Goal: Task Accomplishment & Management: Use online tool/utility

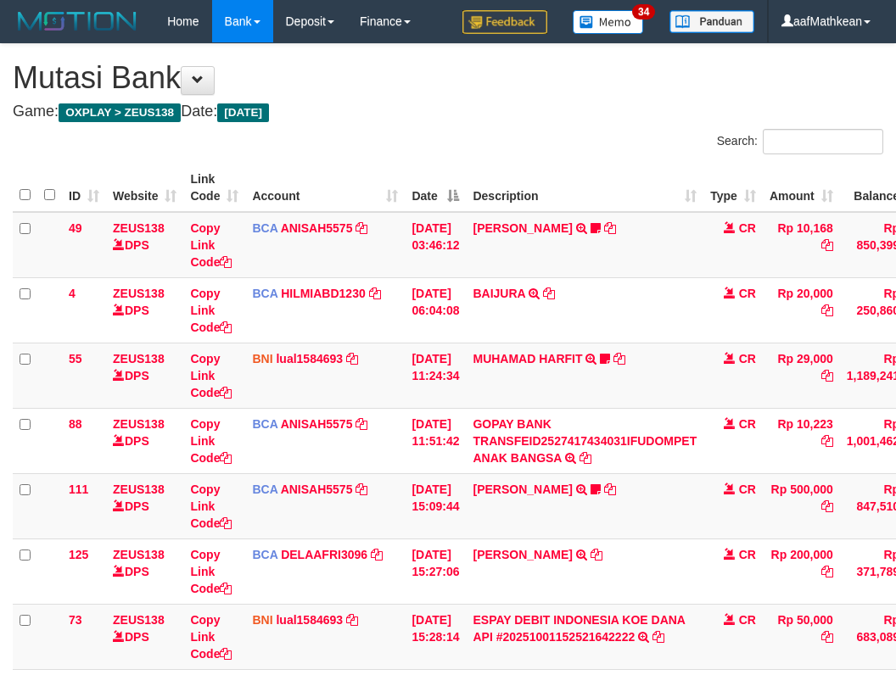
scroll to position [260, 78]
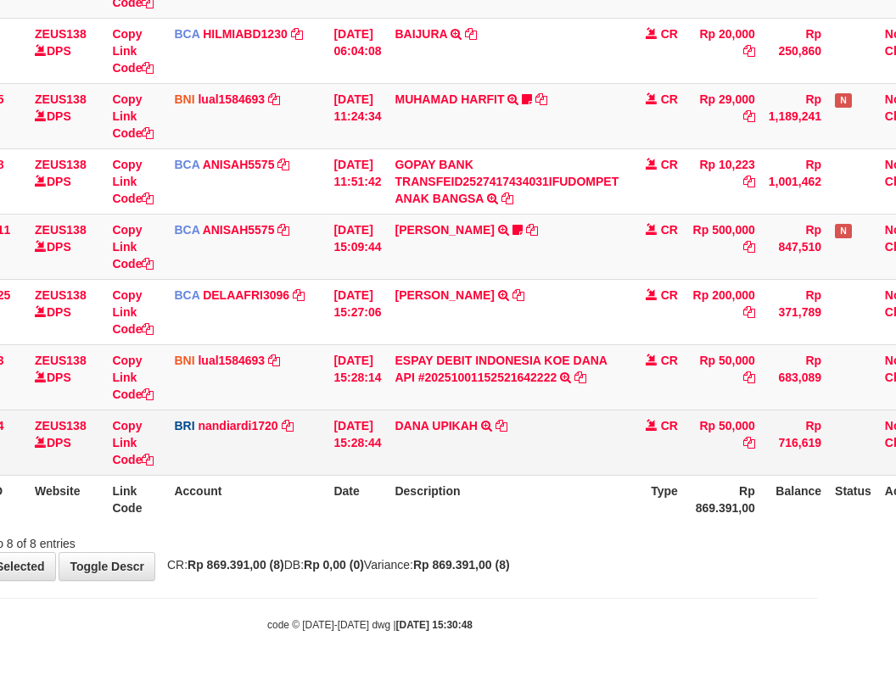
drag, startPoint x: 0, startPoint y: 0, endPoint x: 608, endPoint y: 473, distance: 770.3
click at [608, 473] on td "DANA UPIKAH TRANSFER NBMB DANA UPIKAH TO NANDI ARDIANSYAH" at bounding box center [507, 442] width 238 height 65
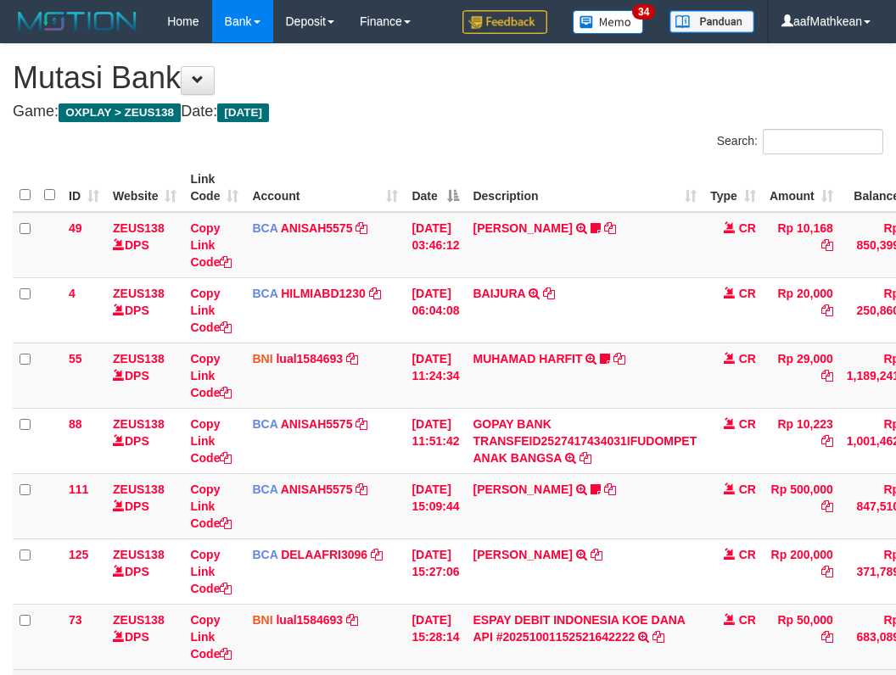
scroll to position [260, 78]
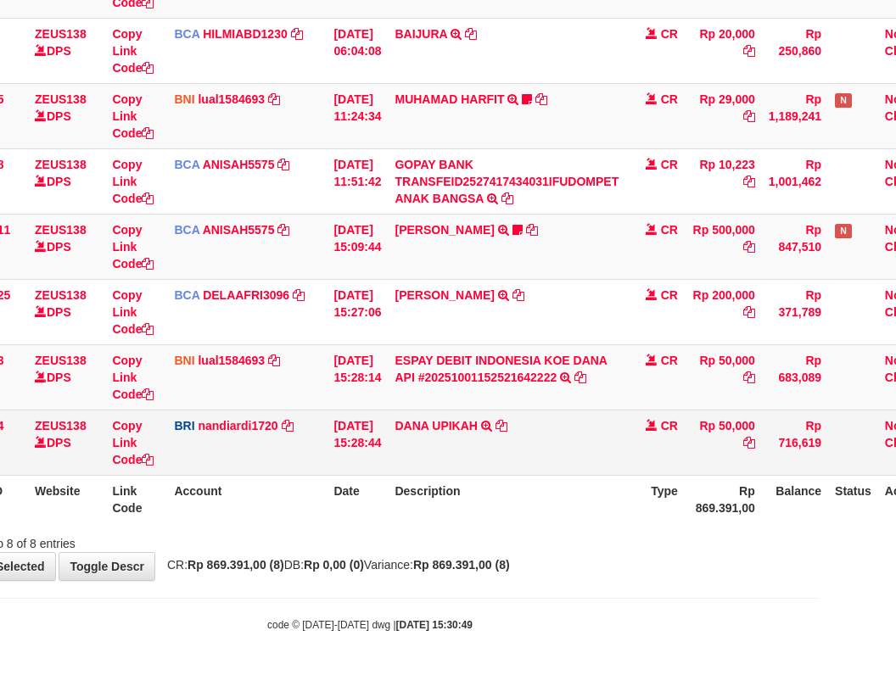
drag, startPoint x: 569, startPoint y: 462, endPoint x: 568, endPoint y: 471, distance: 8.5
click at [568, 468] on td "DANA UPIKAH TRANSFER NBMB DANA UPIKAH TO NANDI ARDIANSYAH" at bounding box center [507, 442] width 238 height 65
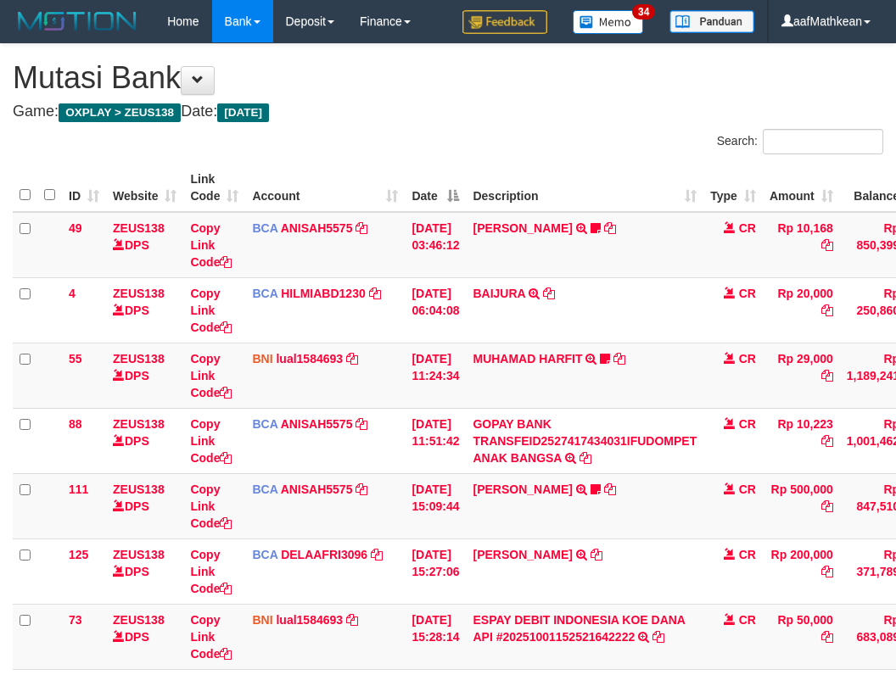
scroll to position [260, 78]
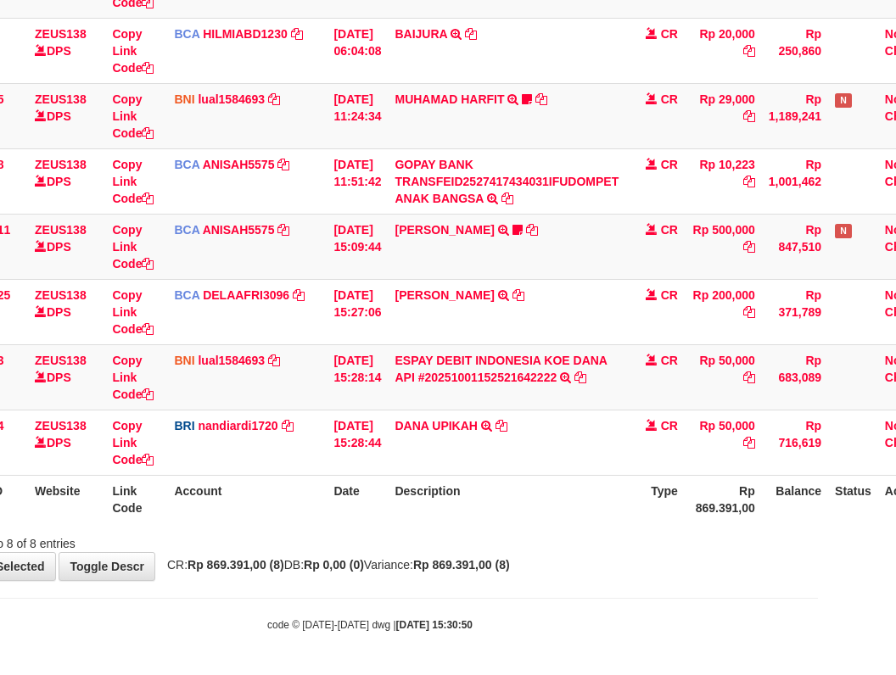
drag, startPoint x: 0, startPoint y: 0, endPoint x: 573, endPoint y: 482, distance: 748.5
click at [573, 482] on th "Description" at bounding box center [507, 499] width 238 height 48
click at [574, 484] on th "Description" at bounding box center [507, 499] width 238 height 48
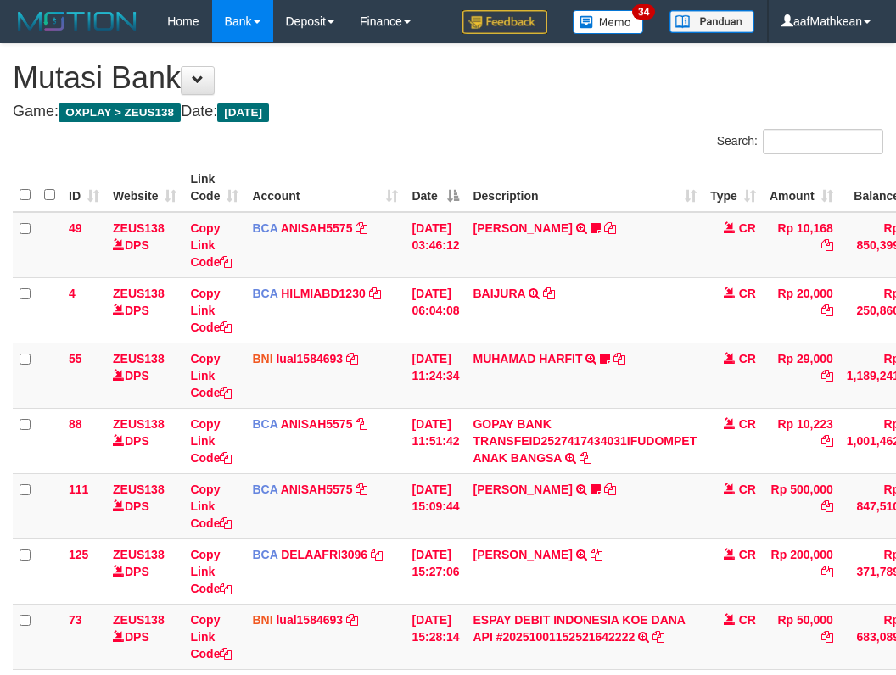
scroll to position [260, 78]
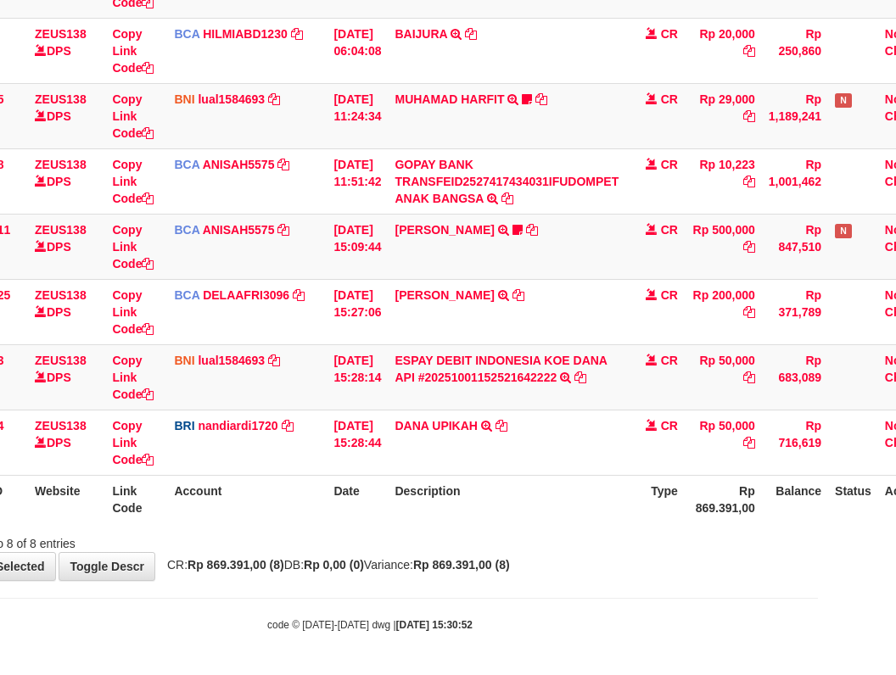
click at [470, 582] on body "Toggle navigation Home Bank Account List Load By Website Group [OXPLAY] ZEUS138…" at bounding box center [370, 207] width 896 height 935
click at [480, 602] on body "Toggle navigation Home Bank Account List Load By Website Group [OXPLAY] ZEUS138…" at bounding box center [370, 207] width 896 height 935
drag, startPoint x: 657, startPoint y: 522, endPoint x: 736, endPoint y: 532, distance: 79.6
click at [658, 522] on th "Type" at bounding box center [654, 499] width 59 height 48
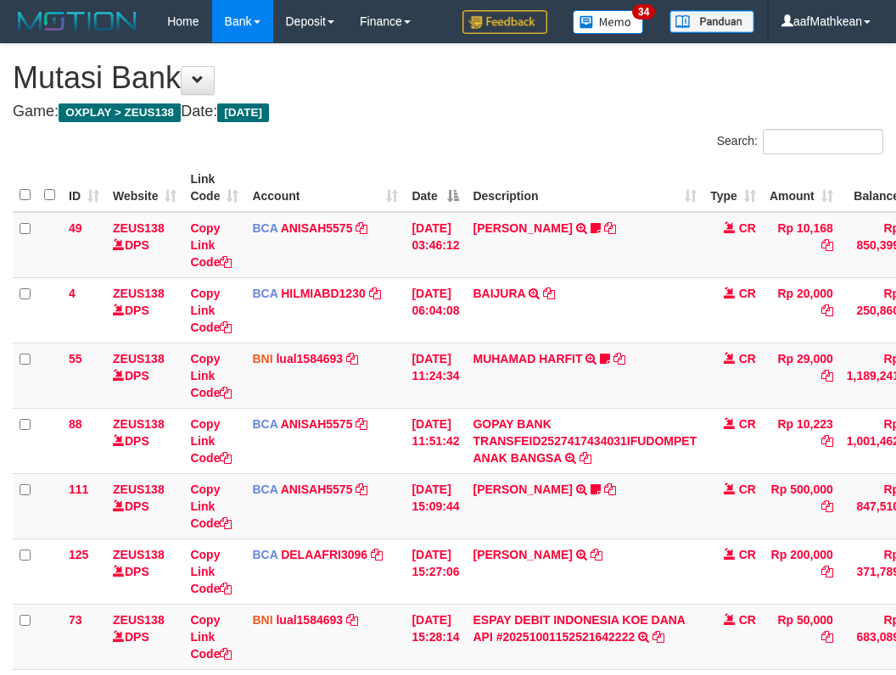
scroll to position [260, 78]
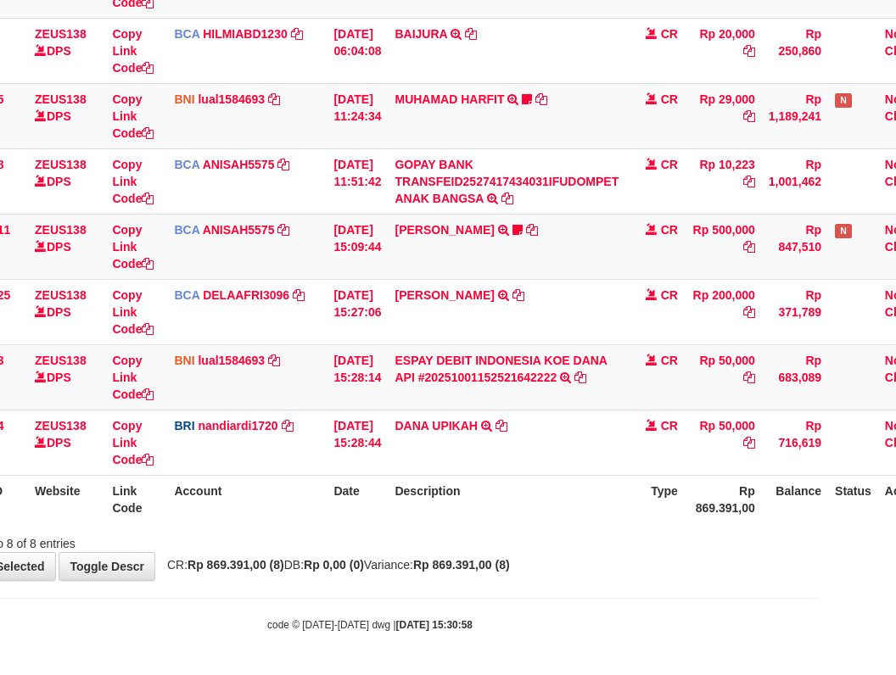
click at [810, 595] on body "Toggle navigation Home Bank Account List Load By Website Group [OXPLAY] ZEUS138…" at bounding box center [370, 207] width 896 height 935
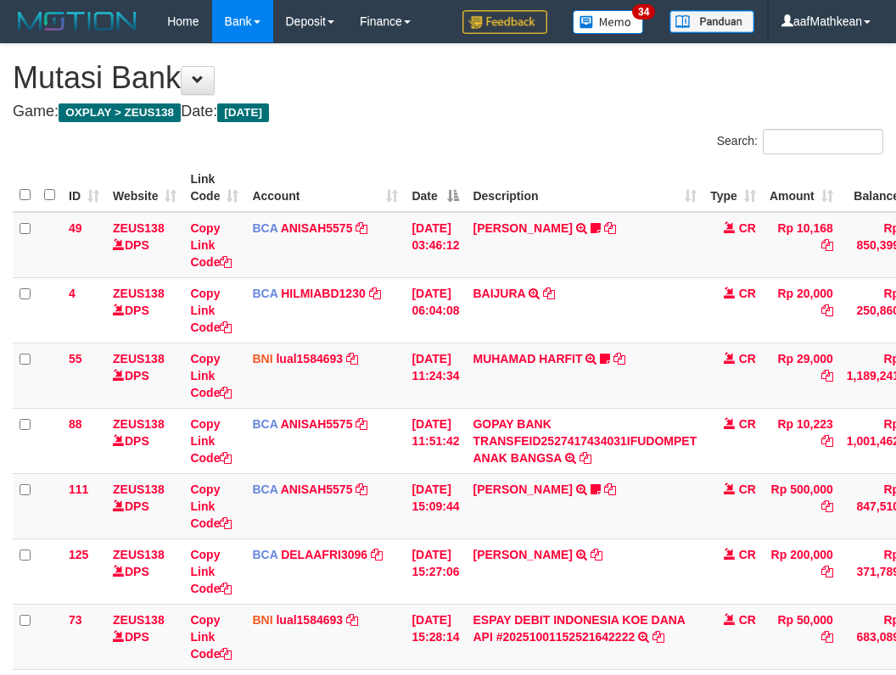
scroll to position [260, 78]
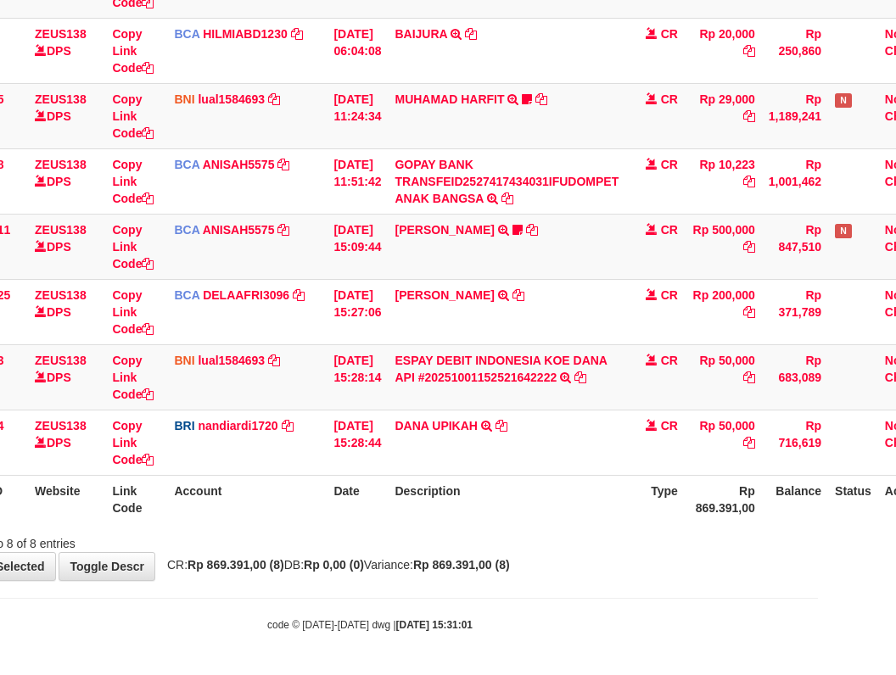
click at [660, 493] on th "Type" at bounding box center [654, 499] width 59 height 48
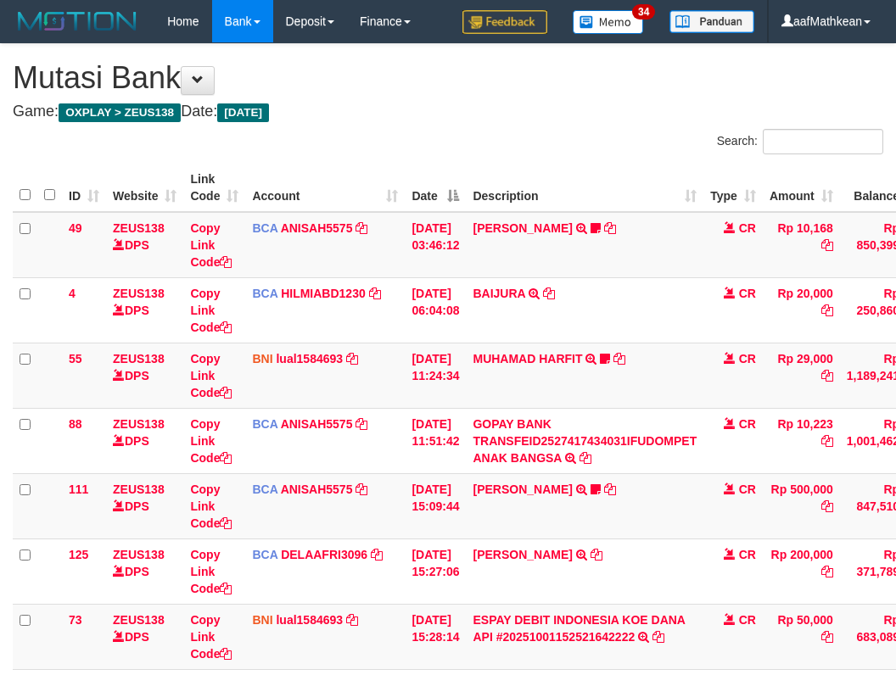
scroll to position [260, 78]
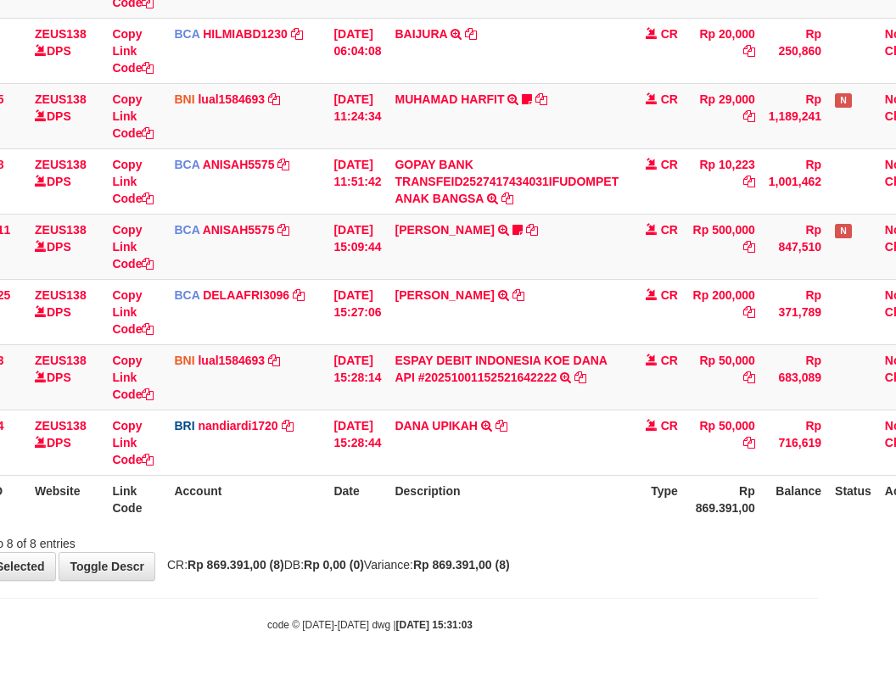
click at [684, 535] on div "Showing 1 to 8 of 8 entries" at bounding box center [370, 541] width 896 height 24
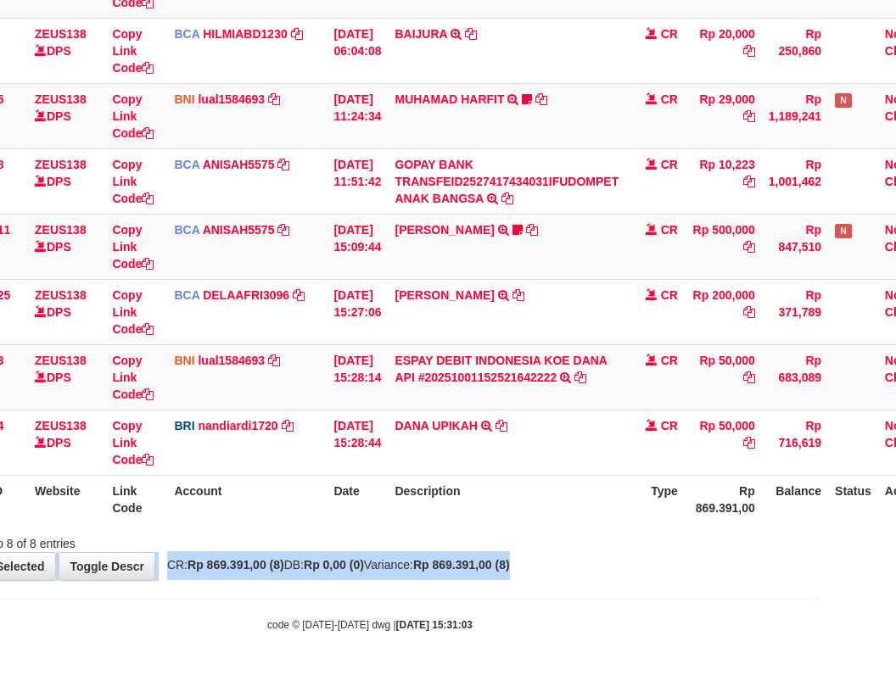
click at [818, 621] on html "Toggle navigation Home Bank Account List Load By Website Group [OXPLAY] ZEUS138…" at bounding box center [370, 207] width 896 height 935
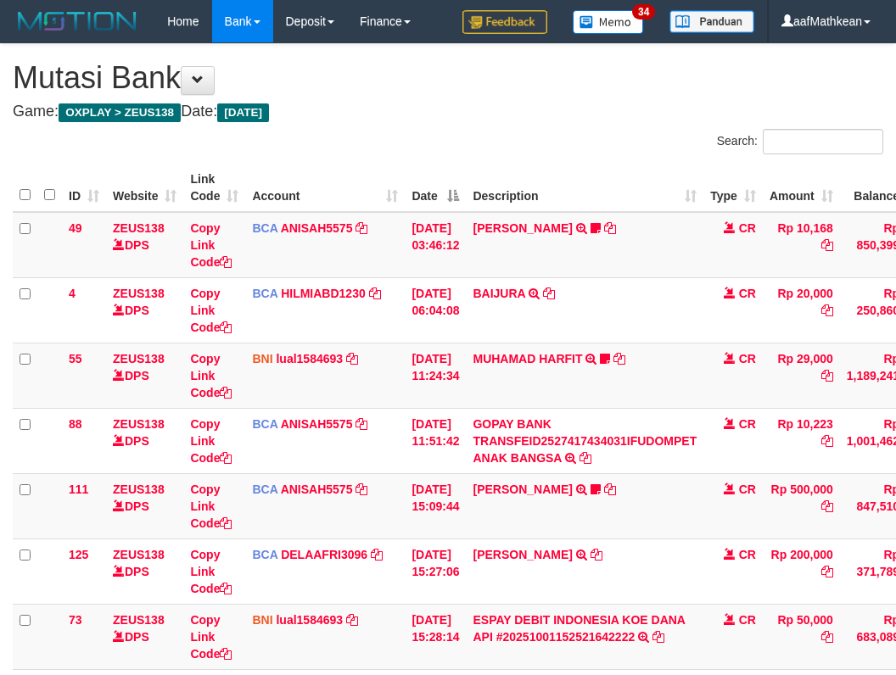
scroll to position [260, 141]
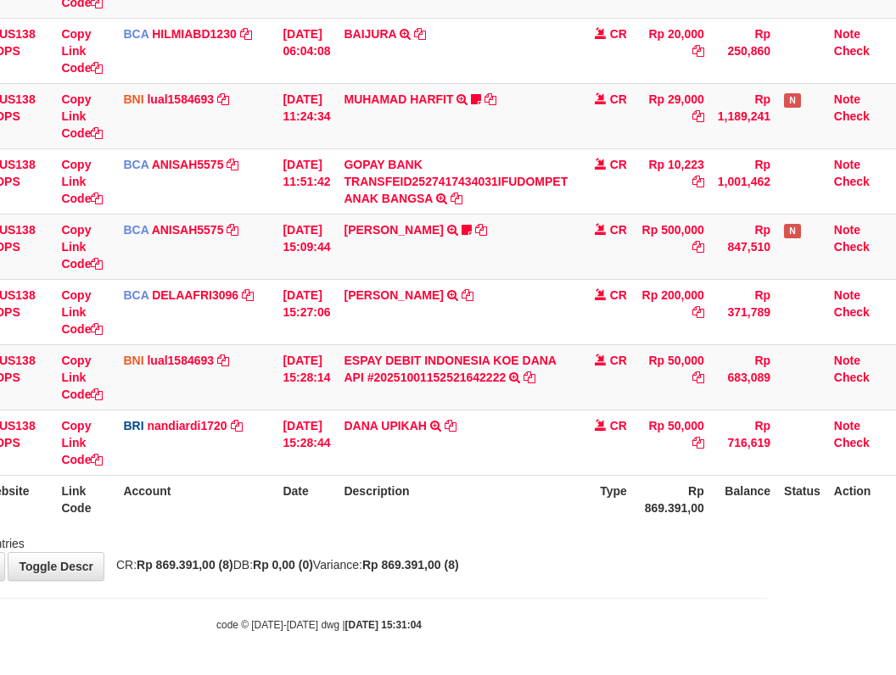
drag, startPoint x: 459, startPoint y: 617, endPoint x: 620, endPoint y: 613, distance: 161.3
click at [462, 617] on div "code © 2012-2018 dwg | 2025/10/01 15:31:04" at bounding box center [319, 624] width 896 height 17
click at [629, 612] on body "Toggle navigation Home Bank Account List Load By Website Group [OXPLAY] ZEUS138…" at bounding box center [319, 207] width 896 height 935
click at [624, 607] on body "Toggle navigation Home Bank Account List Load By Website Group [OXPLAY] ZEUS138…" at bounding box center [319, 207] width 896 height 935
click at [618, 605] on body "Toggle navigation Home Bank Account List Load By Website Group [OXPLAY] ZEUS138…" at bounding box center [319, 207] width 896 height 935
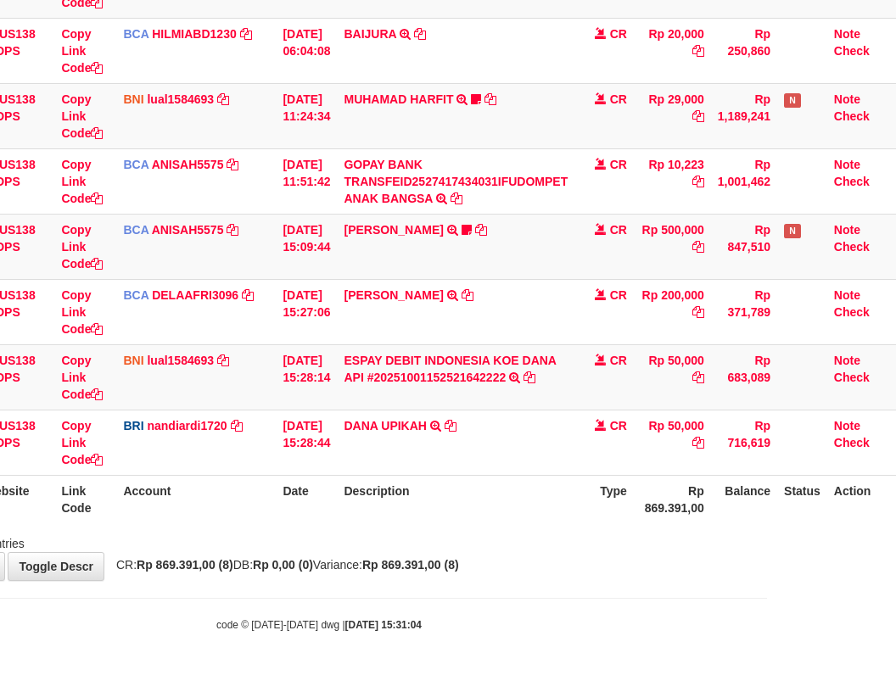
drag, startPoint x: 622, startPoint y: 592, endPoint x: 898, endPoint y: 575, distance: 277.1
click at [767, 585] on html "Toggle navigation Home Bank Account List Load By Website Group [OXPLAY] ZEUS138…" at bounding box center [319, 207] width 896 height 935
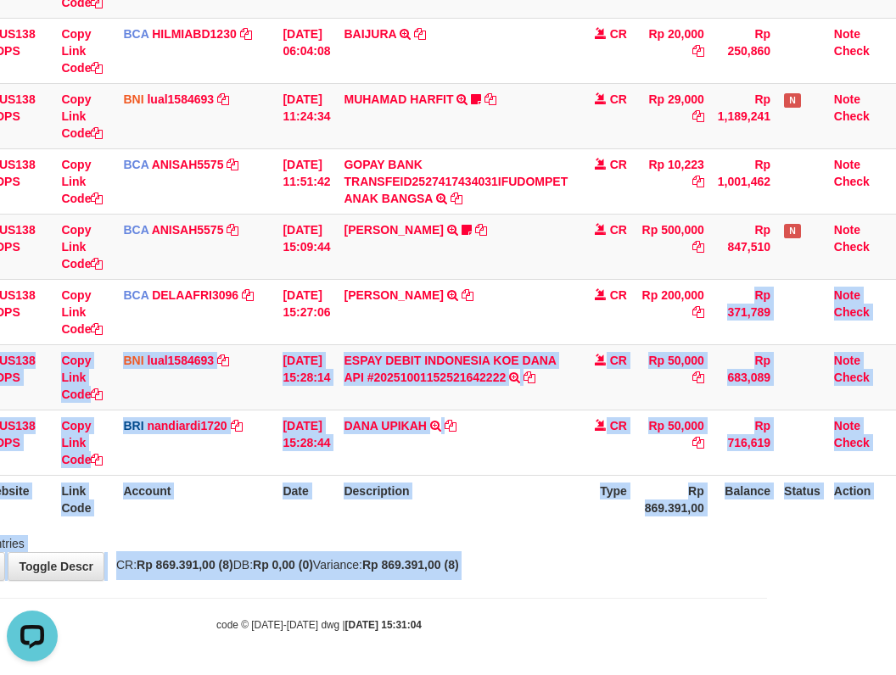
scroll to position [0, 0]
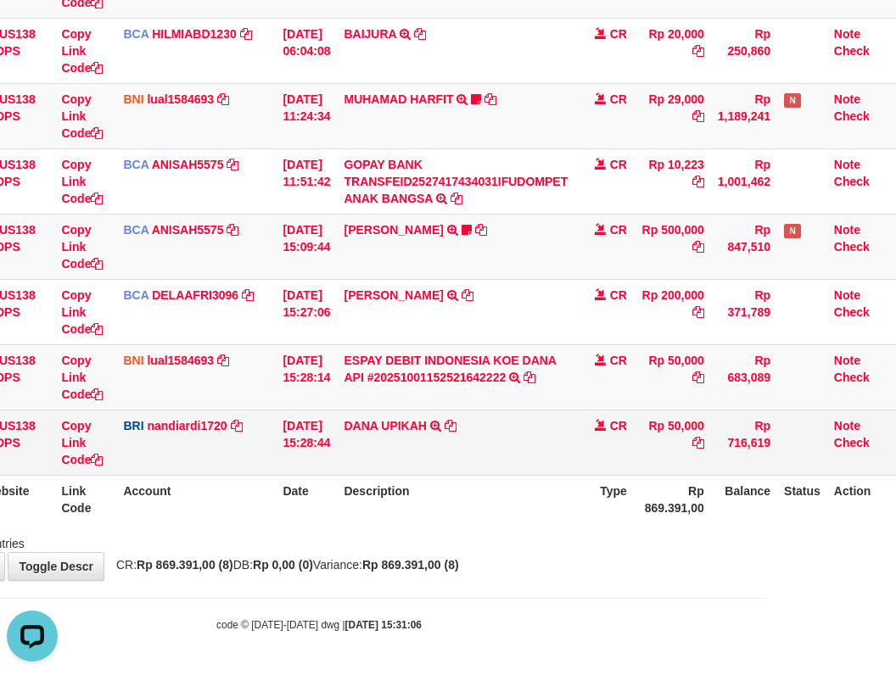
click at [480, 423] on td "[PERSON_NAME] UPIKAH TRANSFER NBMB [PERSON_NAME] UPIKAH TO NANDI ARDIANSYAH" at bounding box center [456, 442] width 238 height 65
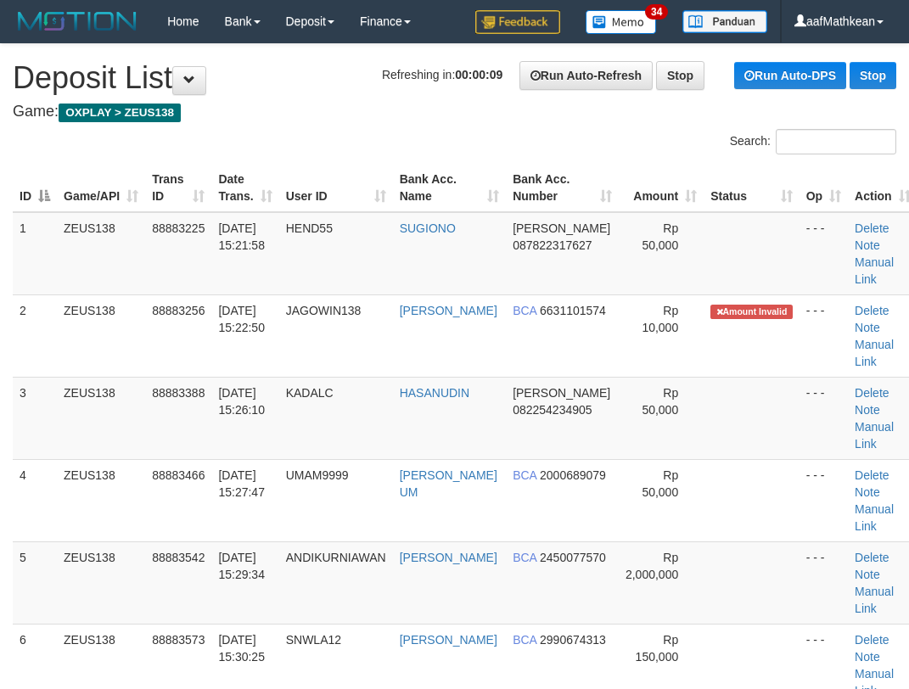
click at [269, 145] on div "Search:" at bounding box center [454, 144] width 909 height 30
click at [120, 193] on th "Game/API" at bounding box center [101, 188] width 88 height 48
drag, startPoint x: 407, startPoint y: 186, endPoint x: 397, endPoint y: 178, distance: 12.7
click at [403, 186] on th "Bank Acc. Name" at bounding box center [449, 188] width 113 height 48
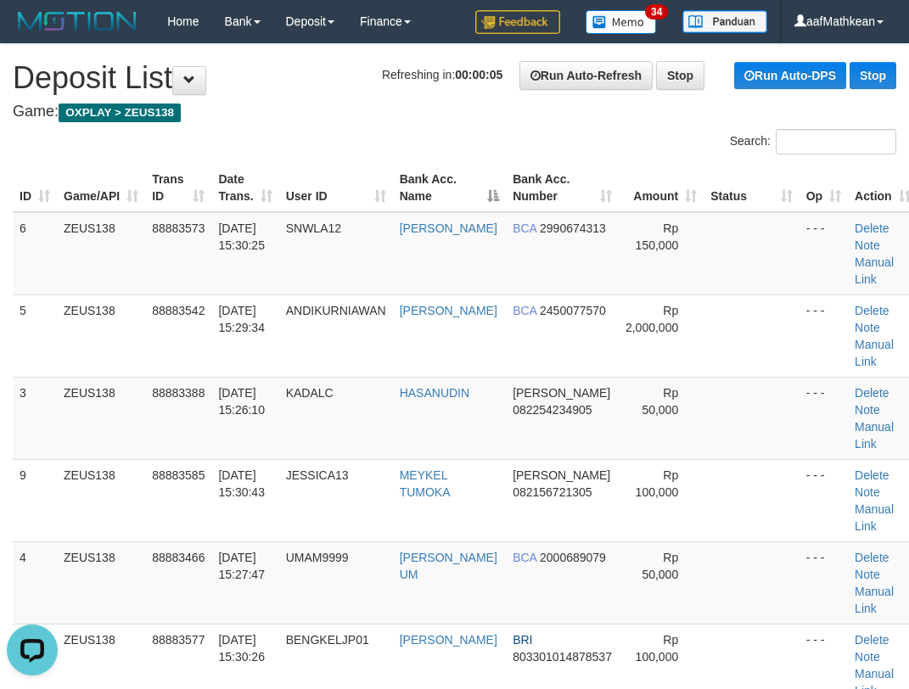
click at [288, 145] on div "Search:" at bounding box center [454, 144] width 909 height 30
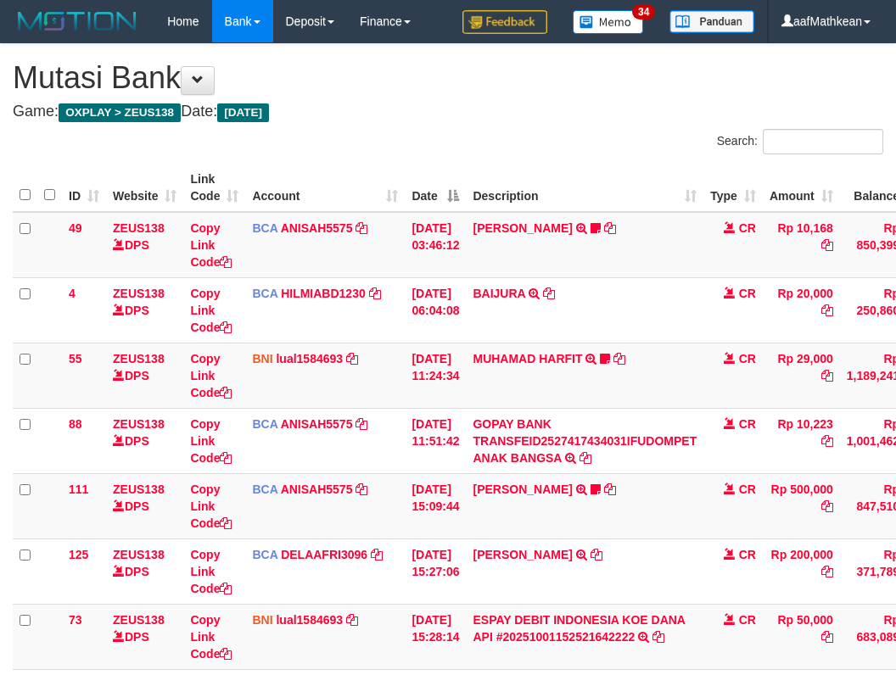
scroll to position [260, 141]
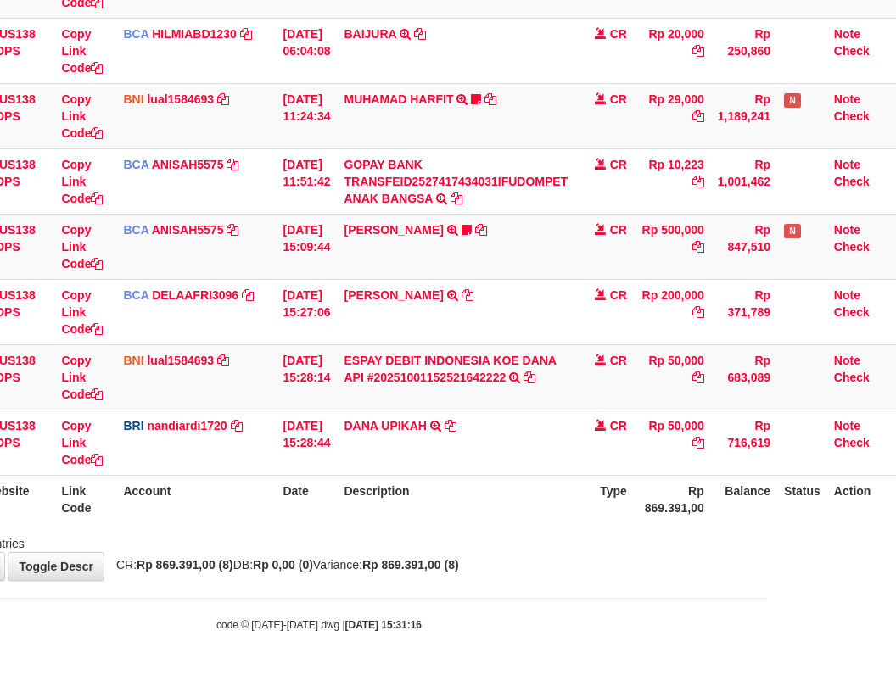
drag, startPoint x: 413, startPoint y: 503, endPoint x: 471, endPoint y: 550, distance: 74.2
click at [418, 509] on th "Description" at bounding box center [456, 499] width 238 height 48
click at [463, 550] on div "Showing 1 to 8 of 8 entries" at bounding box center [319, 541] width 896 height 24
click at [687, 512] on div "Search: ID Website Link Code Account Date Description Type Amount Balance Statu…" at bounding box center [319, 210] width 870 height 683
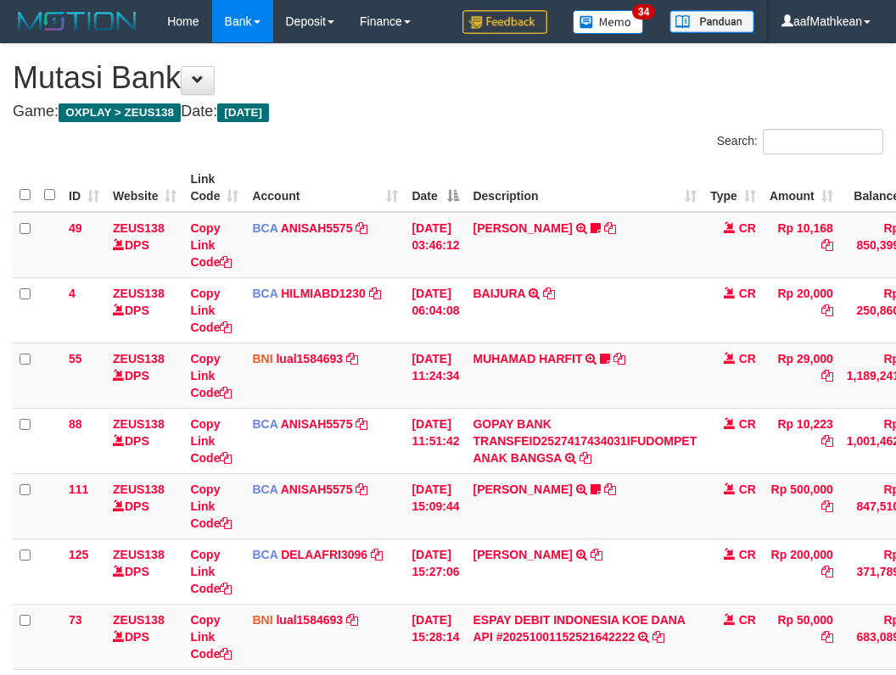
scroll to position [260, 48]
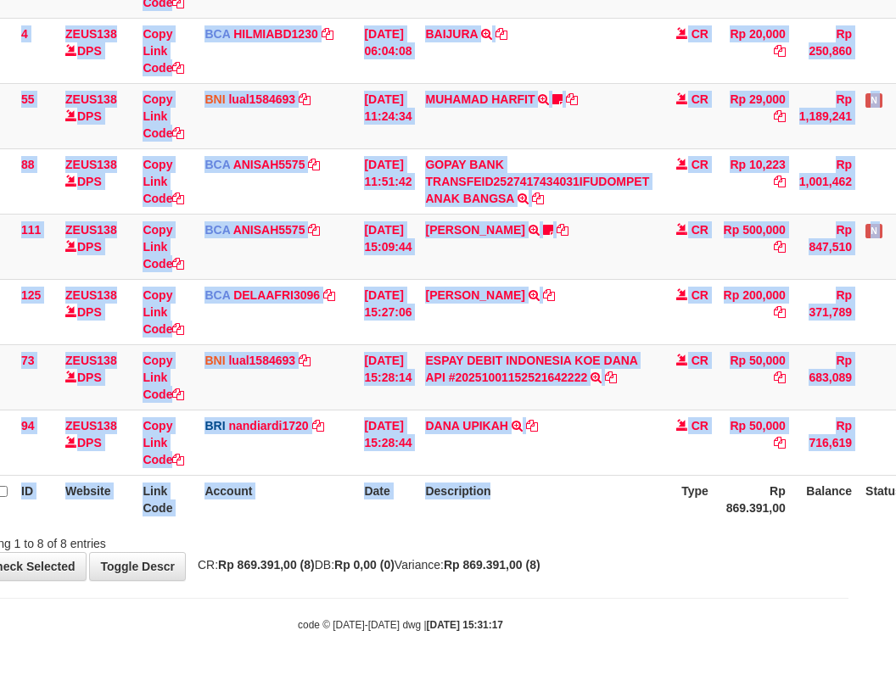
drag, startPoint x: 597, startPoint y: 523, endPoint x: 528, endPoint y: 554, distance: 76.0
click at [596, 530] on div "Search: ID Website Link Code Account Date Description Type Amount Balance Statu…" at bounding box center [400, 210] width 870 height 683
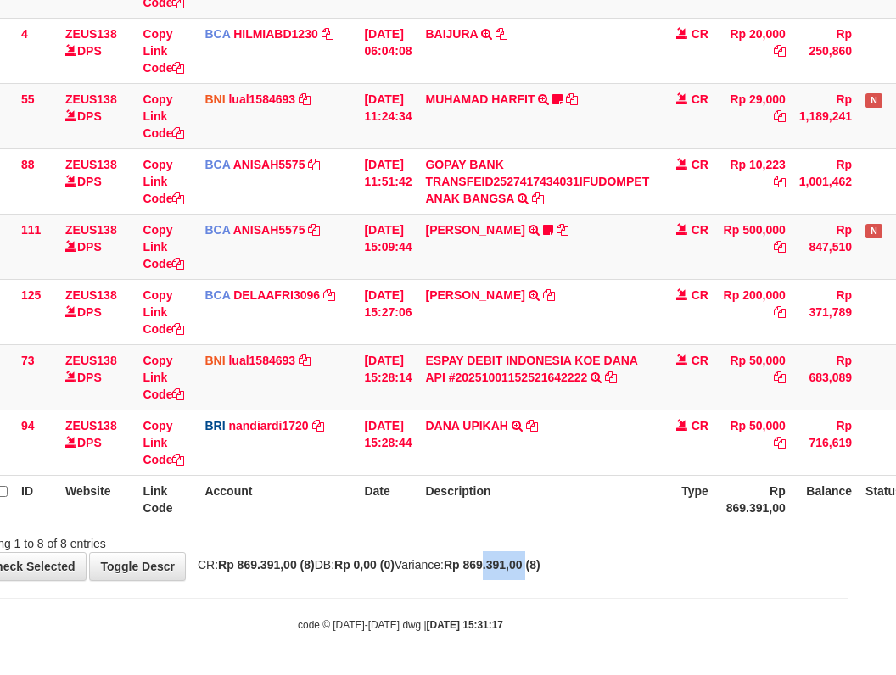
drag, startPoint x: 528, startPoint y: 554, endPoint x: 519, endPoint y: 532, distance: 23.6
click at [524, 545] on div "**********" at bounding box center [400, 182] width 896 height 796
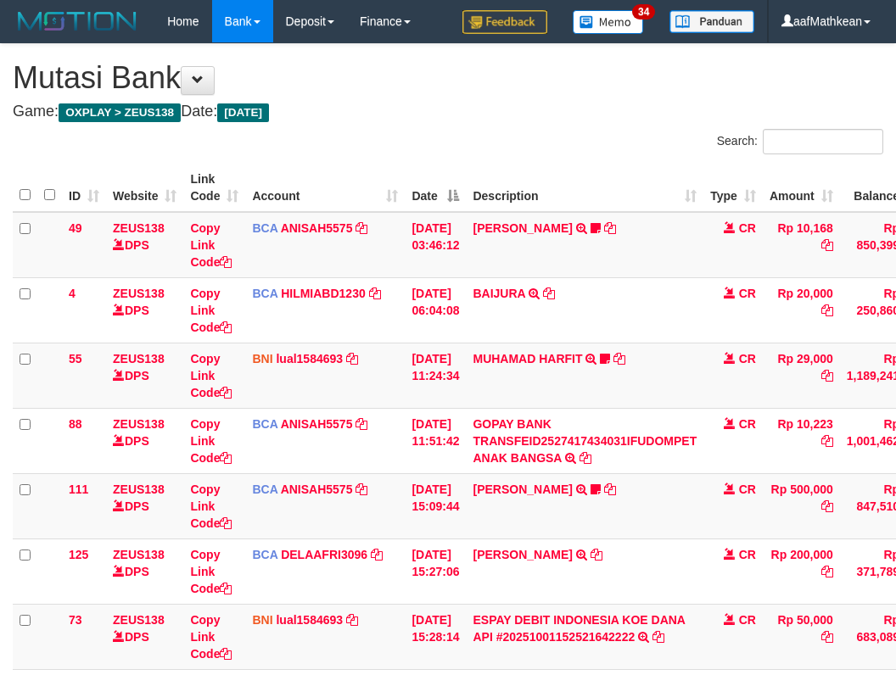
scroll to position [260, 23]
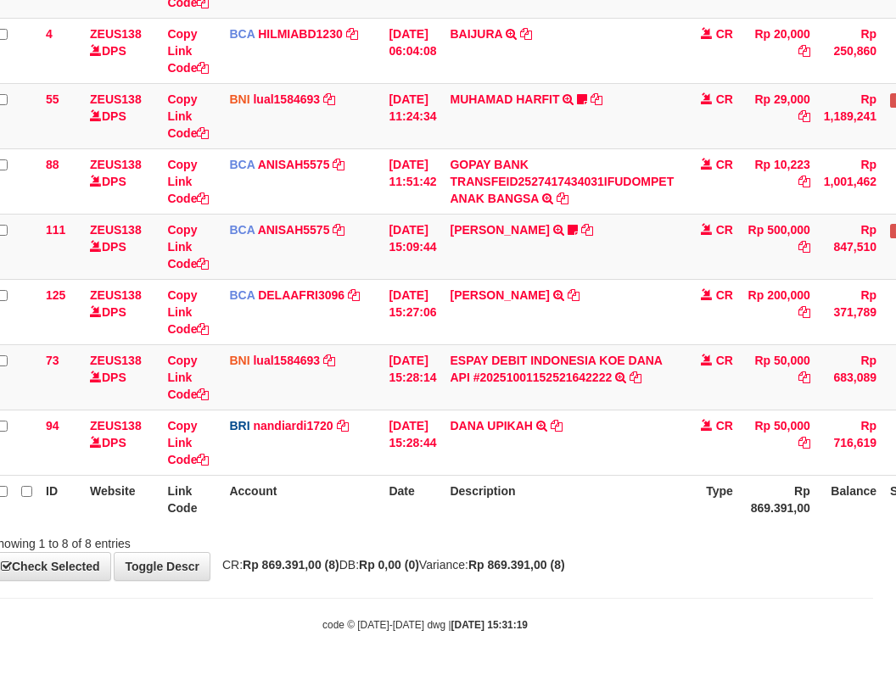
click at [540, 490] on th "Description" at bounding box center [562, 499] width 238 height 48
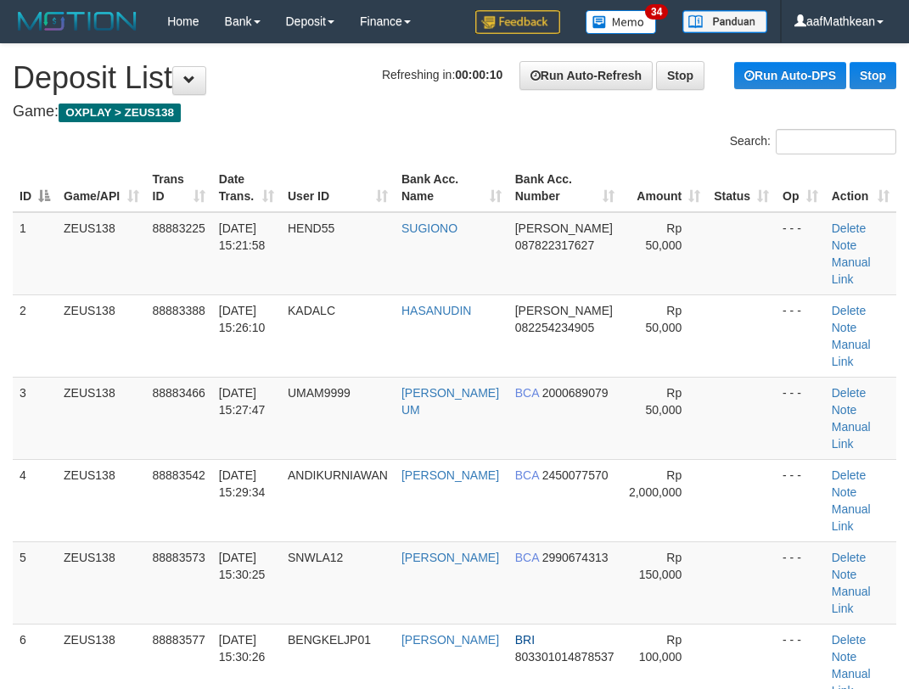
click at [382, 83] on div "Refreshing in: 00:00:10 Run Auto-Refresh Stop Run Auto-DPS Stop" at bounding box center [639, 75] width 514 height 29
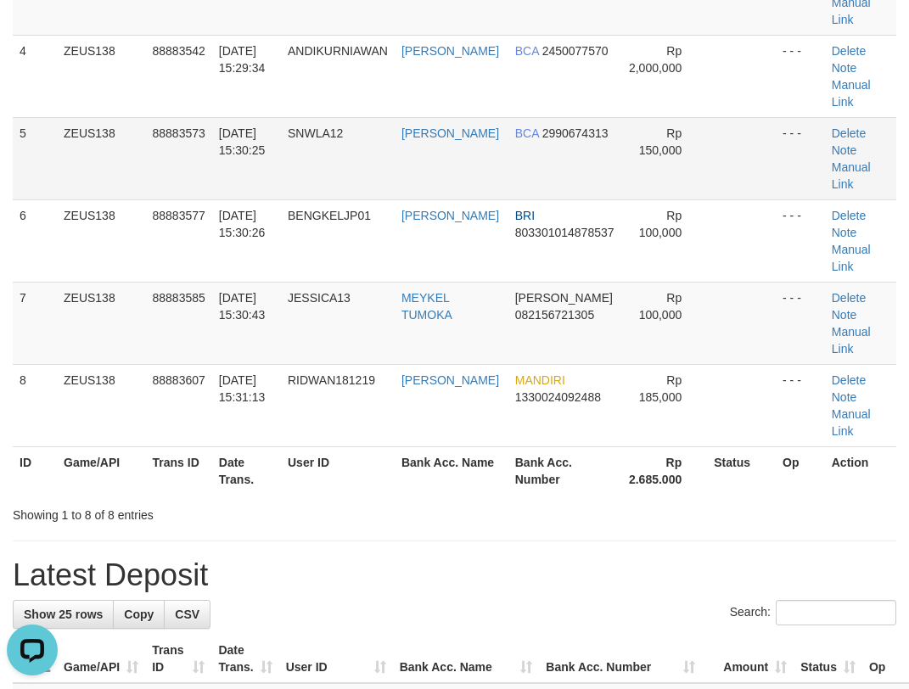
scroll to position [85, 0]
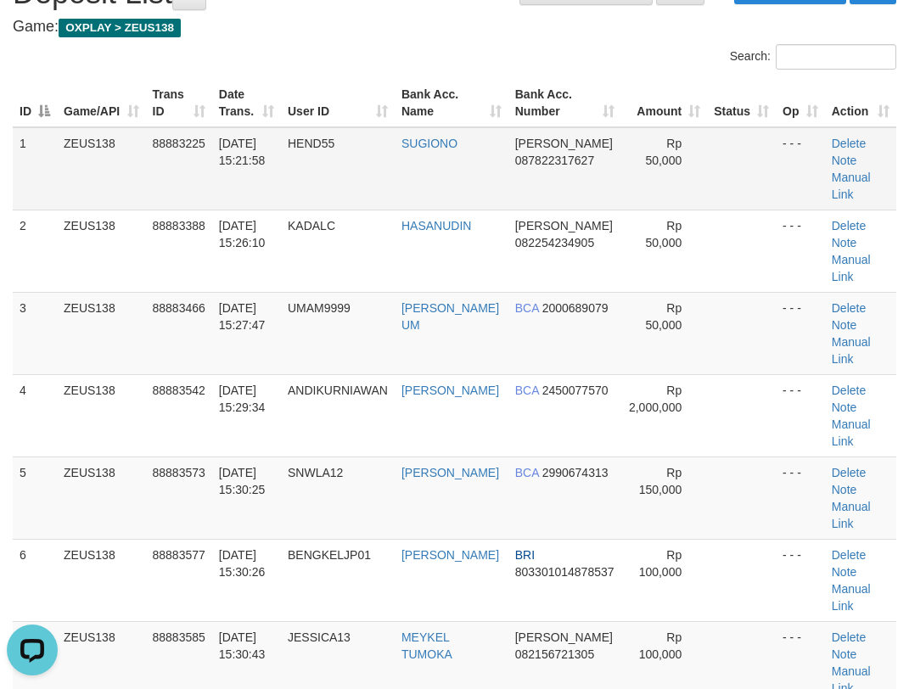
drag, startPoint x: 258, startPoint y: 200, endPoint x: 176, endPoint y: 208, distance: 81.8
click at [232, 203] on tbody "1 ZEUS138 88883225 01/10/2025 15:21:58 HEND55 SUGIONO DANA 087822317627 Rp 50,0…" at bounding box center [454, 456] width 883 height 659
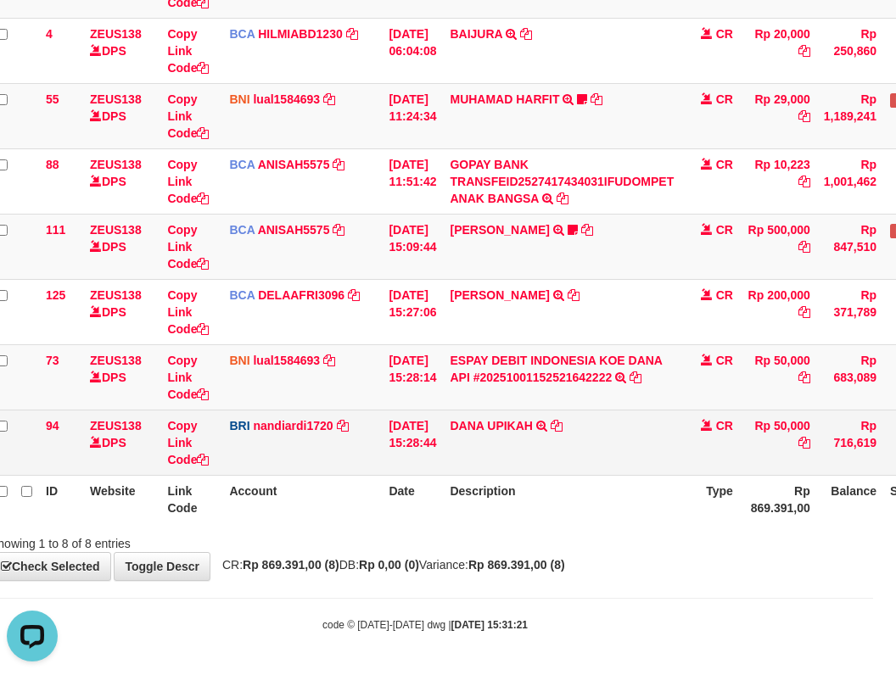
click at [367, 434] on td "BRI nandiardi1720 DPS NANDI ARDIANSYAH mutasi_20251001_3776 | 94 mutasi_2025100…" at bounding box center [302, 442] width 160 height 65
click at [417, 461] on tr "94 ZEUS138 DPS Copy Link Code BRI nandiardi1720 DPS NANDI ARDIANSYAH mutasi_202…" at bounding box center [496, 442] width 1012 height 65
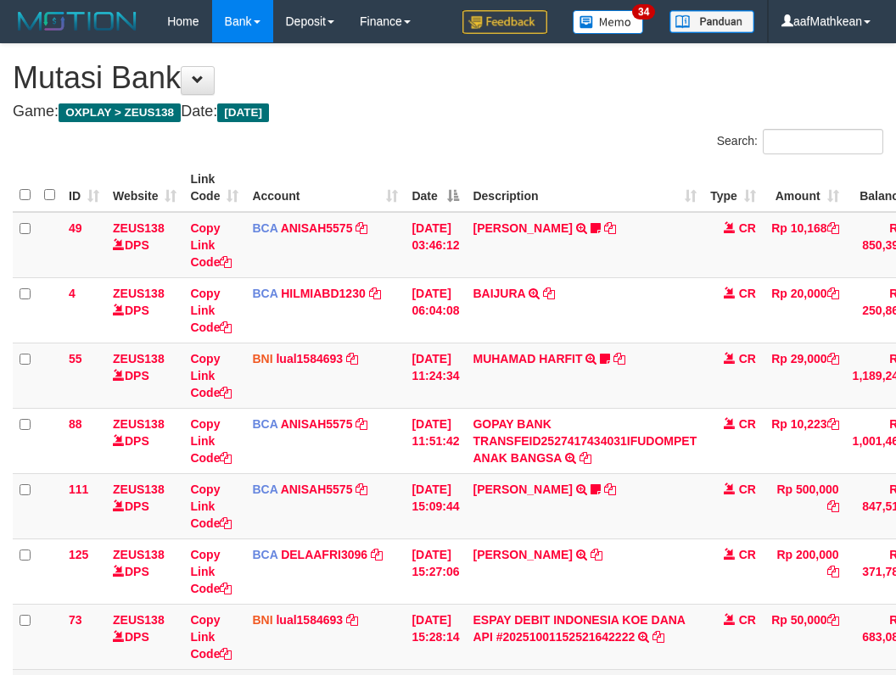
scroll to position [260, 23]
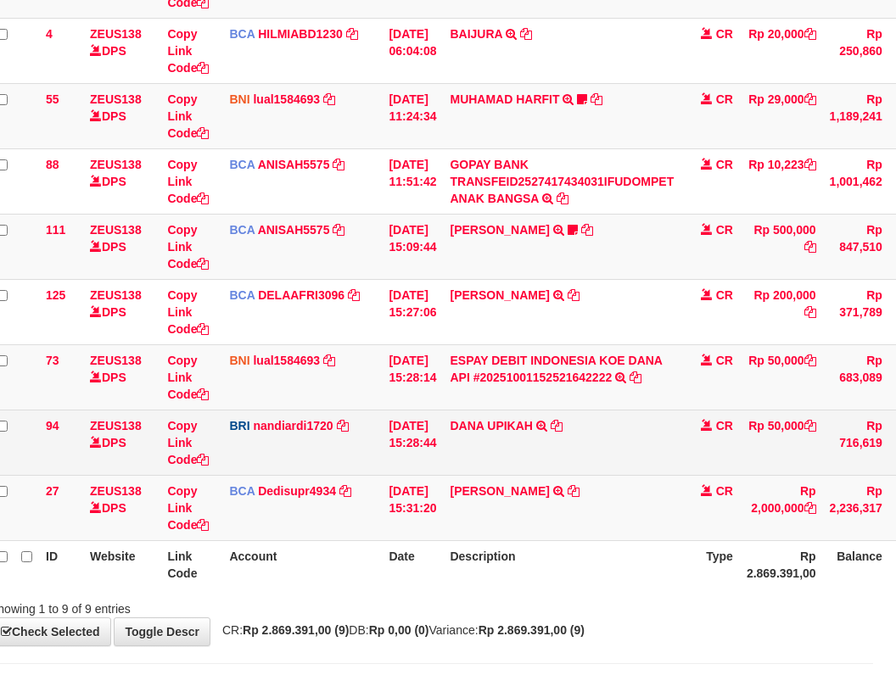
click at [524, 455] on td "DANA UPIKAH TRANSFER NBMB DANA UPIKAH TO NANDI ARDIANSYAH" at bounding box center [562, 442] width 238 height 65
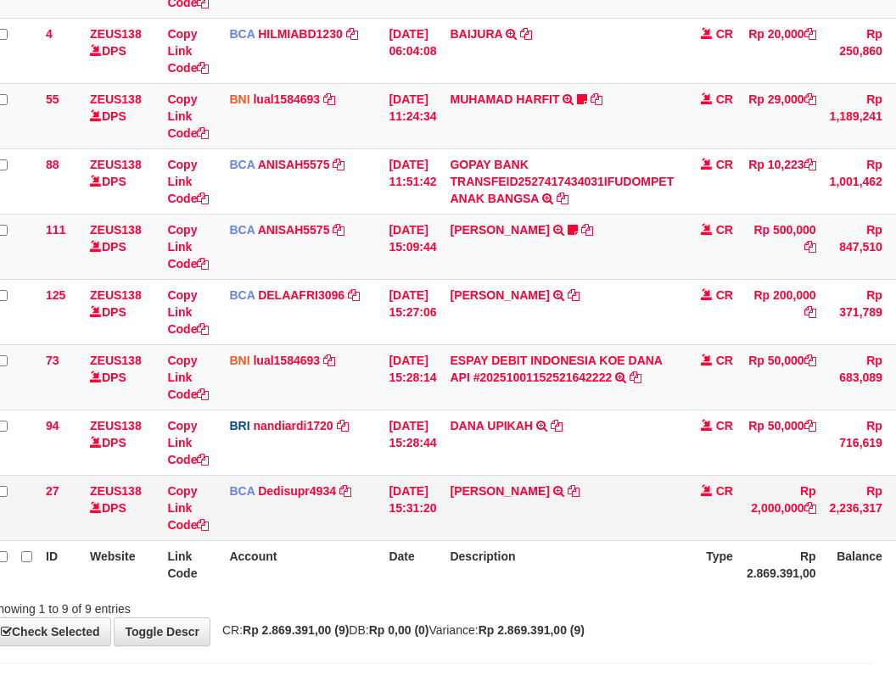
click at [584, 490] on td "ANDI KURNIAWAN TRSF E-BANKING CR 0110/FTSCY/WS95031 2000000.00ANDI KURNIAWAN" at bounding box center [562, 507] width 238 height 65
click at [579, 489] on icon at bounding box center [574, 491] width 12 height 12
drag, startPoint x: 557, startPoint y: 517, endPoint x: 568, endPoint y: 511, distance: 13.3
click at [559, 519] on td "ANDI KURNIAWAN TRSF E-BANKING CR 0110/FTSCY/WS95031 2000000.00ANDI KURNIAWAN" at bounding box center [562, 507] width 238 height 65
drag, startPoint x: 567, startPoint y: 508, endPoint x: 575, endPoint y: 506, distance: 8.9
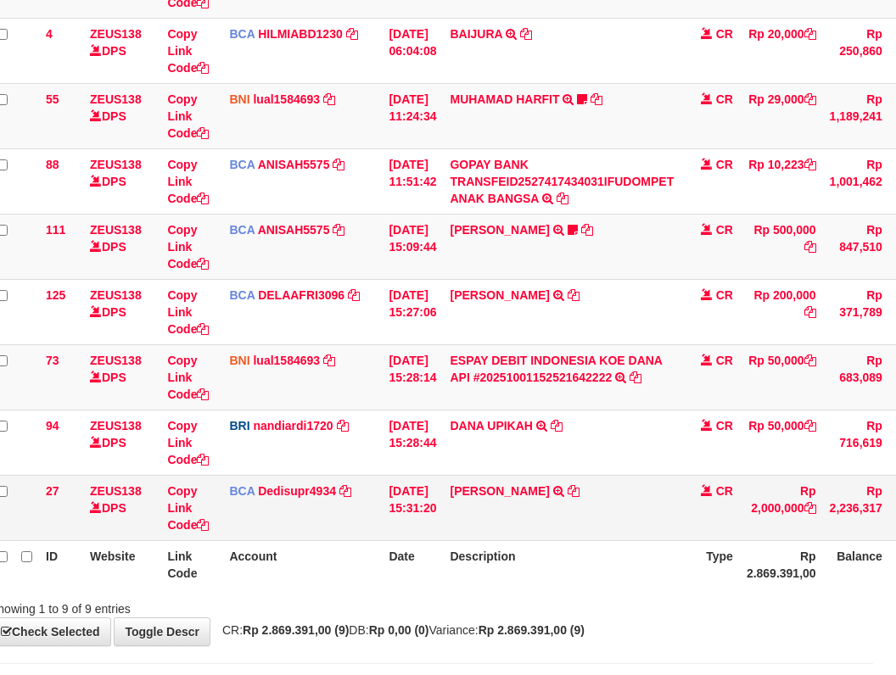
click at [568, 508] on td "ANDI KURNIAWAN TRSF E-BANKING CR 0110/FTSCY/WS95031 2000000.00ANDI KURNIAWAN" at bounding box center [562, 507] width 238 height 65
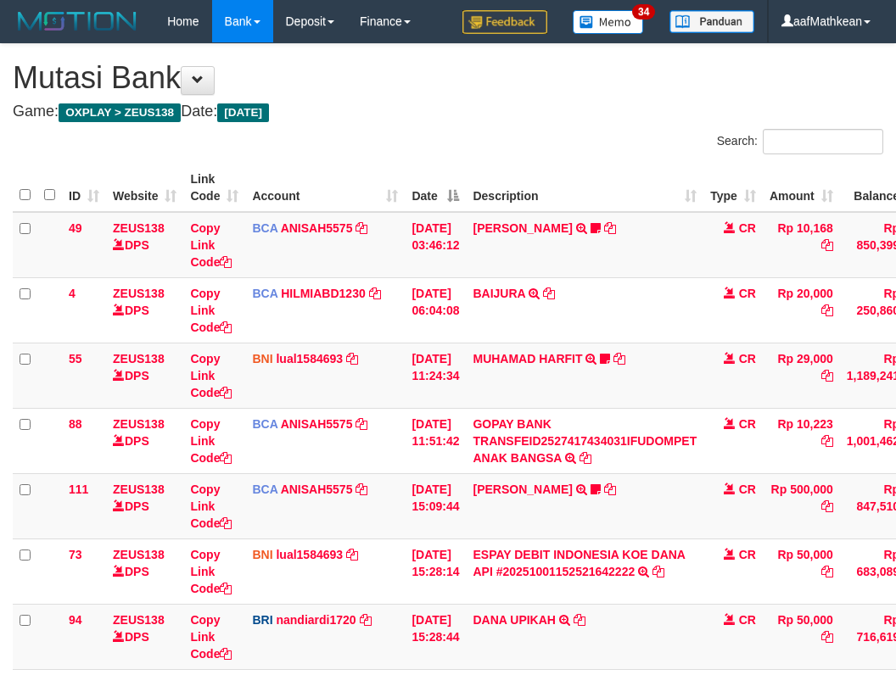
click at [574, 502] on td "KAREN ADELIN MARTH TRSF E-BANKING CR 0110/FTSCY/WS95031 500000.00KAREN ADELIN M…" at bounding box center [585, 505] width 238 height 65
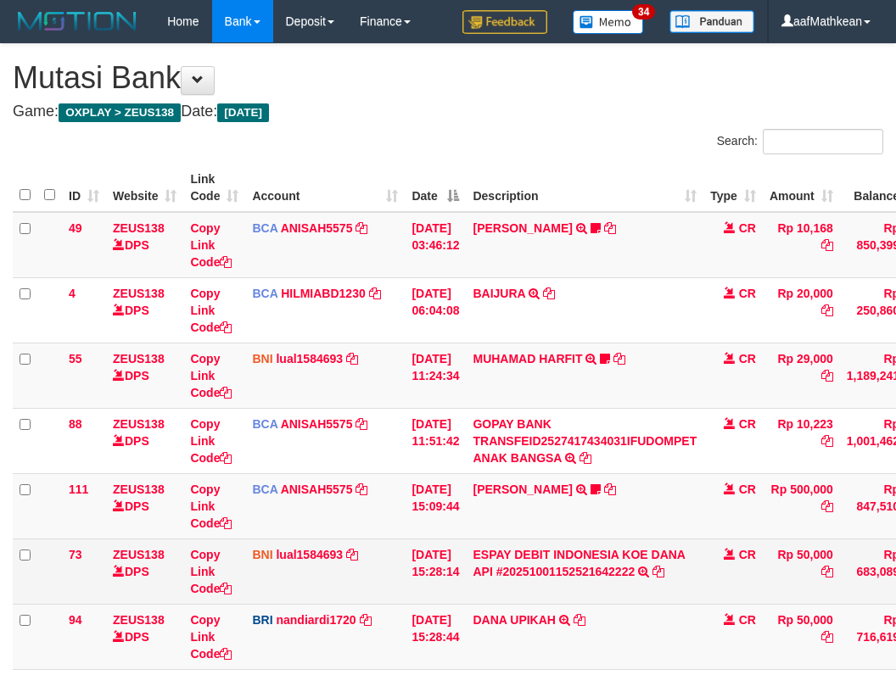
scroll to position [193, 0]
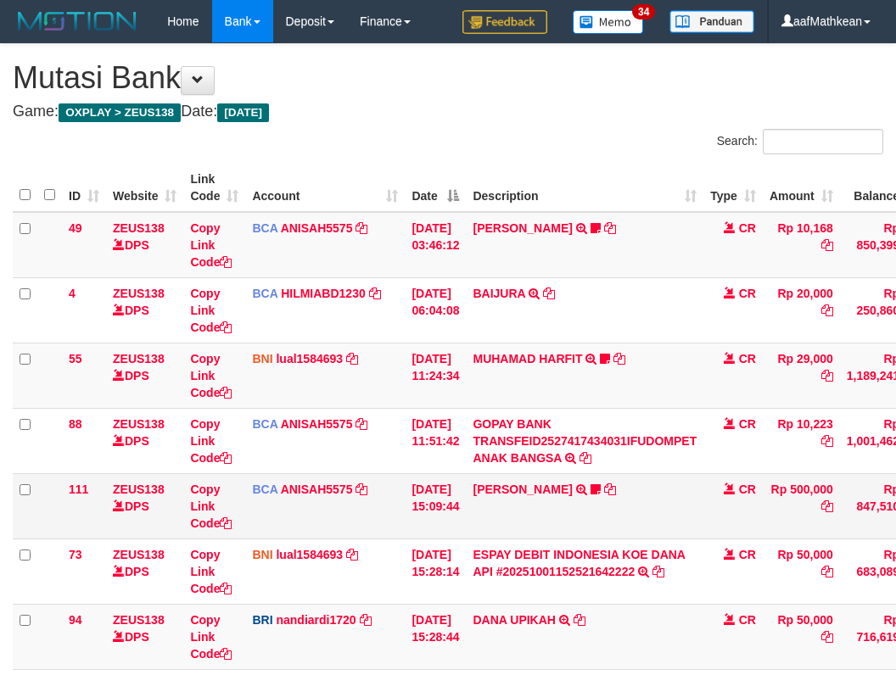
scroll to position [194, 0]
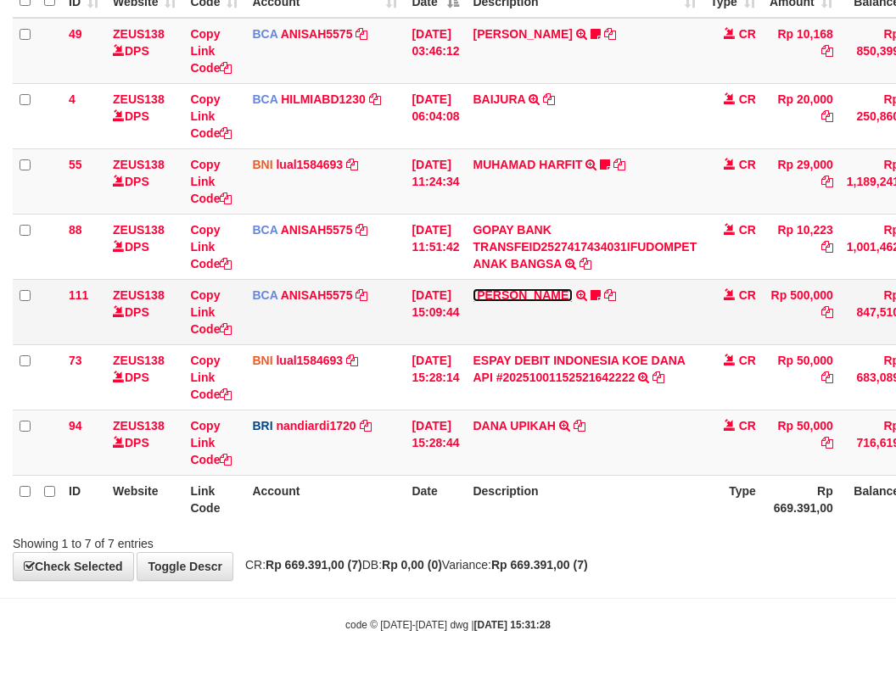
click at [519, 297] on link "[PERSON_NAME]" at bounding box center [522, 295] width 99 height 14
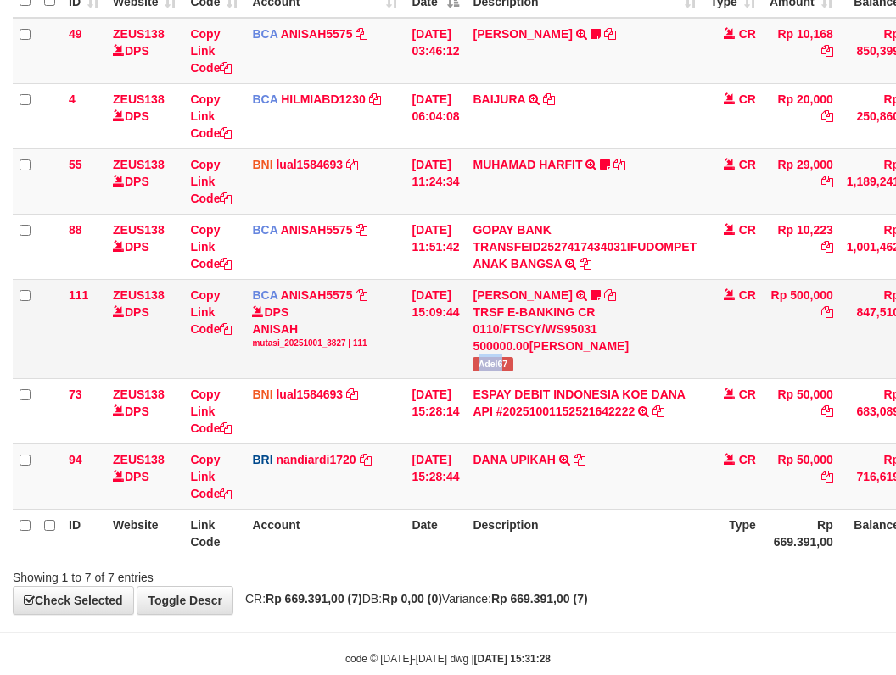
drag, startPoint x: 487, startPoint y: 361, endPoint x: 541, endPoint y: 355, distance: 54.7
click at [512, 361] on span "Adel67" at bounding box center [493, 364] width 40 height 14
copy span "Adel6"
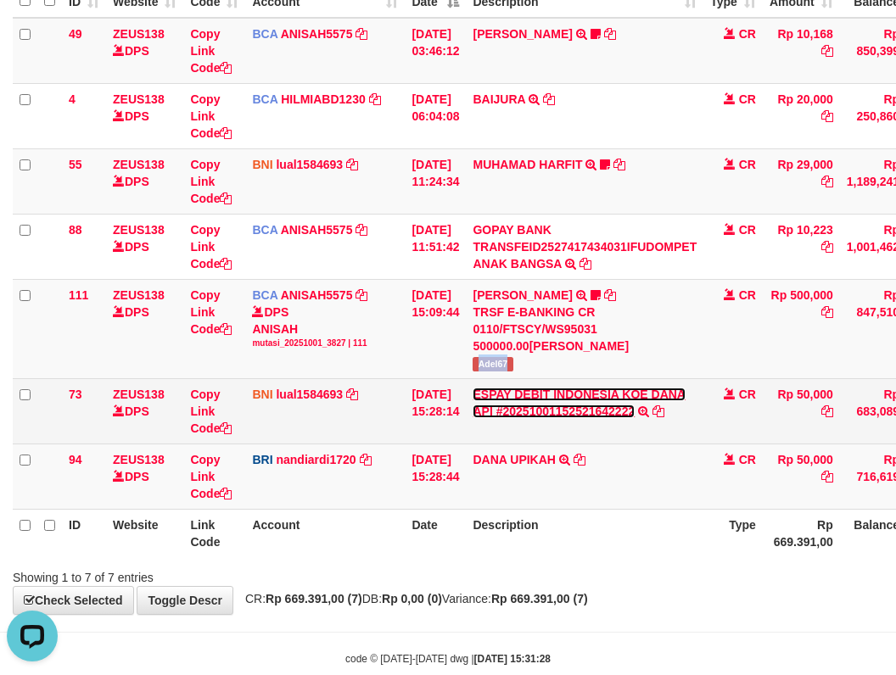
scroll to position [0, 0]
click at [473, 388] on link "ESPAY DEBIT INDONESIA KOE DANA API #20251001152521642222" at bounding box center [579, 403] width 213 height 31
click at [0, 0] on div "TRANSFER DARI ESPAY DEBIT INDONESIA KOE DANA API #20251001152521642222" at bounding box center [0, 0] width 0 height 0
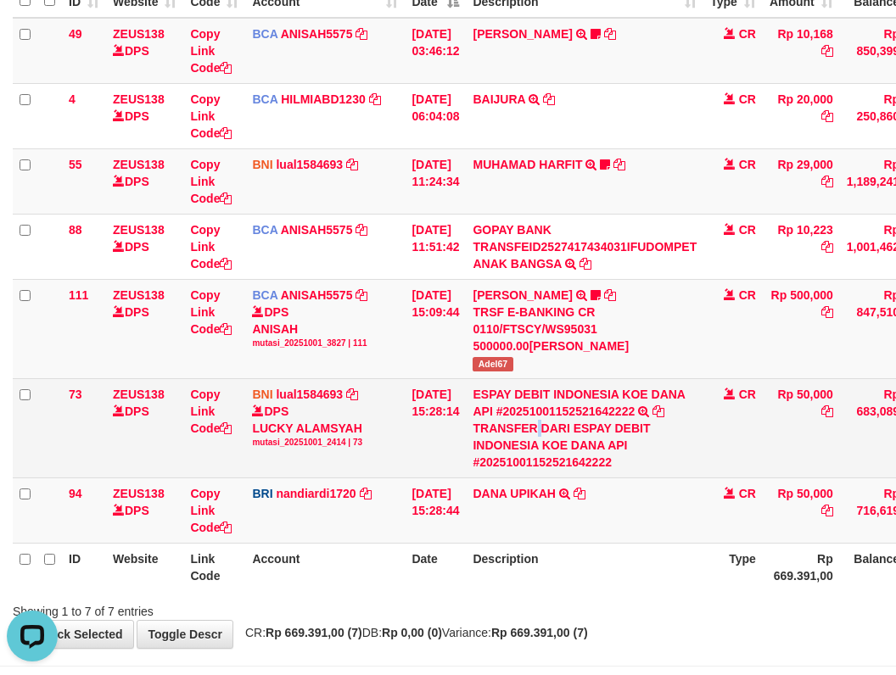
click at [541, 428] on div "TRANSFER DARI ESPAY DEBIT INDONESIA KOE DANA API #20251001152521642222" at bounding box center [585, 445] width 224 height 51
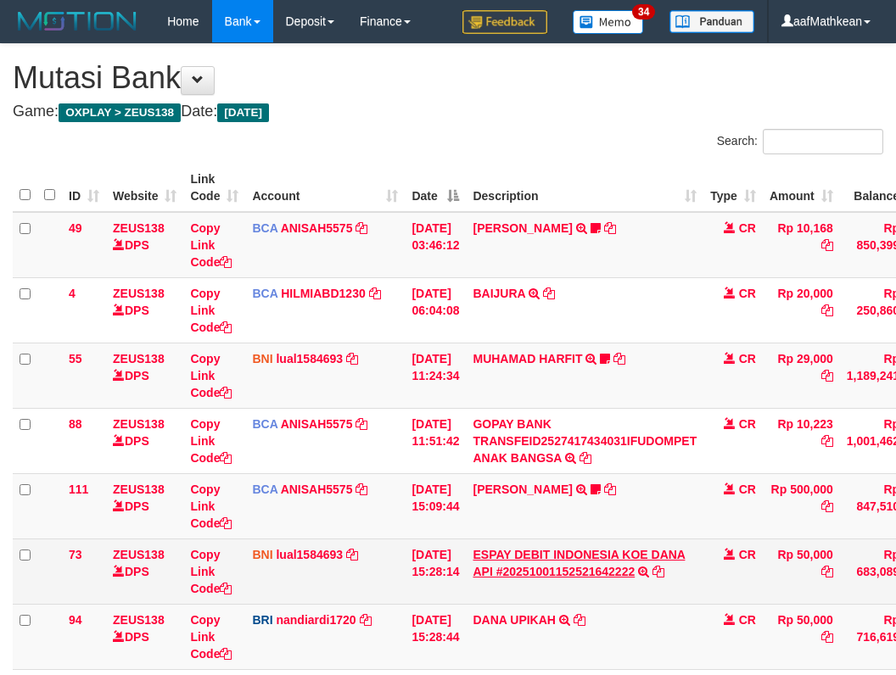
scroll to position [87, 0]
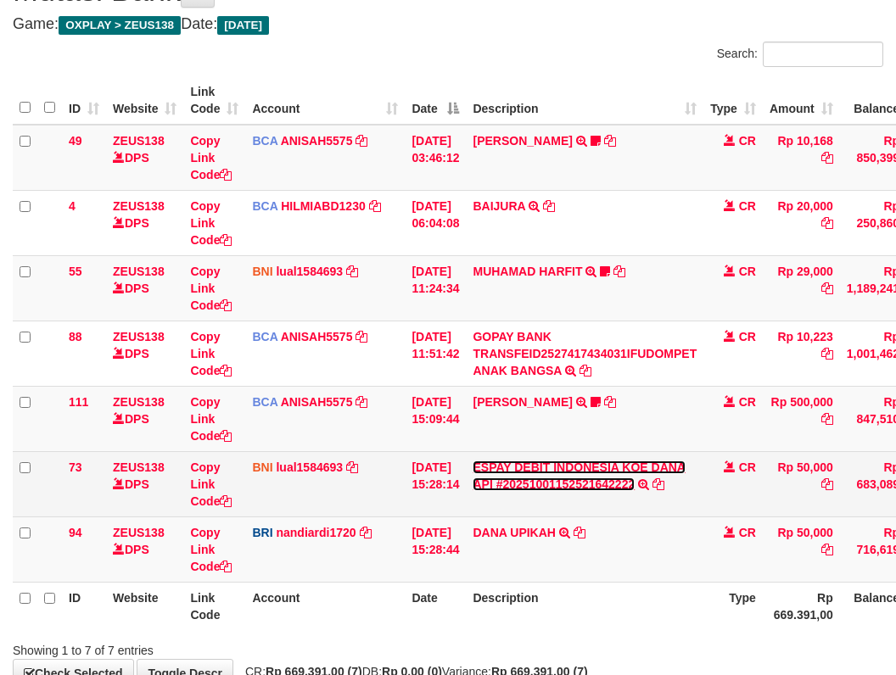
click at [624, 467] on link "ESPAY DEBIT INDONESIA KOE DANA API #20251001152521642222" at bounding box center [579, 476] width 213 height 31
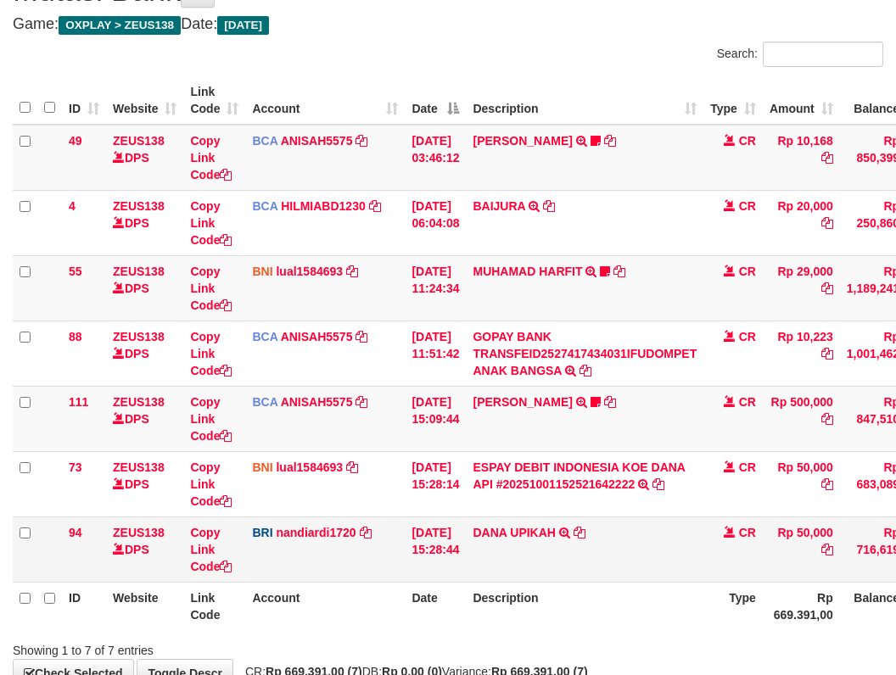
click at [598, 560] on td "[PERSON_NAME] UPIKAH TRANSFER NBMB [PERSON_NAME] UPIKAH TO NANDI ARDIANSYAH" at bounding box center [585, 549] width 238 height 65
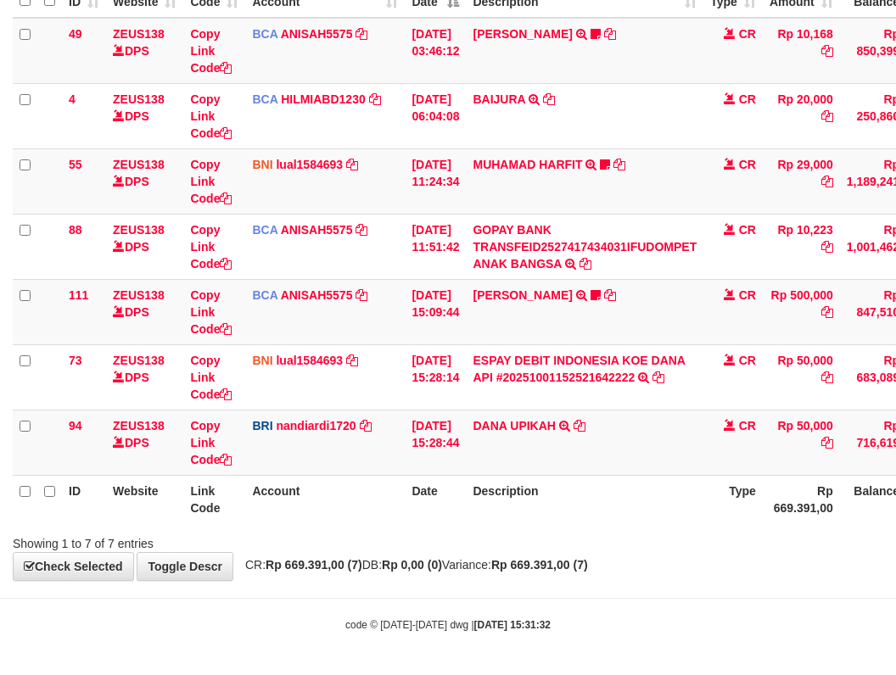
click at [588, 560] on strong "Rp 669.391,00 (7)" at bounding box center [539, 565] width 97 height 14
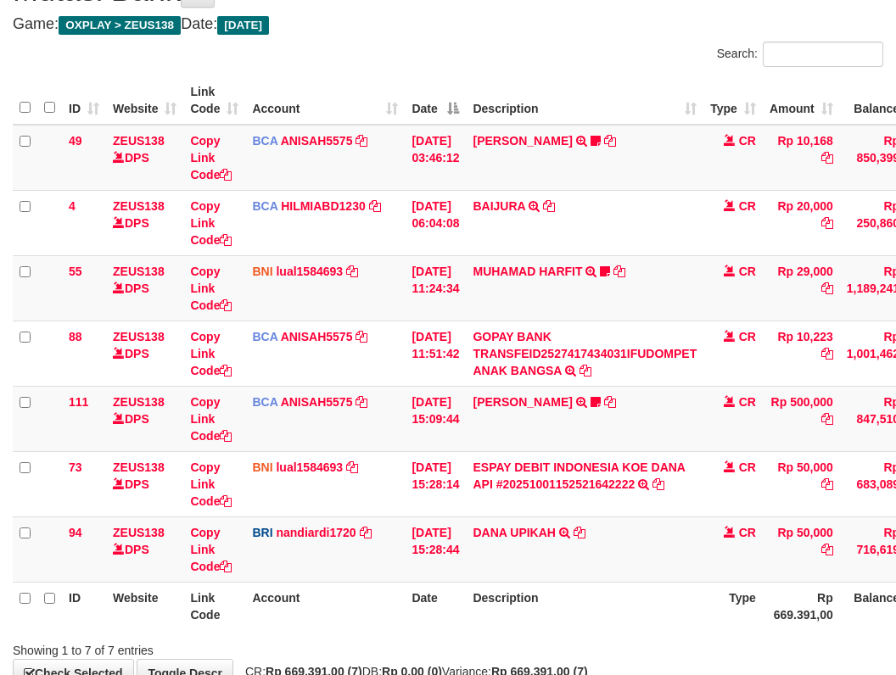
scroll to position [194, 0]
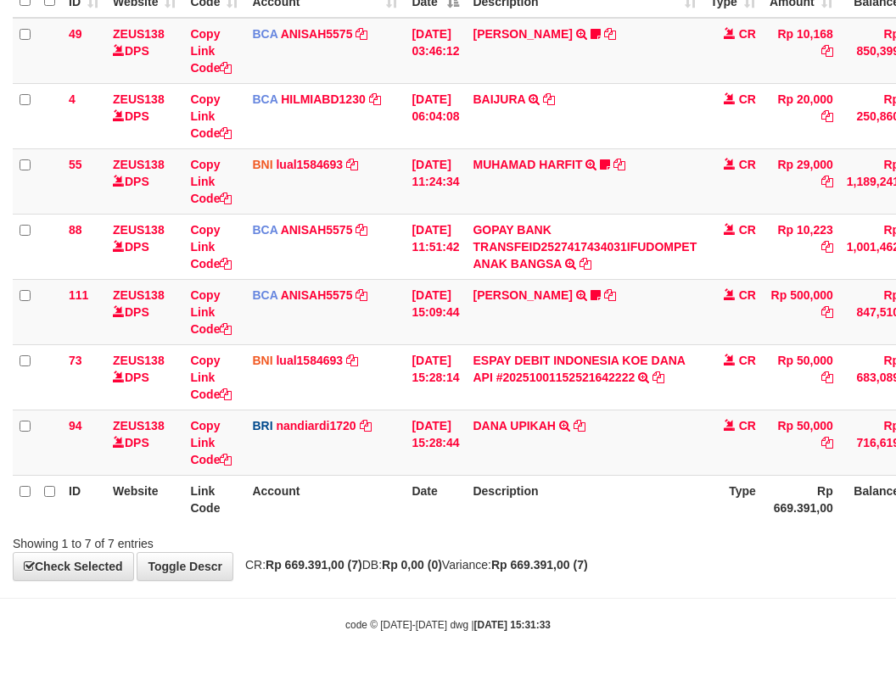
click at [703, 520] on th "Description" at bounding box center [585, 499] width 238 height 48
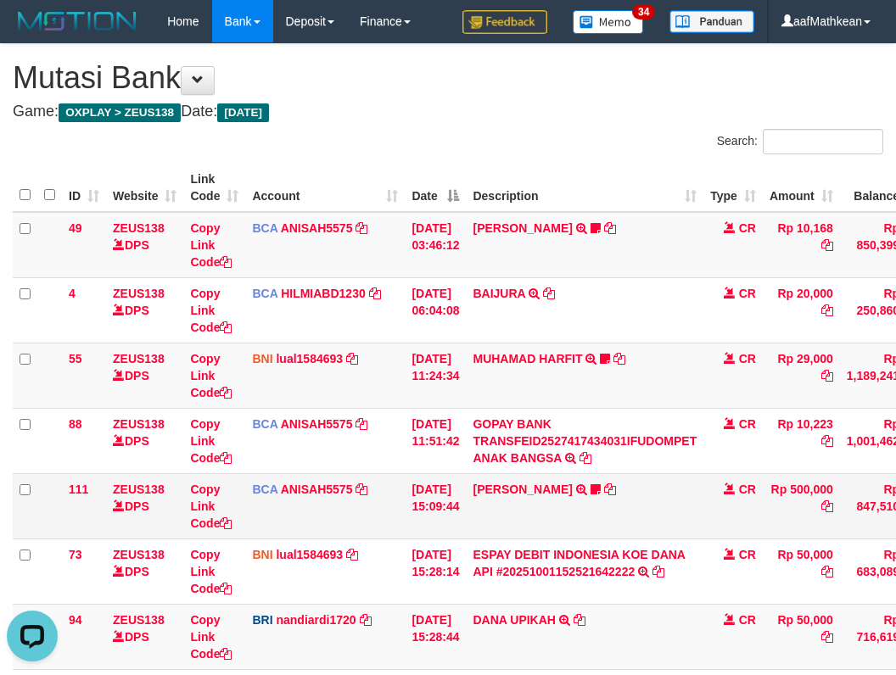
click at [619, 533] on td "KAREN ADELIN MARTH TRSF E-BANKING CR 0110/FTSCY/WS95031 500000.00KAREN ADELIN M…" at bounding box center [585, 505] width 238 height 65
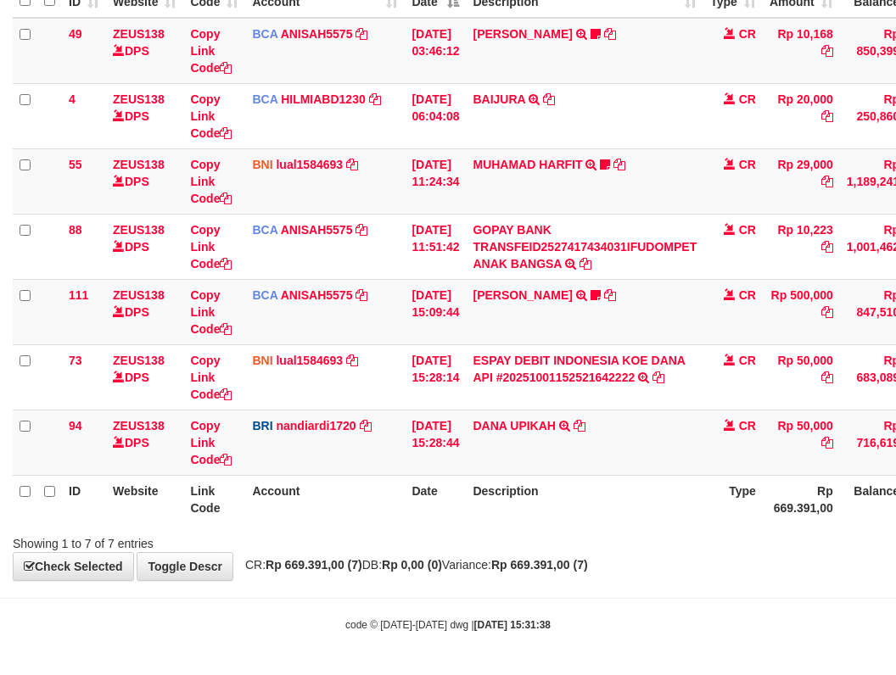
click at [672, 544] on div "Showing 1 to 7 of 7 entries" at bounding box center [448, 541] width 896 height 24
click at [671, 539] on div "Showing 1 to 7 of 7 entries" at bounding box center [448, 541] width 896 height 24
click at [670, 538] on div "Showing 1 to 7 of 7 entries" at bounding box center [448, 541] width 896 height 24
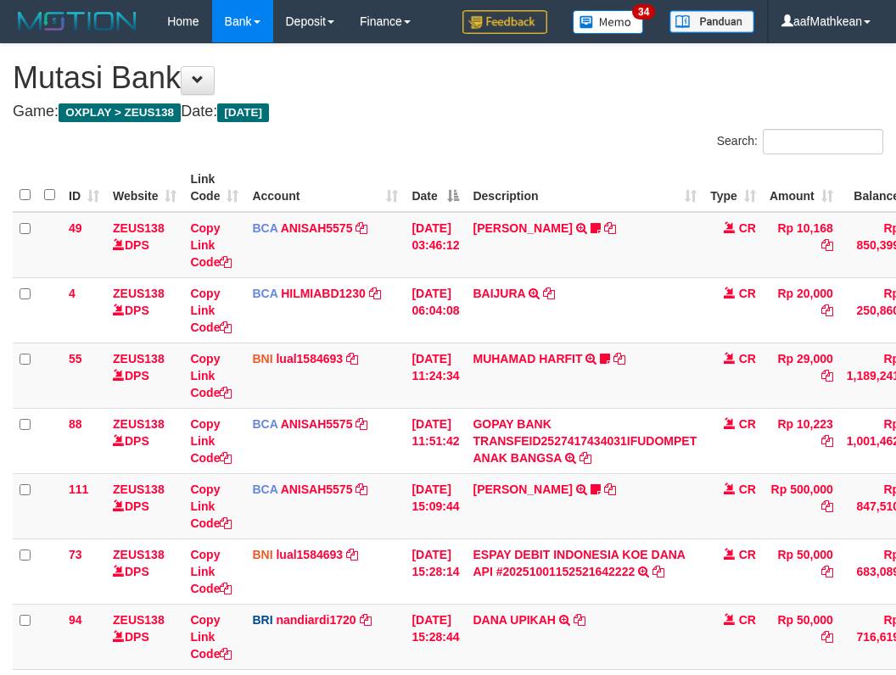
scroll to position [87, 0]
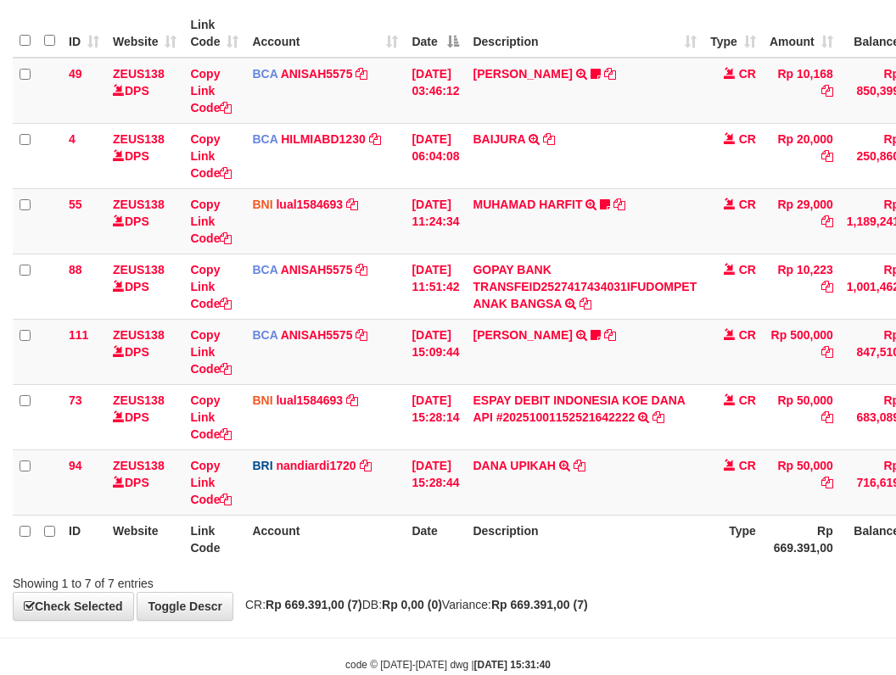
scroll to position [194, 0]
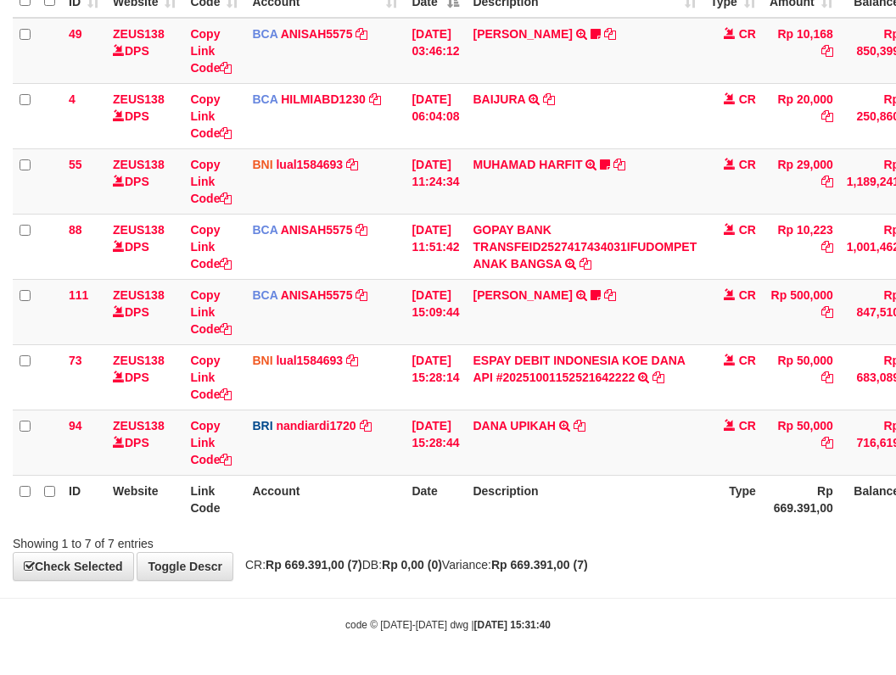
click at [647, 540] on div "Showing 1 to 7 of 7 entries" at bounding box center [448, 541] width 896 height 24
click at [590, 541] on div "Showing 1 to 7 of 7 entries" at bounding box center [448, 541] width 896 height 24
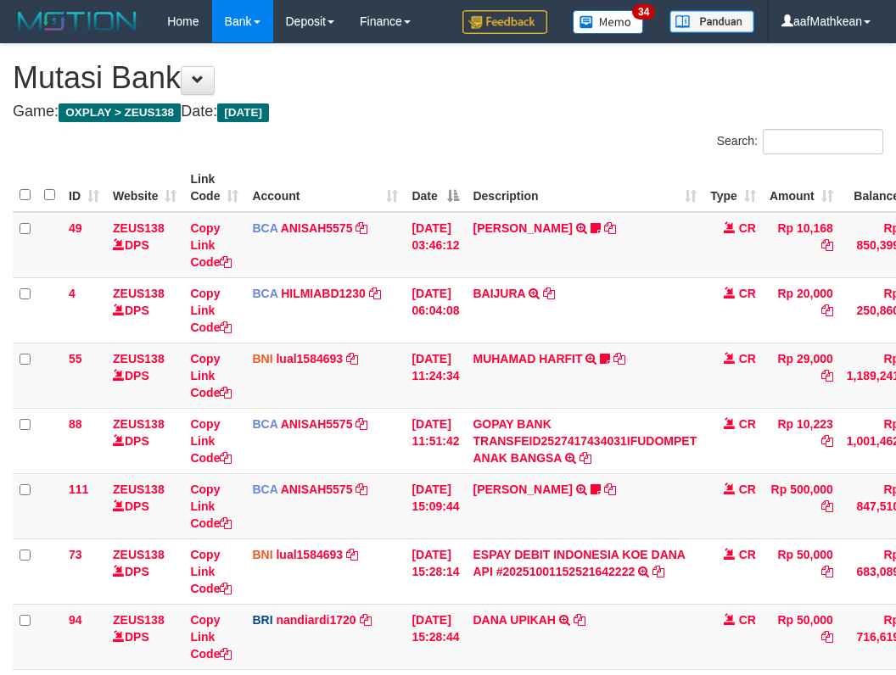
click at [570, 614] on icon at bounding box center [564, 620] width 11 height 12
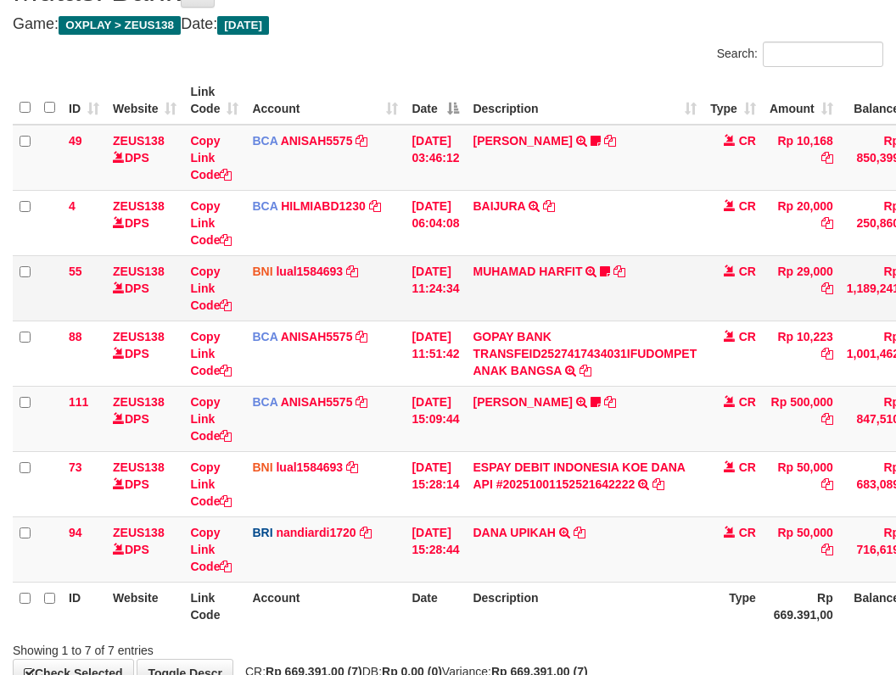
scroll to position [194, 0]
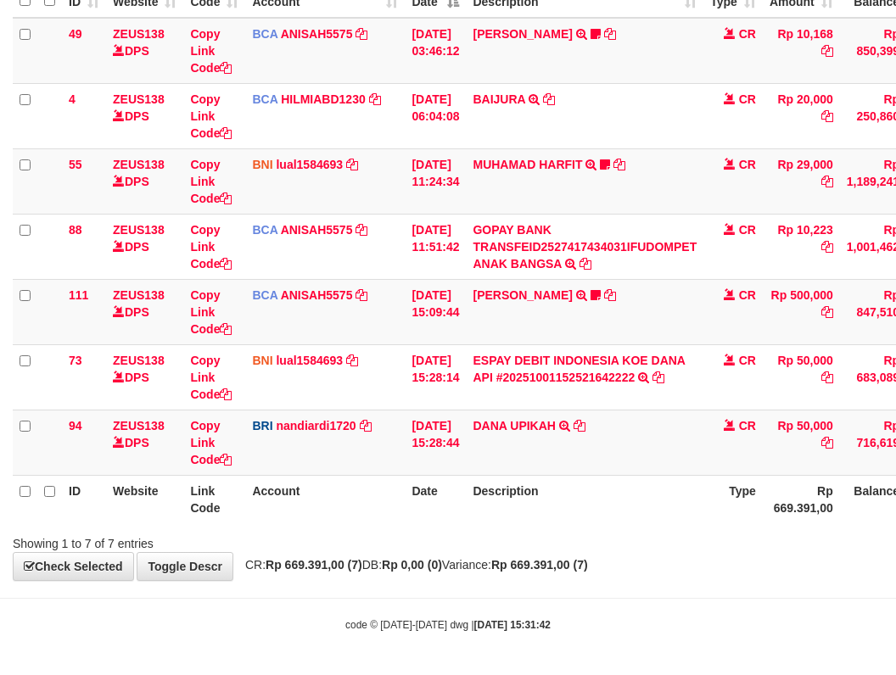
click at [603, 575] on div "**********" at bounding box center [448, 215] width 896 height 731
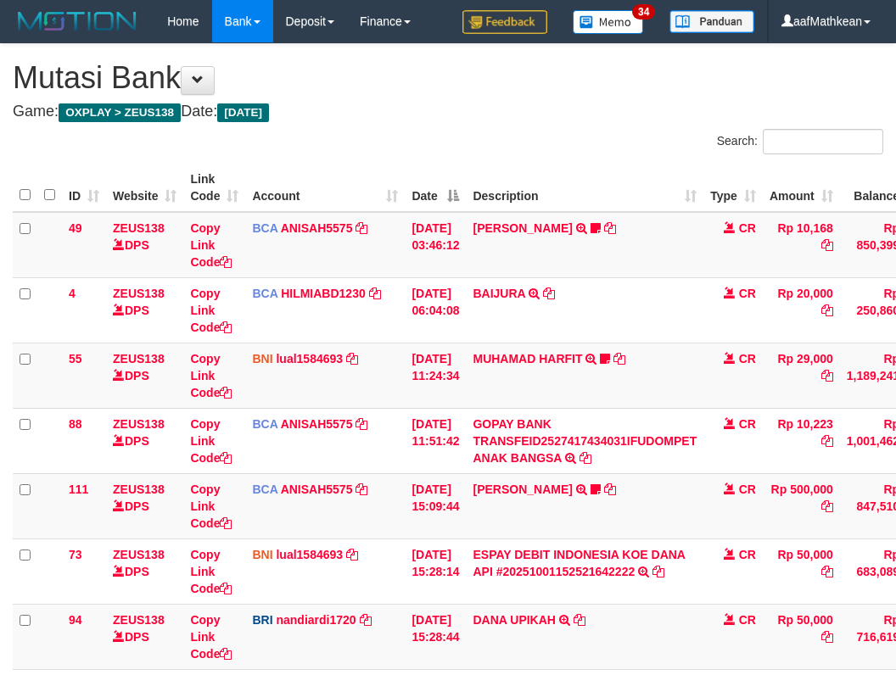
scroll to position [87, 0]
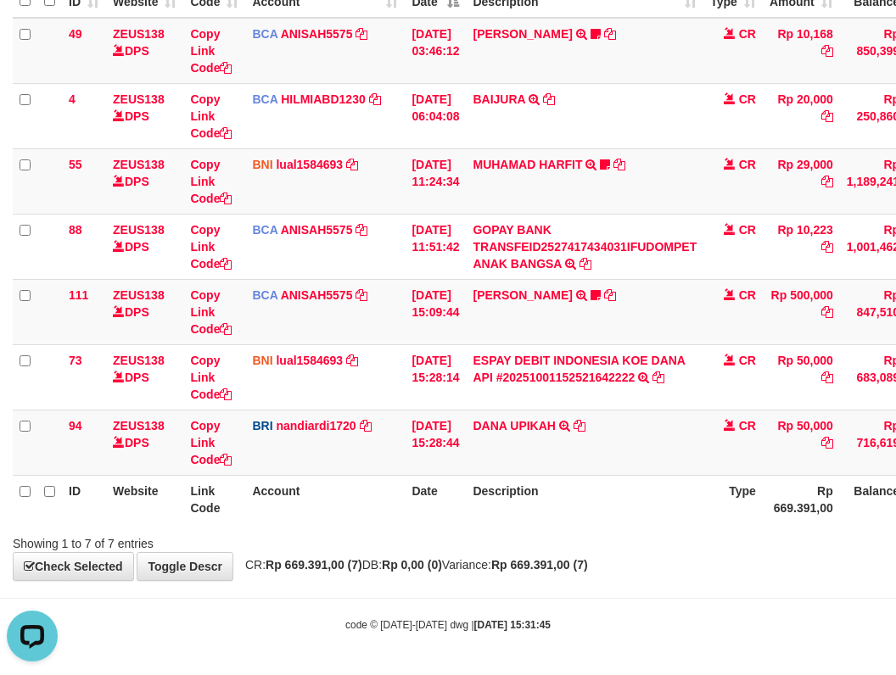
click at [668, 555] on div "**********" at bounding box center [448, 215] width 896 height 731
click at [671, 554] on div "**********" at bounding box center [448, 215] width 896 height 731
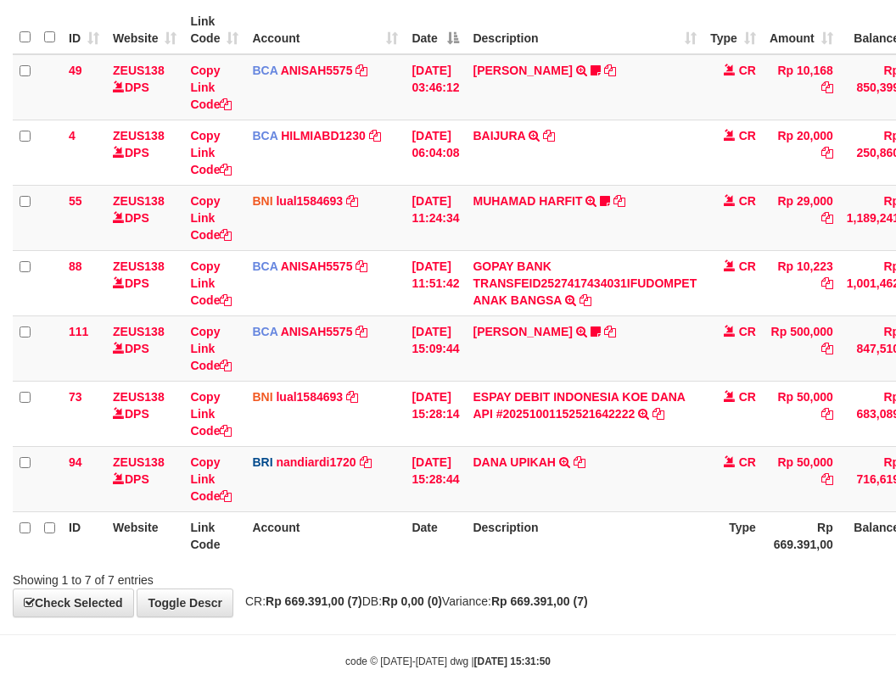
scroll to position [194, 0]
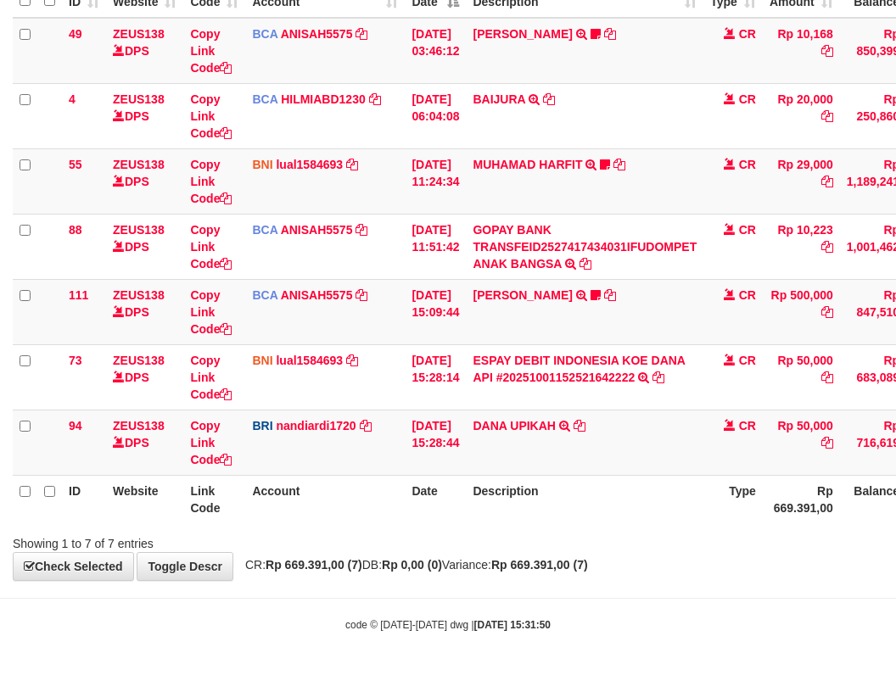
drag, startPoint x: 572, startPoint y: 486, endPoint x: 571, endPoint y: 500, distance: 13.6
click at [569, 495] on th "Description" at bounding box center [585, 499] width 238 height 48
click at [579, 509] on th "Description" at bounding box center [585, 499] width 238 height 48
drag, startPoint x: 518, startPoint y: 413, endPoint x: 579, endPoint y: 422, distance: 60.8
click at [573, 425] on td "DANA UPIKAH TRANSFER NBMB DANA UPIKAH TO NANDI ARDIANSYAH" at bounding box center [585, 442] width 238 height 65
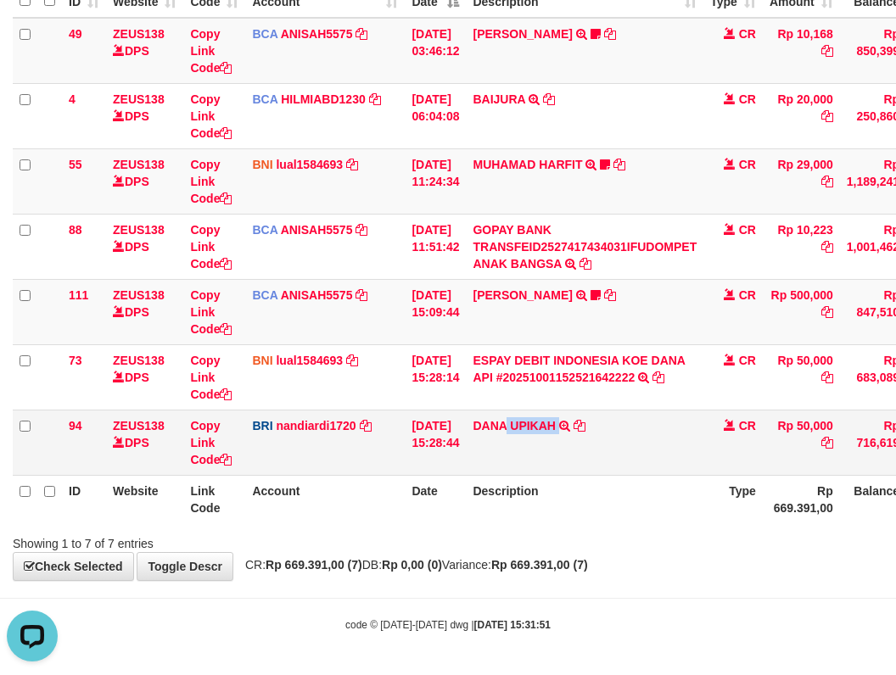
copy td "UPIKAH"
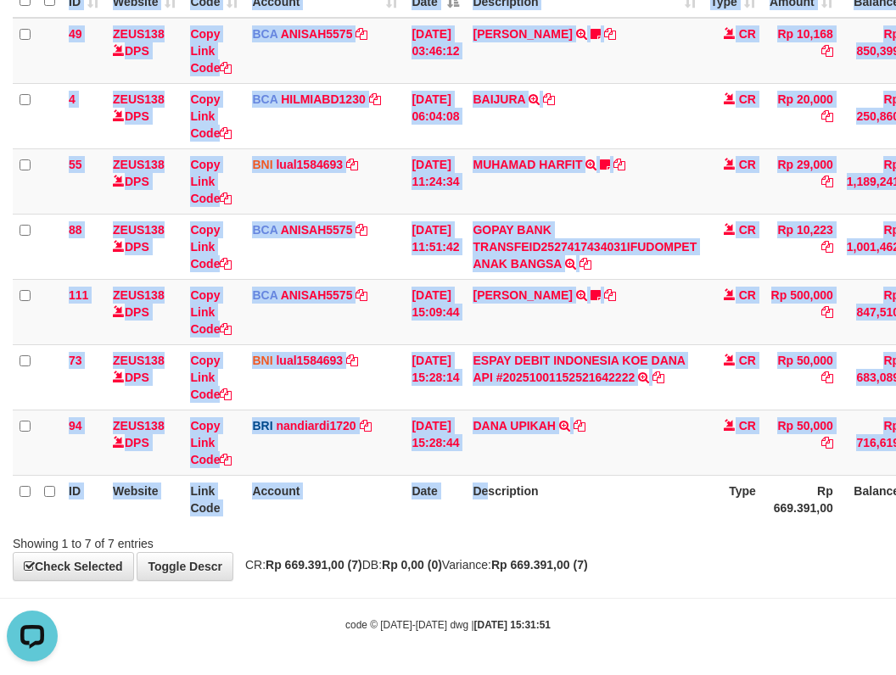
drag, startPoint x: 501, startPoint y: 522, endPoint x: 539, endPoint y: 529, distance: 38.8
click at [510, 534] on div "Search: ID Website Link Code Account Date Description Type Amount Balance Statu…" at bounding box center [448, 244] width 870 height 618
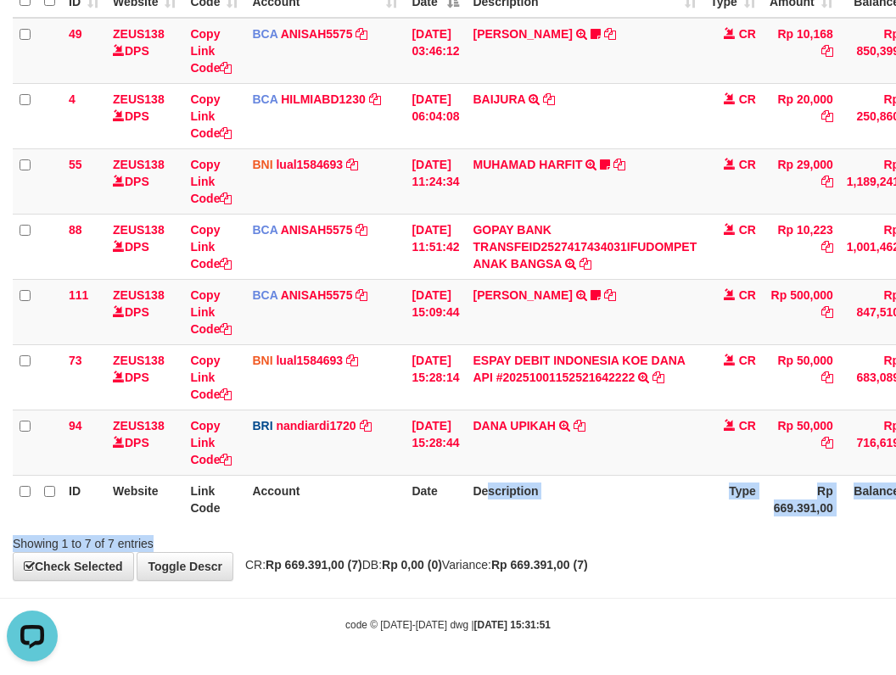
click at [647, 481] on th "Description" at bounding box center [585, 499] width 238 height 48
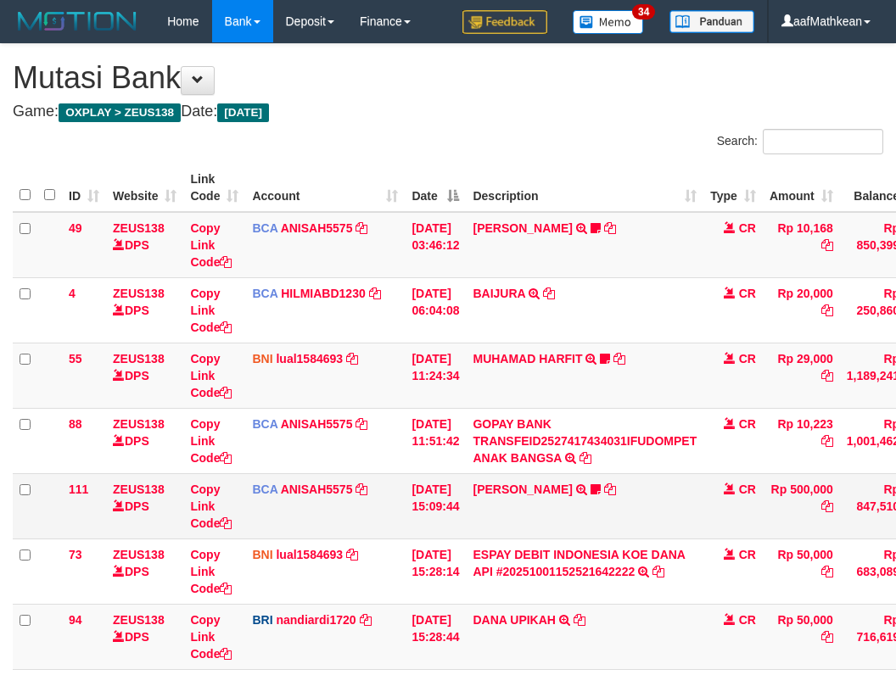
scroll to position [87, 0]
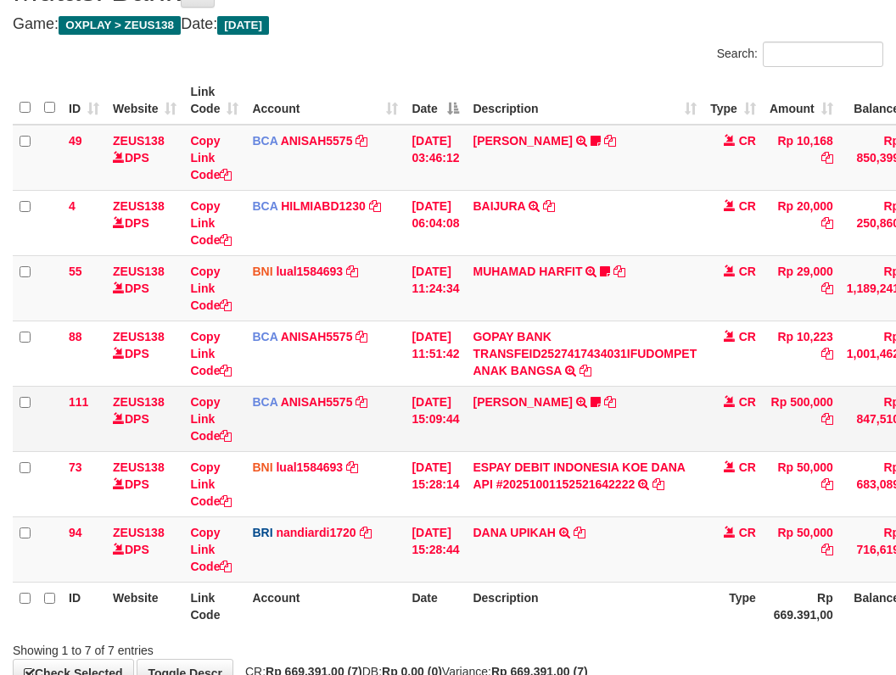
click at [619, 412] on td "[PERSON_NAME] TRSF E-BANKING CR 0110/FTSCY/WS95031 500000.00[PERSON_NAME] Adel67" at bounding box center [585, 418] width 238 height 65
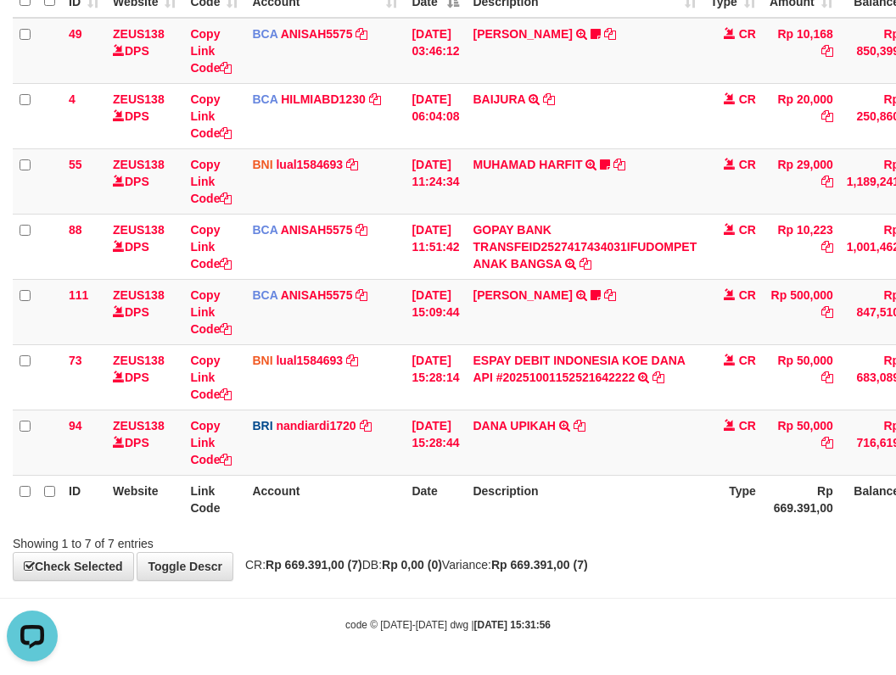
click at [895, 512] on html "Toggle navigation Home Bank Account List Load By Website Group [OXPLAY] ZEUS138…" at bounding box center [448, 241] width 896 height 870
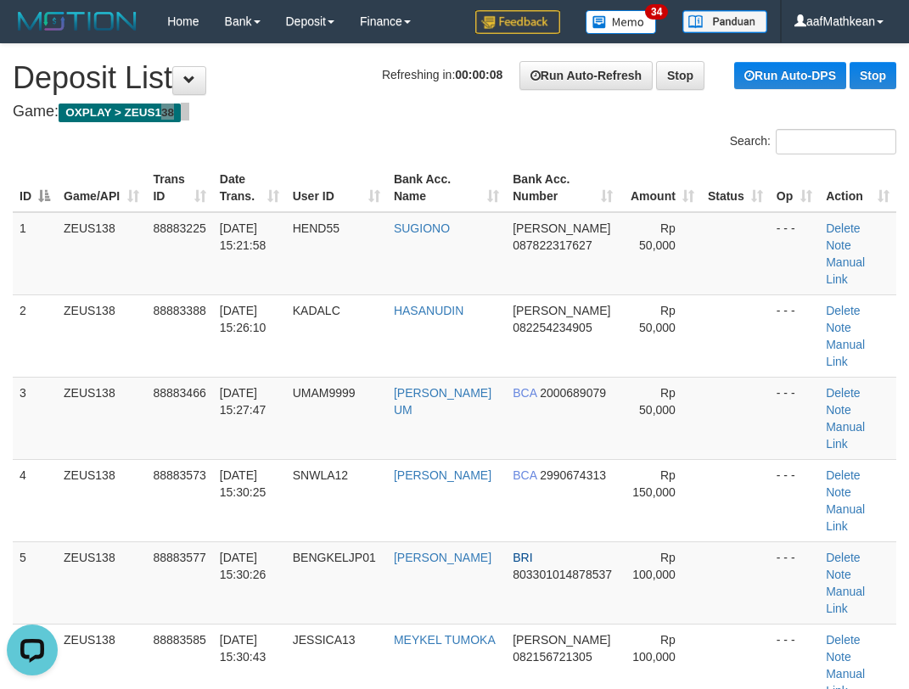
click at [397, 151] on div "Search: ID Game/API Trans ID Date Trans. User ID Bank Acc. Name Bank Acc. Numbe…" at bounding box center [454, 538] width 883 height 819
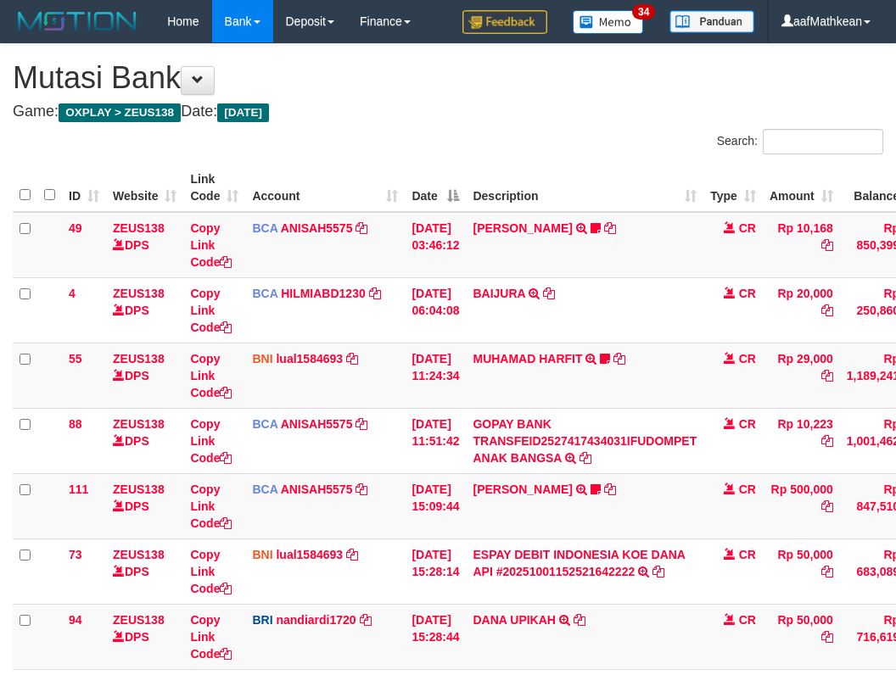
scroll to position [169, 134]
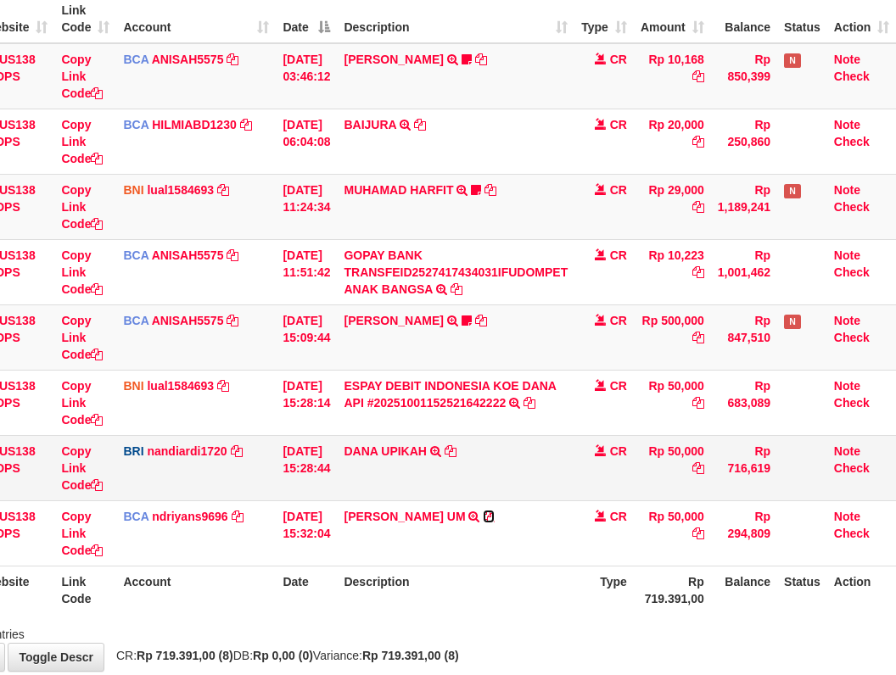
drag, startPoint x: 519, startPoint y: 518, endPoint x: 627, endPoint y: 444, distance: 130.6
click at [495, 518] on icon at bounding box center [489, 517] width 12 height 12
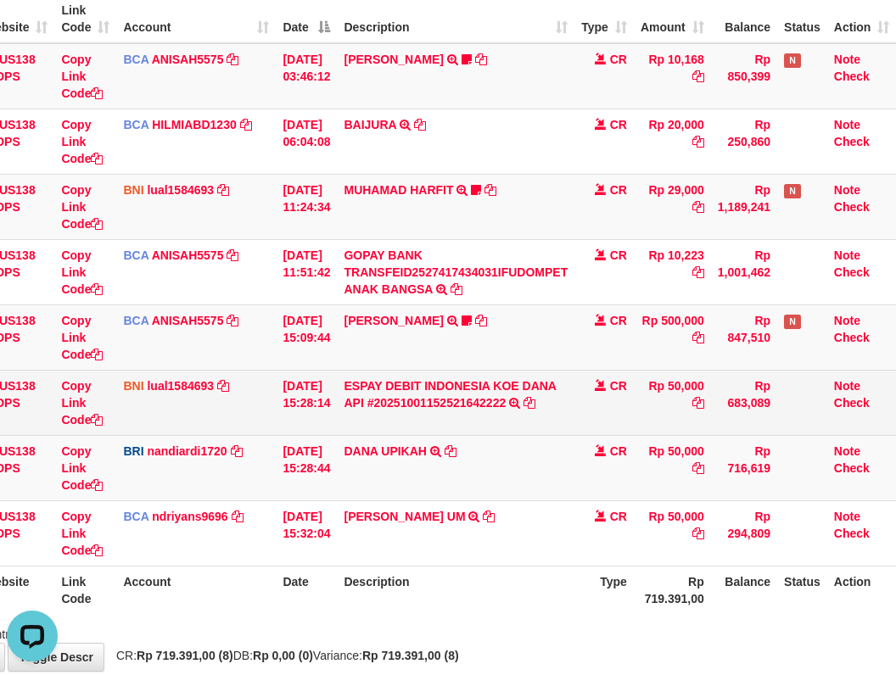
scroll to position [0, 0]
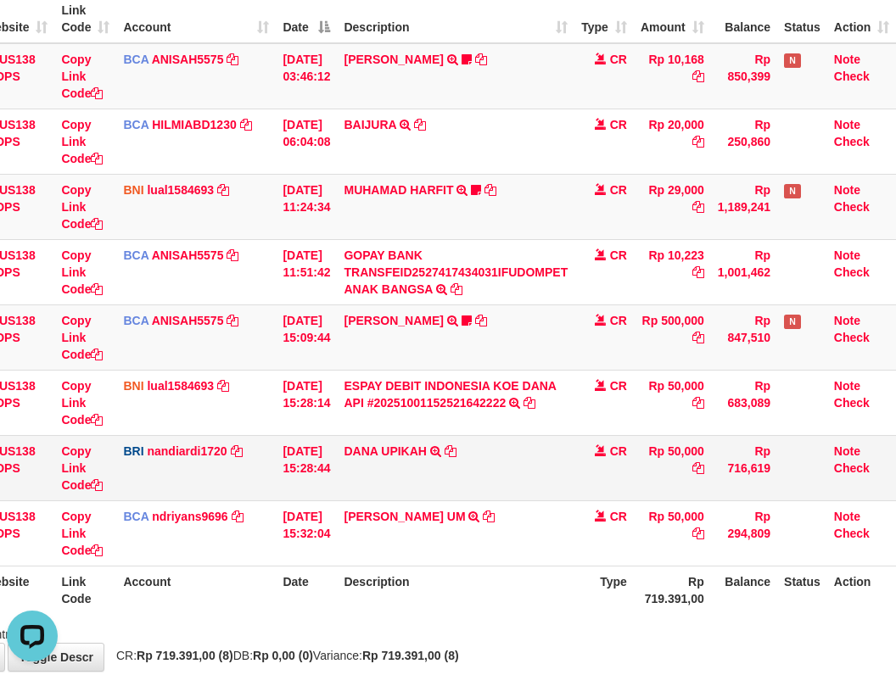
click at [386, 478] on td "[PERSON_NAME] UPIKAH TRANSFER NBMB [PERSON_NAME] UPIKAH TO NANDI ARDIANSYAH" at bounding box center [456, 467] width 238 height 65
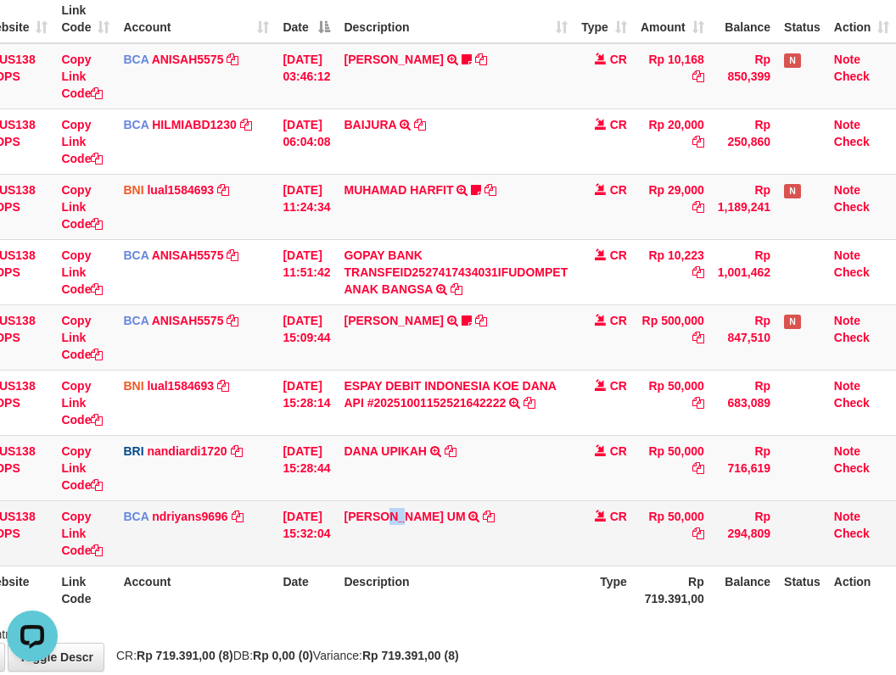
click at [426, 518] on td "MOHAMMAD HOIRUL UM TRSF E-BANKING CR 0110/FTSCY/WS95031 50000.00MOHAMMAD HOIRUL…" at bounding box center [456, 533] width 238 height 65
click at [474, 526] on td "MOHAMMAD HOIRUL UM TRSF E-BANKING CR 0110/FTSCY/WS95031 50000.00MOHAMMAD HOIRUL…" at bounding box center [456, 533] width 238 height 65
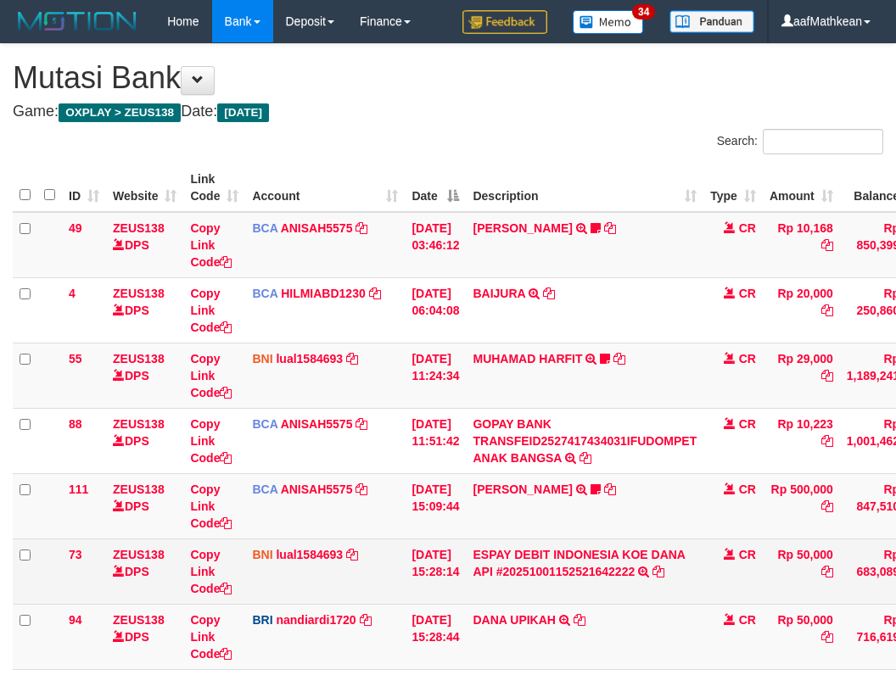
scroll to position [143, 127]
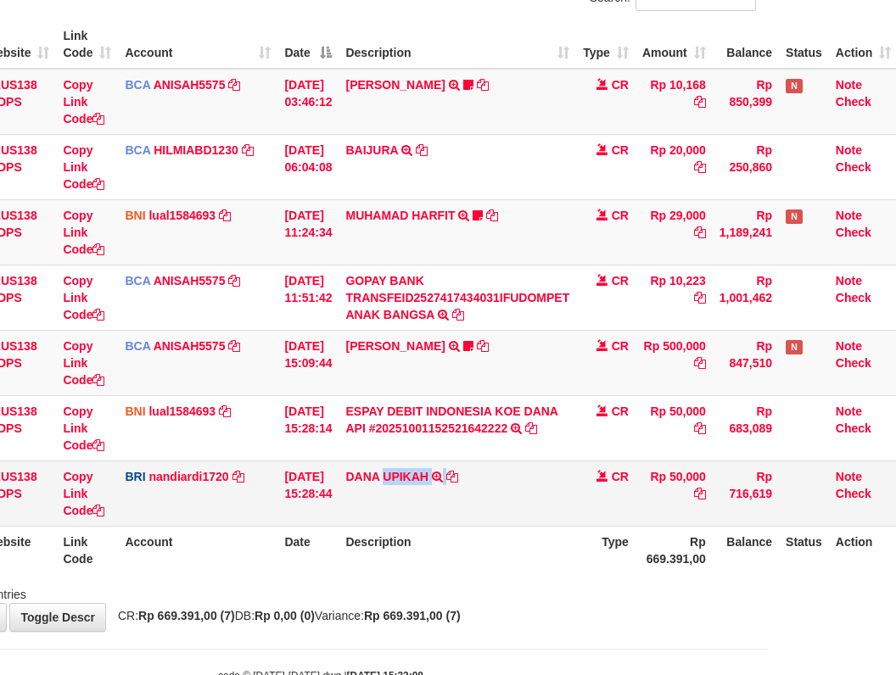
drag, startPoint x: 397, startPoint y: 465, endPoint x: 467, endPoint y: 465, distance: 69.6
click at [462, 469] on td "[PERSON_NAME] UPIKAH TRANSFER NBMB [PERSON_NAME] UPIKAH TO NANDI ARDIANSYAH" at bounding box center [458, 493] width 238 height 65
copy td "UPIKAH"
click at [339, 480] on td "[DATE] 15:28:44" at bounding box center [307, 493] width 61 height 65
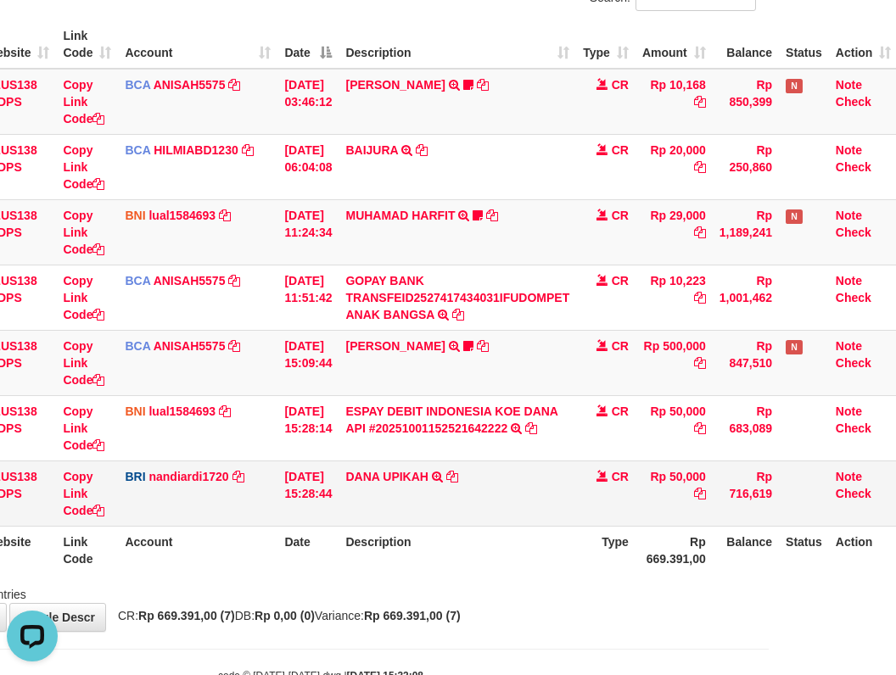
click at [356, 510] on td "[PERSON_NAME] UPIKAH TRANSFER NBMB [PERSON_NAME] UPIKAH TO NANDI ARDIANSYAH" at bounding box center [458, 493] width 238 height 65
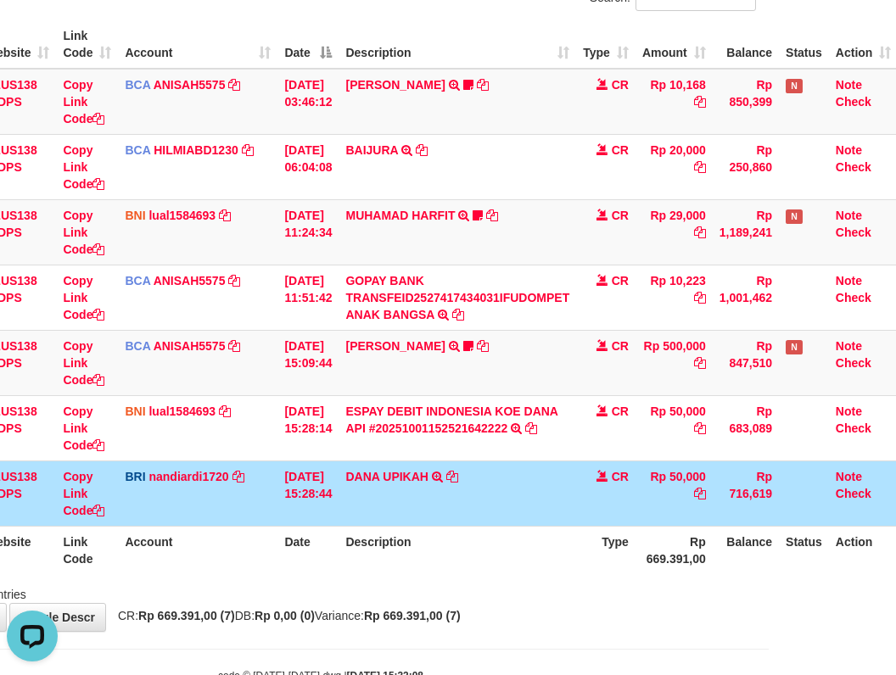
click at [367, 512] on td "DANA UPIKAH TRANSFER NBMB DANA UPIKAH TO NANDI ARDIANSYAH" at bounding box center [458, 493] width 238 height 65
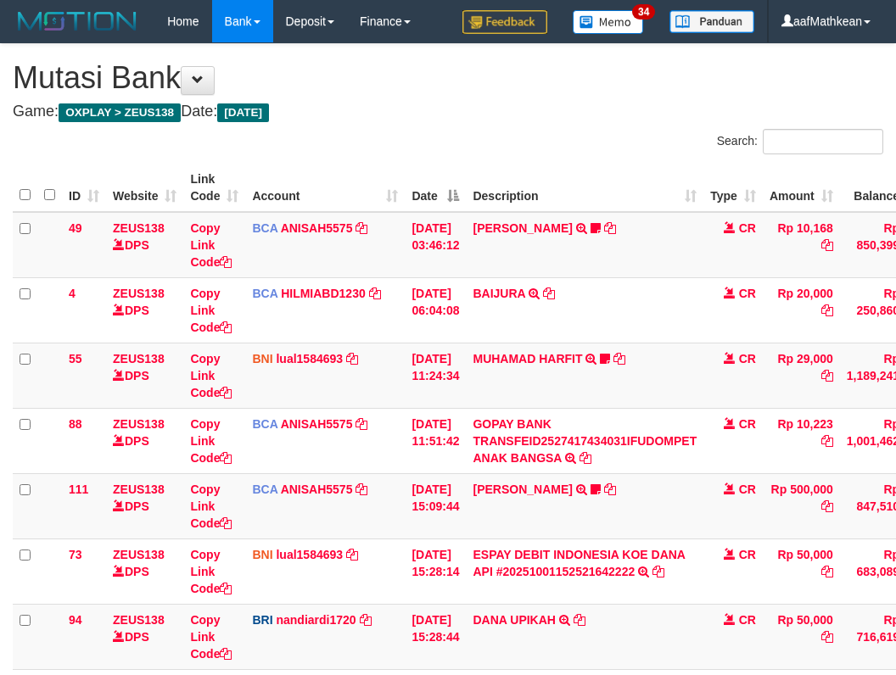
scroll to position [174, 0]
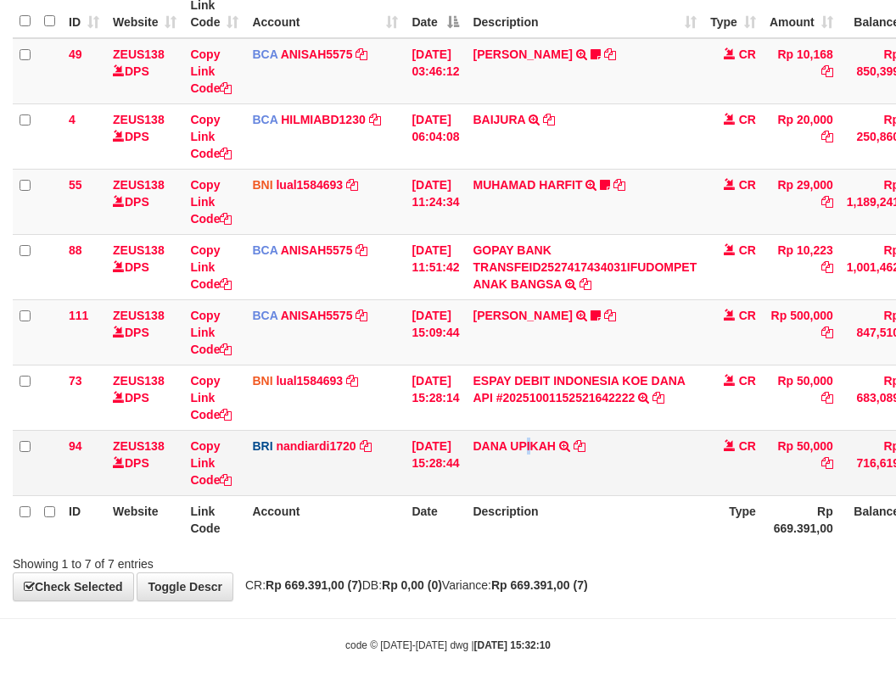
click at [579, 477] on td "DANA UPIKAH TRANSFER NBMB DANA UPIKAH TO NANDI ARDIANSYAH" at bounding box center [585, 462] width 238 height 65
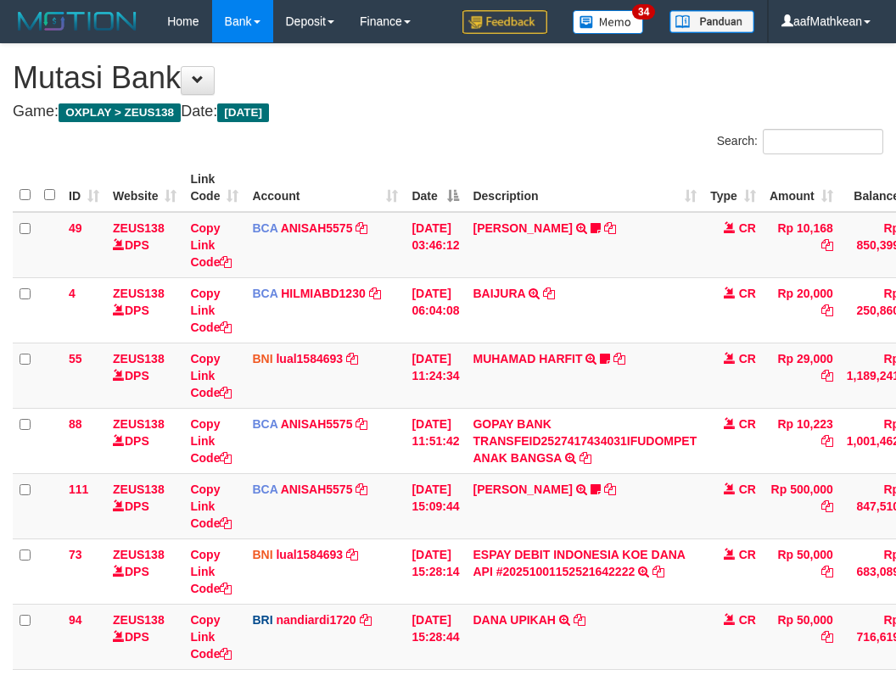
scroll to position [174, 0]
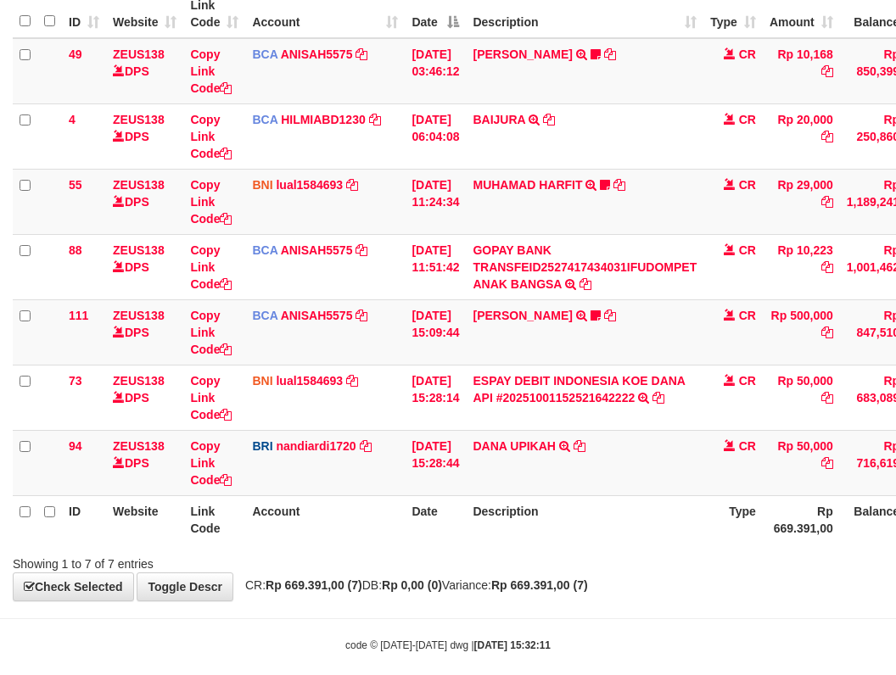
drag, startPoint x: 670, startPoint y: 613, endPoint x: 825, endPoint y: 635, distance: 156.0
click at [699, 619] on body "Toggle navigation Home Bank Account List Load By Website Group [OXPLAY] ZEUS138…" at bounding box center [448, 261] width 896 height 870
click at [647, 542] on th "Description" at bounding box center [585, 519] width 238 height 48
click at [895, 473] on html "Toggle navigation Home Bank Account List Load By Website Group [OXPLAY] ZEUS138…" at bounding box center [448, 261] width 896 height 870
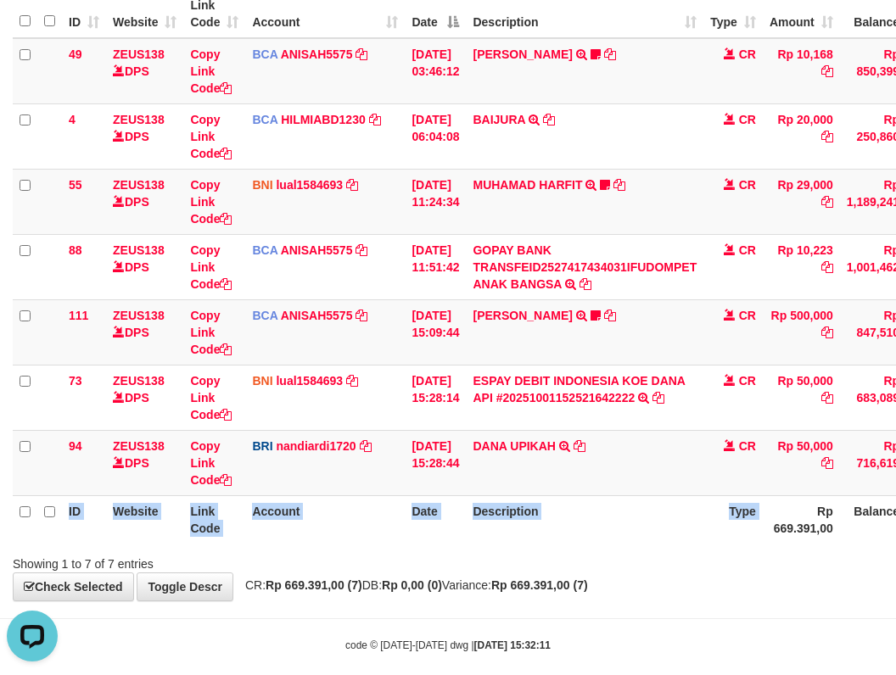
scroll to position [174, 60]
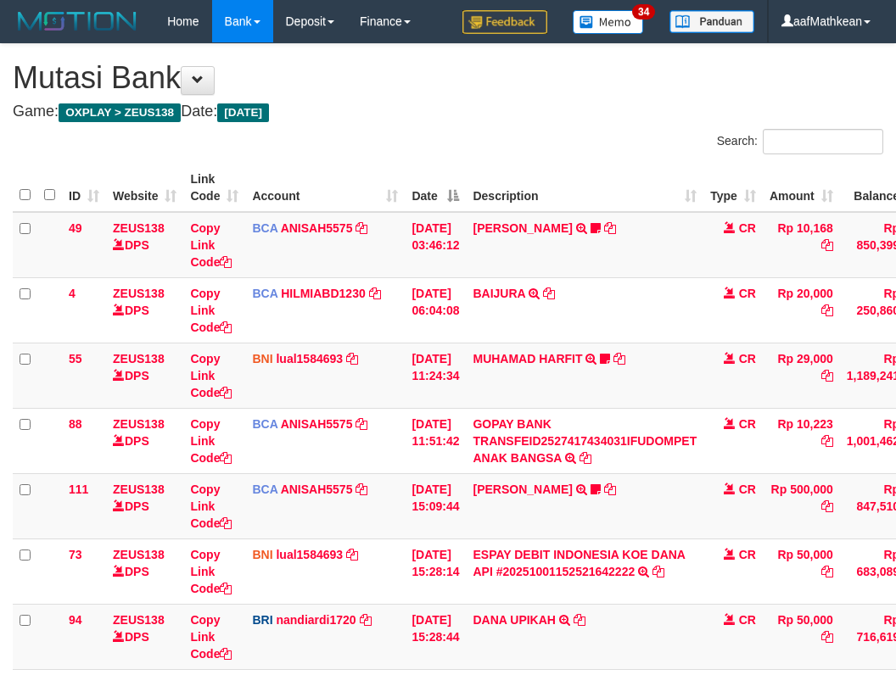
scroll to position [174, 60]
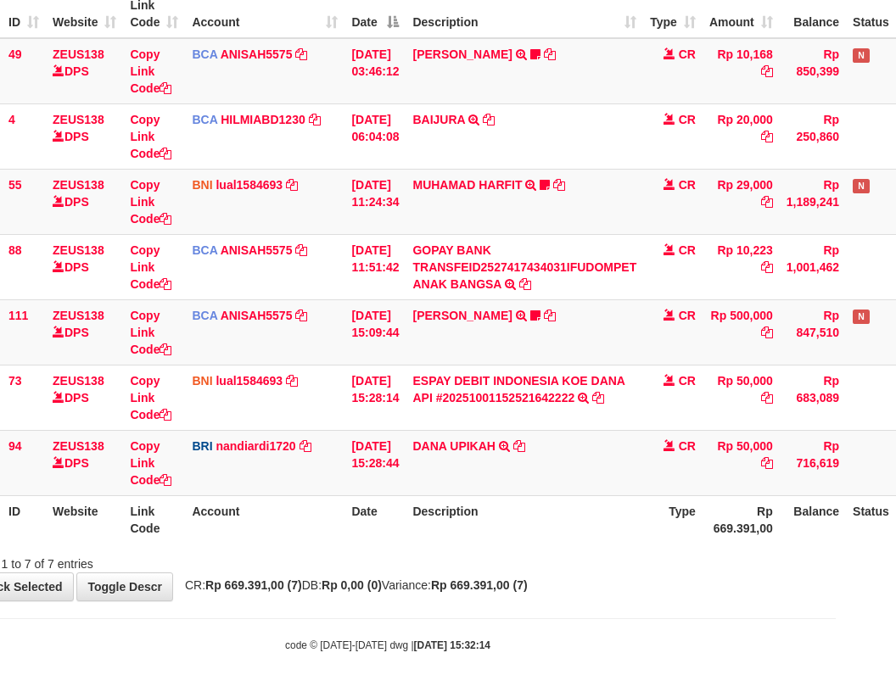
click at [642, 556] on div "Showing 1 to 7 of 7 entries" at bounding box center [388, 561] width 896 height 24
drag, startPoint x: 642, startPoint y: 557, endPoint x: 908, endPoint y: 577, distance: 266.3
click at [757, 573] on div "**********" at bounding box center [388, 235] width 896 height 731
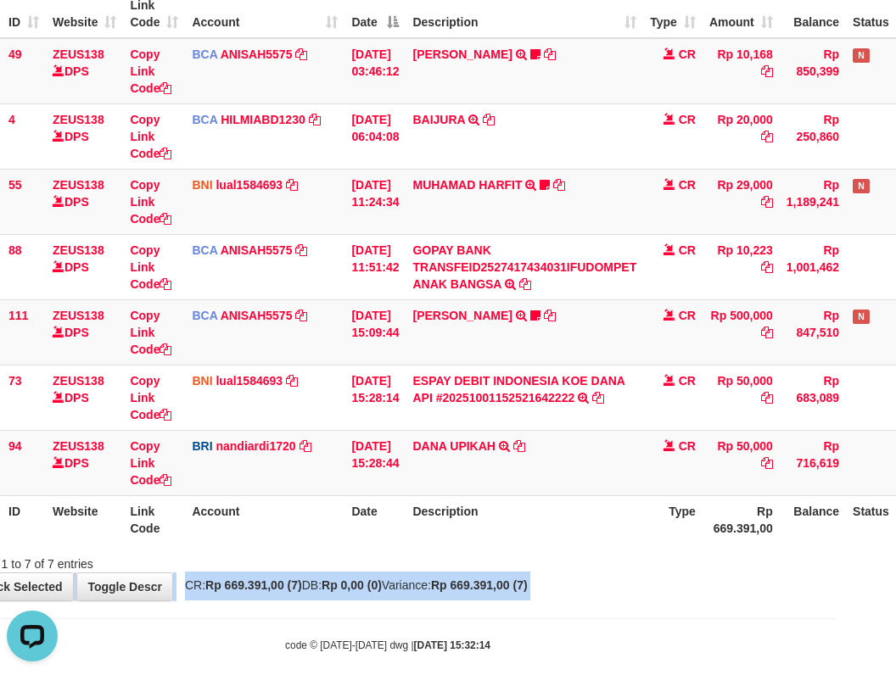
scroll to position [0, 0]
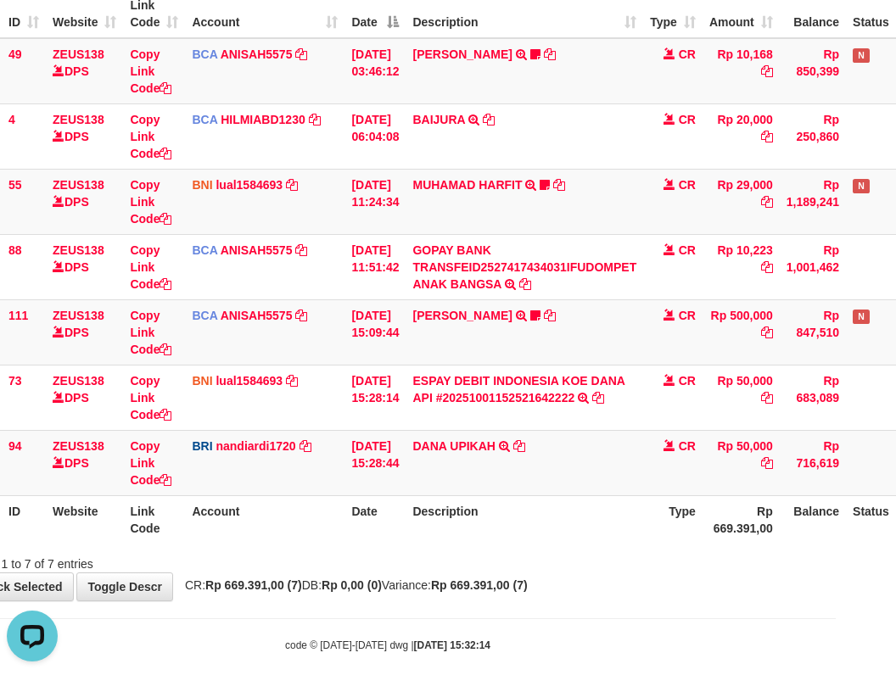
click at [767, 516] on th "Rp 669.391,00" at bounding box center [741, 519] width 77 height 48
click at [836, 501] on html "Toggle navigation Home Bank Account List Load By Website Group [OXPLAY] ZEUS138…" at bounding box center [388, 261] width 896 height 870
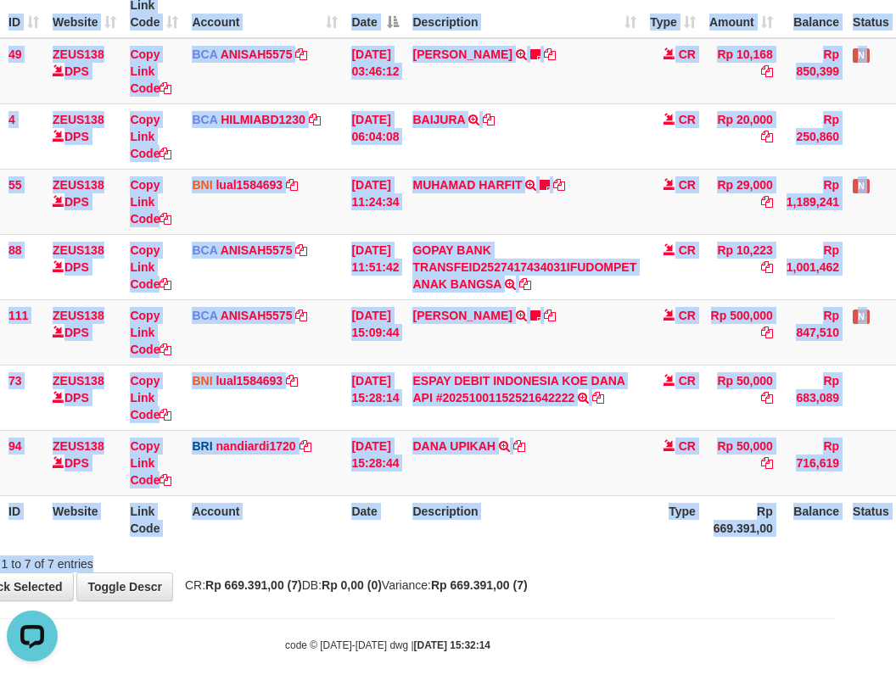
scroll to position [174, 123]
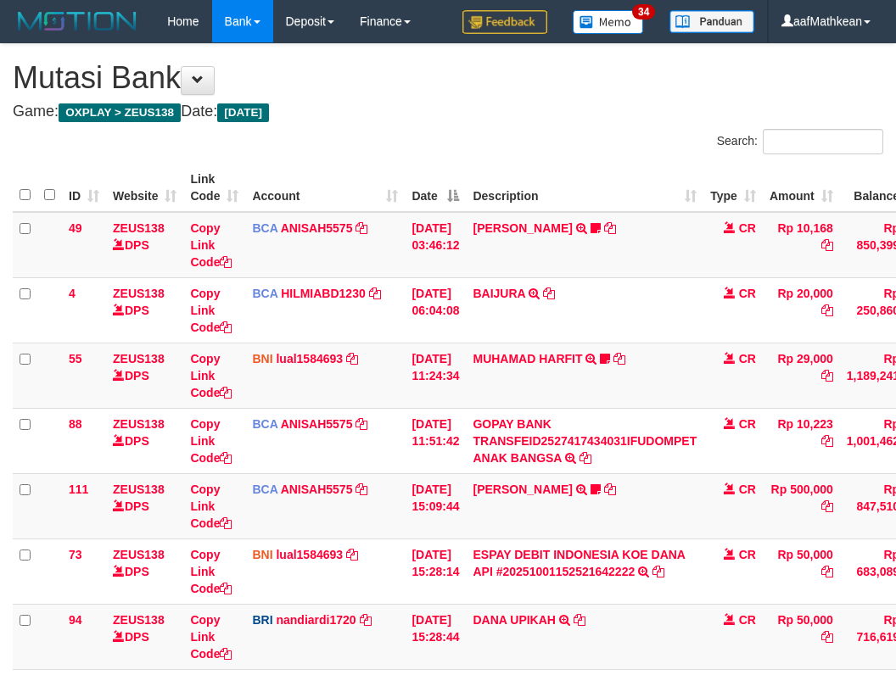
scroll to position [148, 116]
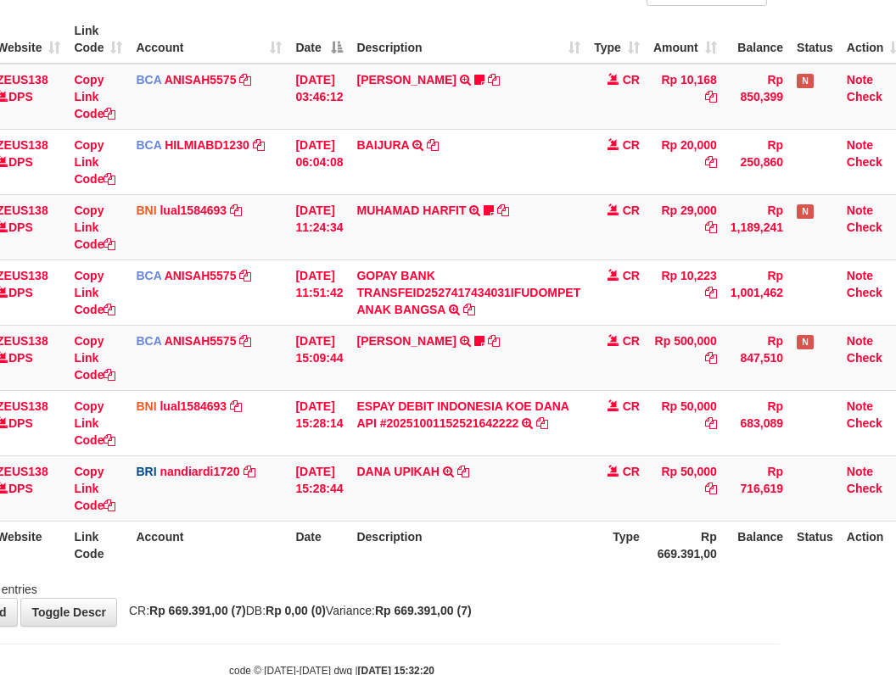
drag, startPoint x: 469, startPoint y: 546, endPoint x: 551, endPoint y: 548, distance: 81.5
click at [520, 548] on th "Description" at bounding box center [469, 545] width 238 height 48
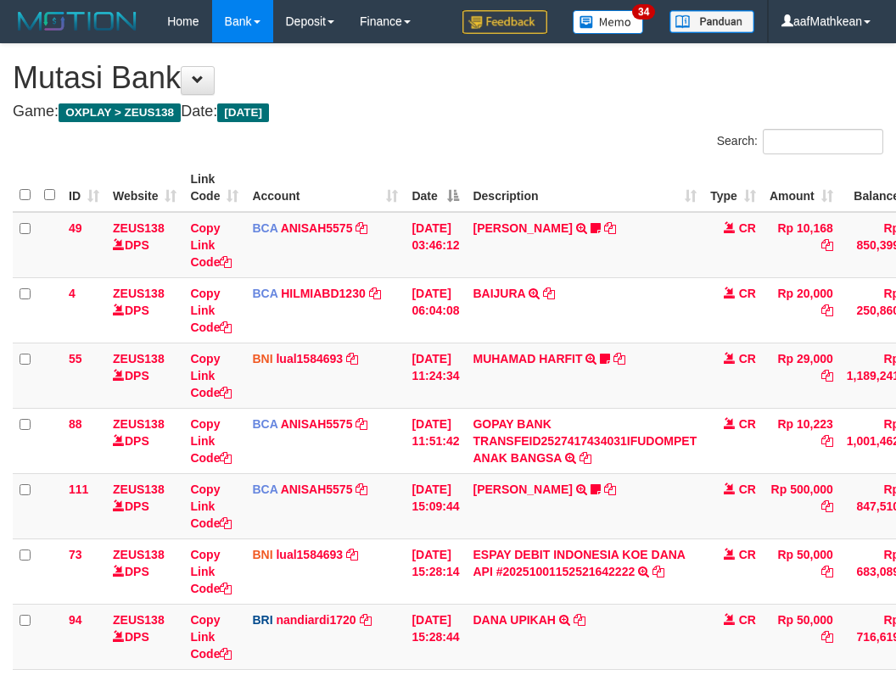
scroll to position [177, 0]
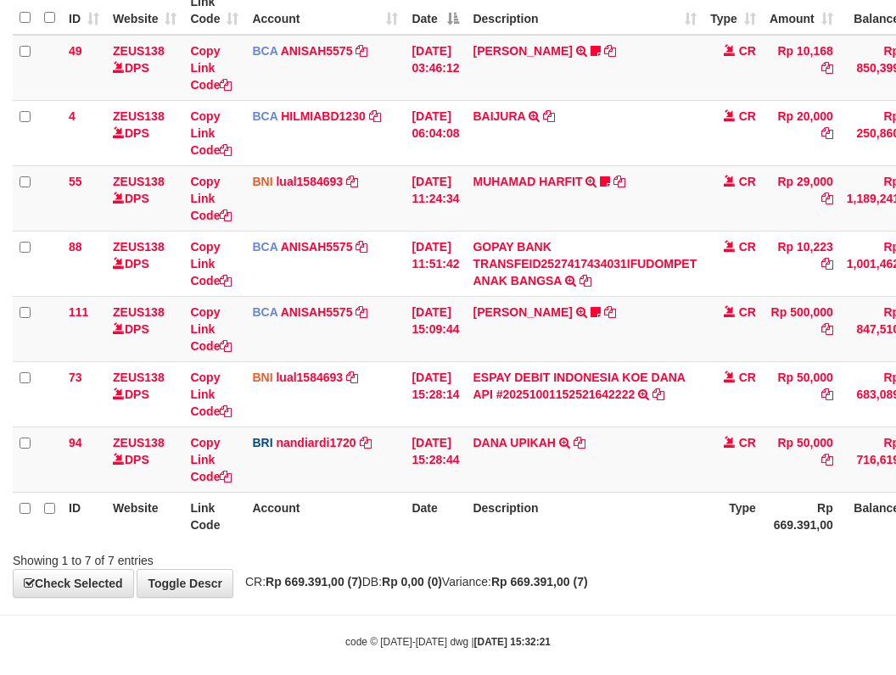
click at [517, 565] on div "Showing 1 to 7 of 7 entries" at bounding box center [448, 558] width 896 height 24
drag, startPoint x: 501, startPoint y: 578, endPoint x: 900, endPoint y: 568, distance: 398.9
click at [751, 580] on div "**********" at bounding box center [448, 232] width 896 height 731
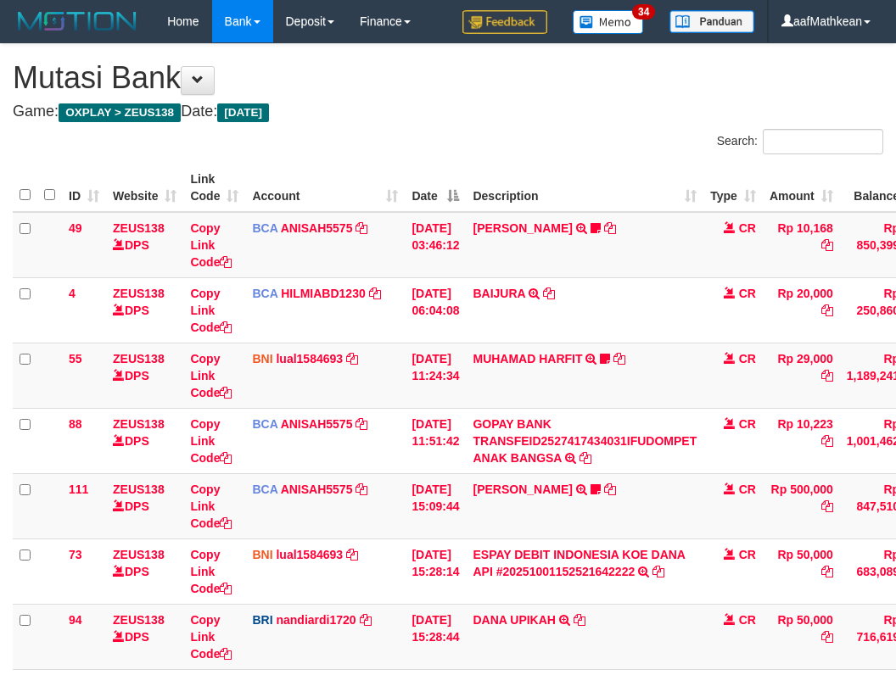
scroll to position [117, 10]
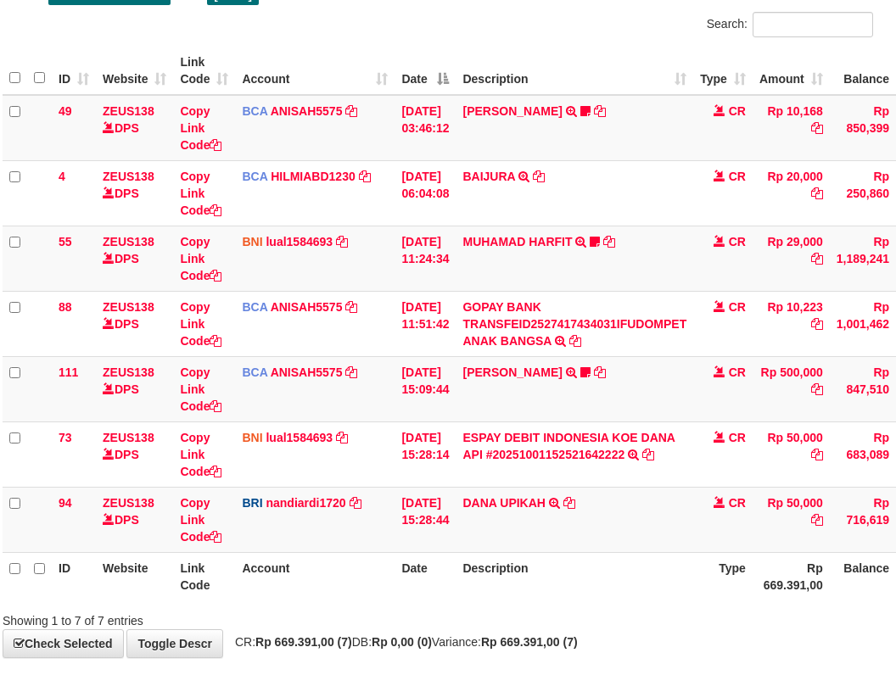
click at [473, 562] on tr "ID Website Link Code Account Date Description Type Rp 669.391,00 Balance Status…" at bounding box center [509, 576] width 1012 height 48
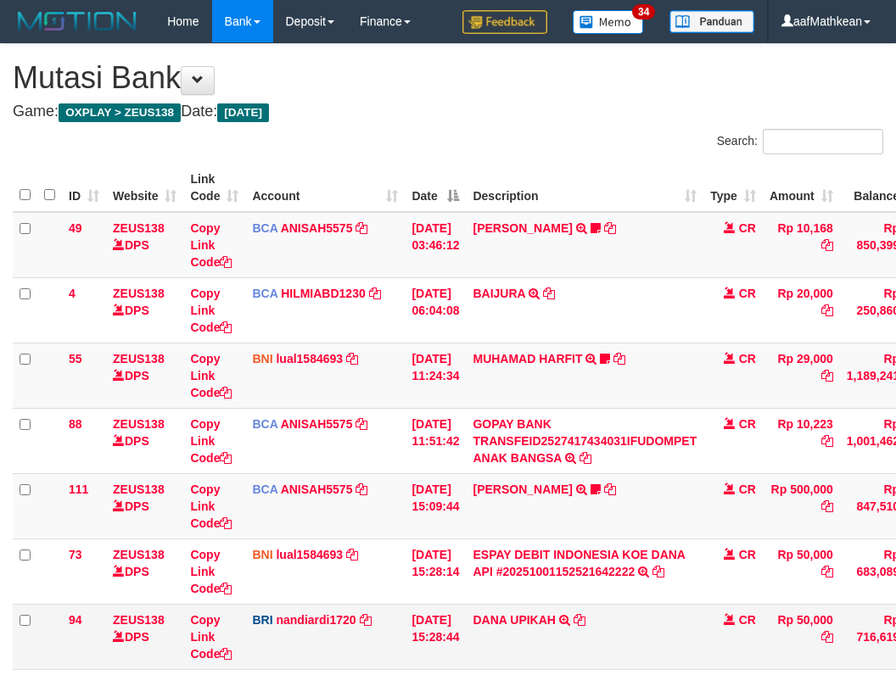
scroll to position [117, 10]
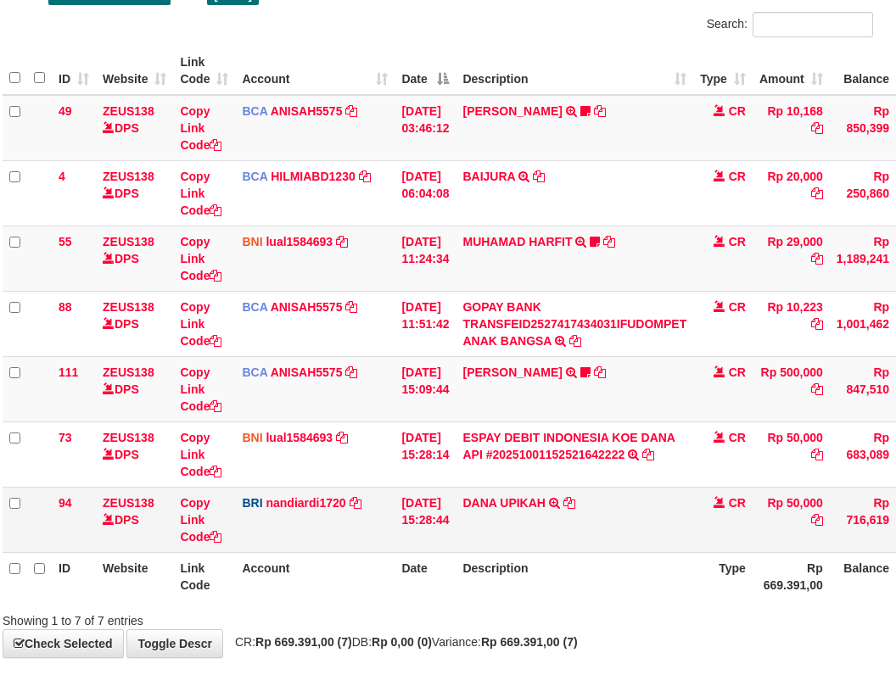
drag, startPoint x: 576, startPoint y: 532, endPoint x: 575, endPoint y: 495, distance: 37.3
click at [575, 524] on td "[PERSON_NAME] UPIKAH TRANSFER NBMB [PERSON_NAME] UPIKAH TO NANDI ARDIANSYAH" at bounding box center [575, 519] width 238 height 65
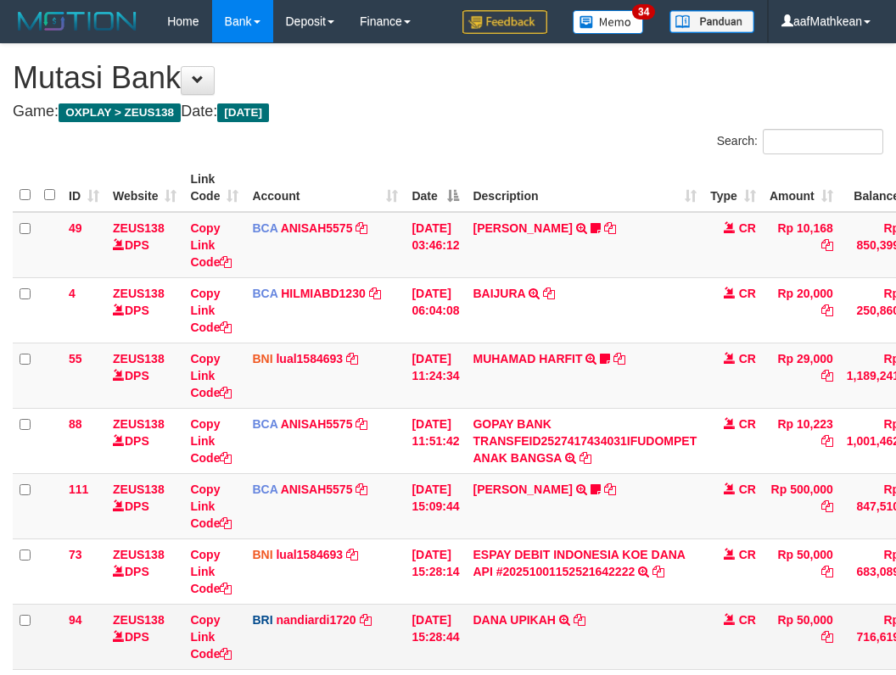
scroll to position [117, 10]
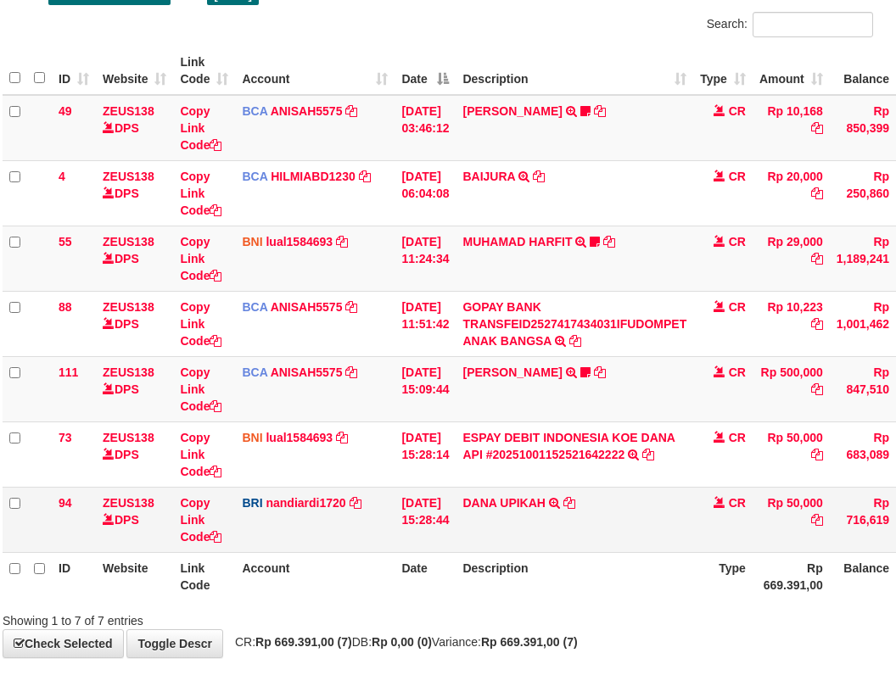
click at [523, 527] on td "DANA UPIKAH TRANSFER NBMB DANA UPIKAH TO NANDI ARDIANSYAH" at bounding box center [575, 519] width 238 height 65
drag, startPoint x: 589, startPoint y: 520, endPoint x: 614, endPoint y: 519, distance: 25.5
click at [596, 540] on td "DANA UPIKAH TRANSFER NBMB DANA UPIKAH TO NANDI ARDIANSYAH" at bounding box center [575, 519] width 238 height 65
click at [615, 521] on td "DANA UPIKAH TRANSFER NBMB DANA UPIKAH TO NANDI ARDIANSYAH" at bounding box center [575, 519] width 238 height 65
click at [658, 547] on td "DANA UPIKAH TRANSFER NBMB DANA UPIKAH TO NANDI ARDIANSYAH" at bounding box center [575, 519] width 238 height 65
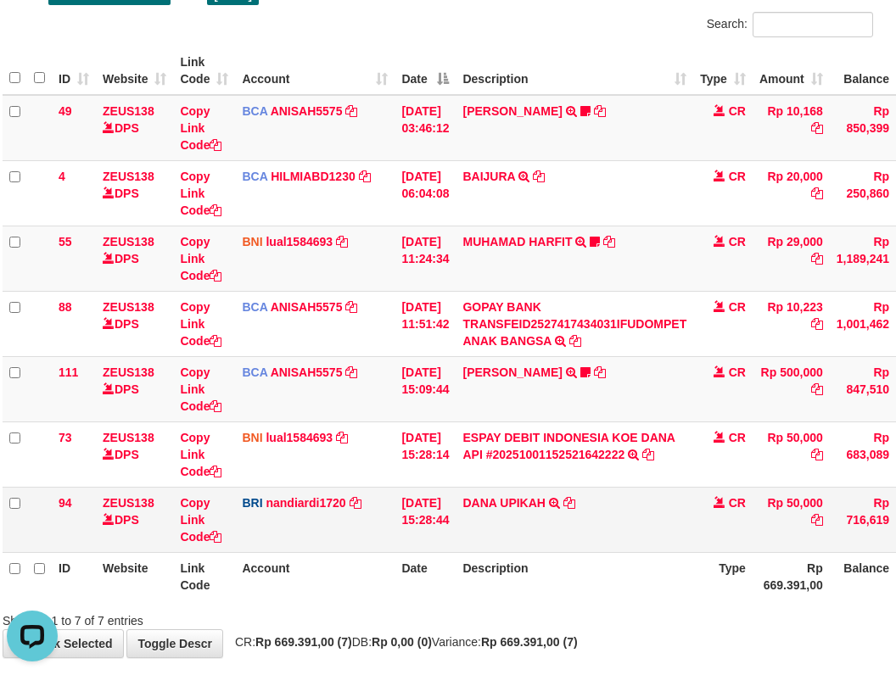
click at [656, 547] on td "DANA UPIKAH TRANSFER NBMB DANA UPIKAH TO NANDI ARDIANSYAH" at bounding box center [575, 519] width 238 height 65
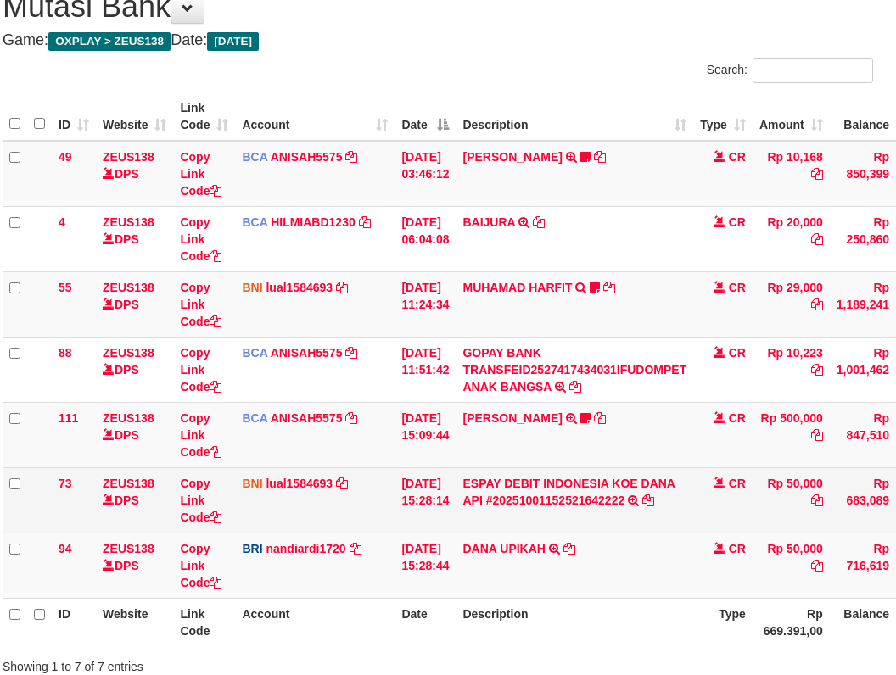
drag, startPoint x: 659, startPoint y: 545, endPoint x: 647, endPoint y: 530, distance: 19.2
click at [658, 542] on td "[PERSON_NAME] UPIKAH TRANSFER NBMB [PERSON_NAME] UPIKAH TO NANDI ARDIANSYAH" at bounding box center [575, 565] width 238 height 65
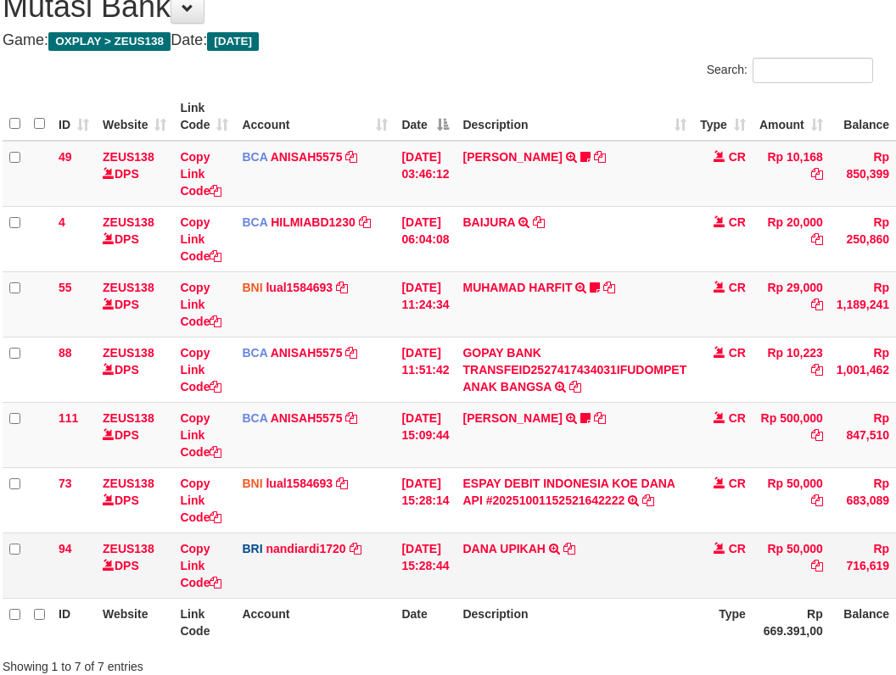
scroll to position [117, 10]
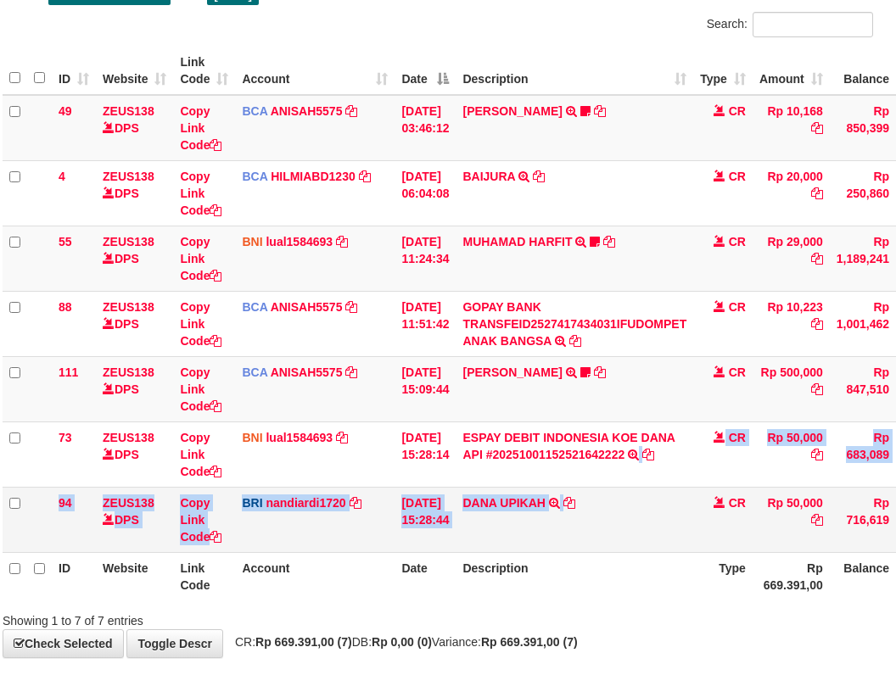
drag, startPoint x: 647, startPoint y: 530, endPoint x: 582, endPoint y: 535, distance: 64.6
click at [643, 531] on tbody "49 ZEUS138 DPS Copy Link Code BCA ANISAH5575 DPS ANISAH mutasi_20251001_3827 | …" at bounding box center [509, 324] width 1012 height 458
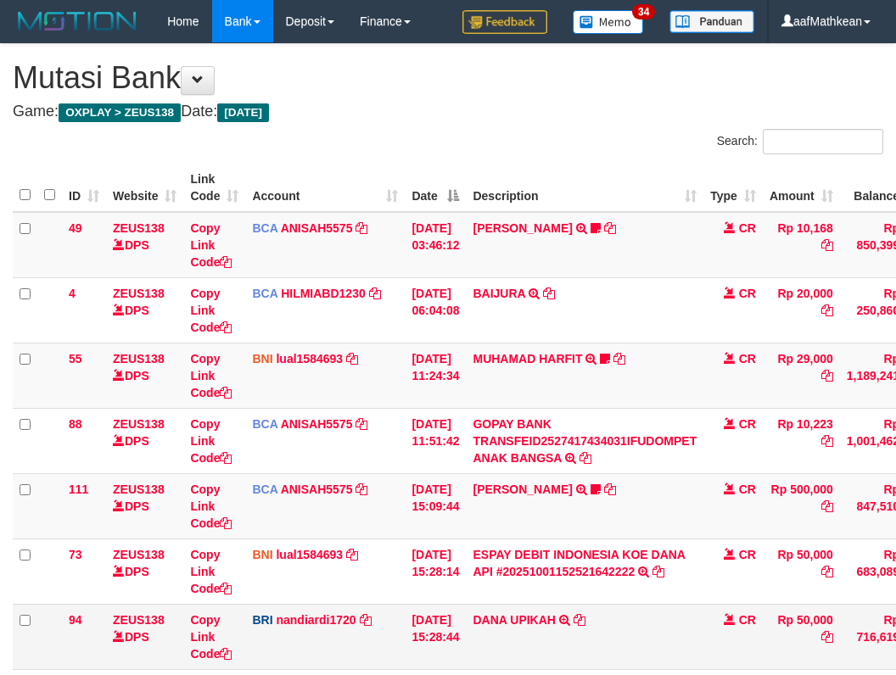
scroll to position [118, 10]
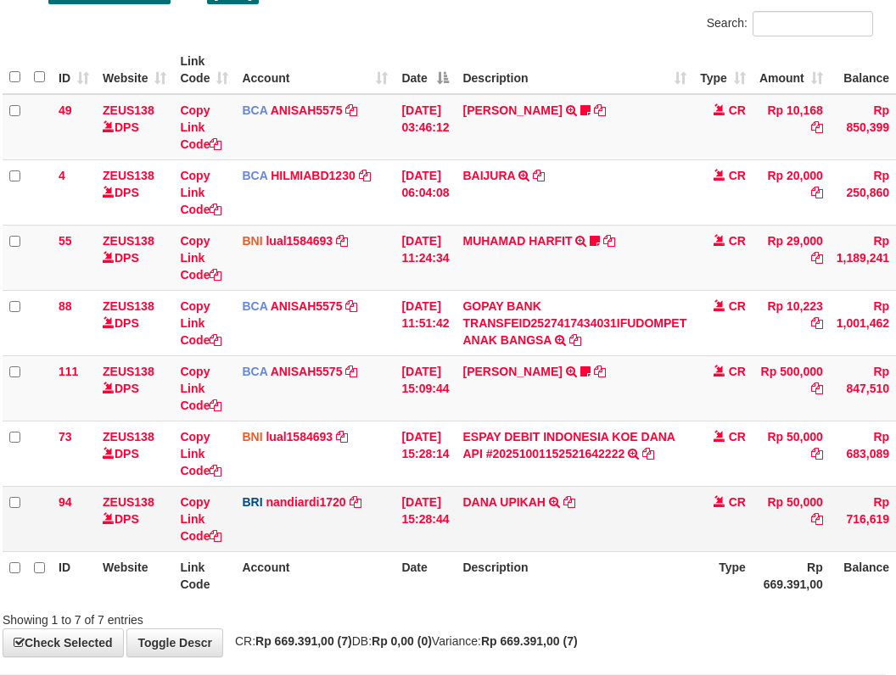
click at [575, 509] on td "[PERSON_NAME] UPIKAH TRANSFER NBMB [PERSON_NAME] UPIKAH TO NANDI ARDIANSYAH" at bounding box center [575, 518] width 238 height 65
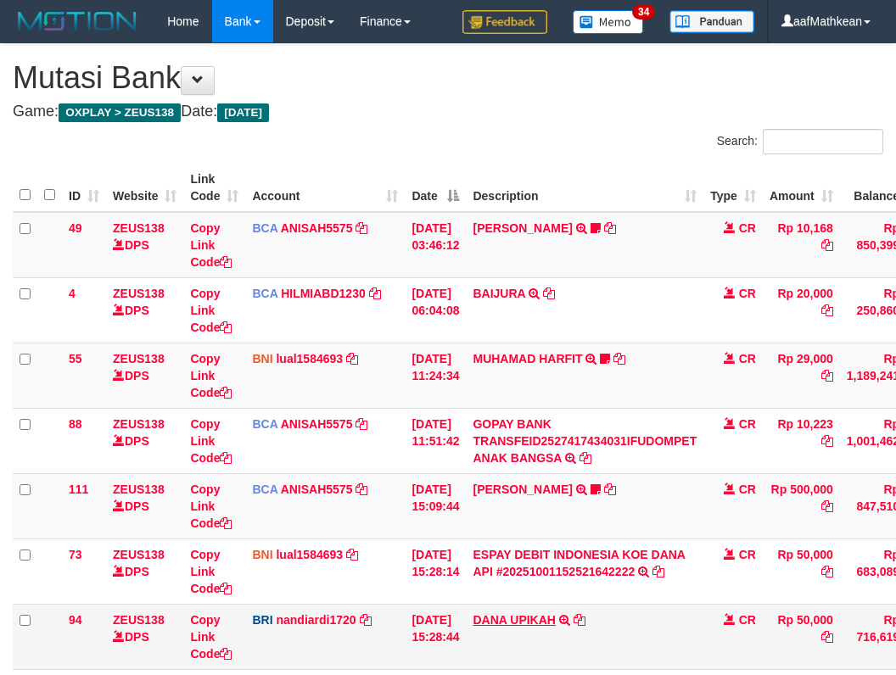
scroll to position [118, 10]
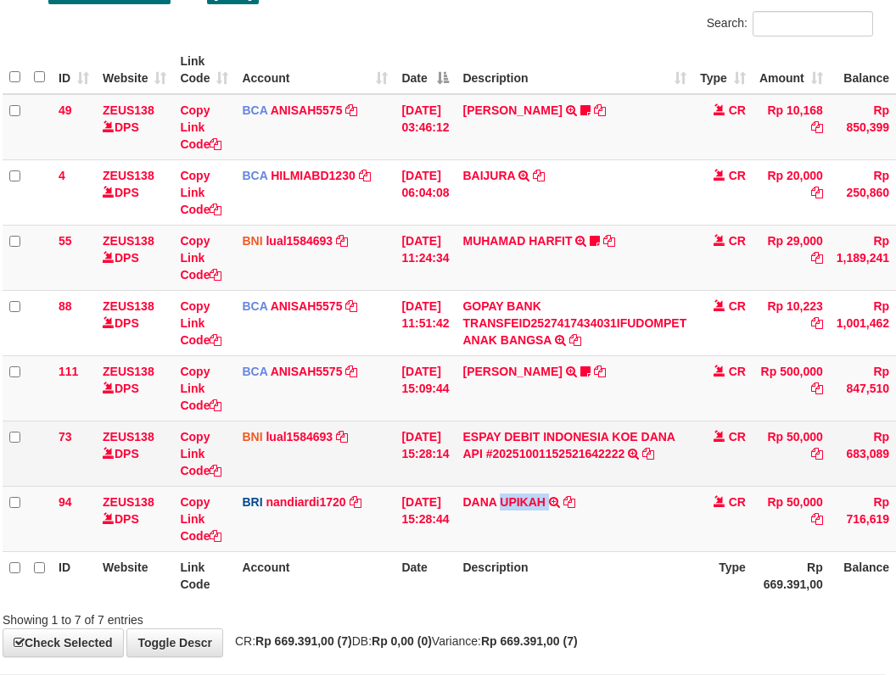
drag, startPoint x: 511, startPoint y: 490, endPoint x: 602, endPoint y: 469, distance: 93.9
click at [567, 493] on td "DANA UPIKAH TRANSFER NBMB DANA UPIKAH TO NANDI ARDIANSYAH" at bounding box center [575, 518] width 238 height 65
copy td "UPIKAH"
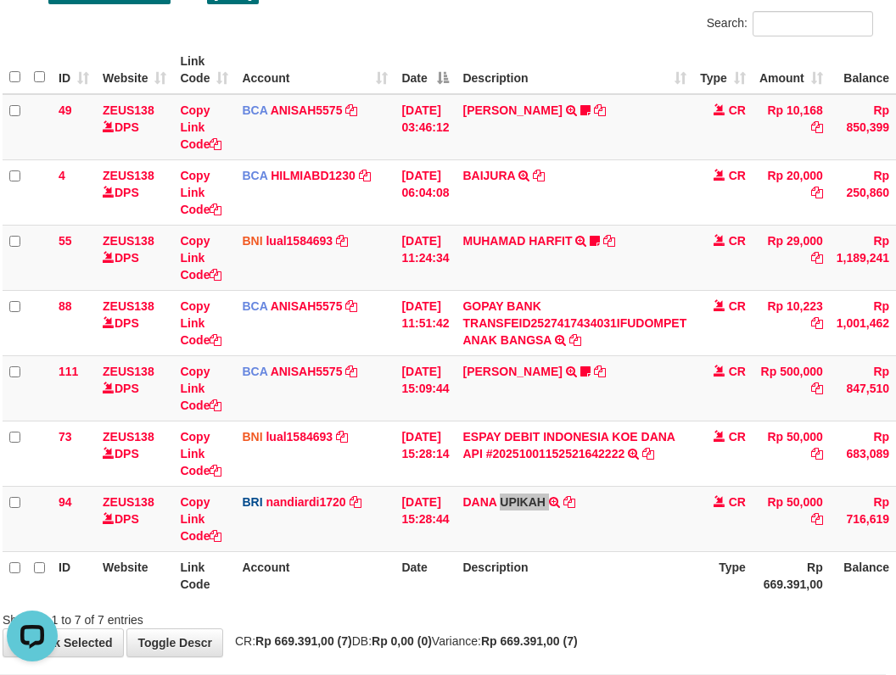
scroll to position [0, 0]
drag, startPoint x: 272, startPoint y: 480, endPoint x: 455, endPoint y: 528, distance: 188.5
click at [322, 492] on tbody "49 ZEUS138 DPS Copy Link Code BCA ANISAH5575 DPS ANISAH mutasi_20251001_3827 | …" at bounding box center [509, 323] width 1012 height 458
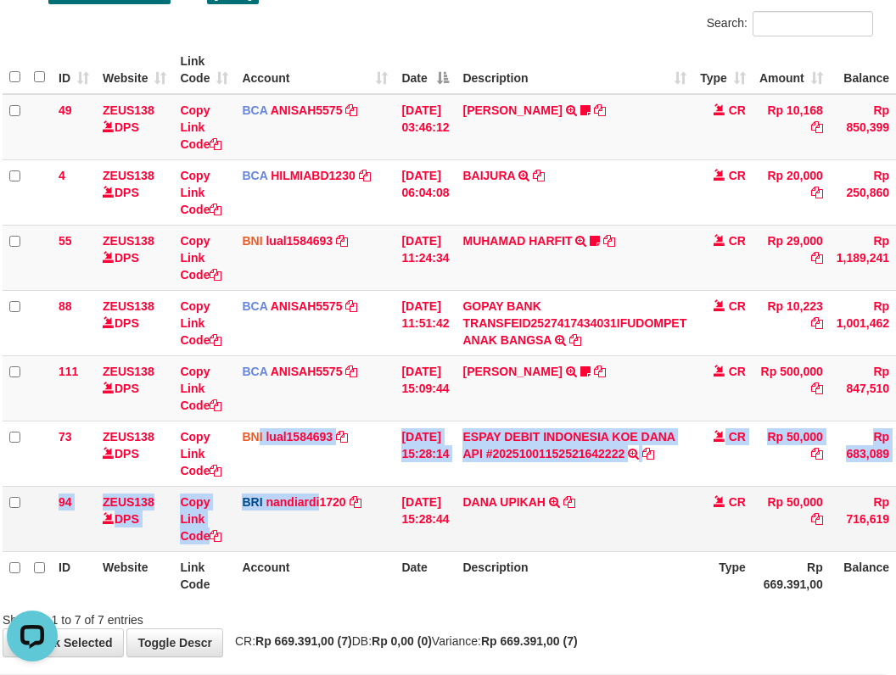
click at [454, 528] on td "[DATE] 15:28:44" at bounding box center [425, 518] width 61 height 65
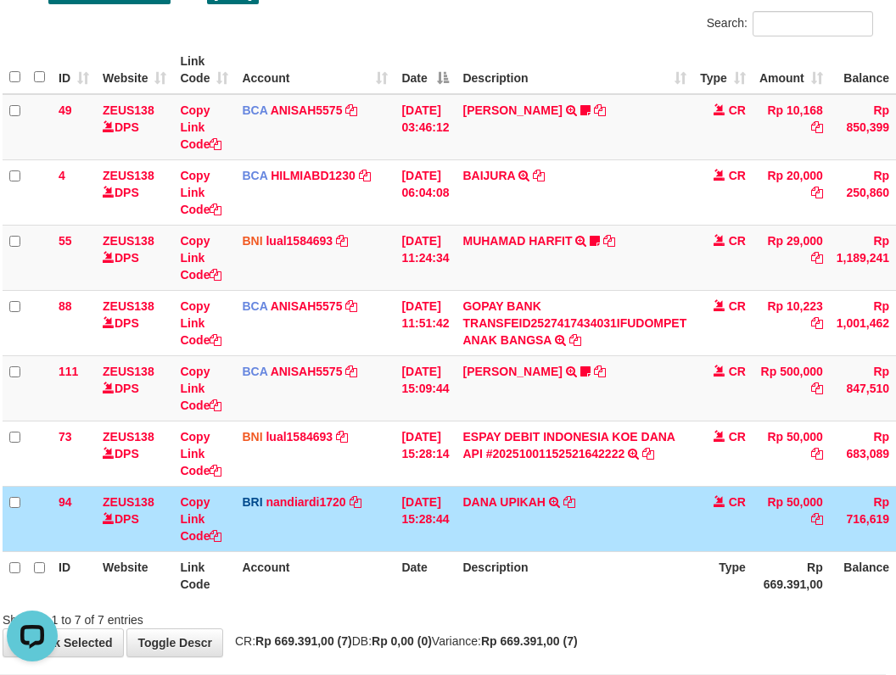
click at [490, 520] on td "DANA UPIKAH TRANSFER NBMB DANA UPIKAH TO NANDI ARDIANSYAH" at bounding box center [575, 518] width 238 height 65
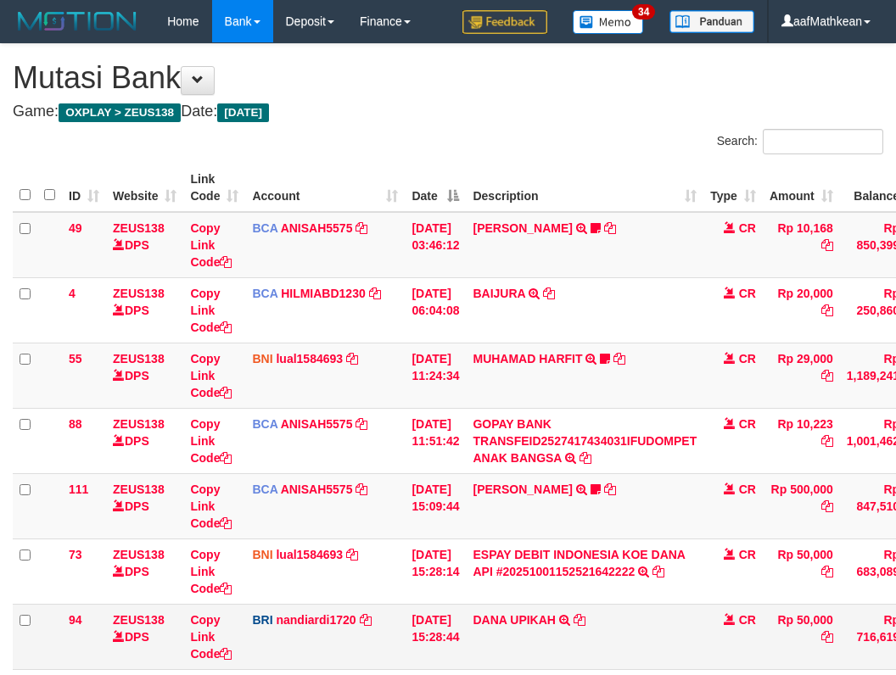
click at [473, 613] on link "DANA UPIKAH" at bounding box center [514, 620] width 82 height 14
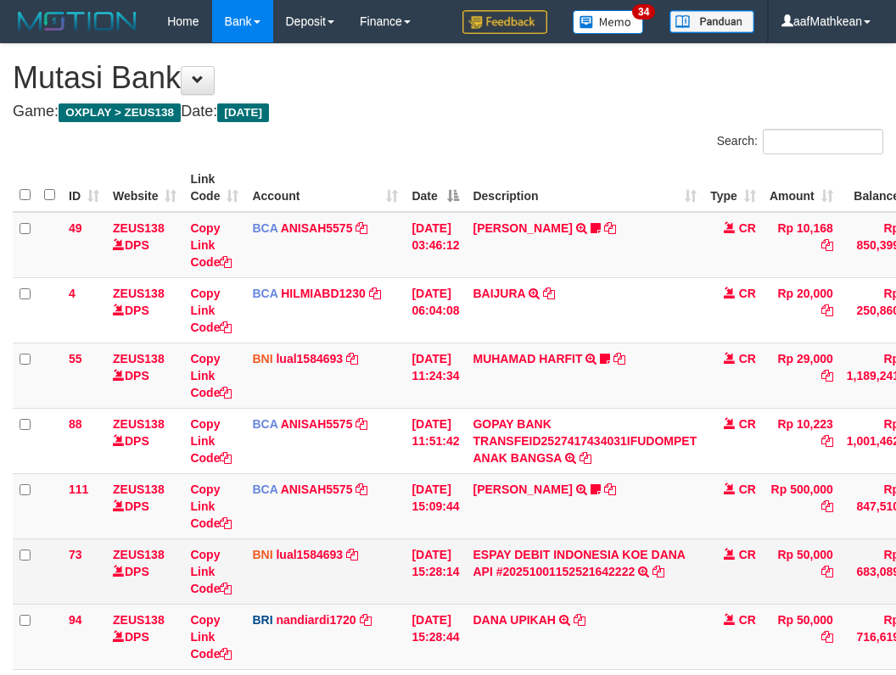
scroll to position [119, 10]
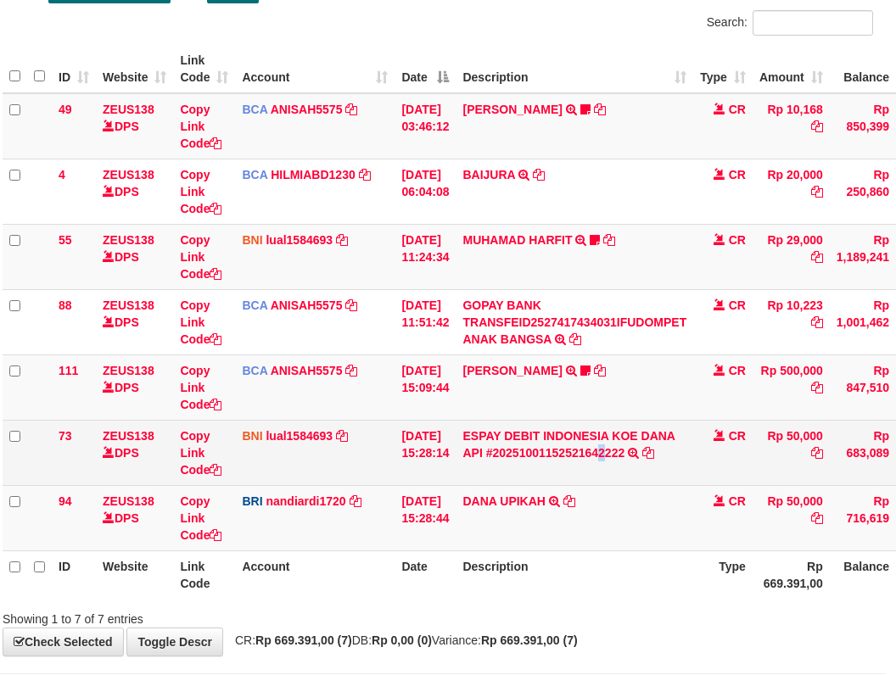
click at [618, 482] on td "ESPAY DEBIT INDONESIA KOE DANA API #20251001152521642222 TRANSFER DARI ESPAY DE…" at bounding box center [575, 452] width 238 height 65
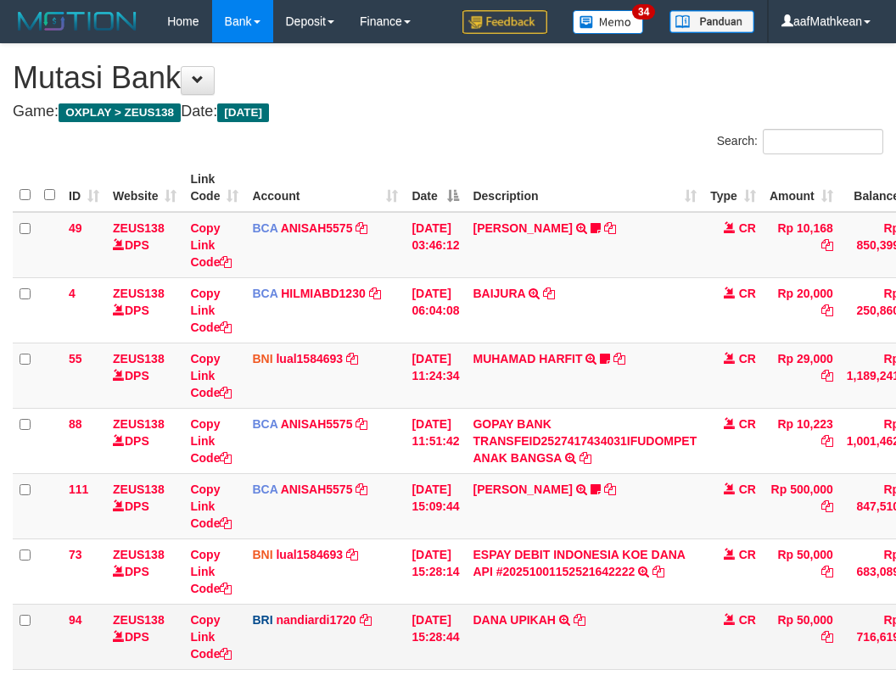
scroll to position [119, 10]
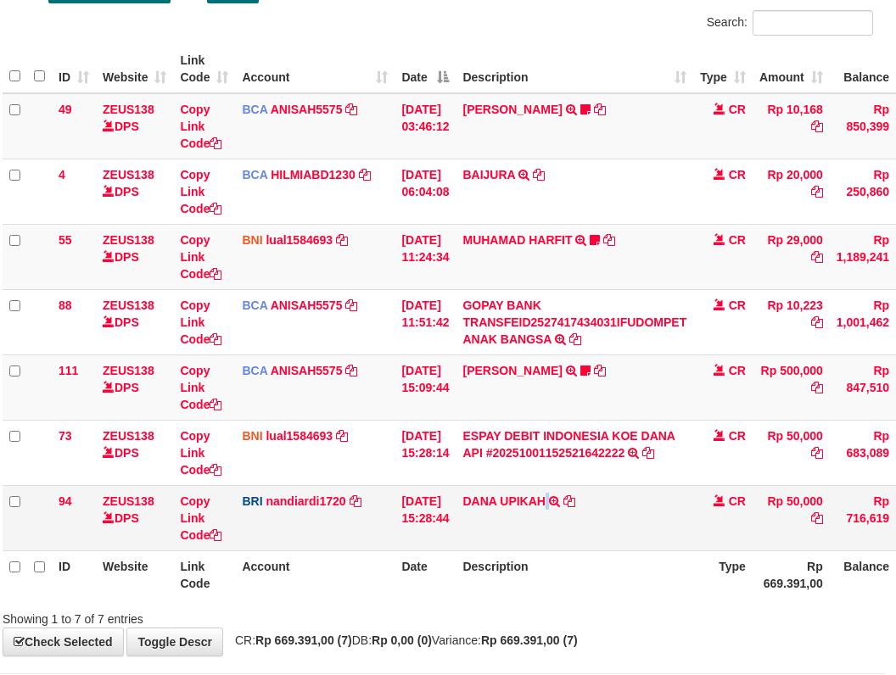
click at [557, 512] on td "[PERSON_NAME] UPIKAH TRANSFER NBMB [PERSON_NAME] UPIKAH TO NANDI ARDIANSYAH" at bounding box center [575, 517] width 238 height 65
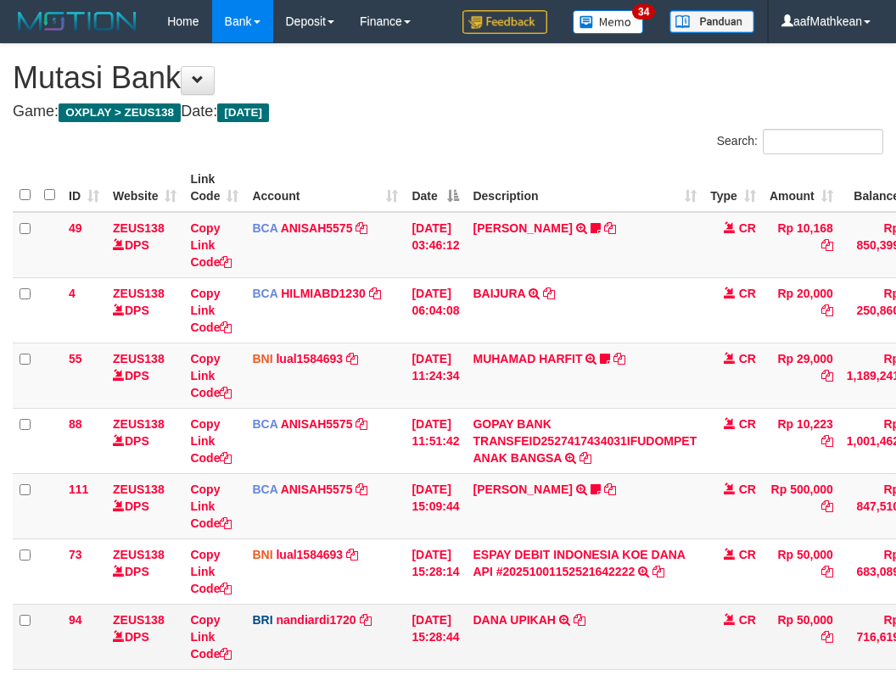
scroll to position [119, 10]
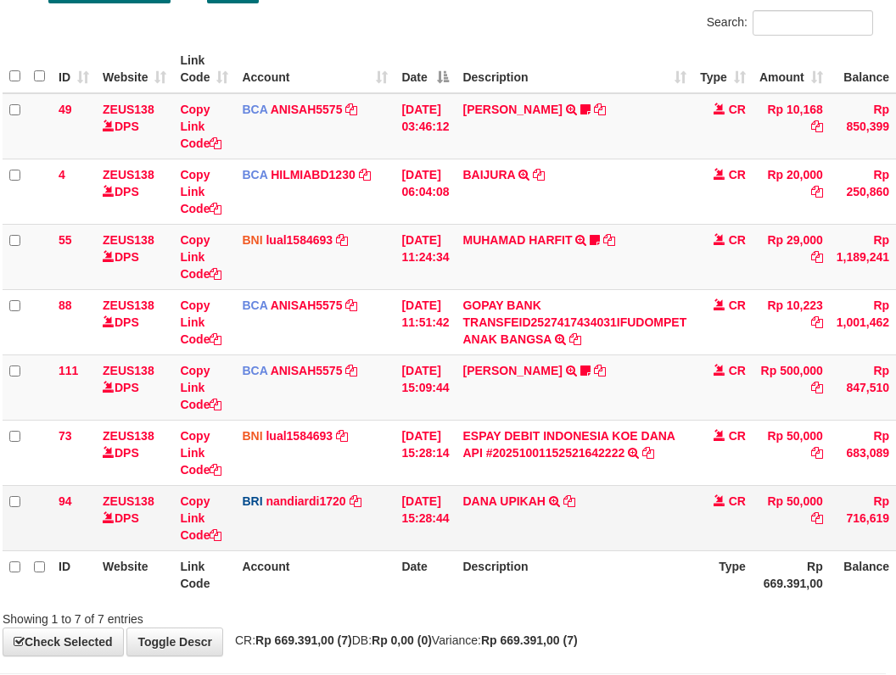
click at [558, 549] on td "[PERSON_NAME] UPIKAH TRANSFER NBMB [PERSON_NAME] UPIKAH TO NANDI ARDIANSYAH" at bounding box center [575, 517] width 238 height 65
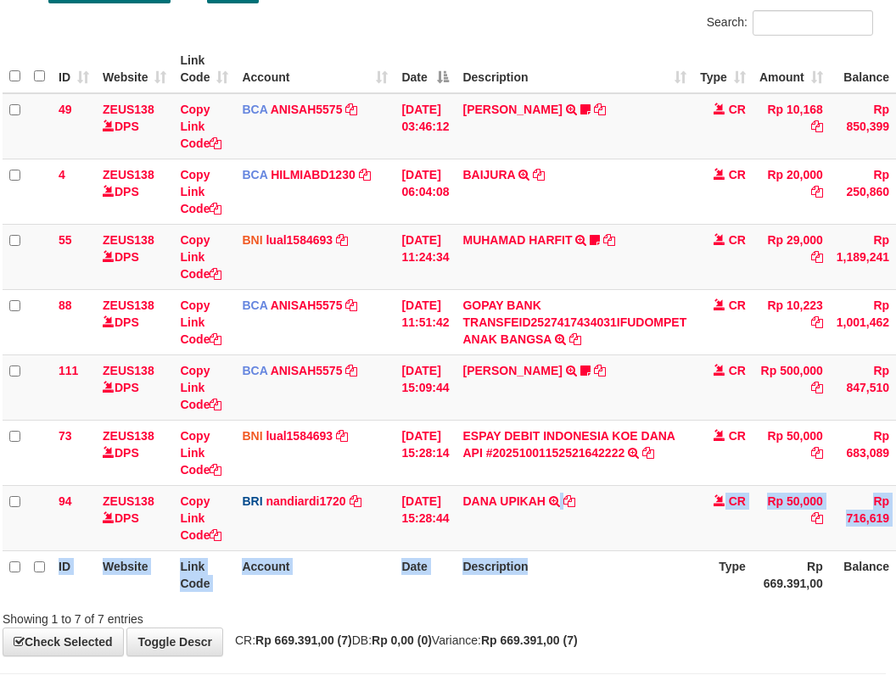
drag, startPoint x: 573, startPoint y: 563, endPoint x: 905, endPoint y: 647, distance: 343.2
click at [707, 610] on div "Search: ID Website Link Code Account Date Description Type Amount Balance Statu…" at bounding box center [438, 319] width 870 height 618
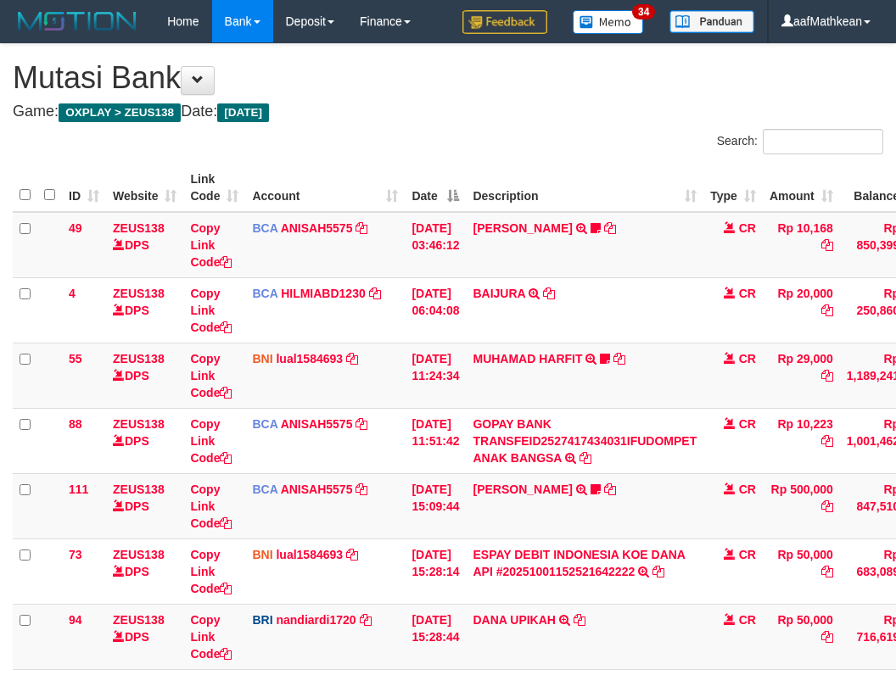
scroll to position [119, 10]
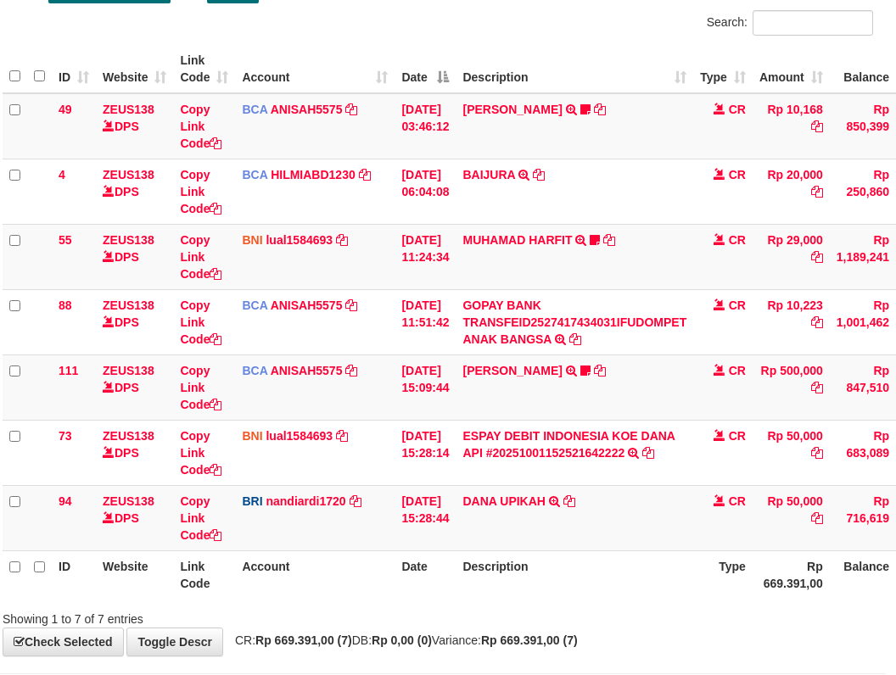
click at [691, 641] on div "**********" at bounding box center [438, 290] width 896 height 731
drag, startPoint x: 683, startPoint y: 642, endPoint x: 967, endPoint y: 638, distance: 284.3
click at [886, 638] on html "Toggle navigation Home Bank Account List Load By Website Group [OXPLAY] ZEUS138…" at bounding box center [438, 316] width 896 height 870
click at [675, 522] on td "DANA UPIKAH TRANSFER NBMB DANA UPIKAH TO NANDI ARDIANSYAH" at bounding box center [575, 517] width 238 height 65
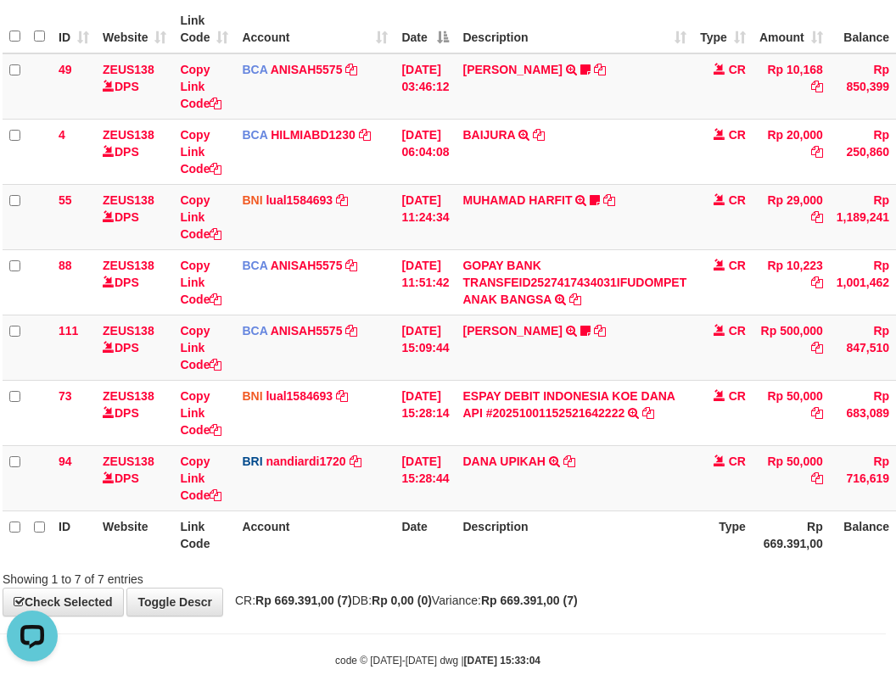
scroll to position [194, 10]
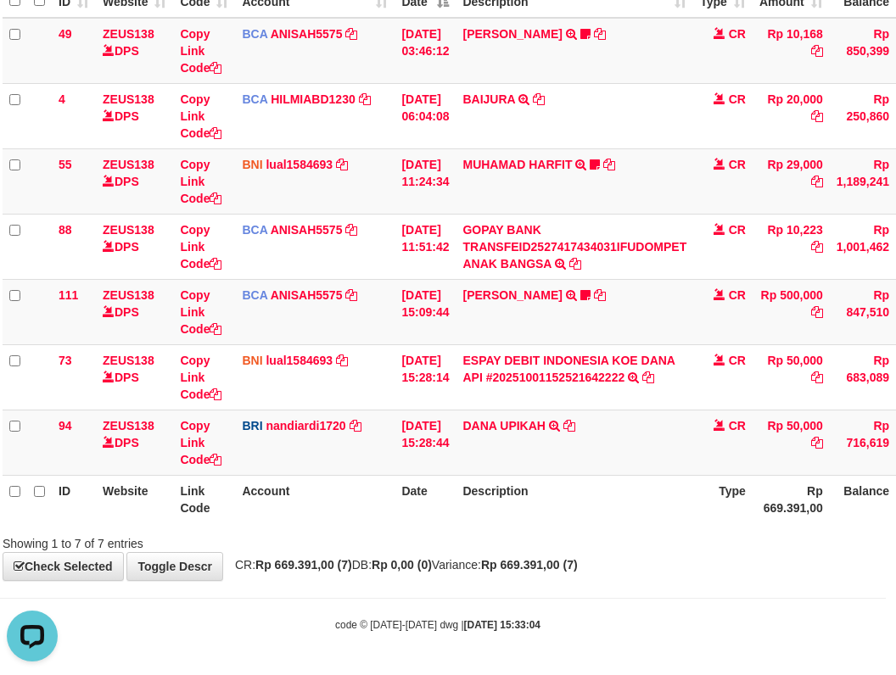
drag, startPoint x: 795, startPoint y: 423, endPoint x: 907, endPoint y: 361, distance: 128.0
click at [830, 418] on td "Rp 50,000" at bounding box center [791, 442] width 77 height 65
copy td "50,000"
click at [635, 501] on th "Description" at bounding box center [575, 499] width 238 height 48
click at [640, 507] on th "Description" at bounding box center [575, 499] width 238 height 48
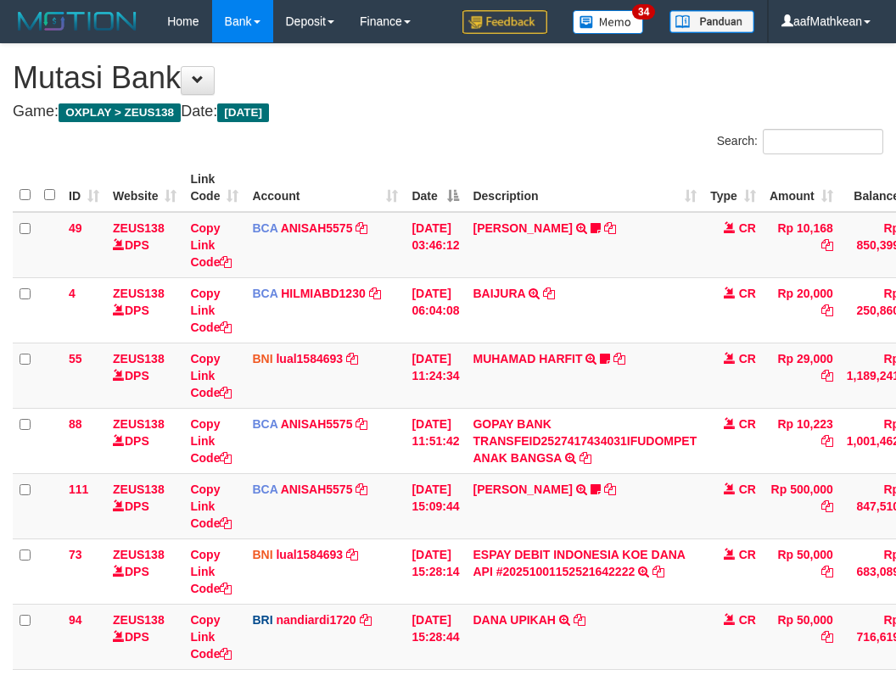
scroll to position [90, 22]
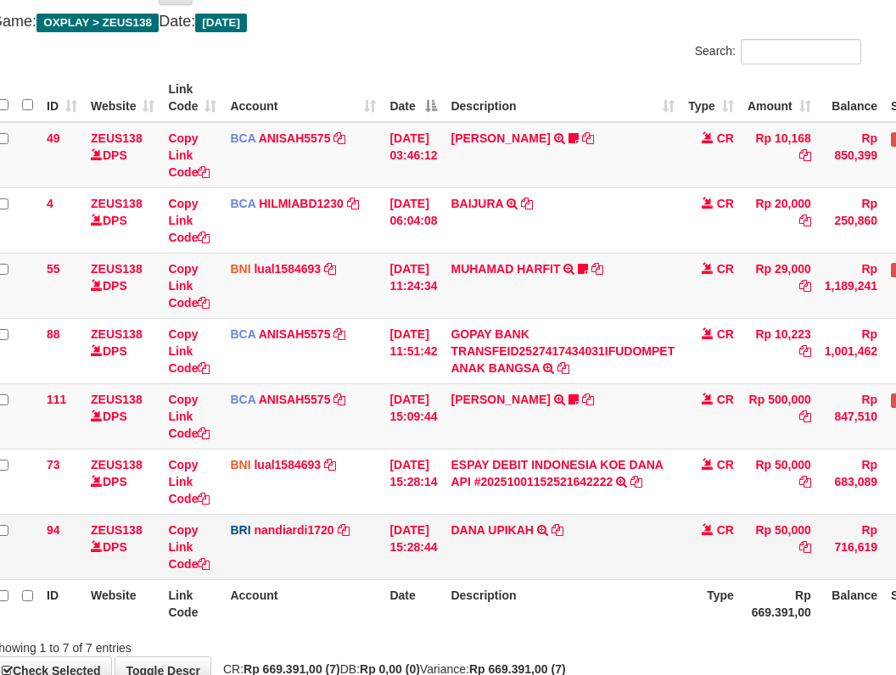
drag, startPoint x: 563, startPoint y: 565, endPoint x: 607, endPoint y: 567, distance: 43.3
click at [564, 565] on td "[PERSON_NAME] UPIKAH TRANSFER NBMB [PERSON_NAME] UPIKAH TO NANDI ARDIANSYAH" at bounding box center [563, 546] width 238 height 65
drag, startPoint x: 778, startPoint y: 563, endPoint x: 973, endPoint y: 594, distance: 197.5
click at [874, 594] on html "Toggle navigation Home Bank Account List Load By Website Group [OXPLAY] ZEUS138…" at bounding box center [426, 345] width 896 height 870
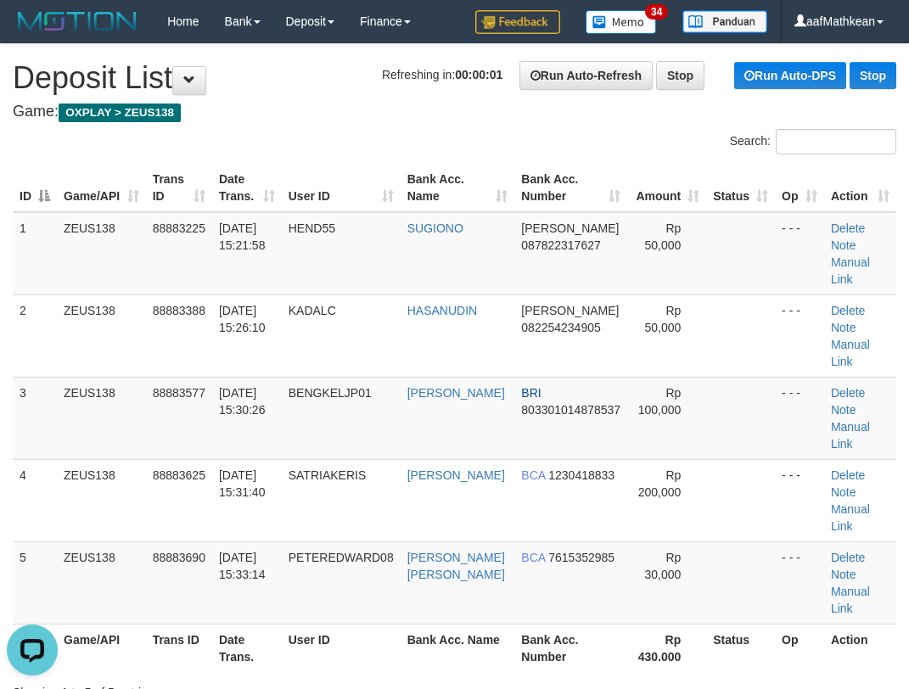
drag, startPoint x: 227, startPoint y: 109, endPoint x: 271, endPoint y: 115, distance: 45.4
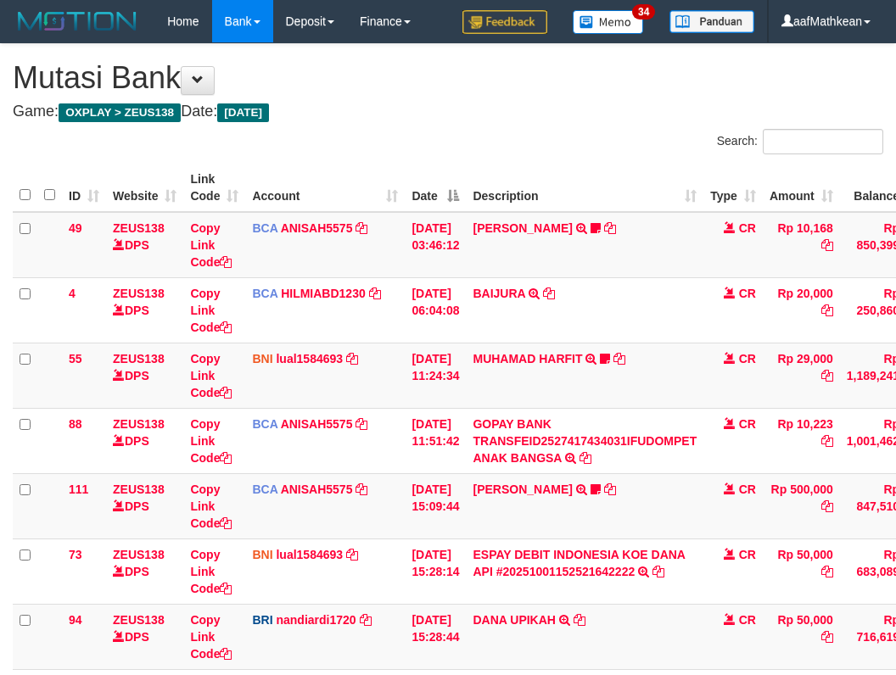
scroll to position [91, 22]
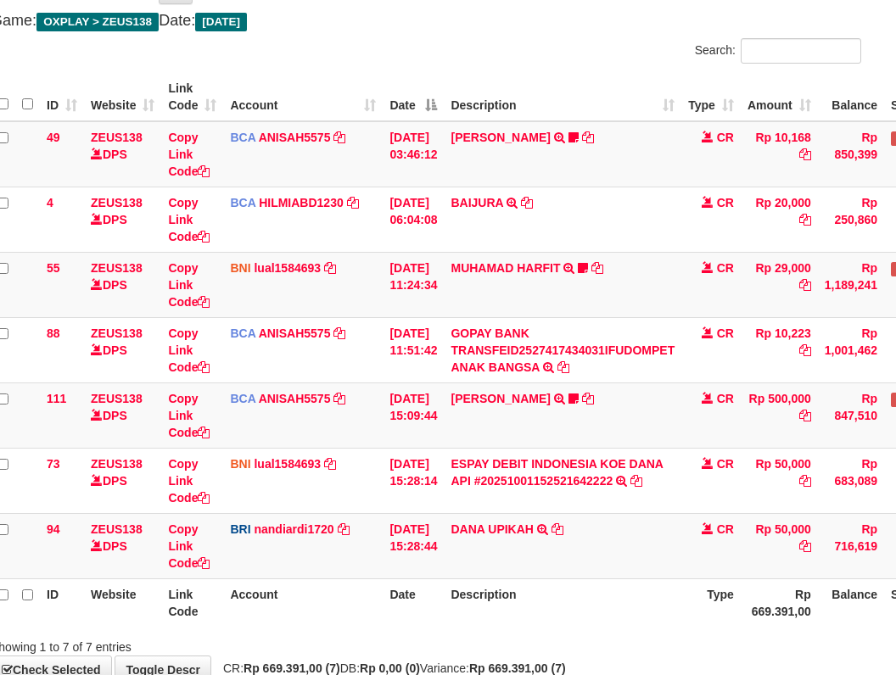
click at [708, 596] on tr "ID Website Link Code Account Date Description Type Rp 669.391,00 Balance Status…" at bounding box center [497, 603] width 1012 height 48
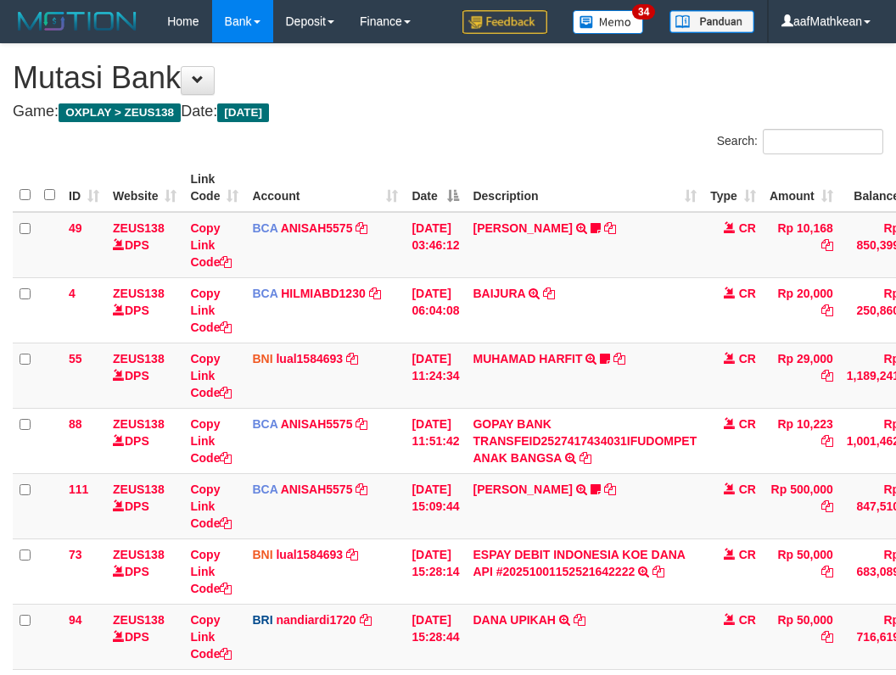
scroll to position [92, 22]
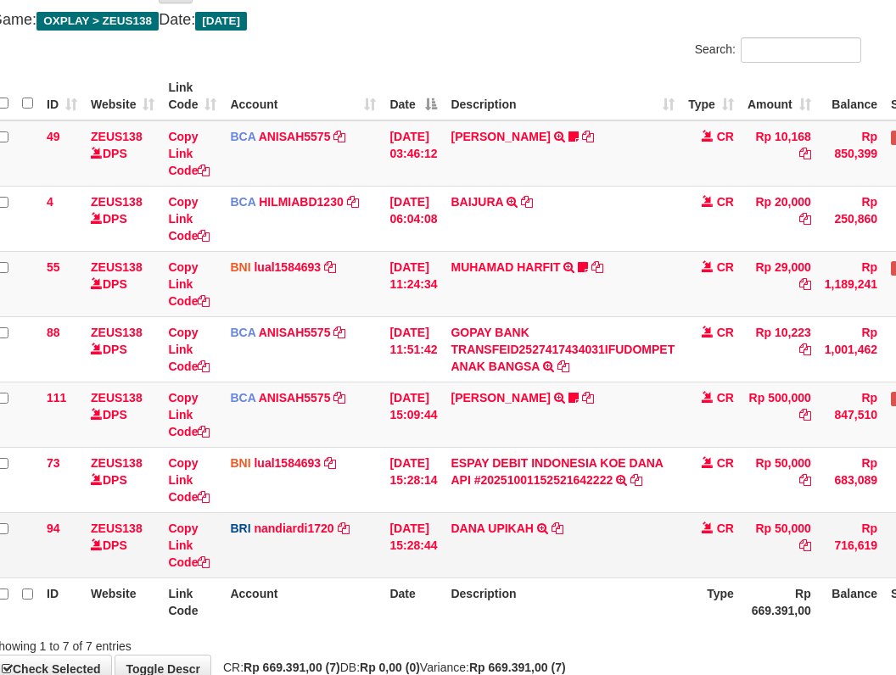
drag, startPoint x: 483, startPoint y: 540, endPoint x: 509, endPoint y: 562, distance: 33.8
click at [483, 542] on td "[PERSON_NAME] UPIKAH TRANSFER NBMB [PERSON_NAME] UPIKAH TO NANDI ARDIANSYAH" at bounding box center [563, 544] width 238 height 65
drag, startPoint x: 509, startPoint y: 562, endPoint x: 907, endPoint y: 541, distance: 398.4
click at [675, 575] on td "[PERSON_NAME] UPIKAH TRANSFER NBMB [PERSON_NAME] UPIKAH TO NANDI ARDIANSYAH" at bounding box center [563, 544] width 238 height 65
click at [680, 591] on table "ID Website Link Code Account Date Description Type Amount Balance Status Action…" at bounding box center [497, 349] width 1012 height 554
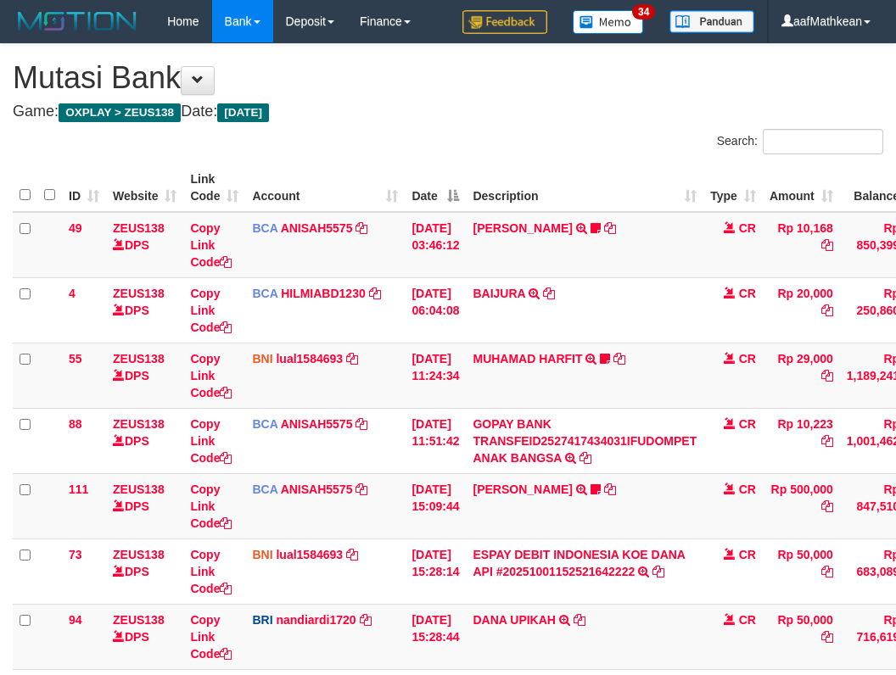
scroll to position [92, 22]
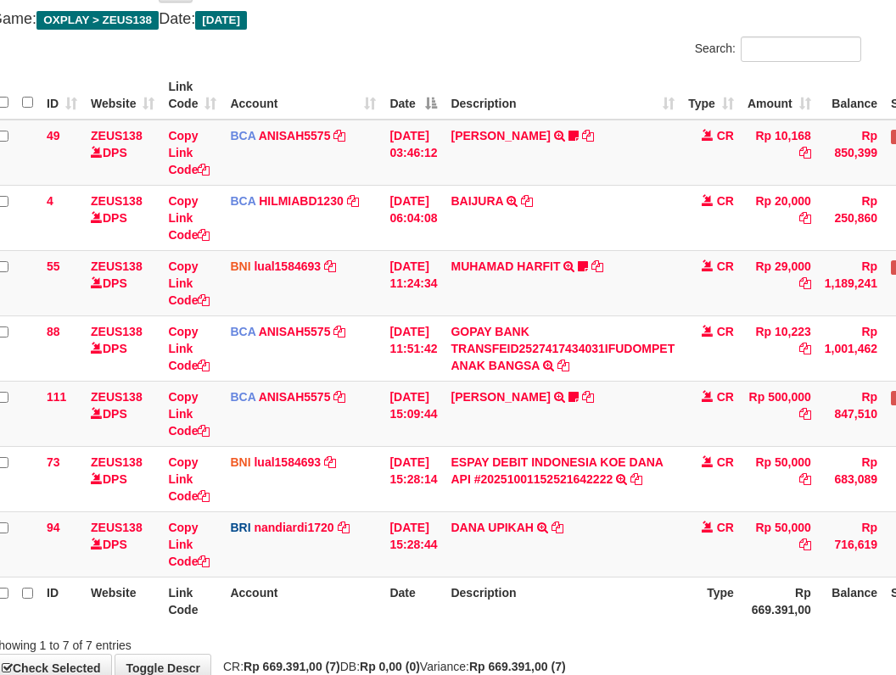
drag, startPoint x: 572, startPoint y: 574, endPoint x: 697, endPoint y: 588, distance: 125.5
click at [578, 577] on table "ID Website Link Code Account Date Description Type Amount Balance Status Action…" at bounding box center [497, 348] width 1012 height 554
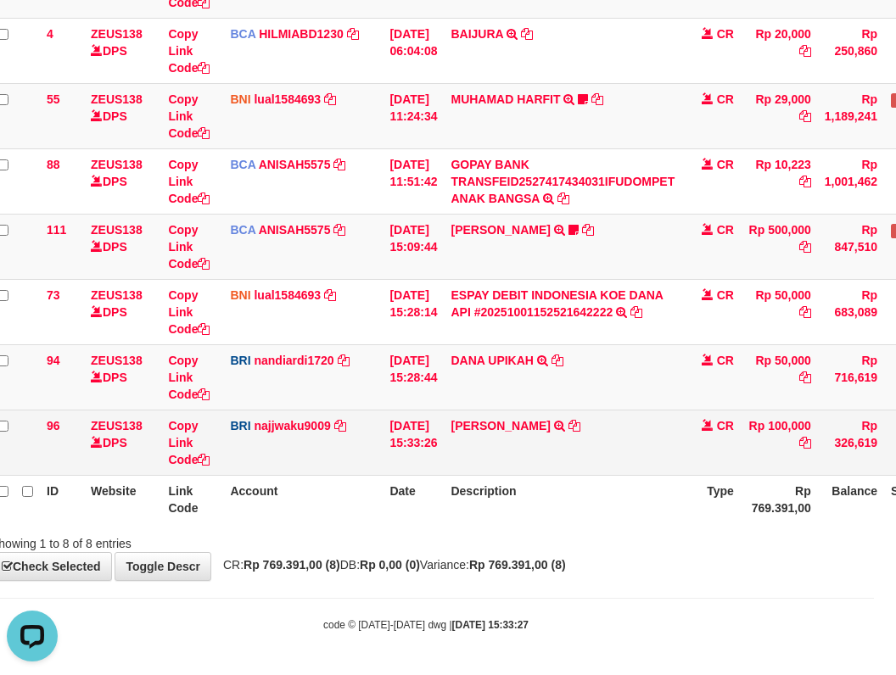
click at [610, 428] on td "MUHAMMAD SOLEH TRANSFER NBMB MUHAMMAD SOLEH TO SITI KURNIA NINGSIH" at bounding box center [563, 442] width 238 height 65
click at [580, 427] on icon at bounding box center [574, 426] width 12 height 12
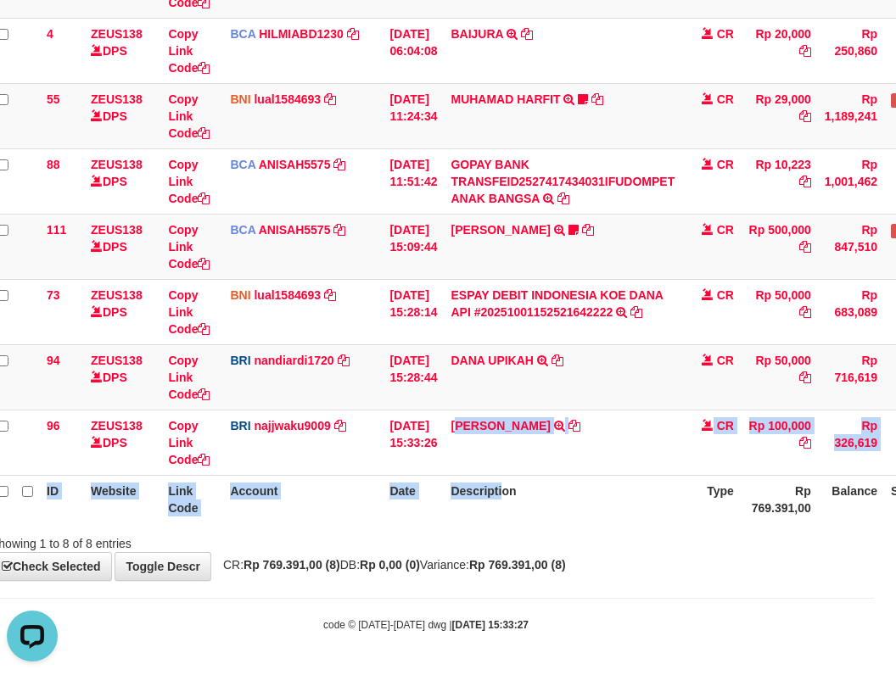
drag, startPoint x: 538, startPoint y: 521, endPoint x: 554, endPoint y: 523, distance: 16.3
click at [549, 523] on div "ID Website Link Code Account Date Description Type Amount Balance Status Action…" at bounding box center [426, 214] width 896 height 630
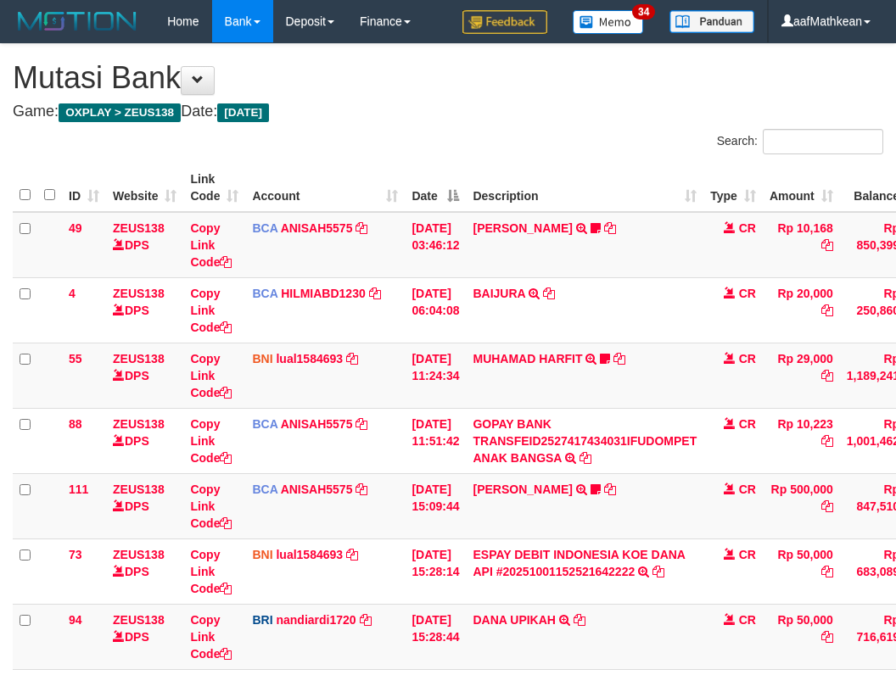
scroll to position [260, 22]
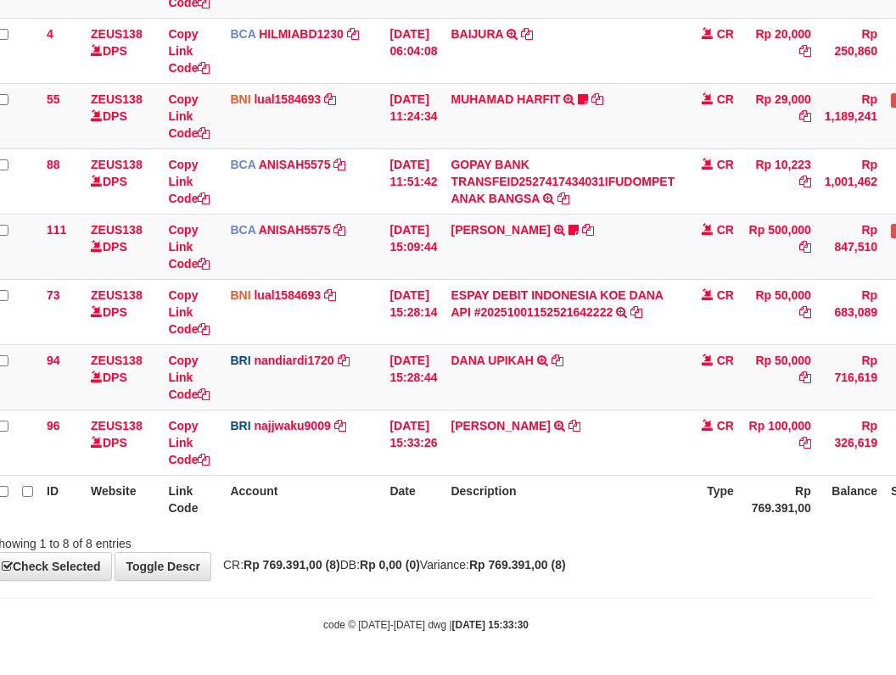
click at [568, 497] on th "Description" at bounding box center [563, 499] width 238 height 48
drag, startPoint x: 578, startPoint y: 508, endPoint x: 903, endPoint y: 610, distance: 340.5
click at [675, 551] on div "Search: ID Website Link Code Account Date Description Type Amount Balance Statu…" at bounding box center [426, 210] width 870 height 683
click at [630, 393] on tr "94 ZEUS138 DPS Copy Link Code BRI nandiardi1720 DPS NANDI ARDIANSYAH mutasi_202…" at bounding box center [497, 376] width 1012 height 65
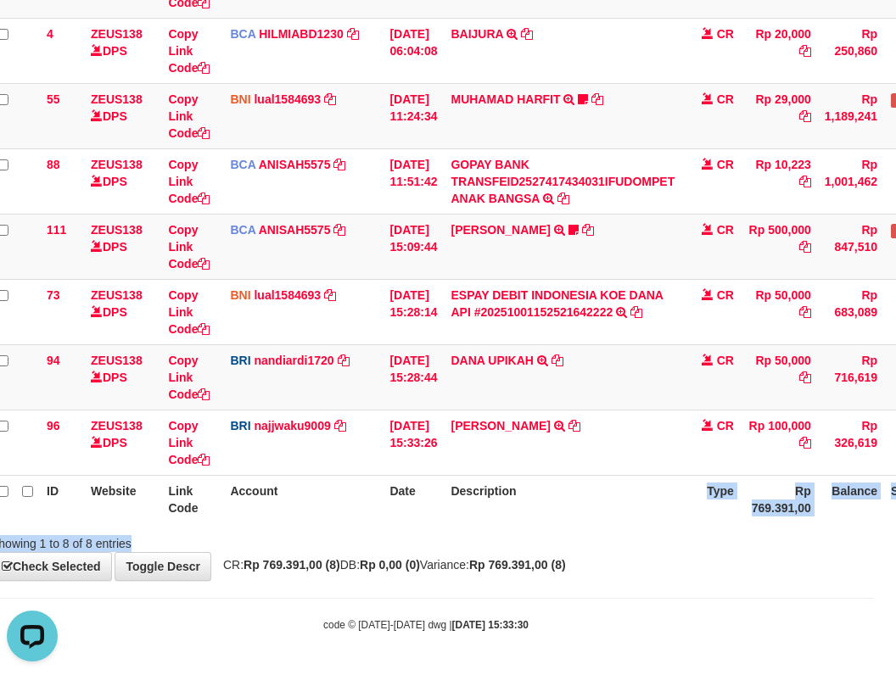
scroll to position [0, 0]
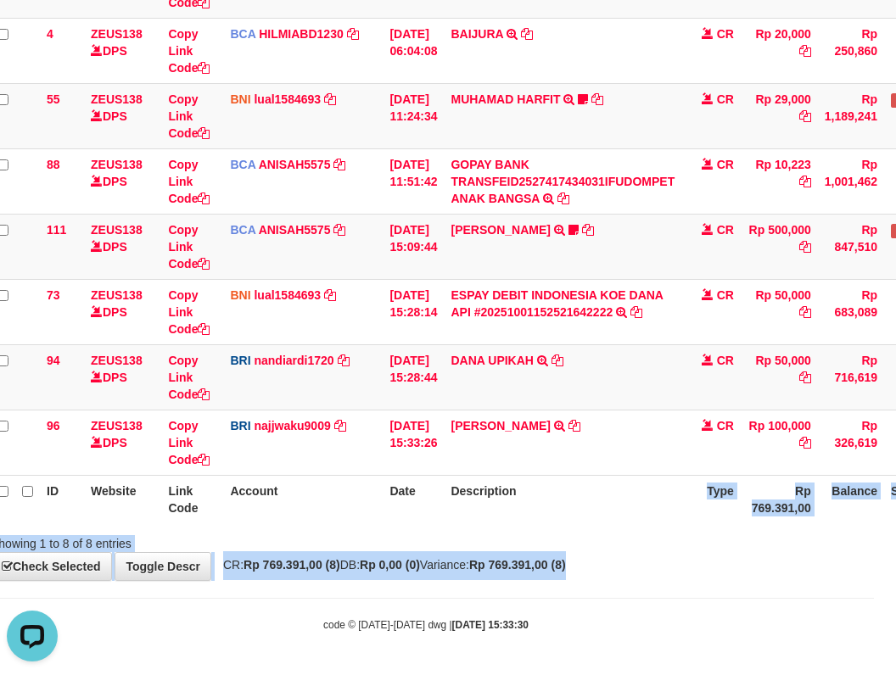
drag, startPoint x: 587, startPoint y: 504, endPoint x: 1081, endPoint y: 607, distance: 504.5
click at [874, 607] on html "Toggle navigation Home Bank Account List Load By Website Group [OXPLAY] ZEUS138…" at bounding box center [426, 207] width 896 height 935
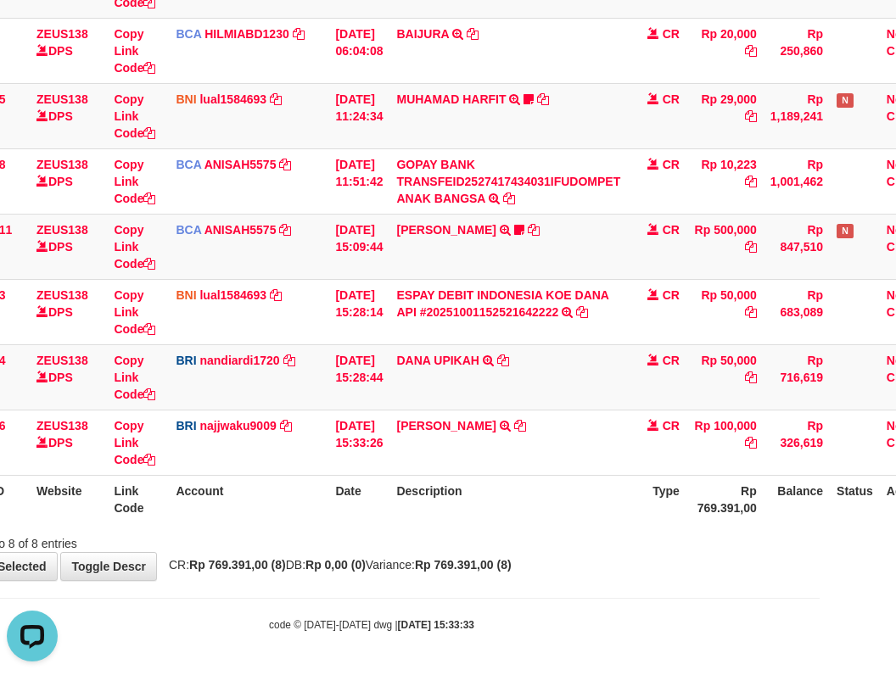
click at [784, 531] on div "Showing 1 to 8 of 8 entries" at bounding box center [372, 541] width 896 height 24
drag, startPoint x: 451, startPoint y: 517, endPoint x: 277, endPoint y: 362, distance: 233.2
click at [448, 513] on th "Description" at bounding box center [508, 499] width 238 height 48
click at [492, 542] on div "Showing 1 to 8 of 8 entries" at bounding box center [372, 541] width 896 height 24
click at [820, 474] on html "Toggle navigation Home Bank Account List Load By Website Group [OXPLAY] ZEUS138…" at bounding box center [372, 207] width 896 height 935
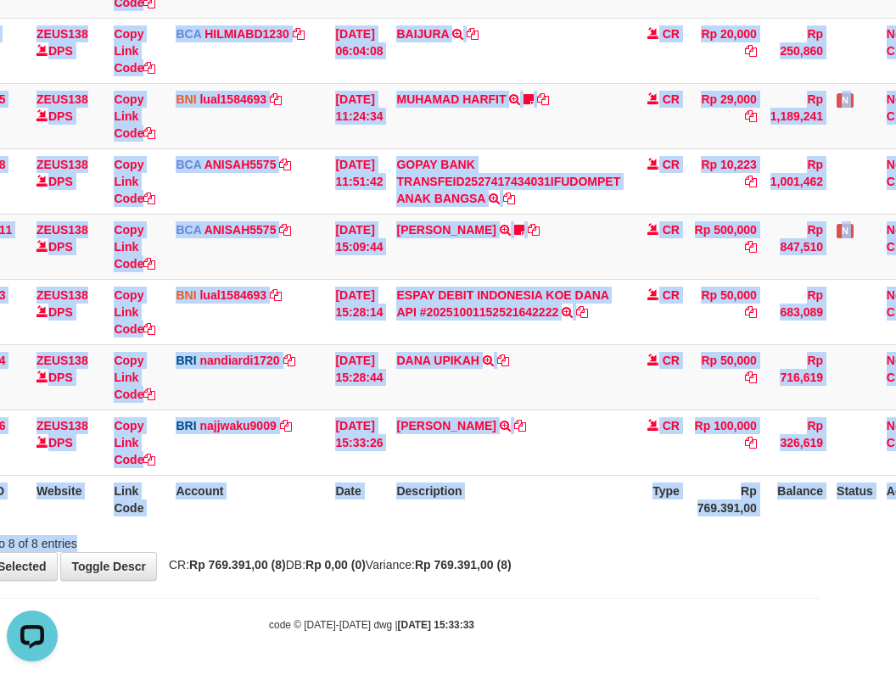
scroll to position [260, 141]
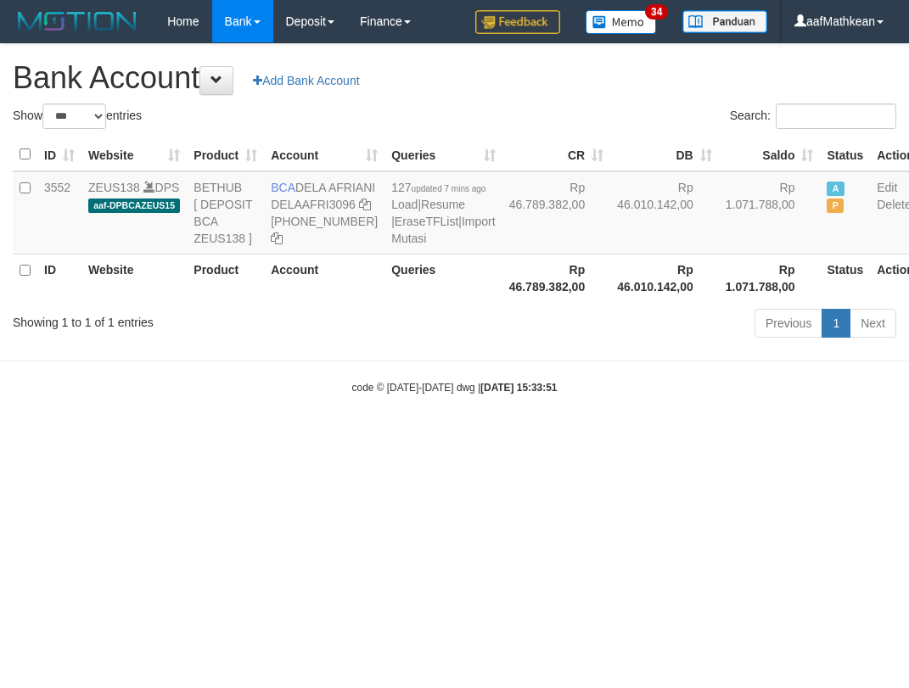
select select "***"
drag, startPoint x: 294, startPoint y: 186, endPoint x: 325, endPoint y: 203, distance: 34.9
click at [325, 203] on td "BCA DELA AFRIANI DELAAFRI3096 [PHONE_NUMBER]" at bounding box center [324, 212] width 120 height 83
drag, startPoint x: 661, startPoint y: 474, endPoint x: 668, endPoint y: 482, distance: 10.2
click at [666, 438] on body "Toggle navigation Home Bank Account List Load By Website Group [OXPLAY] ZEUS138…" at bounding box center [454, 219] width 909 height 438
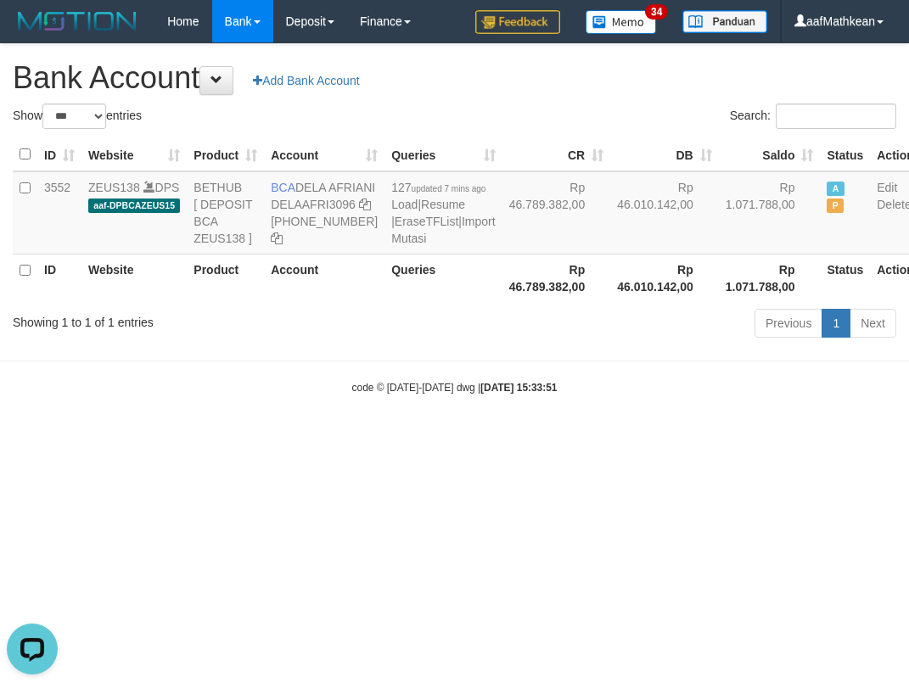
click at [908, 438] on html "Toggle navigation Home Bank Account List Load By Website Group [OXPLAY] ZEUS138…" at bounding box center [454, 219] width 909 height 438
select select "***"
click at [359, 210] on icon at bounding box center [365, 205] width 12 height 12
drag, startPoint x: 272, startPoint y: 238, endPoint x: 894, endPoint y: 218, distance: 622.2
click at [306, 242] on td "BCA DELA AFRIANI DELAAFRI3096 869-245-8639" at bounding box center [324, 212] width 120 height 83
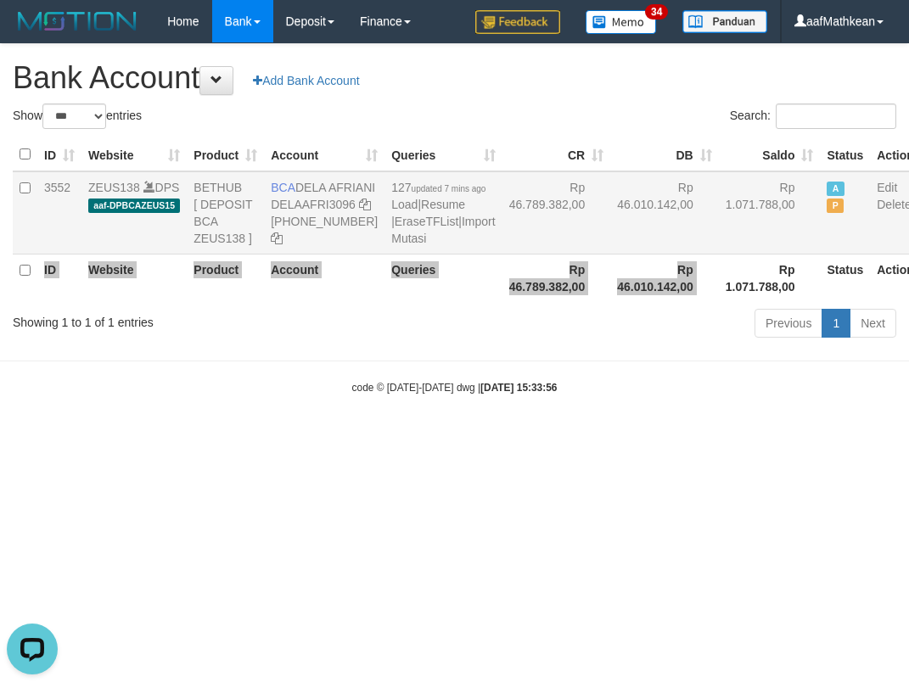
click at [607, 255] on tr "3552 ZEUS138 DPS aaf-DPBCAZEUS15 BETHUB [ DEPOSIT BCA ZEUS138 ] BCA DELA AFRIAN…" at bounding box center [467, 212] width 908 height 83
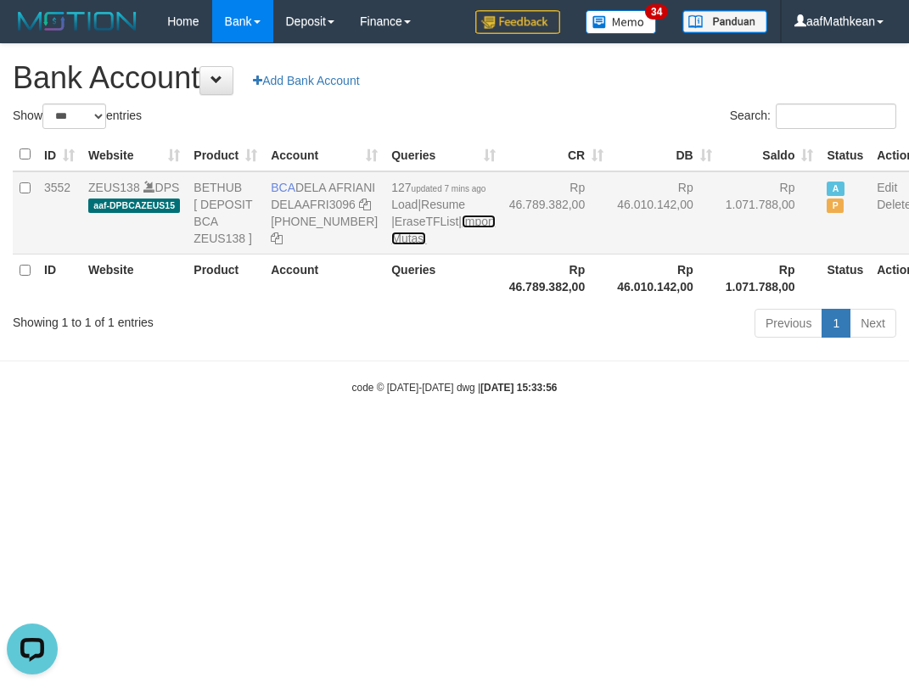
click at [391, 245] on link "Import Mutasi" at bounding box center [443, 230] width 104 height 31
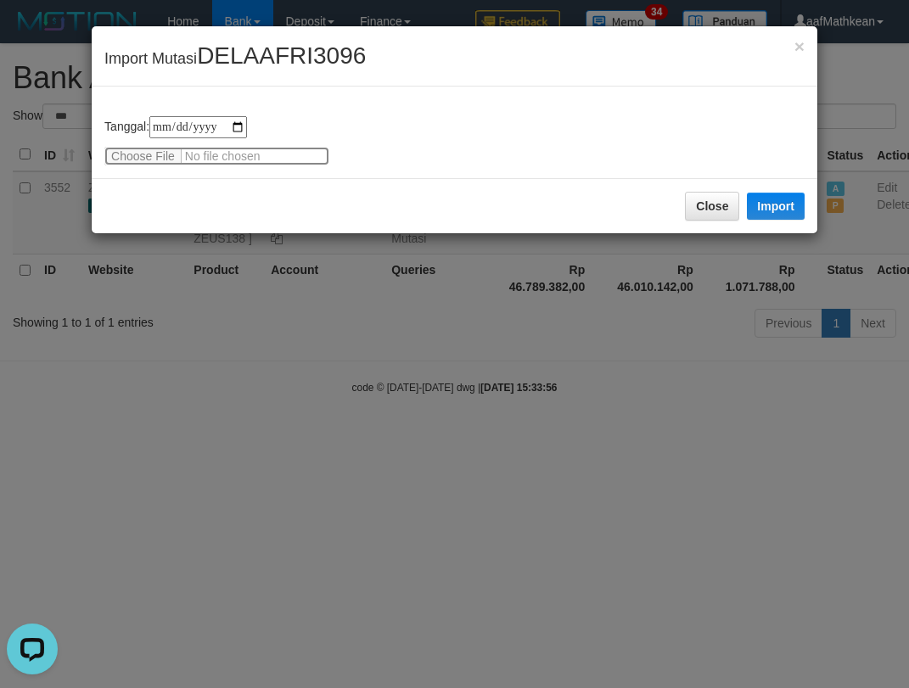
click at [154, 154] on input "file" at bounding box center [216, 156] width 225 height 19
type input "**********"
click at [764, 193] on button "Import" at bounding box center [776, 206] width 58 height 27
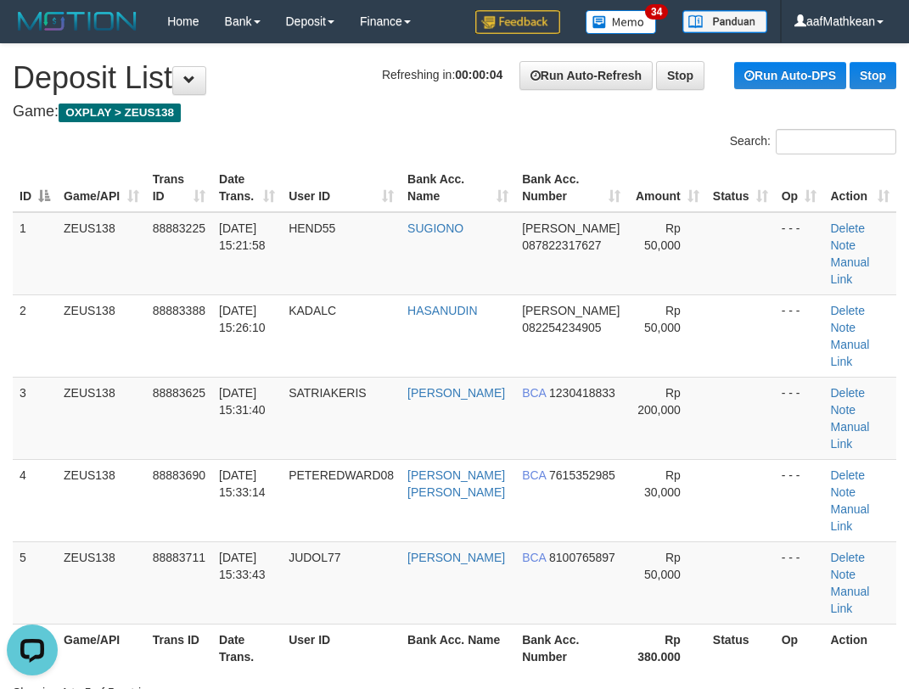
click at [227, 137] on div "Search:" at bounding box center [454, 144] width 909 height 30
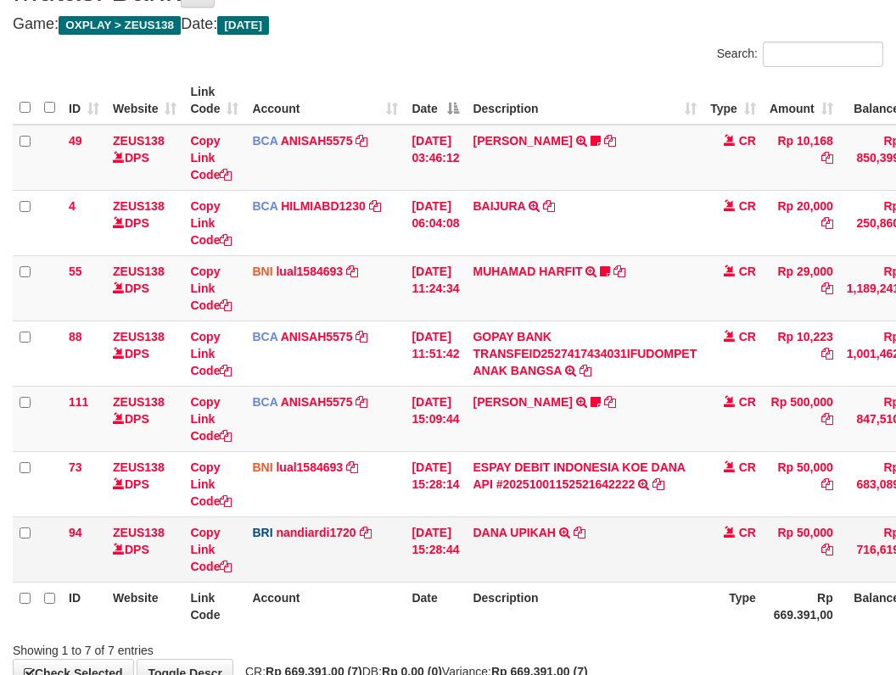
click at [574, 580] on td "DANA UPIKAH TRANSFER NBMB DANA UPIKAH TO NANDI ARDIANSYAH" at bounding box center [585, 549] width 238 height 65
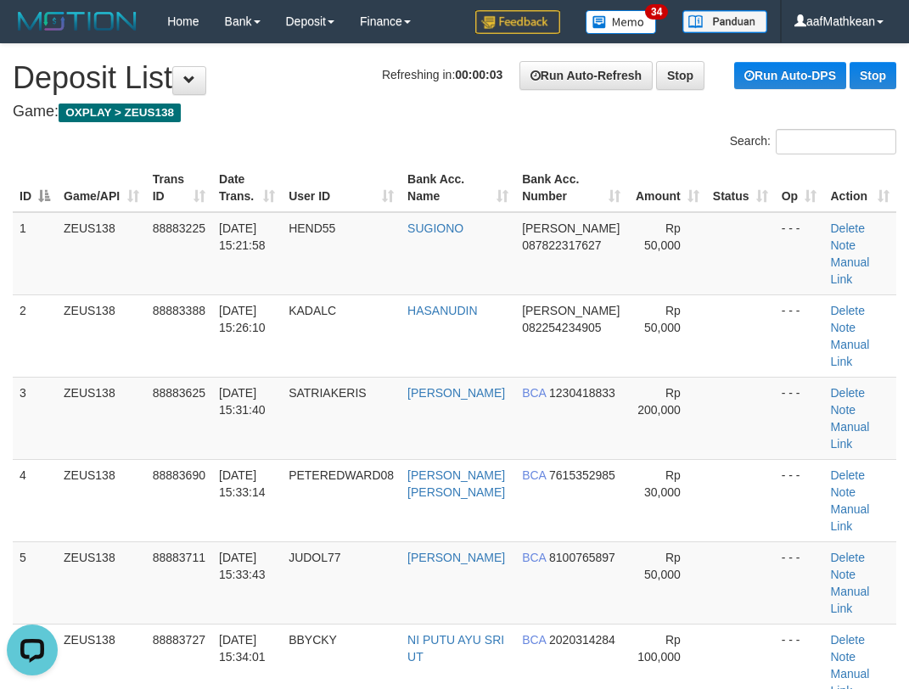
drag, startPoint x: 333, startPoint y: 116, endPoint x: 265, endPoint y: 138, distance: 71.4
click at [313, 129] on div "Search: ID Game/API Trans ID Date Trans. User ID Bank Acc. Name Bank Acc. Numbe…" at bounding box center [454, 456] width 883 height 654
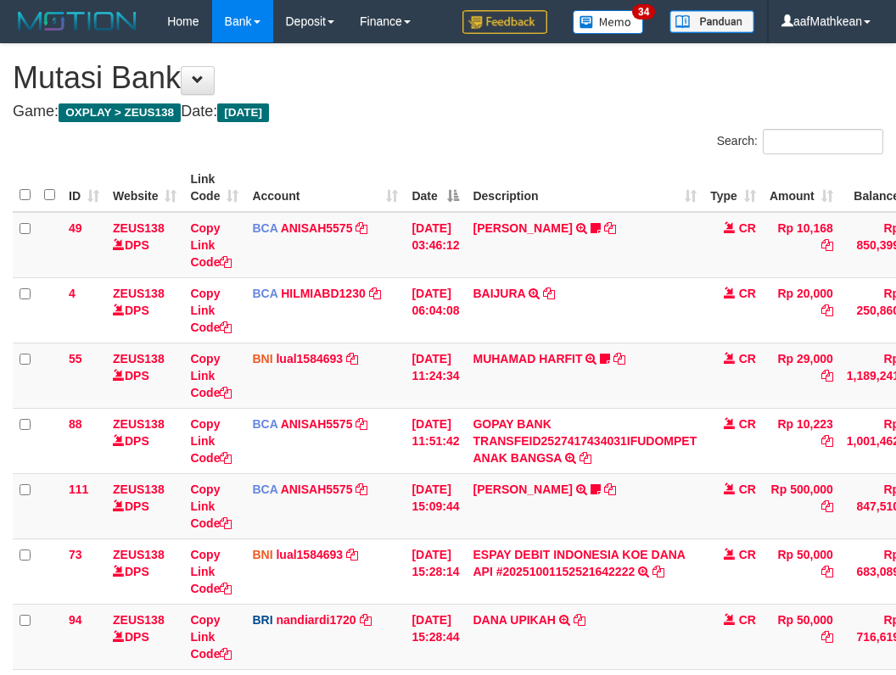
scroll to position [87, 0]
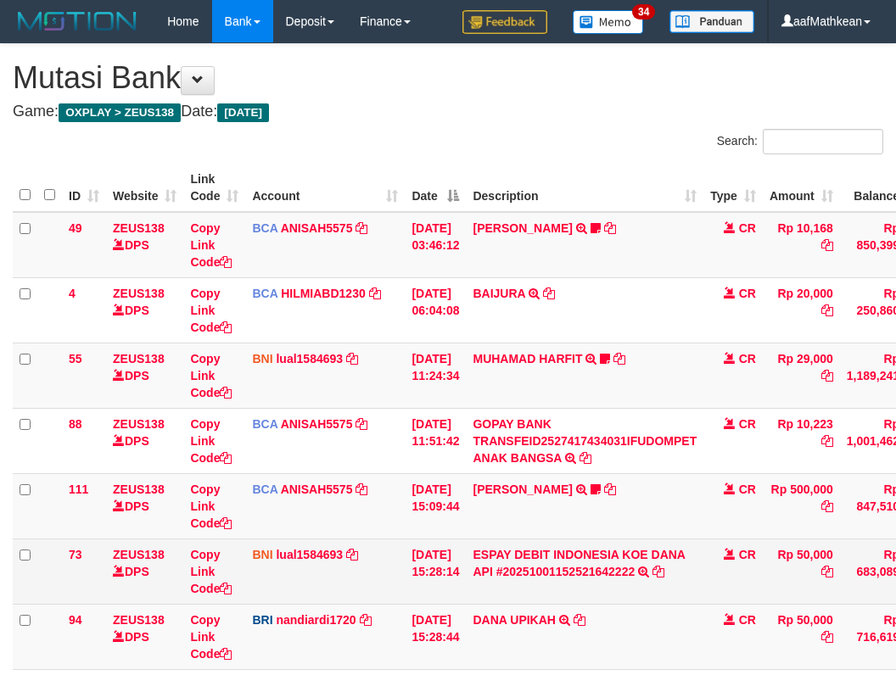
scroll to position [87, 0]
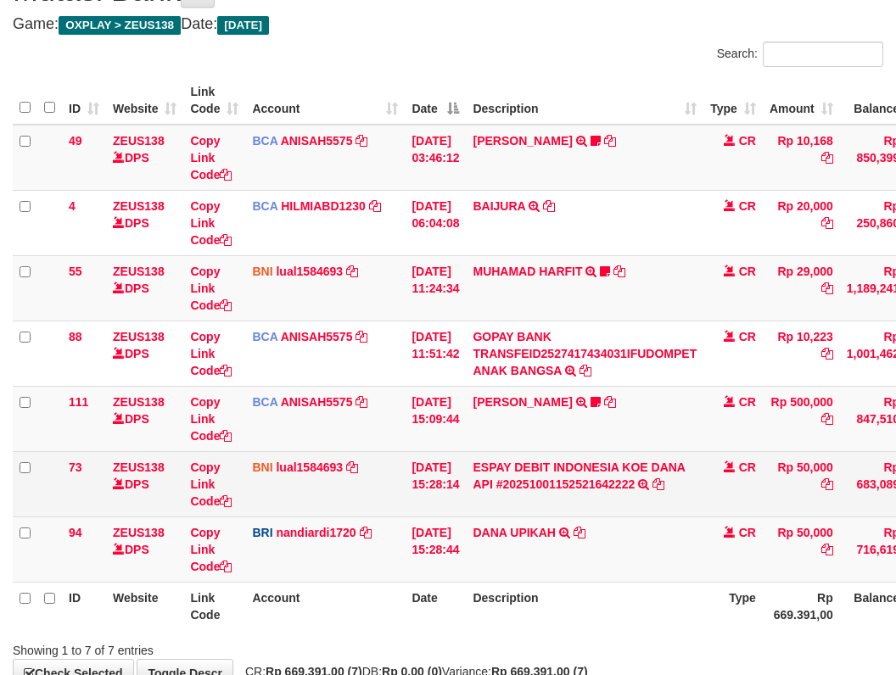
click at [397, 452] on td "BNI lual1584693 DPS LUCKY ALAMSYAH mutasi_20251001_2414 | 73 mutasi_20251001_24…" at bounding box center [325, 483] width 160 height 65
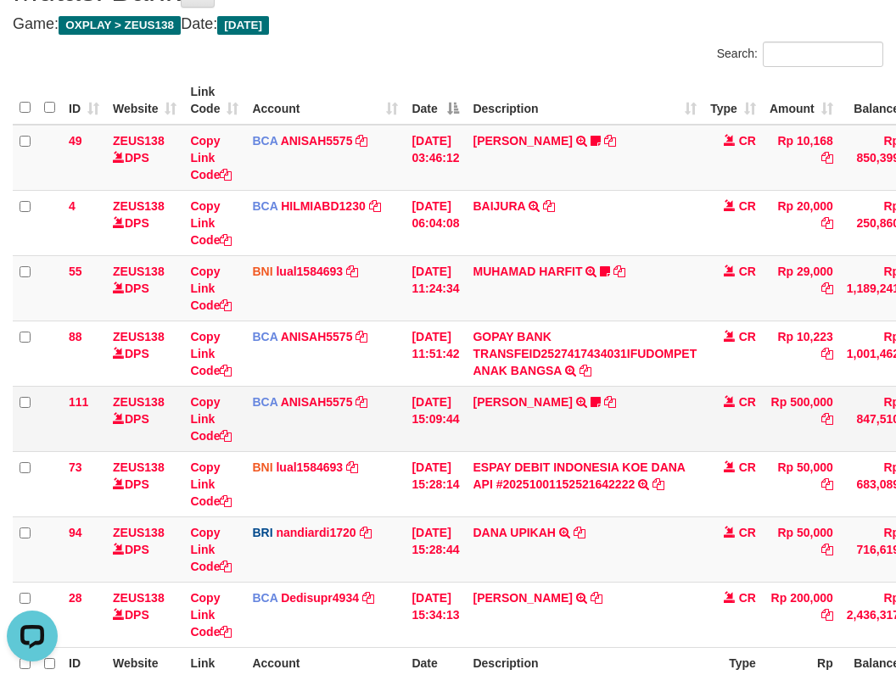
click at [389, 340] on tbody "49 ZEUS138 DPS Copy Link Code BCA ANISAH5575 DPS ANISAH mutasi_20251001_3827 | …" at bounding box center [519, 386] width 1012 height 523
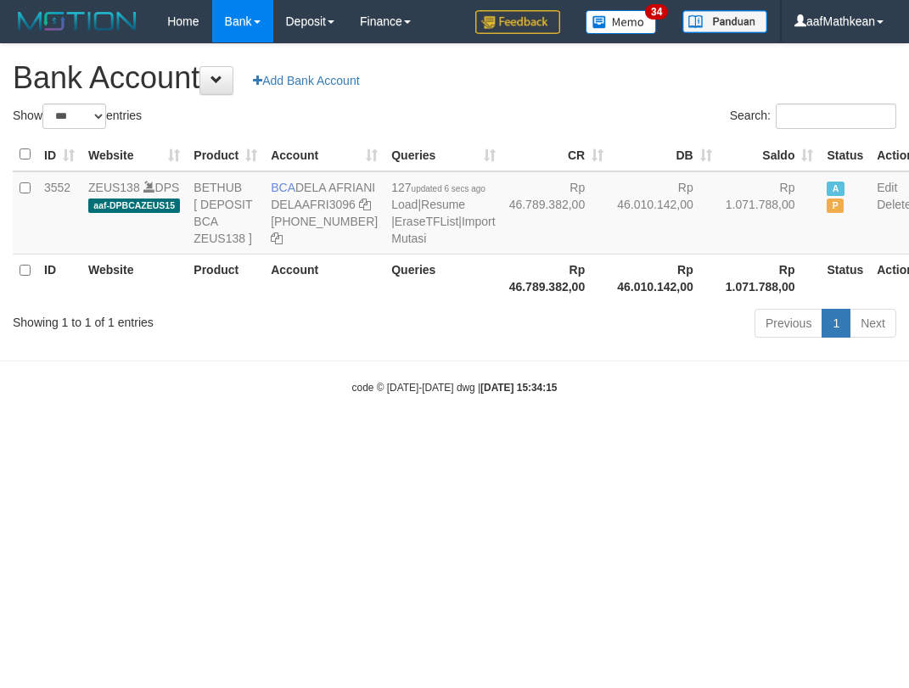
select select "***"
click at [525, 344] on div "Previous 1 Next" at bounding box center [643, 325] width 505 height 36
select select "***"
drag, startPoint x: 591, startPoint y: 359, endPoint x: 583, endPoint y: 411, distance: 52.3
click at [608, 398] on body "Toggle navigation Home Bank Account List Load By Website Group [OXPLAY] ZEUS138…" at bounding box center [454, 219] width 909 height 438
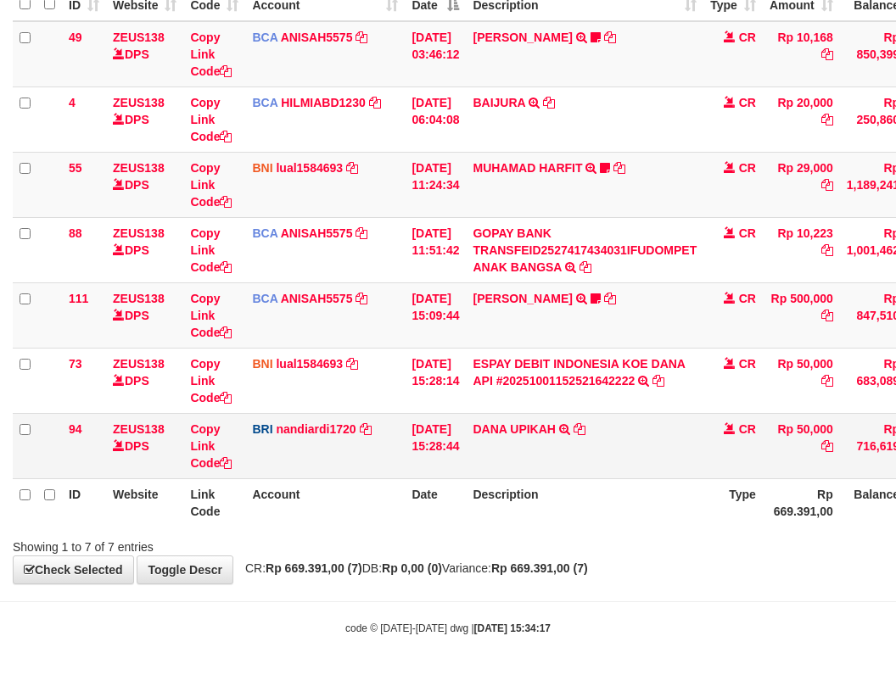
scroll to position [194, 0]
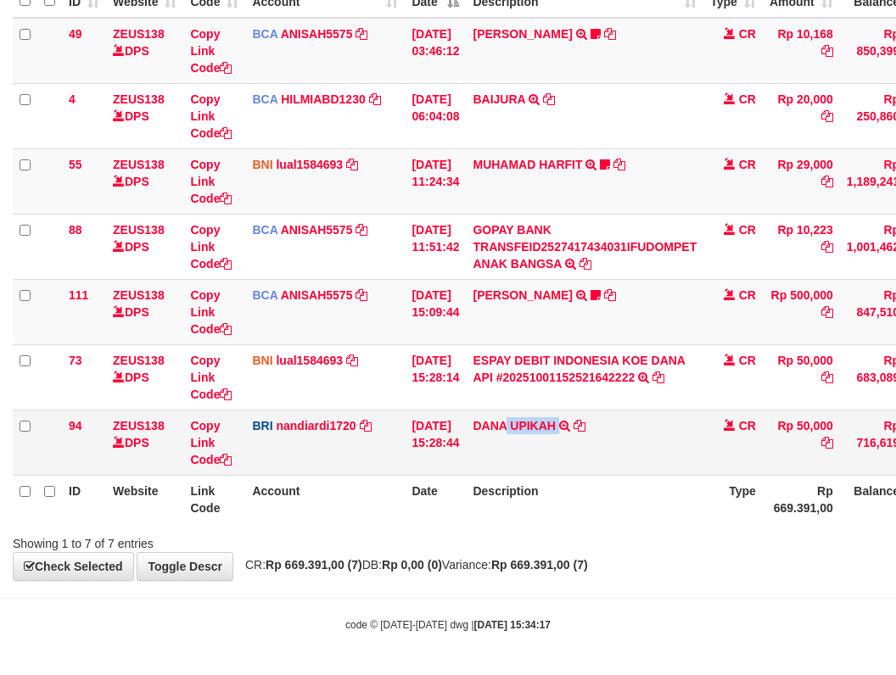
drag, startPoint x: 544, startPoint y: 428, endPoint x: 903, endPoint y: 283, distance: 387.1
click at [575, 430] on td "[PERSON_NAME] UPIKAH TRANSFER NBMB [PERSON_NAME] UPIKAH TO NANDI ARDIANSYAH" at bounding box center [585, 442] width 238 height 65
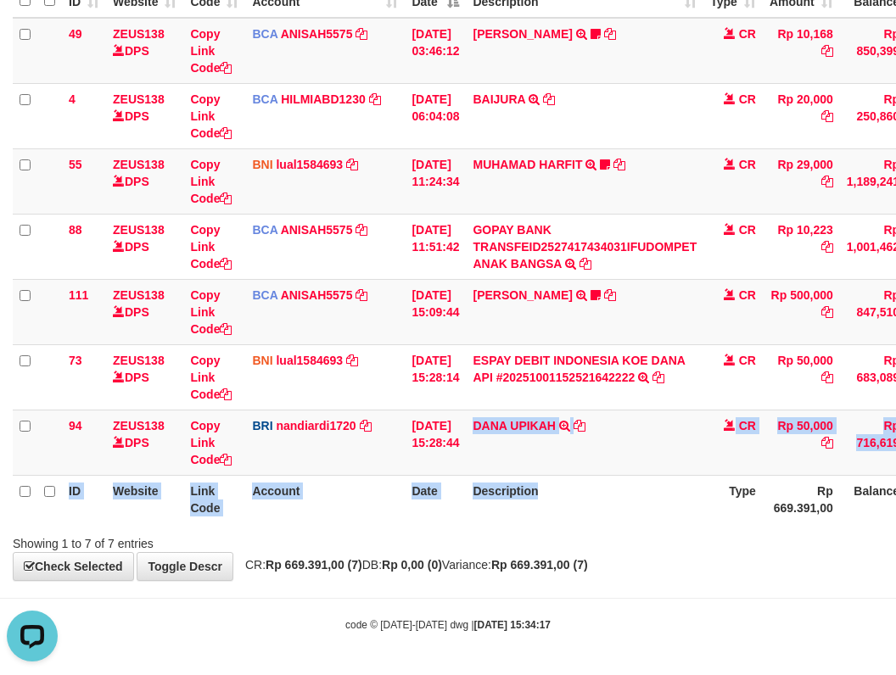
drag, startPoint x: 484, startPoint y: 454, endPoint x: 903, endPoint y: 530, distance: 425.2
click at [658, 507] on table "ID Website Link Code Account Date Description Type Amount Balance Status Action…" at bounding box center [519, 246] width 1012 height 554
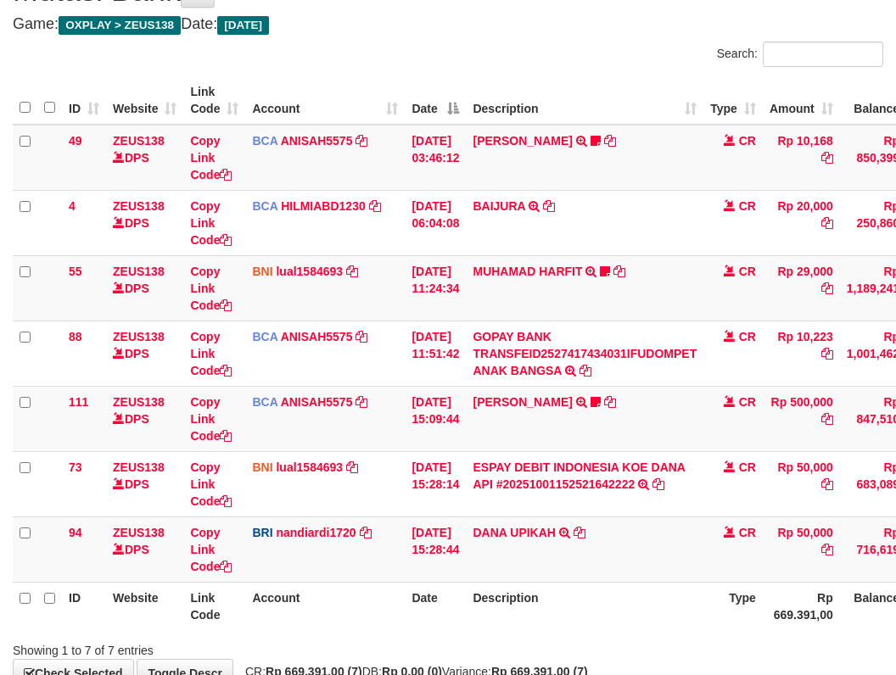
scroll to position [194, 0]
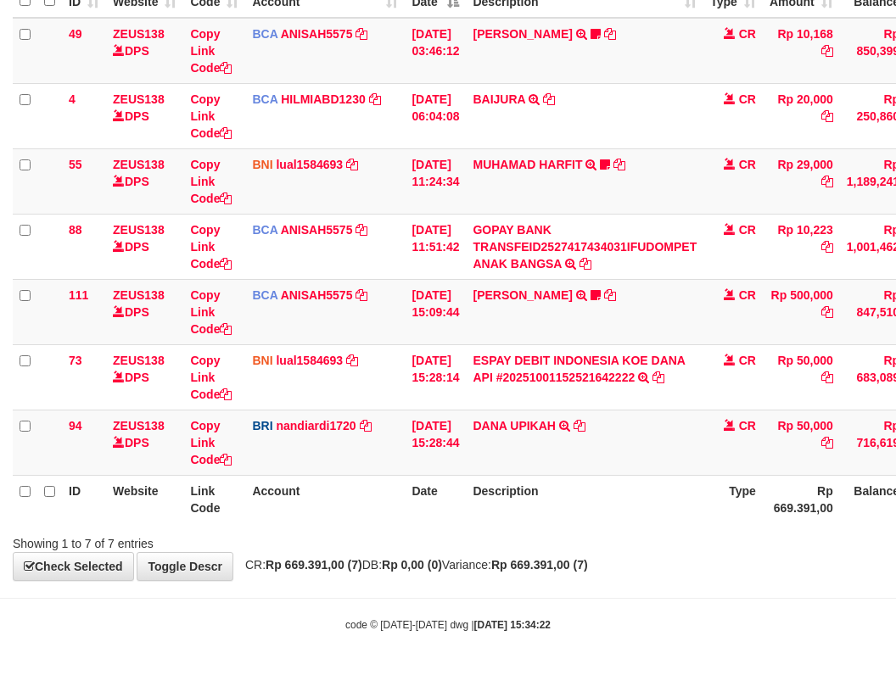
click at [377, 572] on div "**********" at bounding box center [448, 215] width 896 height 731
drag, startPoint x: 395, startPoint y: 587, endPoint x: 906, endPoint y: 554, distance: 512.7
click at [454, 591] on body "Toggle navigation Home Bank Account List Load By Website Group [OXPLAY] ZEUS138…" at bounding box center [448, 241] width 896 height 870
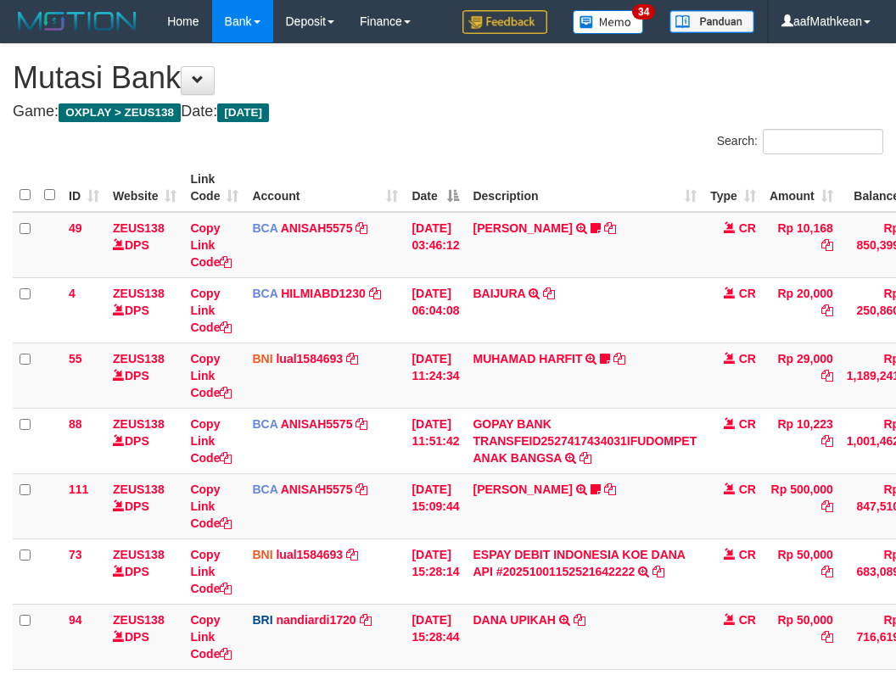
scroll to position [87, 0]
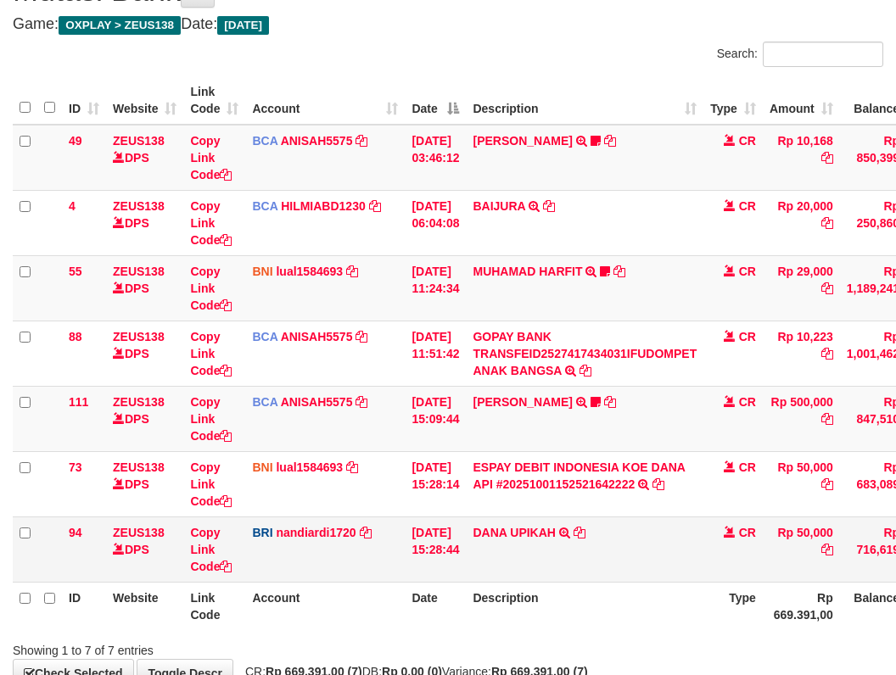
drag, startPoint x: 400, startPoint y: 556, endPoint x: 446, endPoint y: 568, distance: 48.4
click at [431, 568] on tr "94 ZEUS138 DPS Copy Link Code BRI nandiardi1720 DPS NANDI ARDIANSYAH mutasi_202…" at bounding box center [519, 549] width 1012 height 65
click at [623, 559] on td "DANA UPIKAH TRANSFER NBMB DANA UPIKAH TO NANDI ARDIANSYAH" at bounding box center [585, 549] width 238 height 65
click at [636, 566] on td "DANA UPIKAH TRANSFER NBMB DANA UPIKAH TO NANDI ARDIANSYAH" at bounding box center [585, 549] width 238 height 65
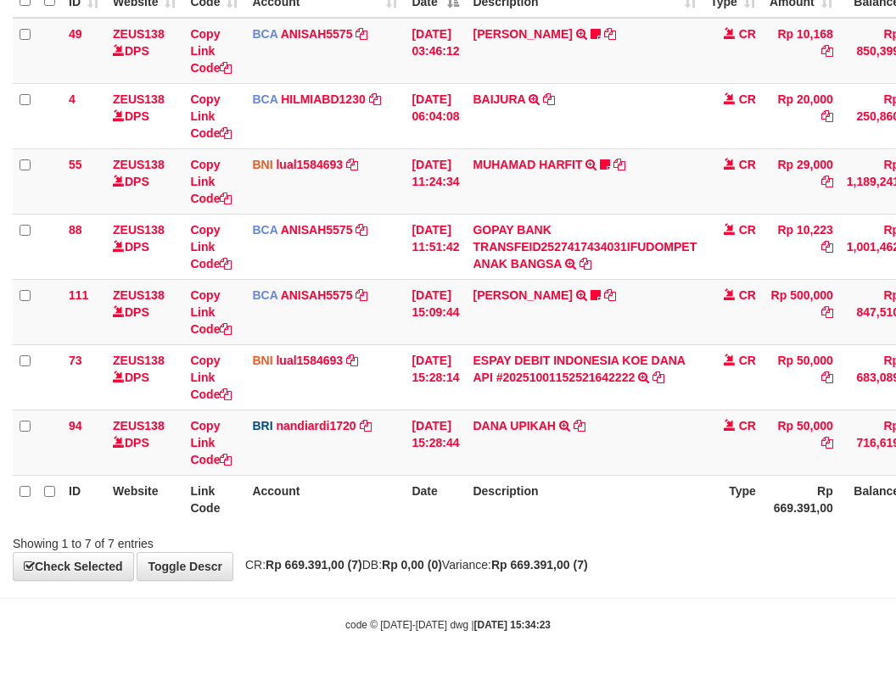
click at [588, 566] on strong "Rp 669.391,00 (7)" at bounding box center [539, 565] width 97 height 14
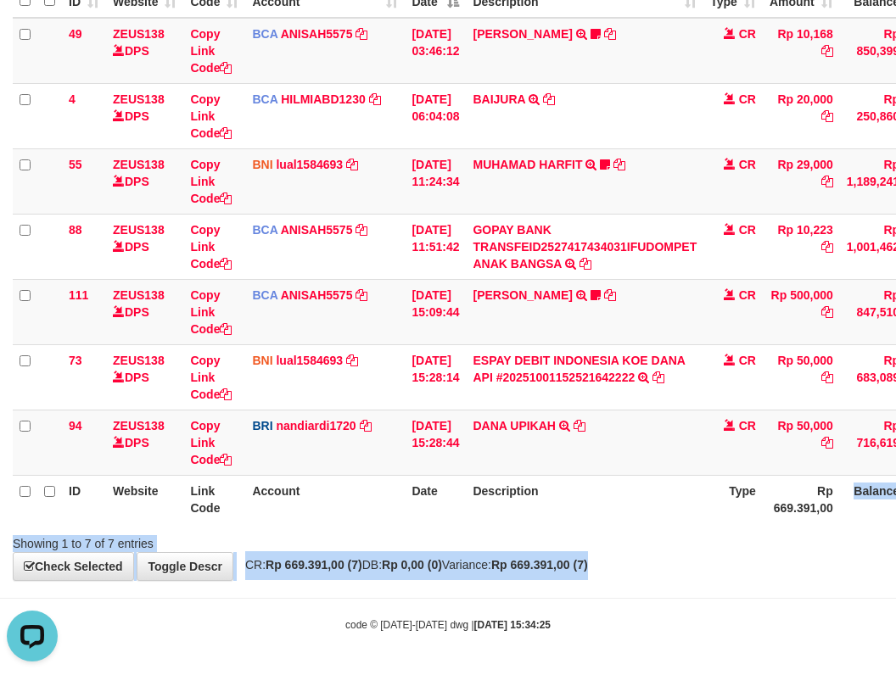
drag, startPoint x: 683, startPoint y: 563, endPoint x: 1033, endPoint y: 461, distance: 365.1
click at [895, 461] on html "Toggle navigation Home Bank Account List Load By Website Group [OXPLAY] ZEUS138…" at bounding box center [448, 241] width 896 height 870
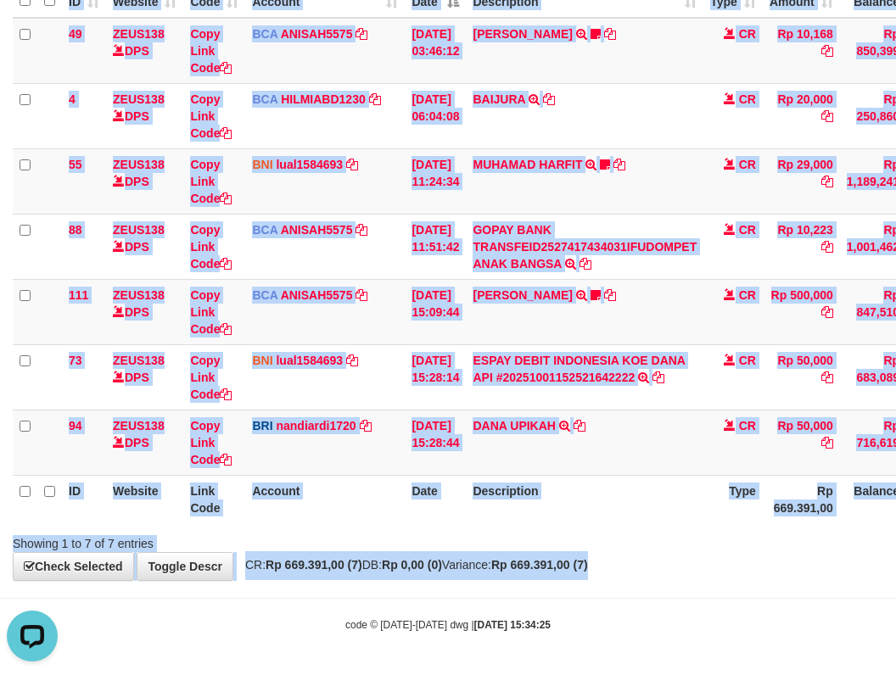
scroll to position [194, 75]
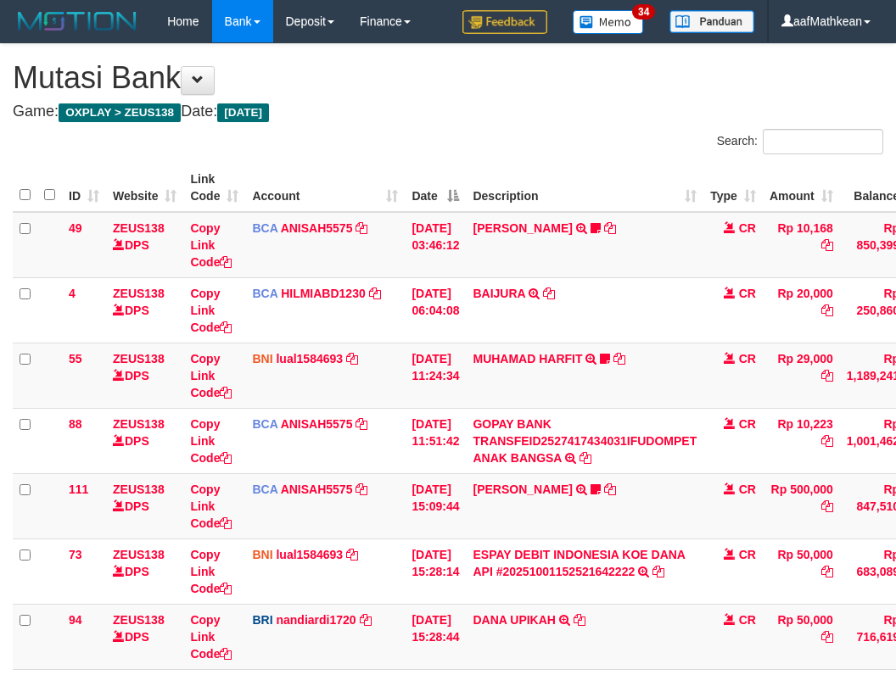
scroll to position [169, 68]
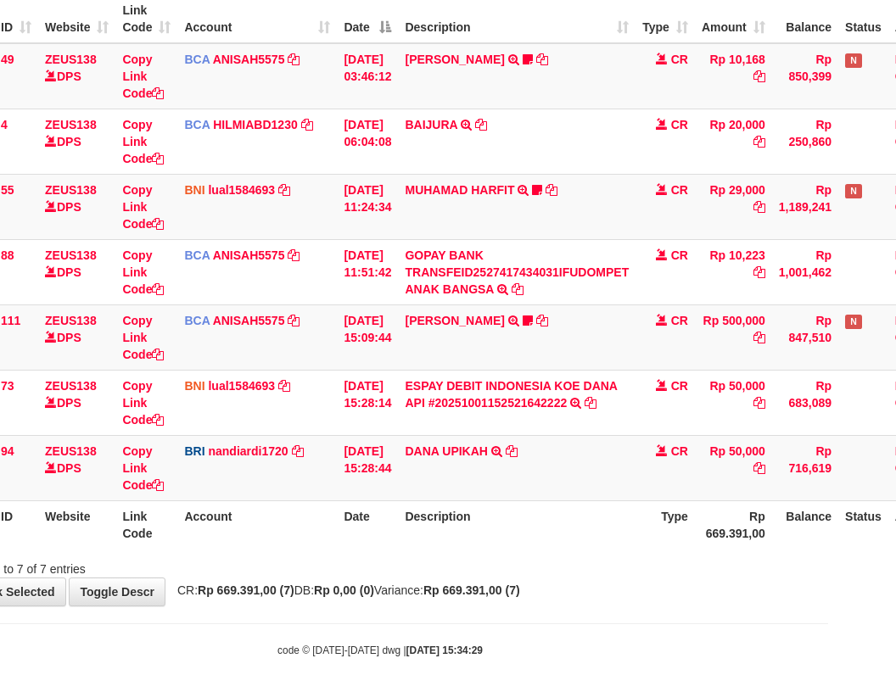
click at [479, 539] on th "Description" at bounding box center [517, 525] width 238 height 48
click at [480, 541] on th "Description" at bounding box center [517, 525] width 238 height 48
drag, startPoint x: 597, startPoint y: 569, endPoint x: 900, endPoint y: 579, distance: 303.1
click at [801, 579] on div "**********" at bounding box center [380, 240] width 896 height 731
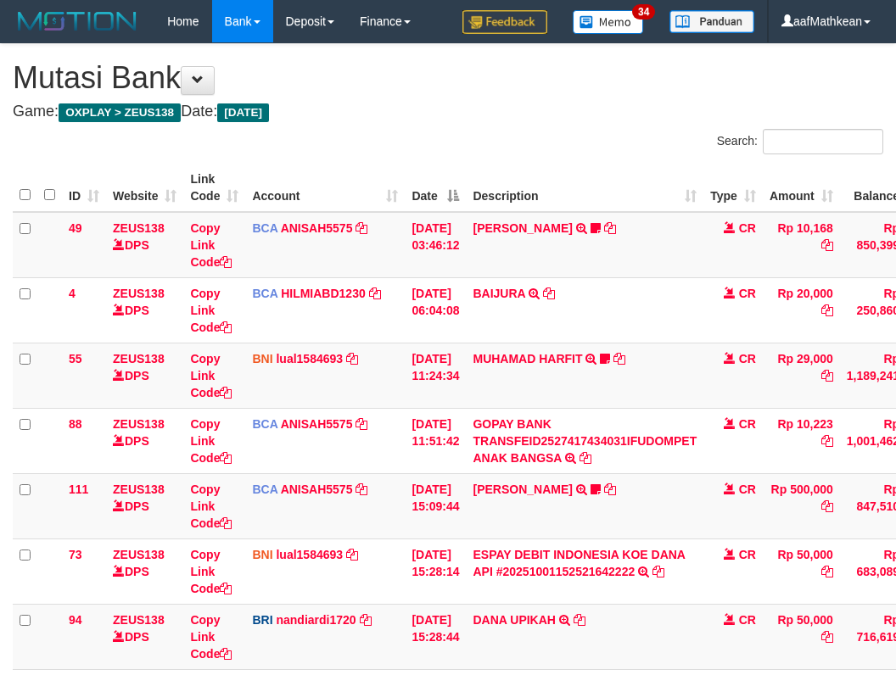
scroll to position [143, 61]
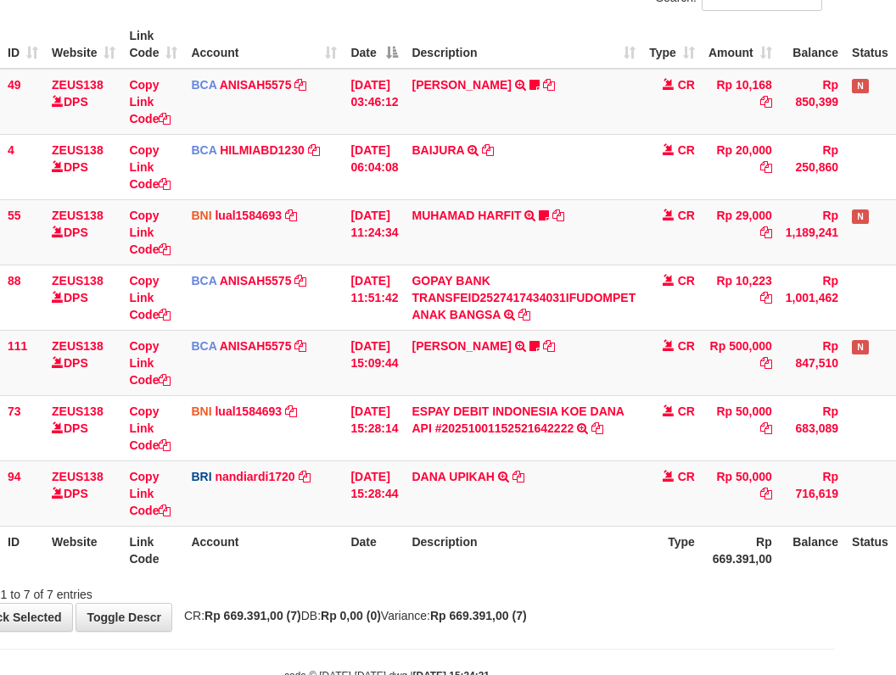
click at [517, 590] on div "Showing 1 to 7 of 7 entries" at bounding box center [387, 591] width 896 height 24
click at [803, 534] on div "Search: ID Website Link Code Account Date Description Type Amount Balance Statu…" at bounding box center [387, 295] width 870 height 618
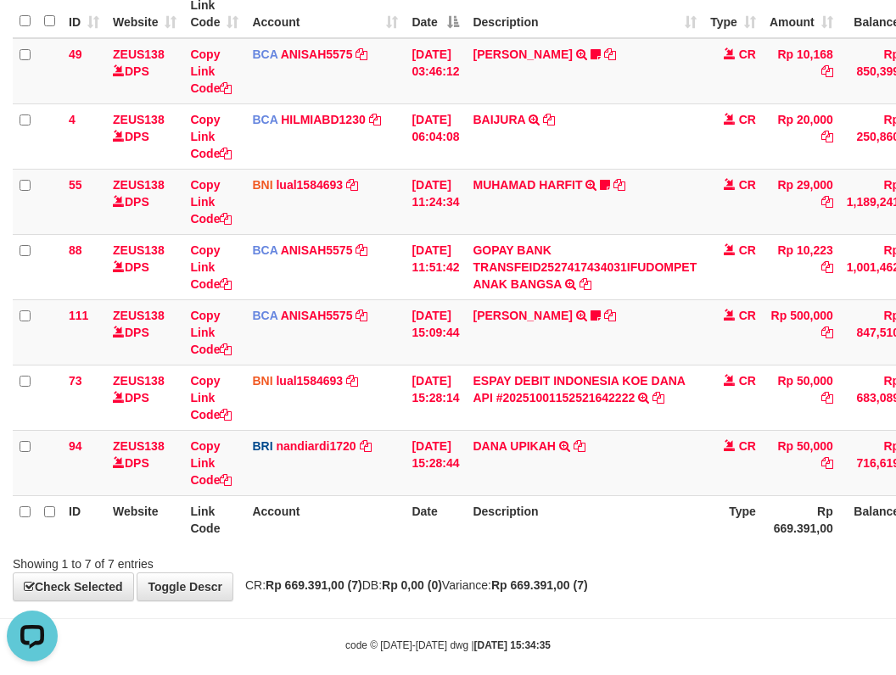
drag, startPoint x: 463, startPoint y: 539, endPoint x: 476, endPoint y: 554, distance: 19.9
click at [469, 549] on div "Search: ID Website Link Code Account Date Description Type Amount Balance Statu…" at bounding box center [448, 264] width 870 height 618
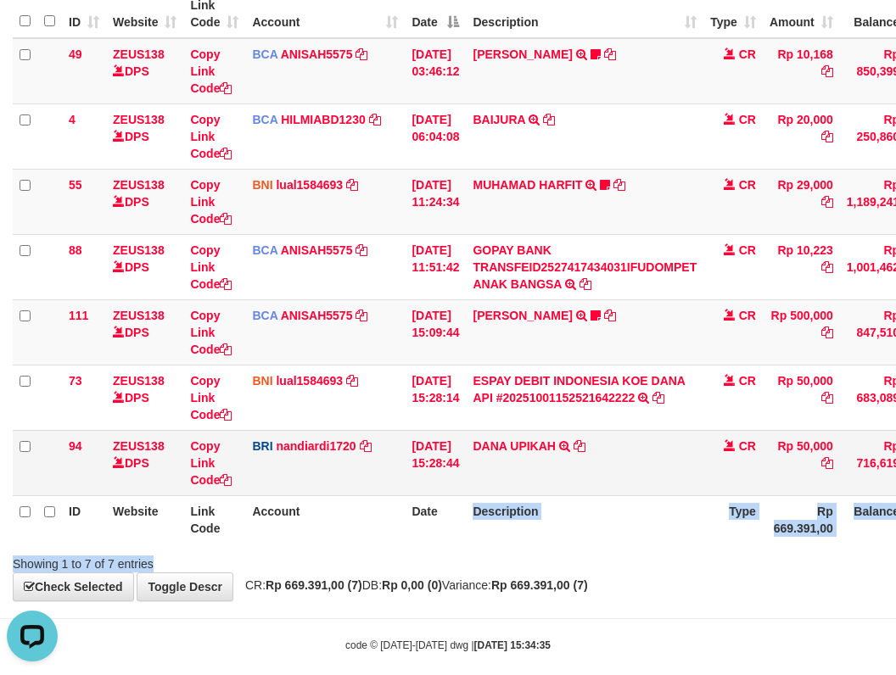
click at [512, 478] on td "[PERSON_NAME] UPIKAH TRANSFER NBMB [PERSON_NAME] UPIKAH TO NANDI ARDIANSYAH" at bounding box center [585, 462] width 238 height 65
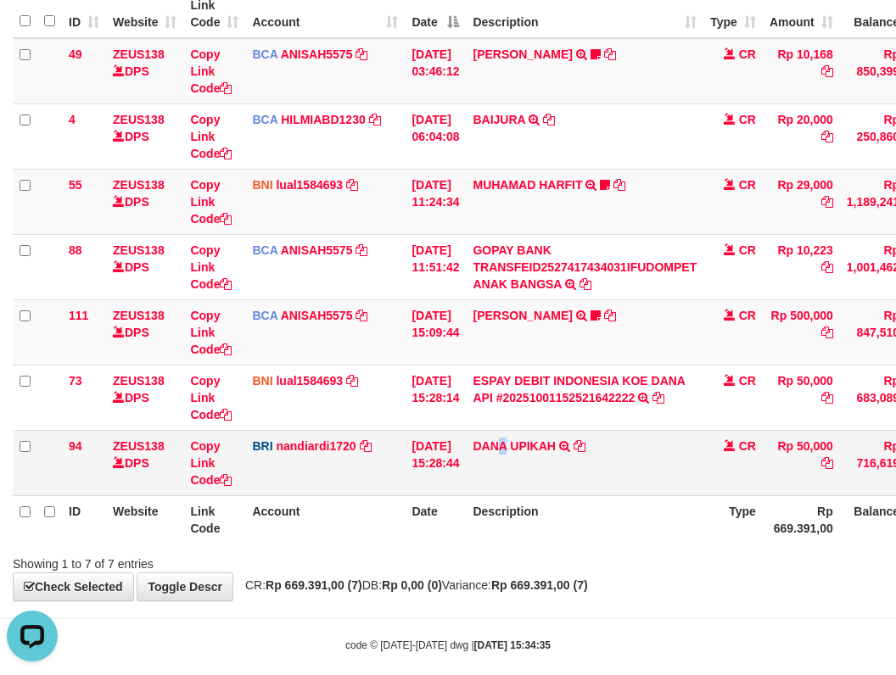
drag, startPoint x: 516, startPoint y: 484, endPoint x: 522, endPoint y: 492, distance: 10.4
click at [517, 494] on td "[PERSON_NAME] UPIKAH TRANSFER NBMB [PERSON_NAME] UPIKAH TO NANDI ARDIANSYAH" at bounding box center [585, 462] width 238 height 65
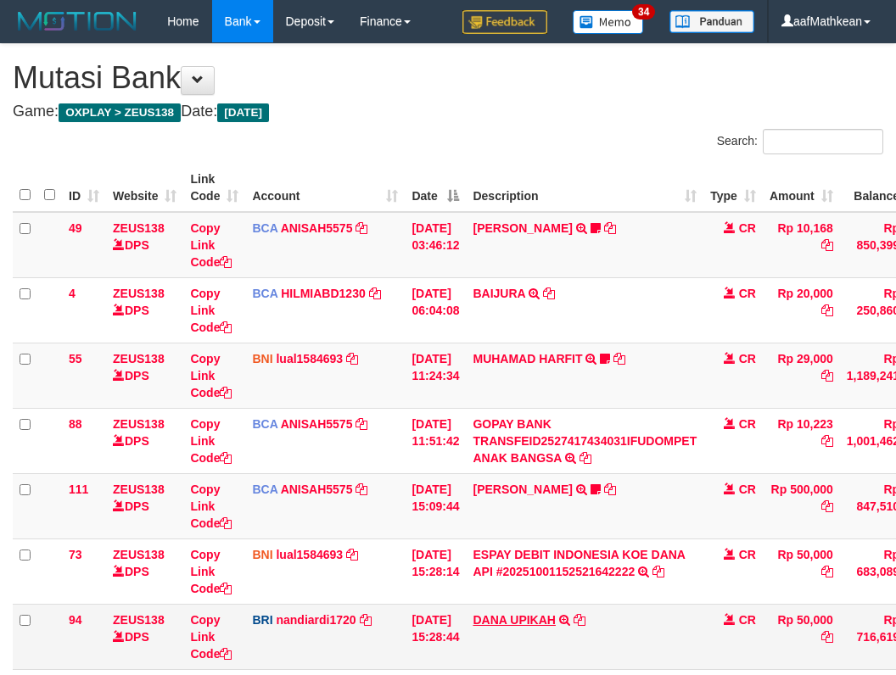
scroll to position [114, 10]
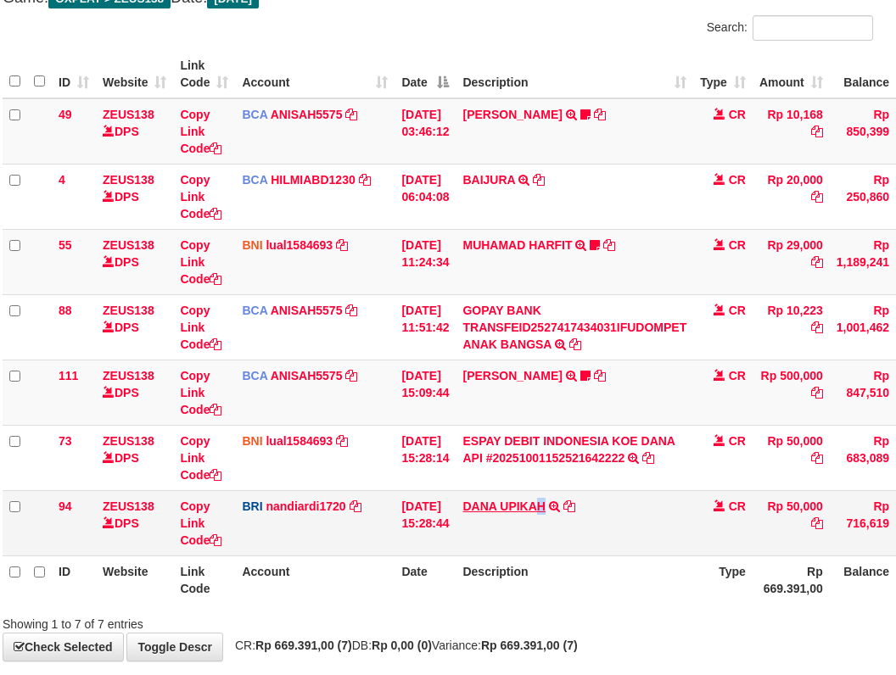
click at [556, 502] on td "DANA UPIKAH TRANSFER NBMB DANA UPIKAH TO NANDI ARDIANSYAH" at bounding box center [575, 522] width 238 height 65
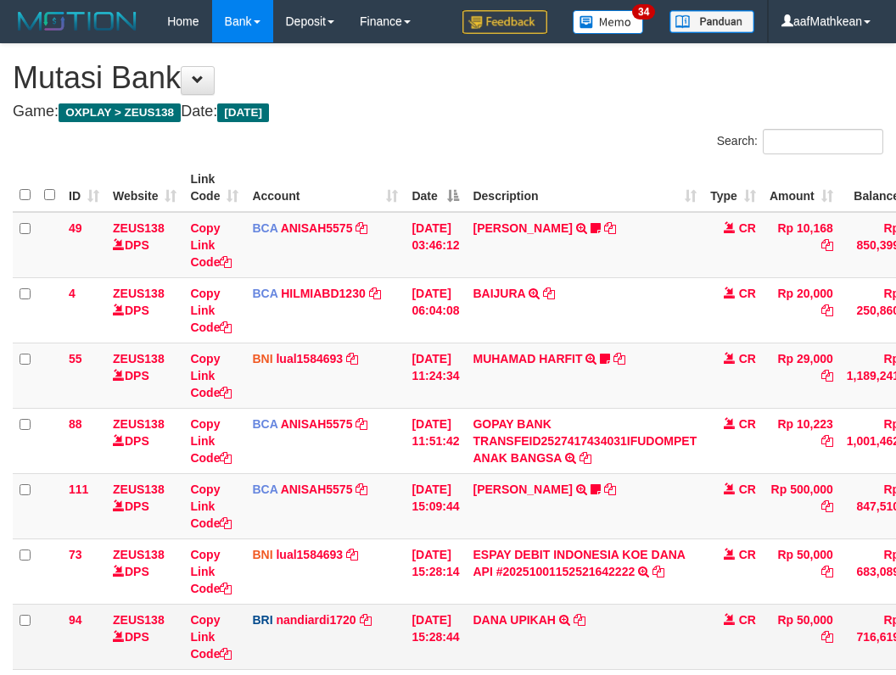
click at [473, 613] on link "DANA UPIKAH" at bounding box center [514, 620] width 82 height 14
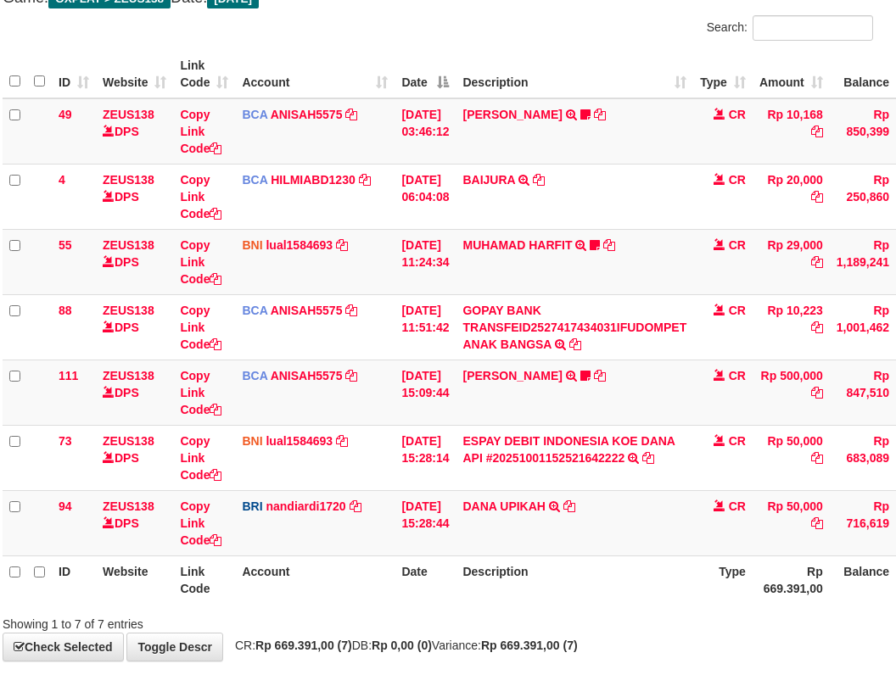
click at [606, 548] on td "[PERSON_NAME] UPIKAH TRANSFER NBMB [PERSON_NAME] UPIKAH TO NANDI ARDIANSYAH" at bounding box center [575, 522] width 238 height 65
click at [598, 578] on th "Description" at bounding box center [575, 580] width 238 height 48
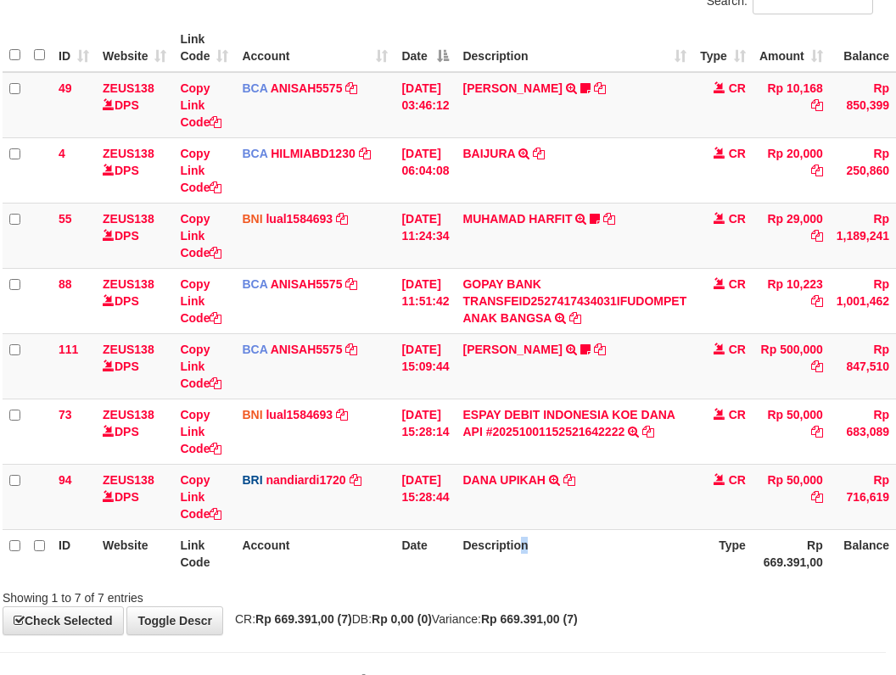
drag, startPoint x: 538, startPoint y: 540, endPoint x: 523, endPoint y: 550, distance: 17.2
click at [523, 549] on th "Description" at bounding box center [575, 553] width 238 height 48
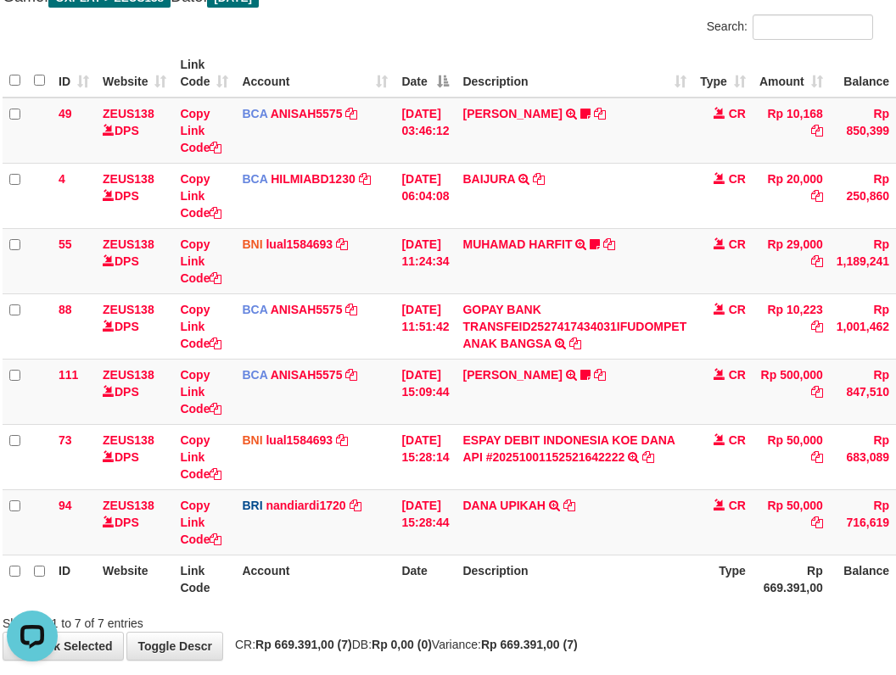
drag, startPoint x: 579, startPoint y: 549, endPoint x: 609, endPoint y: 561, distance: 32.0
click at [593, 558] on table "ID Website Link Code Account Date Description Type Amount Balance Status Action…" at bounding box center [509, 326] width 1012 height 554
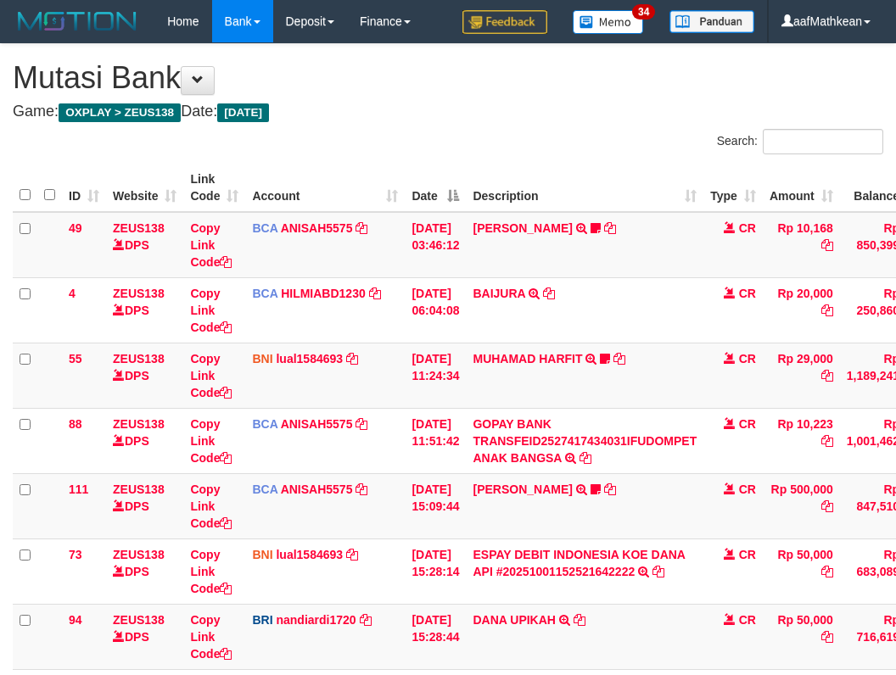
click at [644, 539] on td "ESPAY DEBIT INDONESIA [PERSON_NAME] API #20251001152521642222 TRANSFER [PERSON_…" at bounding box center [585, 571] width 238 height 65
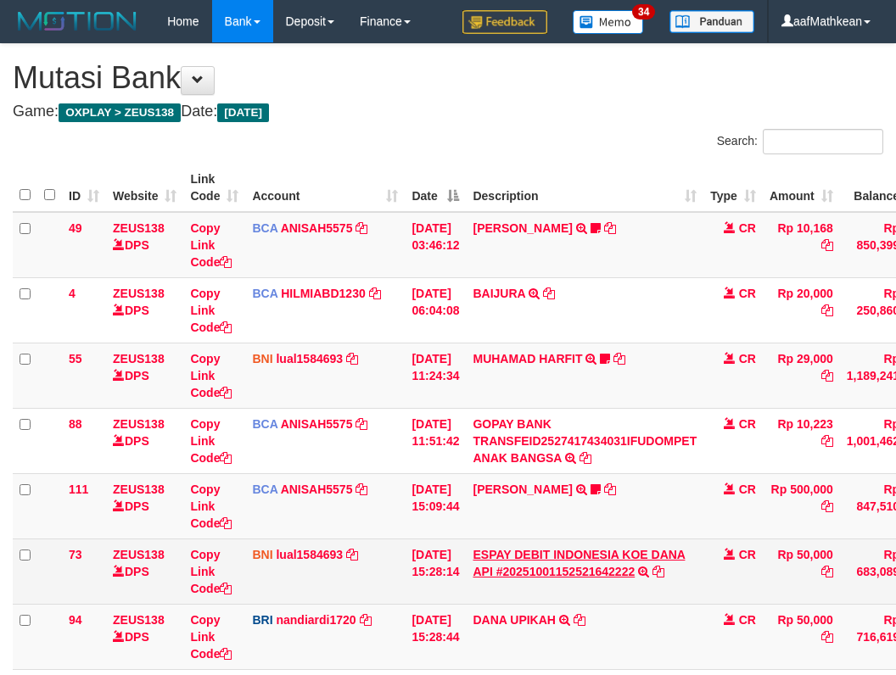
scroll to position [115, 10]
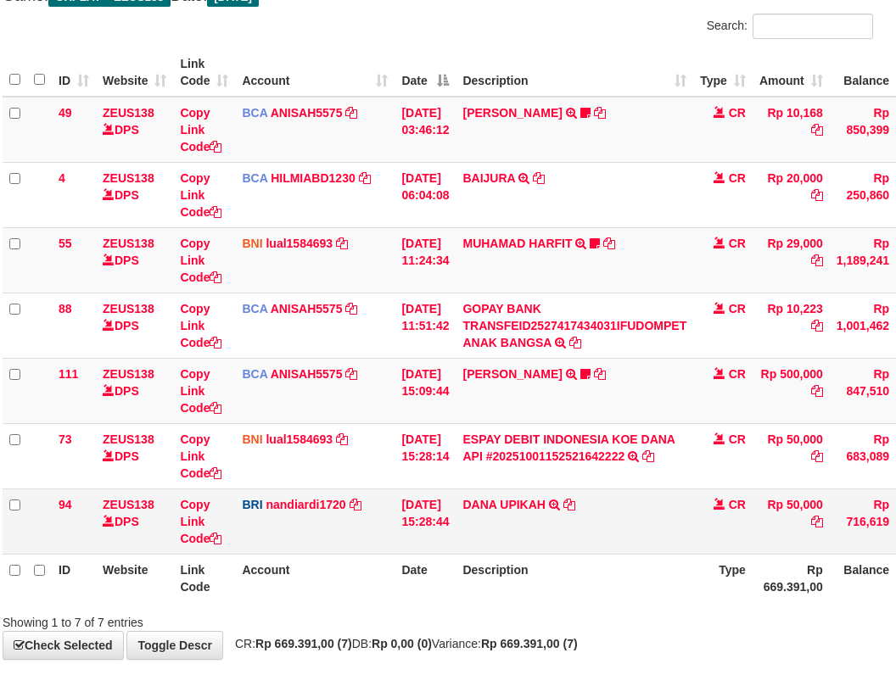
click at [634, 536] on td "[PERSON_NAME] UPIKAH TRANSFER NBMB [PERSON_NAME] UPIKAH TO NANDI ARDIANSYAH" at bounding box center [575, 521] width 238 height 65
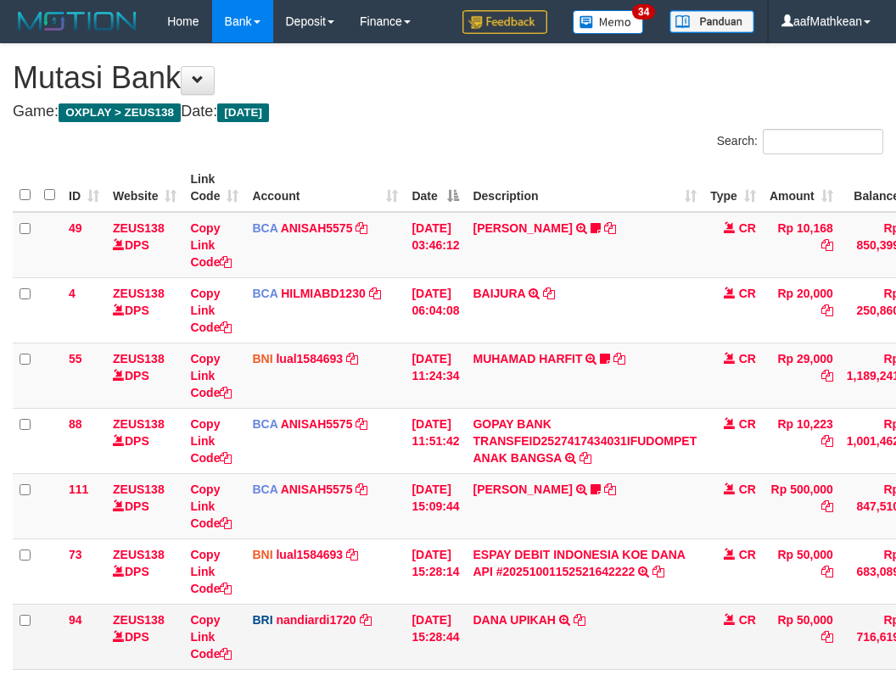
scroll to position [115, 10]
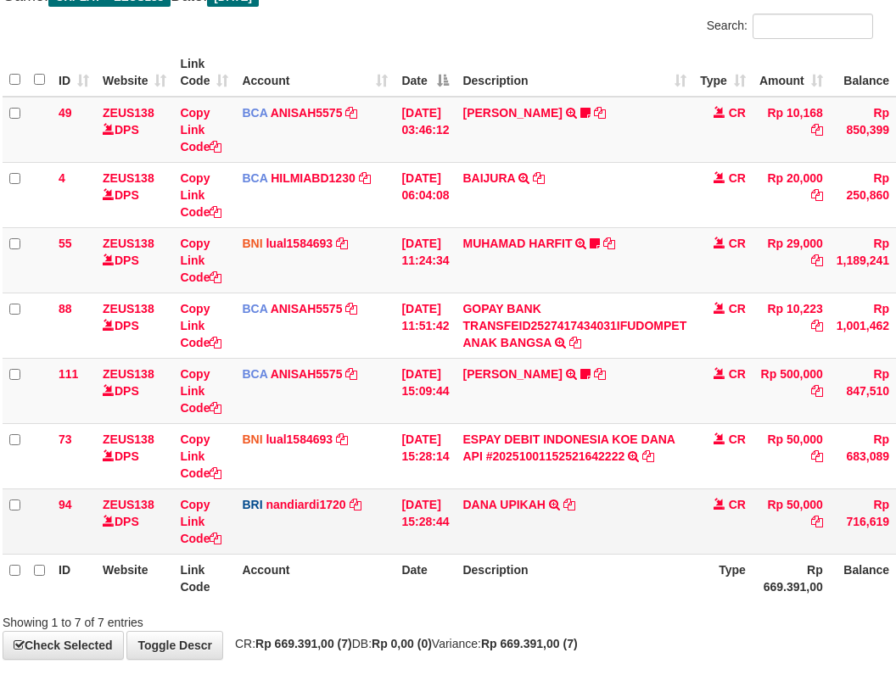
click at [657, 531] on td "[PERSON_NAME] UPIKAH TRANSFER NBMB [PERSON_NAME] UPIKAH TO NANDI ARDIANSYAH" at bounding box center [575, 521] width 238 height 65
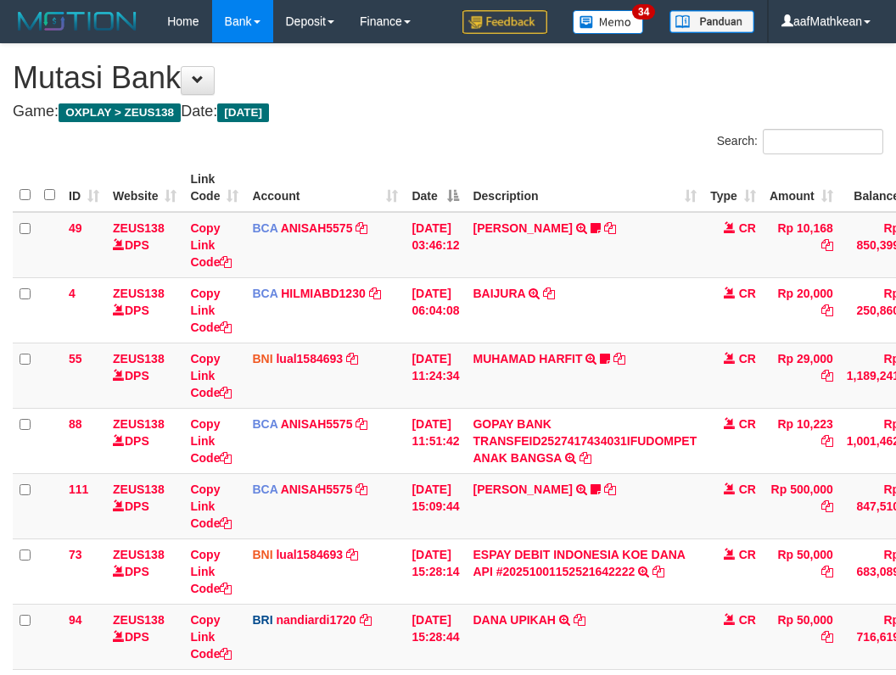
click at [658, 604] on td "[PERSON_NAME] UPIKAH TRANSFER NBMB [PERSON_NAME] UPIKAH TO NANDI ARDIANSYAH" at bounding box center [585, 636] width 238 height 65
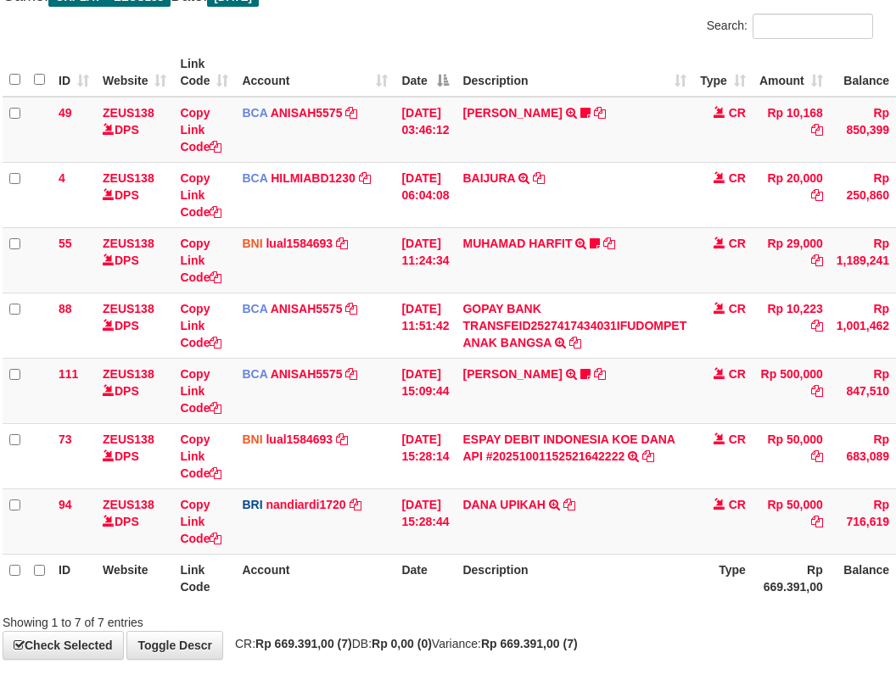
click at [637, 531] on td "[PERSON_NAME] UPIKAH TRANSFER NBMB [PERSON_NAME] UPIKAH TO NANDI ARDIANSYAH" at bounding box center [575, 521] width 238 height 65
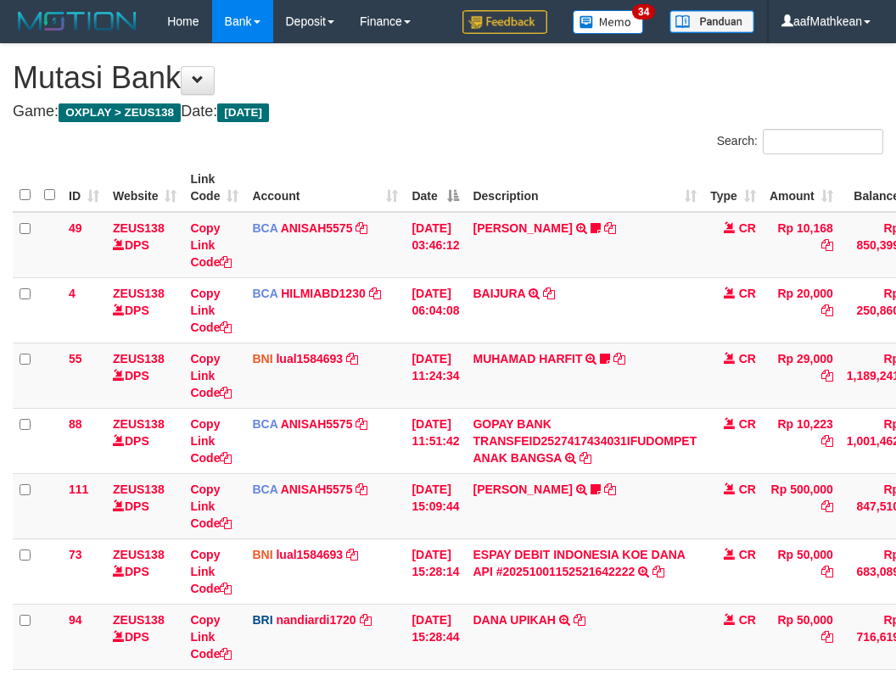
click at [637, 604] on td "DANA UPIKAH TRANSFER NBMB DANA UPIKAH TO NANDI ARDIANSYAH" at bounding box center [585, 636] width 238 height 65
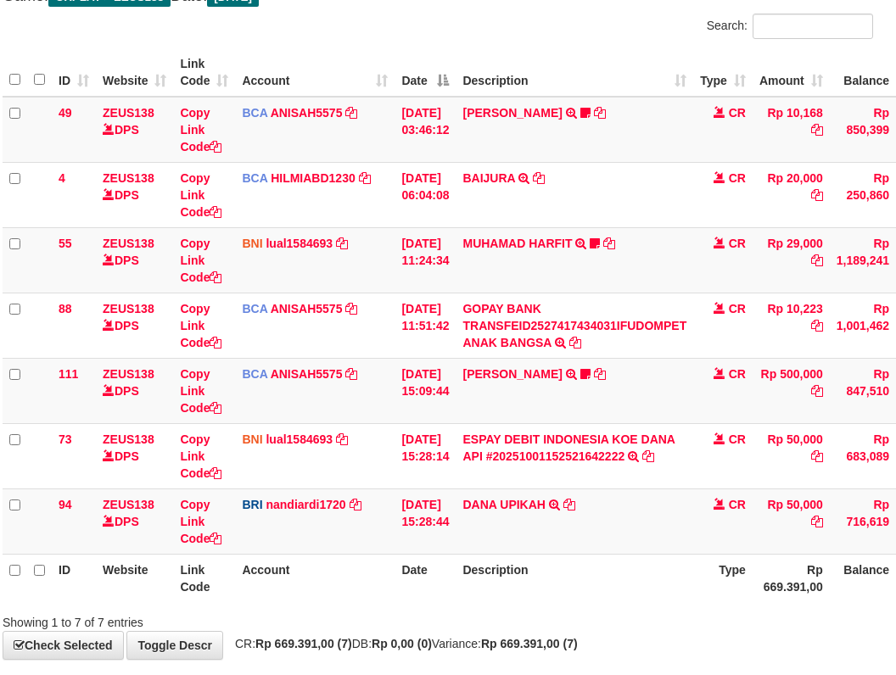
click at [637, 529] on td "DANA UPIKAH TRANSFER NBMB DANA UPIKAH TO NANDI ARDIANSYAH" at bounding box center [575, 521] width 238 height 65
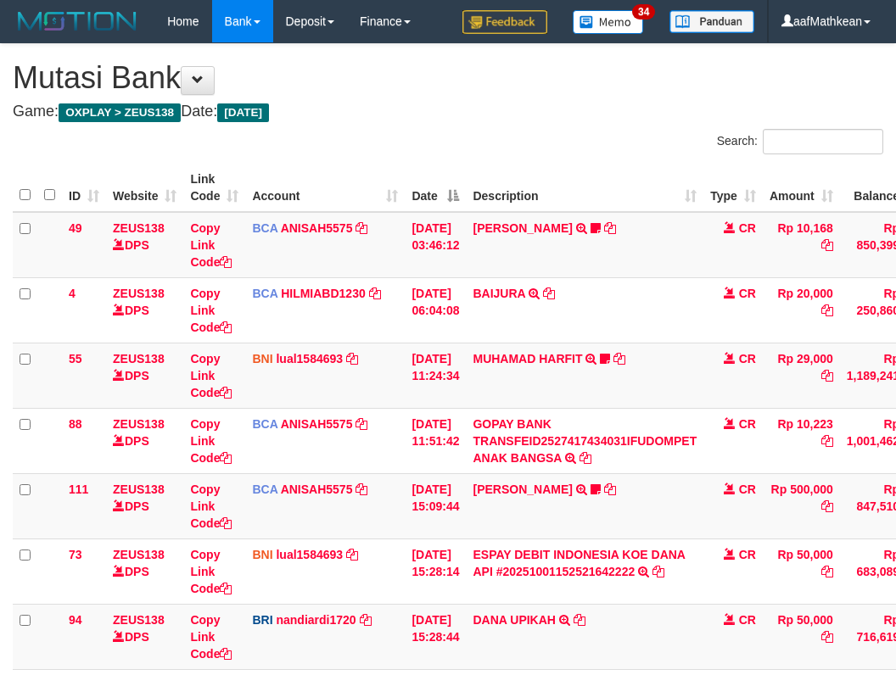
scroll to position [116, 10]
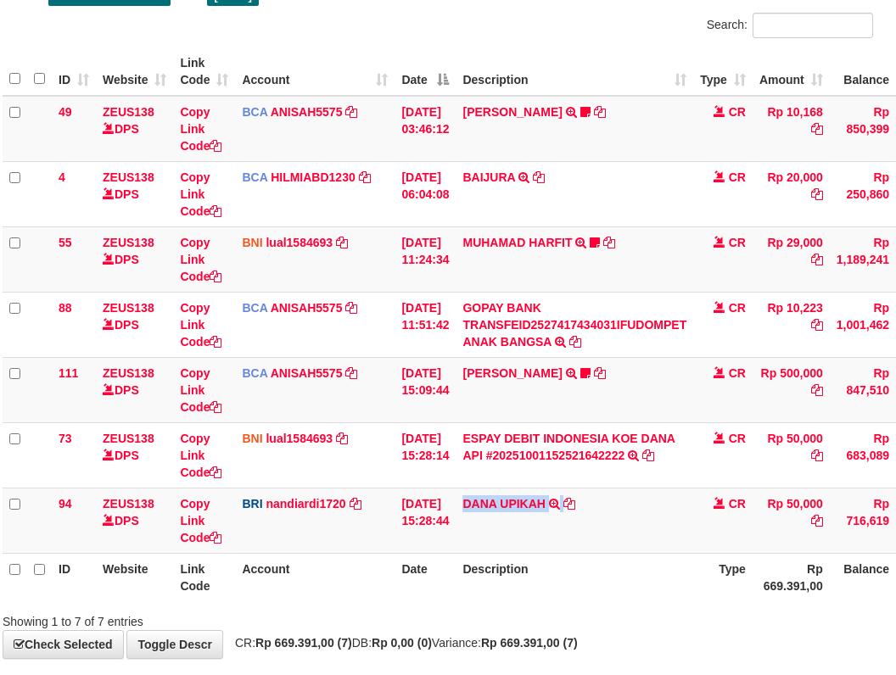
click at [637, 529] on td "[PERSON_NAME] UPIKAH TRANSFER NBMB [PERSON_NAME] UPIKAH TO NANDI ARDIANSYAH" at bounding box center [575, 520] width 238 height 65
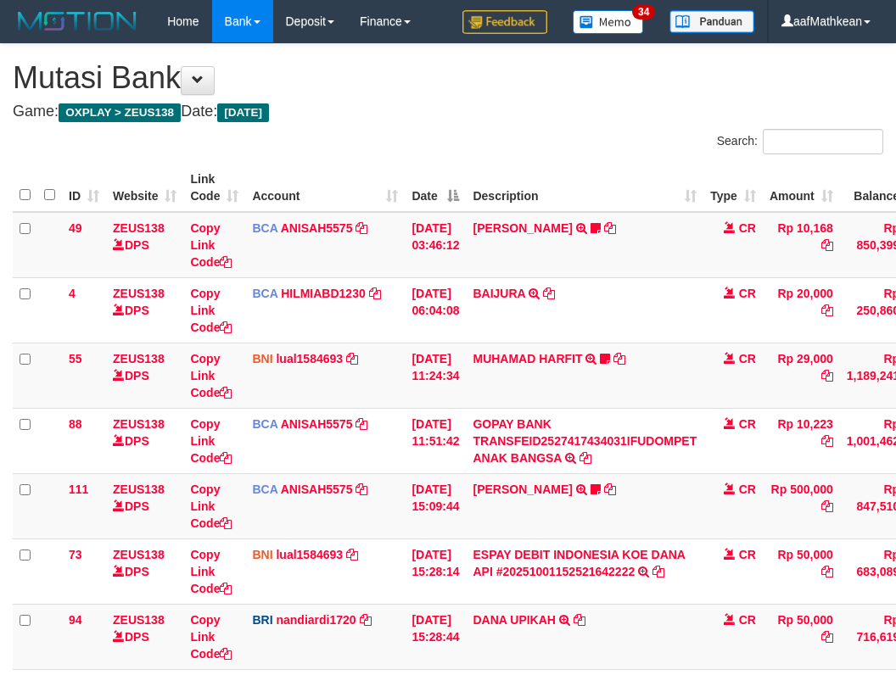
scroll to position [116, 10]
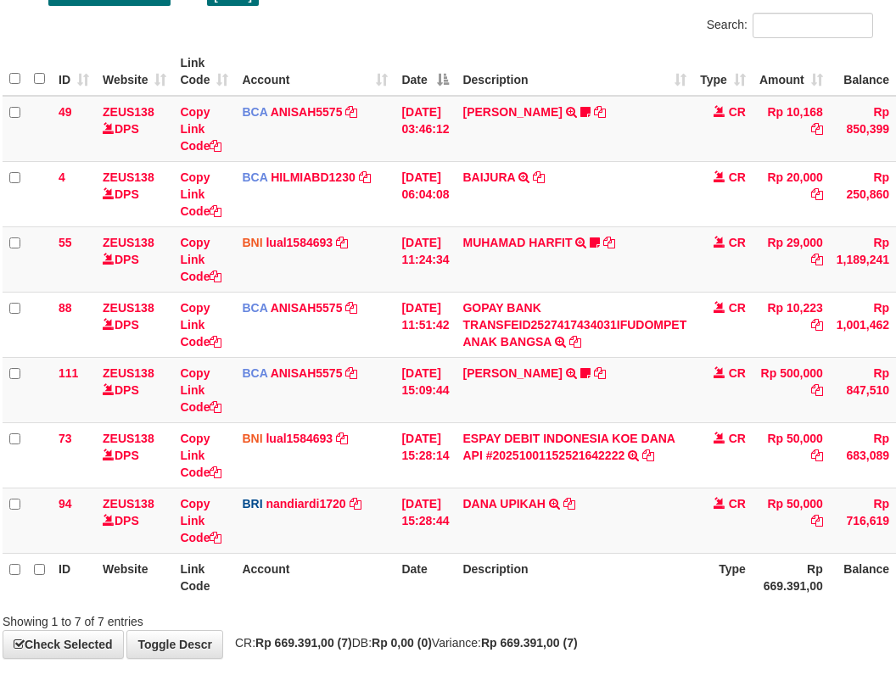
click at [643, 529] on td "DANA UPIKAH TRANSFER NBMB DANA UPIKAH TO NANDI ARDIANSYAH" at bounding box center [575, 520] width 238 height 65
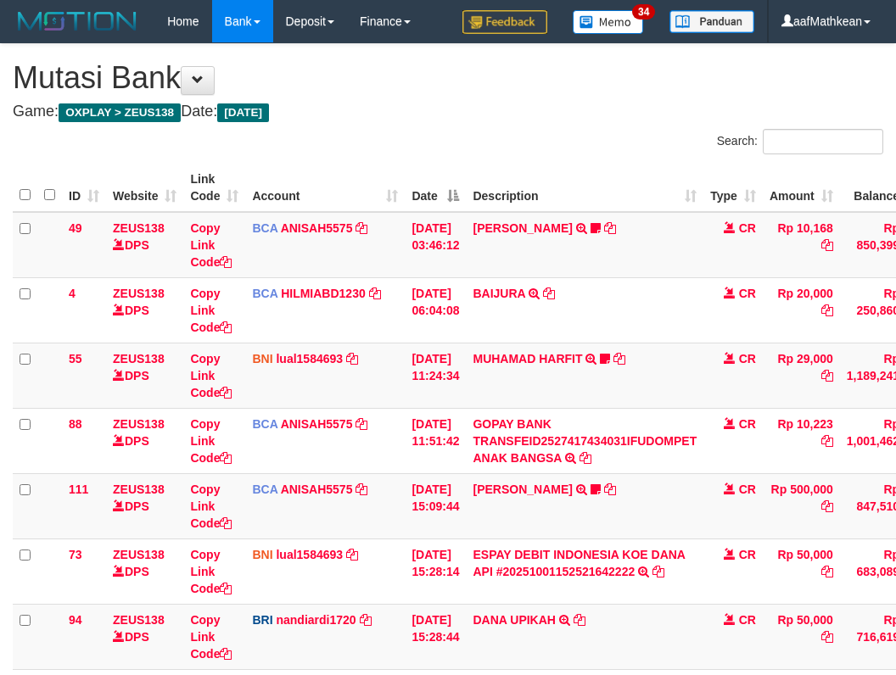
scroll to position [116, 10]
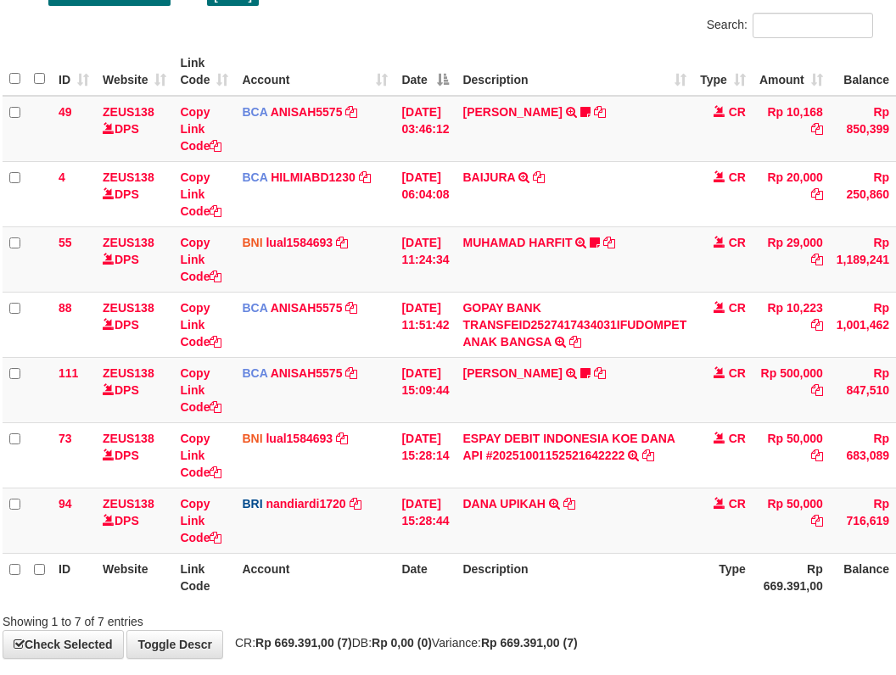
click at [641, 529] on td "DANA UPIKAH TRANSFER NBMB DANA UPIKAH TO NANDI ARDIANSYAH" at bounding box center [575, 520] width 238 height 65
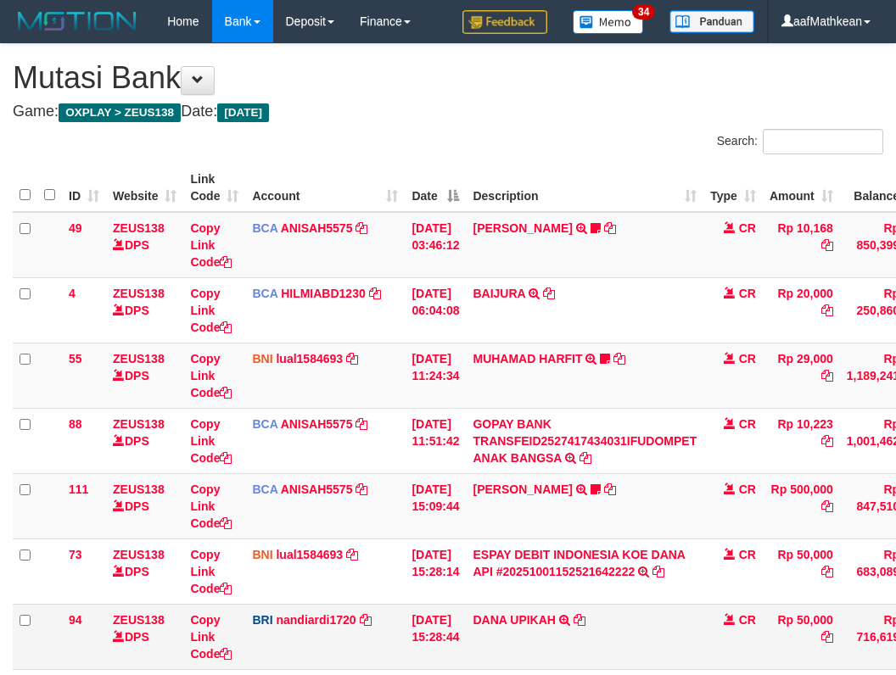
scroll to position [117, 10]
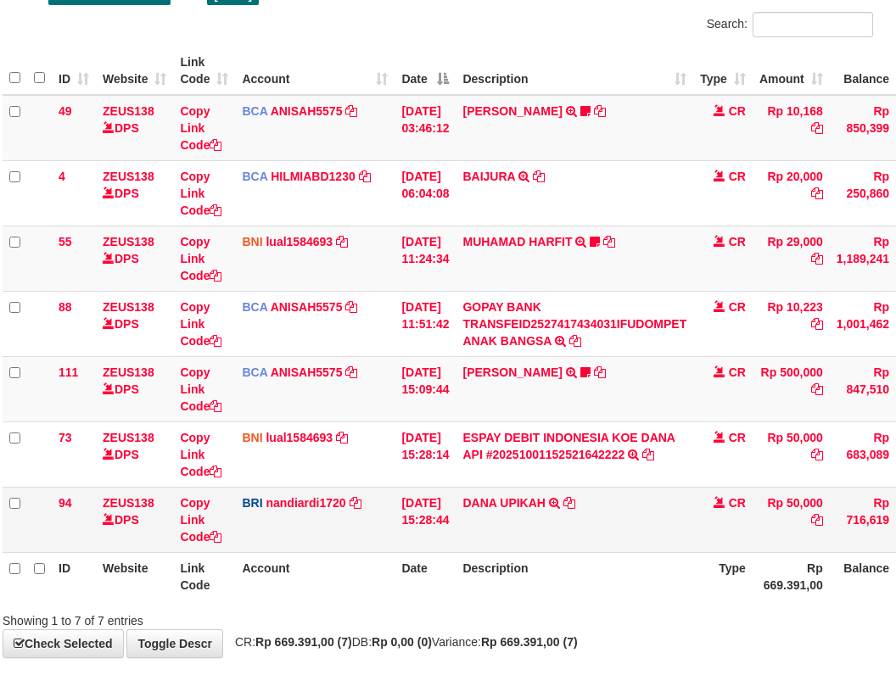
click at [641, 535] on td "[PERSON_NAME] UPIKAH TRANSFER NBMB [PERSON_NAME] UPIKAH TO NANDI ARDIANSYAH" at bounding box center [575, 519] width 238 height 65
click at [643, 536] on td "[PERSON_NAME] UPIKAH TRANSFER NBMB [PERSON_NAME] UPIKAH TO NANDI ARDIANSYAH" at bounding box center [575, 519] width 238 height 65
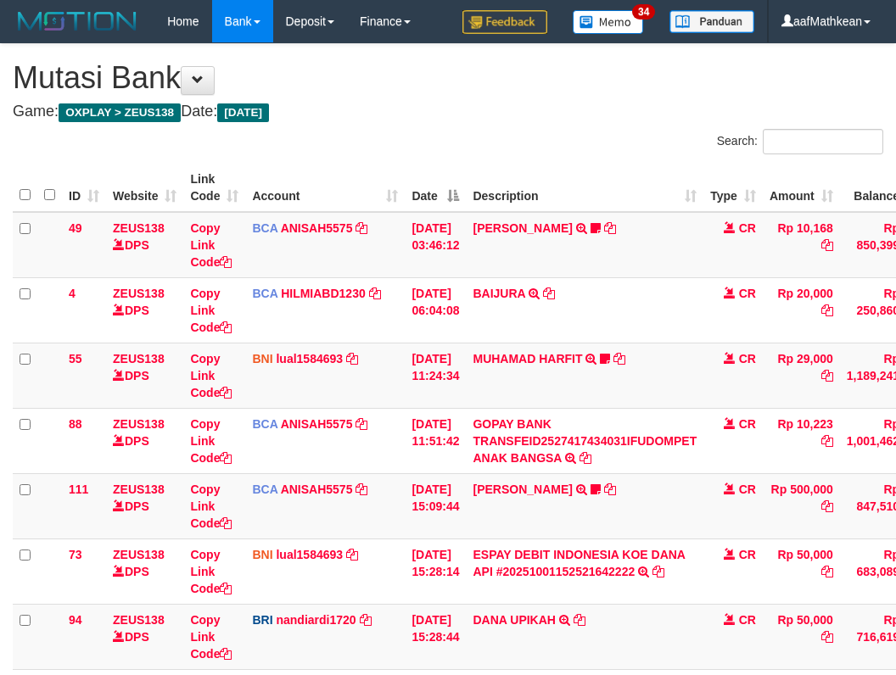
scroll to position [118, 10]
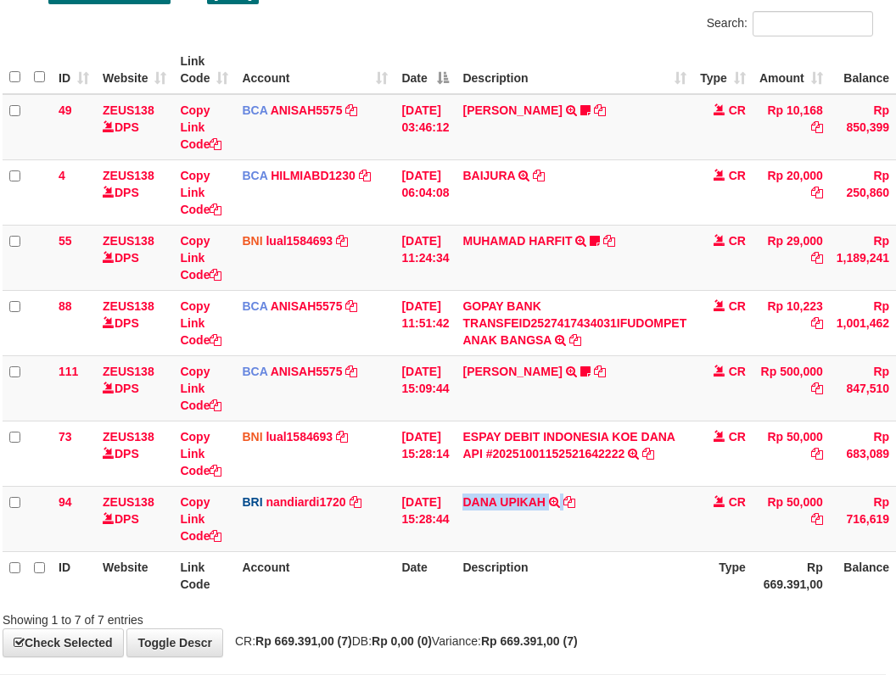
click at [642, 536] on td "[PERSON_NAME] UPIKAH TRANSFER NBMB [PERSON_NAME] UPIKAH TO NANDI ARDIANSYAH" at bounding box center [575, 518] width 238 height 65
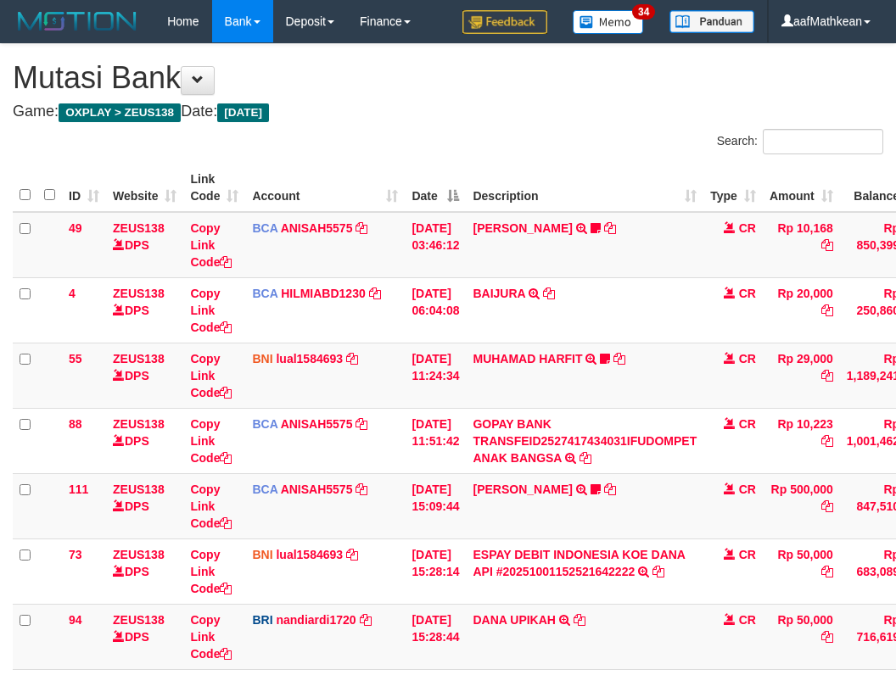
scroll to position [118, 10]
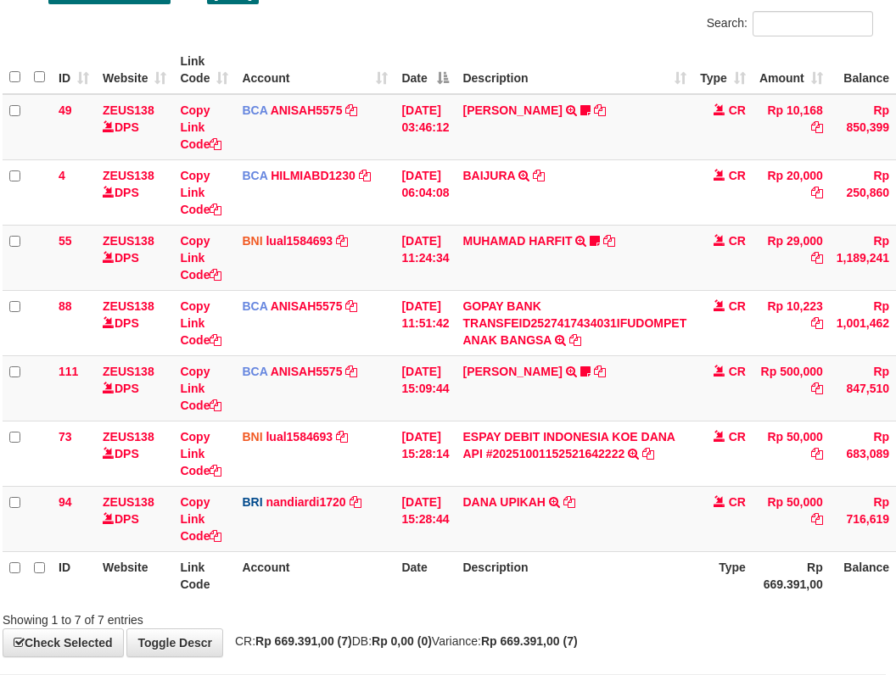
click at [641, 536] on td "DANA UPIKAH TRANSFER NBMB DANA UPIKAH TO NANDI ARDIANSYAH" at bounding box center [575, 518] width 238 height 65
click at [552, 538] on td "DANA UPIKAH TRANSFER NBMB DANA UPIKAH TO NANDI ARDIANSYAH" at bounding box center [575, 518] width 238 height 65
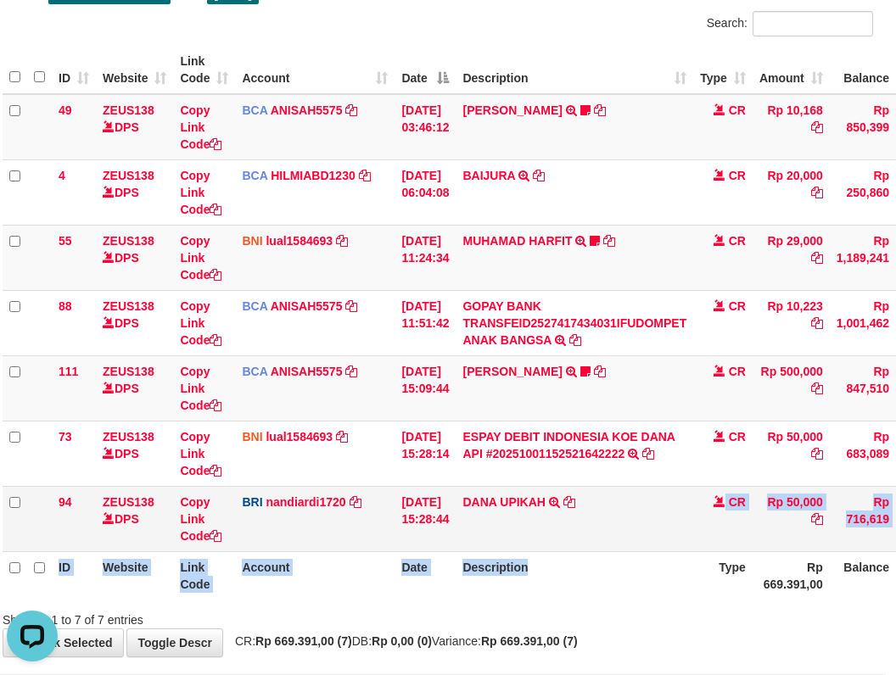
drag, startPoint x: 586, startPoint y: 551, endPoint x: 596, endPoint y: 547, distance: 11.0
click at [596, 546] on table "ID Website Link Code Account Date Description Type Amount Balance Status Action…" at bounding box center [509, 323] width 1012 height 554
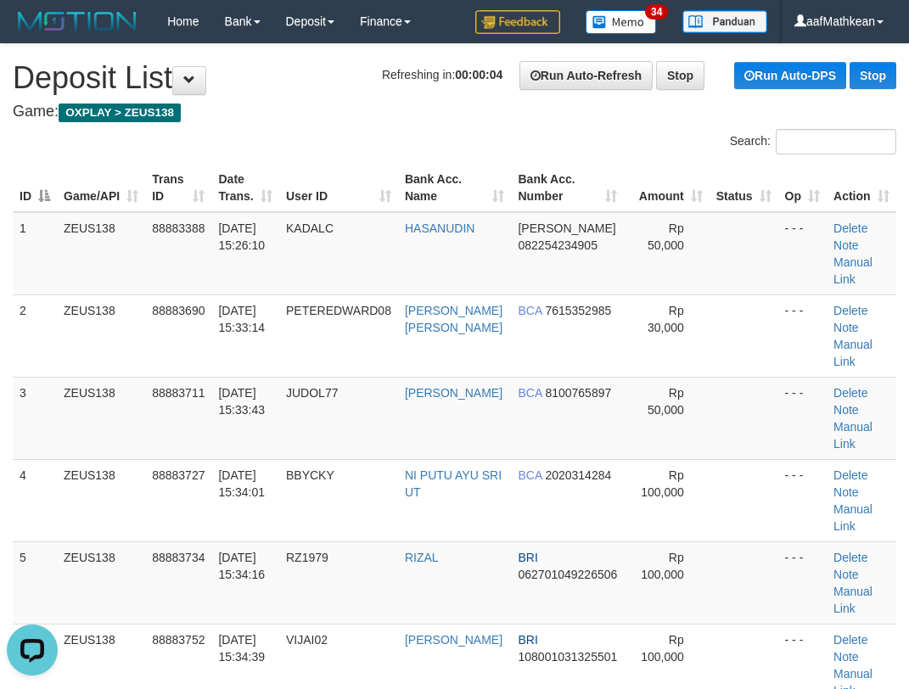
click at [296, 149] on div "Search:" at bounding box center [454, 144] width 909 height 30
click at [296, 259] on table "ID Game/API Trans ID Date Trans. User ID Bank Acc. Name Bank Acc. Number Amount…" at bounding box center [454, 624] width 883 height 920
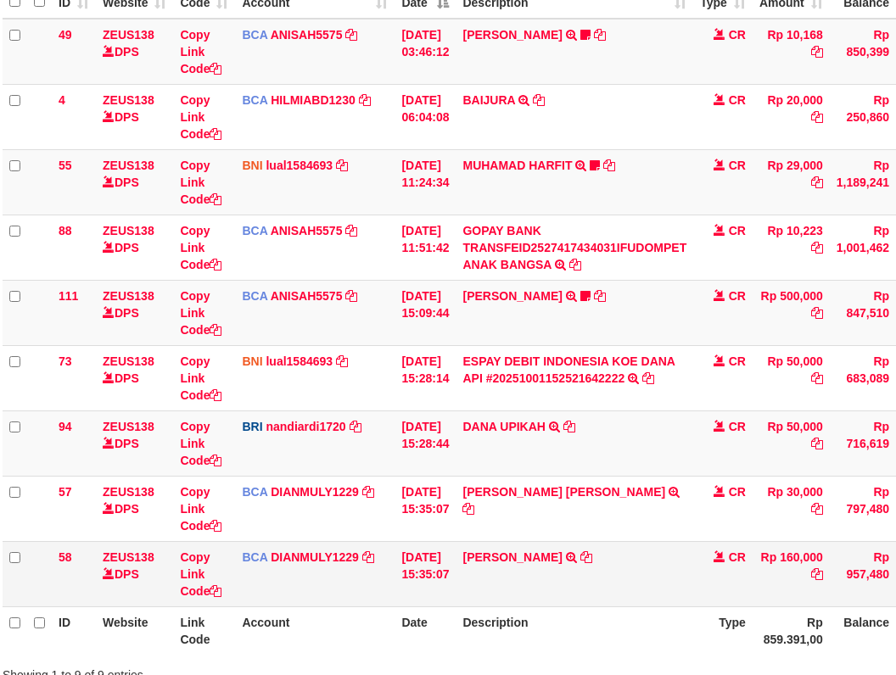
scroll to position [325, 10]
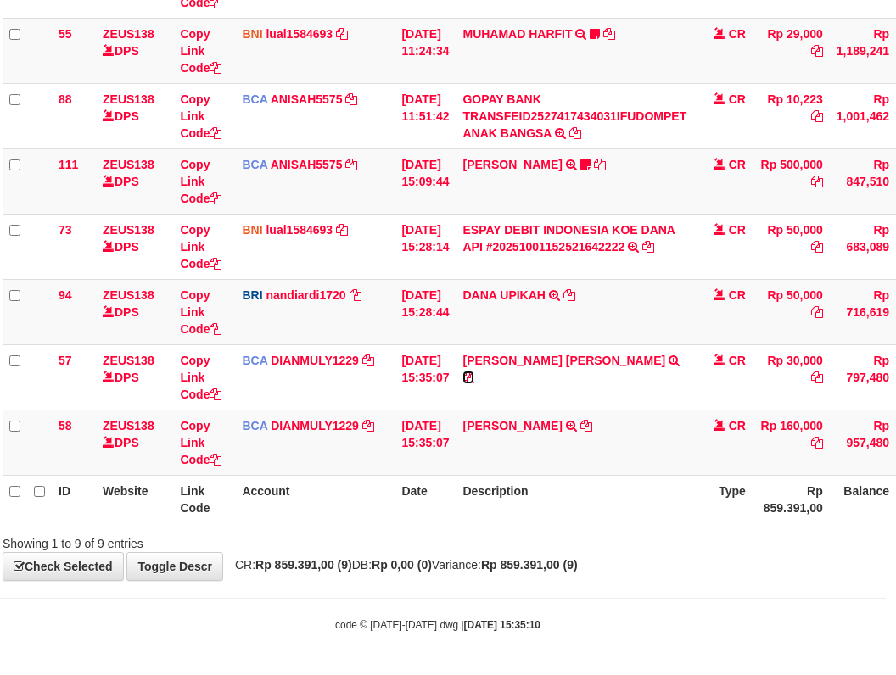
drag, startPoint x: 598, startPoint y: 363, endPoint x: 900, endPoint y: 253, distance: 321.6
click at [474, 372] on icon at bounding box center [468, 378] width 12 height 12
click at [592, 422] on icon at bounding box center [586, 426] width 12 height 12
click at [540, 558] on div "**********" at bounding box center [438, 149] width 896 height 861
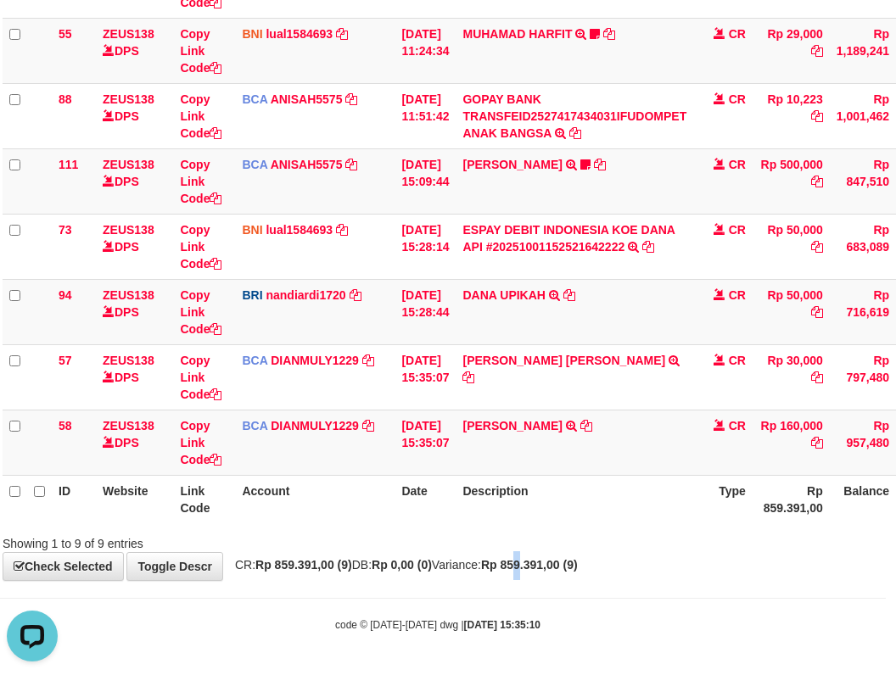
click at [567, 574] on div "**********" at bounding box center [438, 149] width 896 height 861
drag, startPoint x: 623, startPoint y: 576, endPoint x: 661, endPoint y: 580, distance: 38.4
click at [655, 580] on div "**********" at bounding box center [438, 149] width 896 height 861
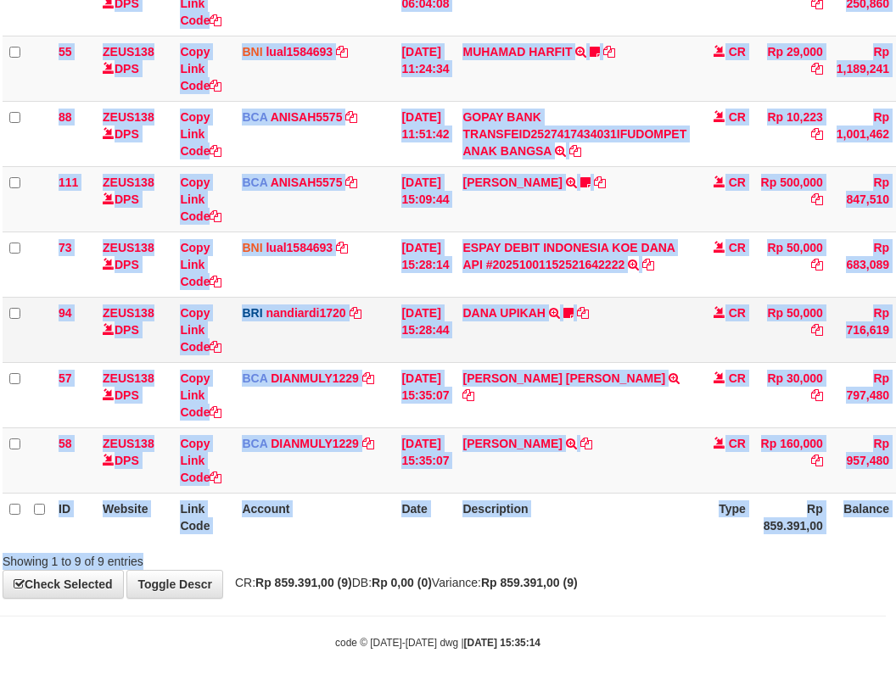
scroll to position [325, 10]
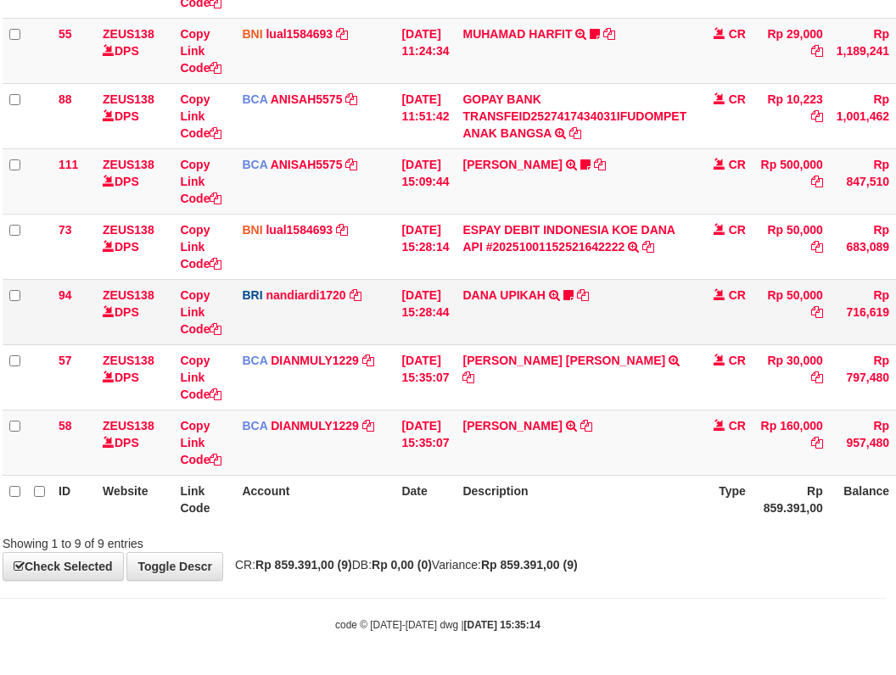
click at [501, 316] on td "[PERSON_NAME] UPIKAH TRANSFER NBMB [PERSON_NAME] UPIKAH TO NANDI ARDIANSYAH Fik…" at bounding box center [575, 311] width 238 height 65
click at [492, 294] on link "DANA UPIKAH" at bounding box center [503, 295] width 82 height 14
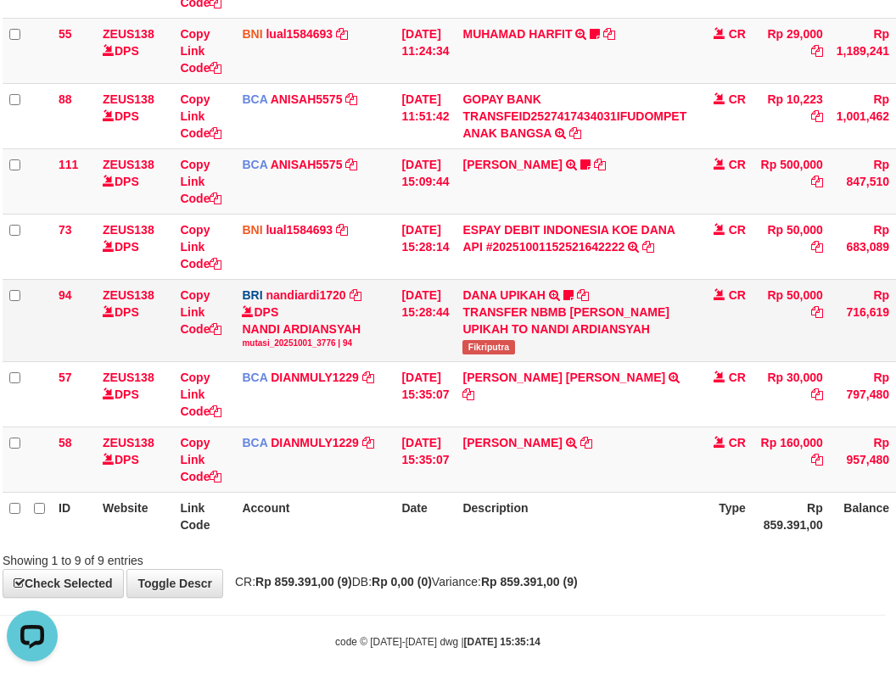
scroll to position [0, 0]
drag, startPoint x: 490, startPoint y: 349, endPoint x: 894, endPoint y: 255, distance: 415.5
click at [551, 353] on td "DANA UPIKAH TRANSFER NBMB DANA UPIKAH TO NANDI ARDIANSYAH Fikriputra" at bounding box center [575, 320] width 238 height 82
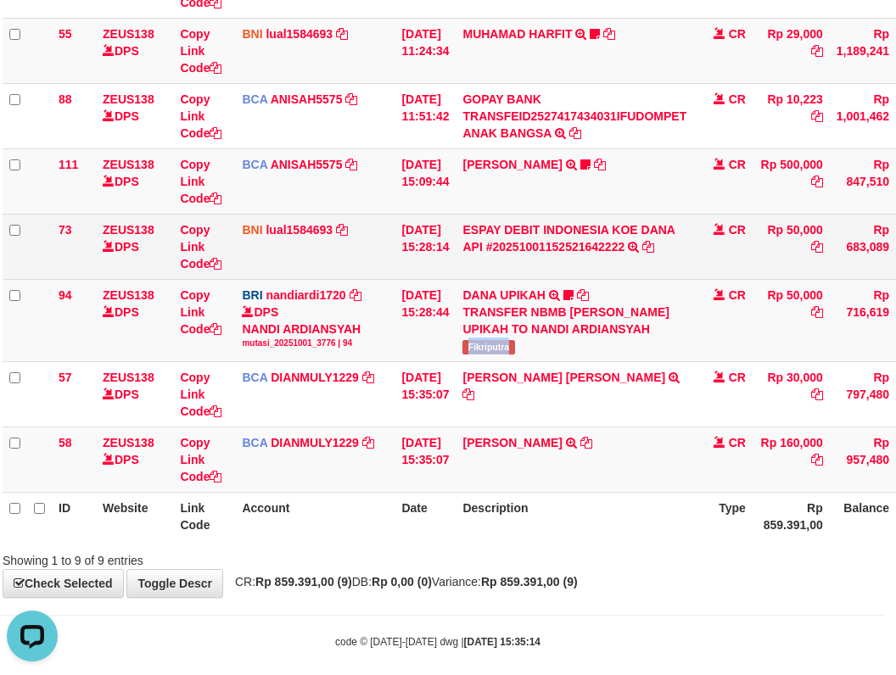
copy span "Fikriputra"
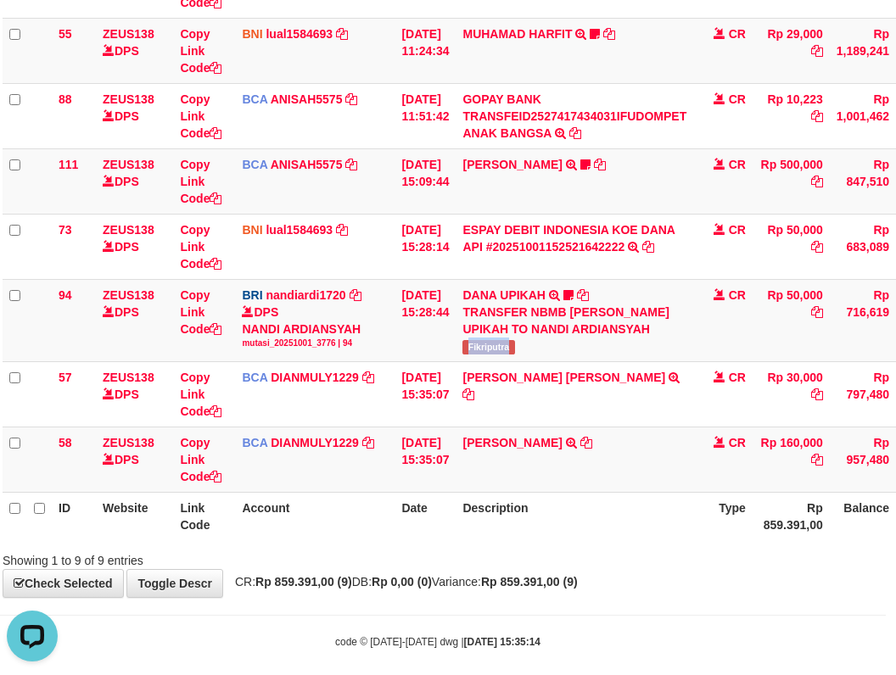
click at [223, 495] on table "ID Website Link Code Account Date Description Type Amount Balance Status Action…" at bounding box center [509, 190] width 1012 height 702
drag, startPoint x: 298, startPoint y: 534, endPoint x: 343, endPoint y: 521, distance: 46.7
click at [330, 529] on th "Account" at bounding box center [315, 516] width 160 height 48
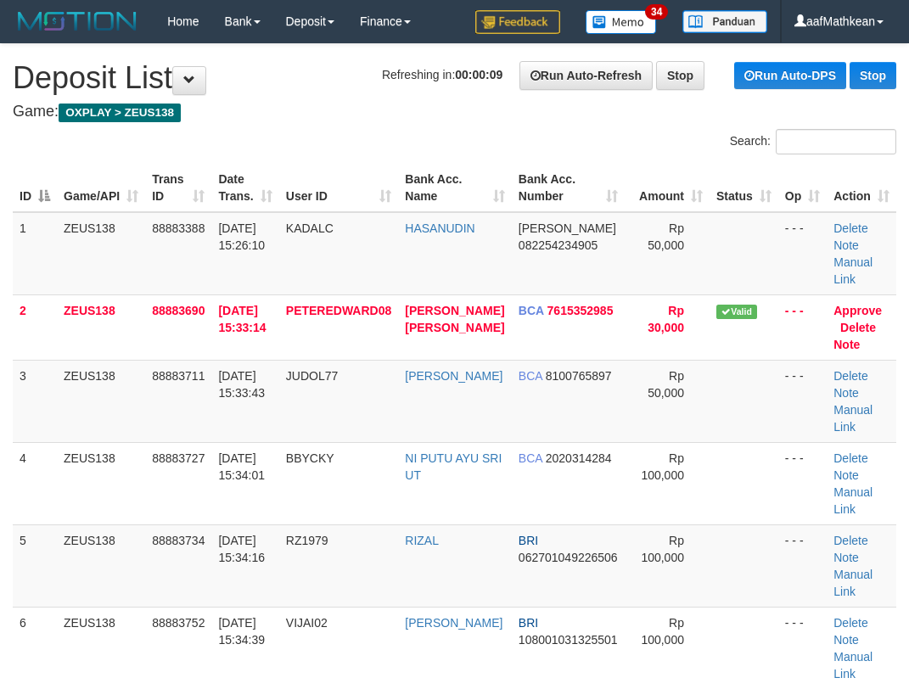
drag, startPoint x: 407, startPoint y: 100, endPoint x: 332, endPoint y: 143, distance: 86.6
click at [353, 137] on div "Search:" at bounding box center [454, 144] width 909 height 30
click at [350, 144] on div "Search:" at bounding box center [454, 144] width 909 height 30
click at [347, 146] on div "Search:" at bounding box center [454, 144] width 909 height 30
click at [350, 147] on div "Search:" at bounding box center [454, 144] width 909 height 30
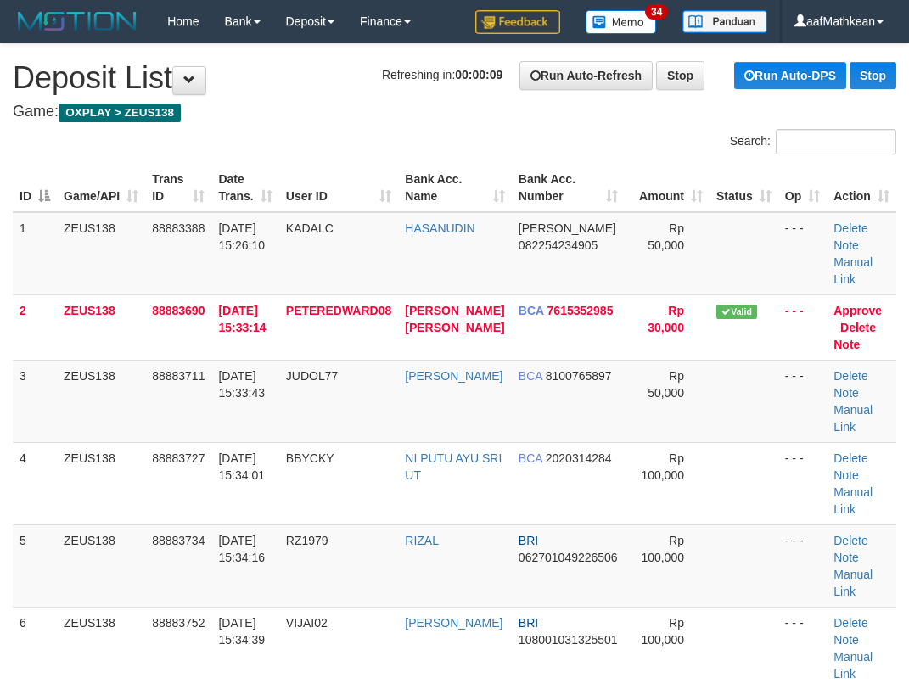
click at [357, 142] on div "Search:" at bounding box center [454, 144] width 909 height 30
click at [360, 142] on div "Search:" at bounding box center [454, 144] width 909 height 30
click at [363, 142] on div "Search:" at bounding box center [454, 144] width 909 height 30
click at [364, 142] on div "Search:" at bounding box center [454, 144] width 909 height 30
click at [363, 140] on div "Search:" at bounding box center [454, 144] width 909 height 30
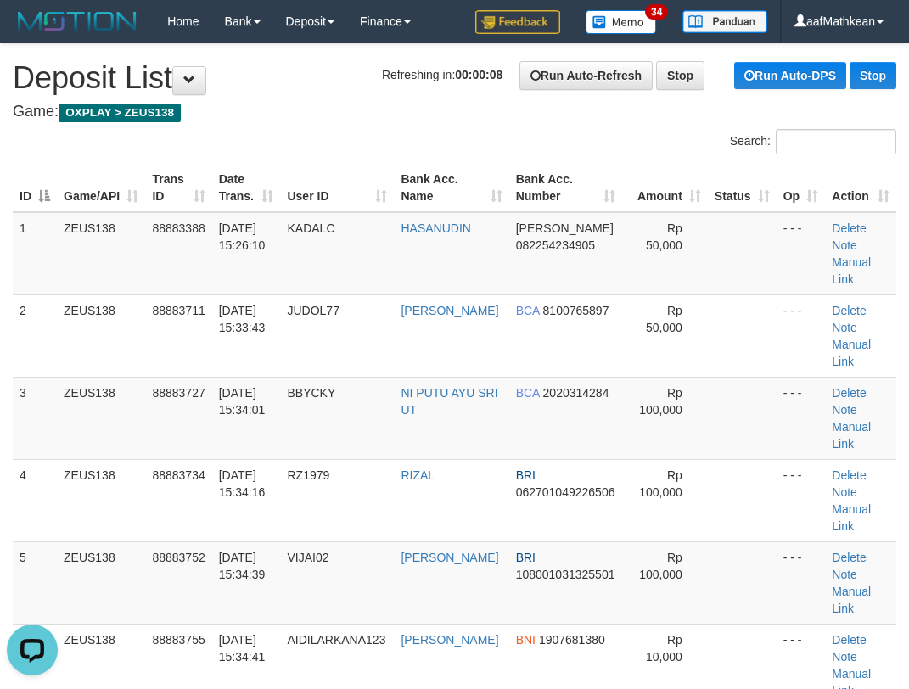
click at [421, 164] on tr "ID Game/API Trans ID Date Trans. User ID Bank Acc. Name Bank Acc. Number Amount…" at bounding box center [454, 188] width 883 height 48
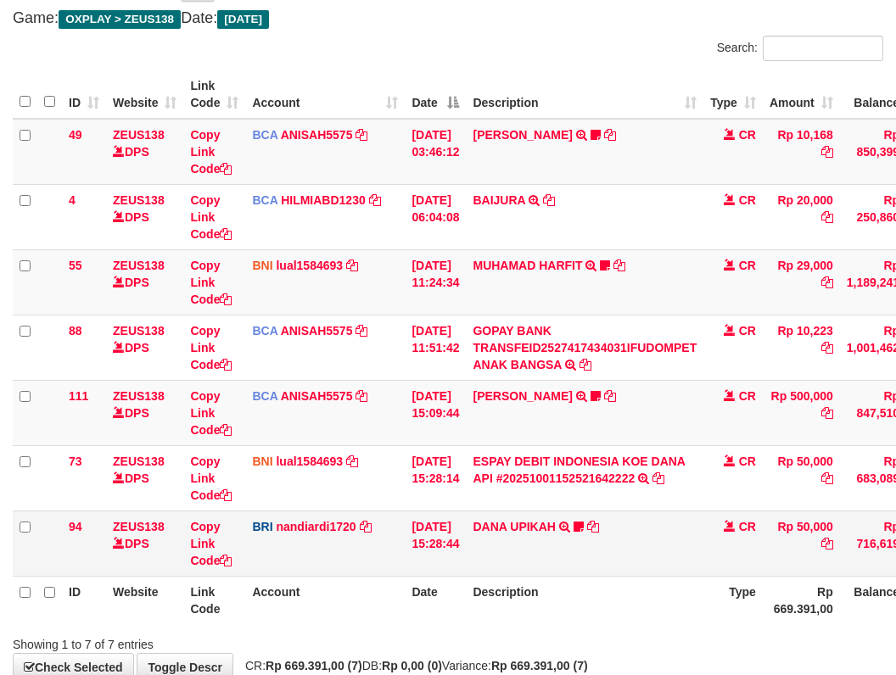
scroll to position [194, 0]
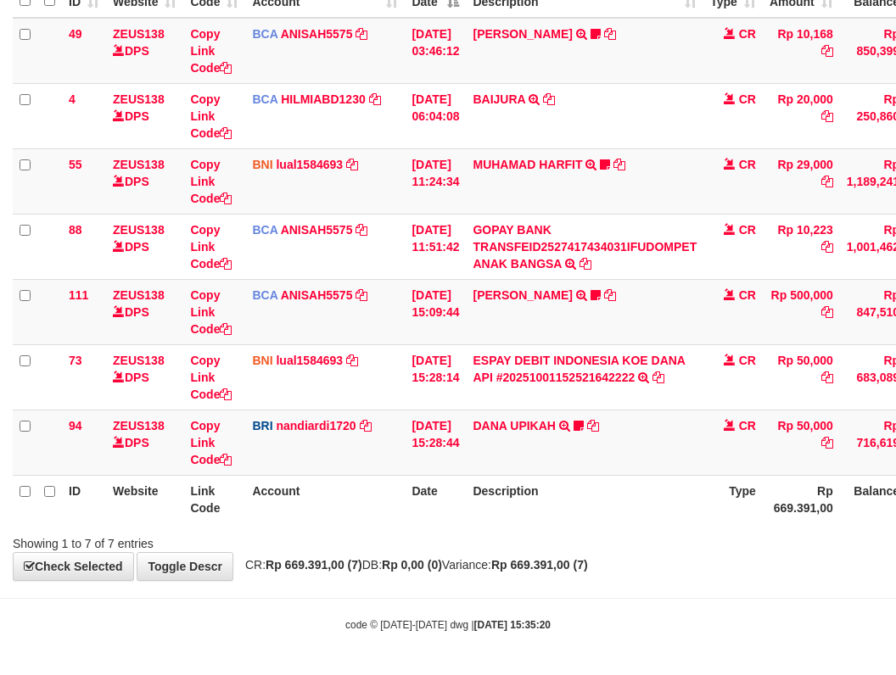
drag, startPoint x: 582, startPoint y: 411, endPoint x: 905, endPoint y: 347, distance: 329.5
click at [589, 409] on tbody "49 ZEUS138 DPS Copy Link Code BCA ANISAH5575 DPS [PERSON_NAME] mutasi_20251001_…" at bounding box center [519, 247] width 1012 height 458
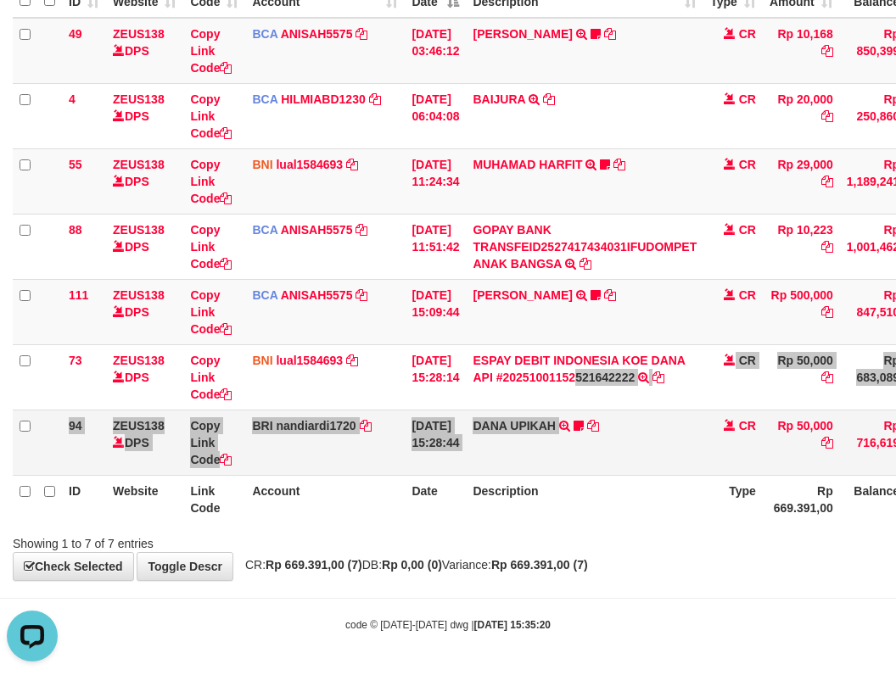
scroll to position [0, 0]
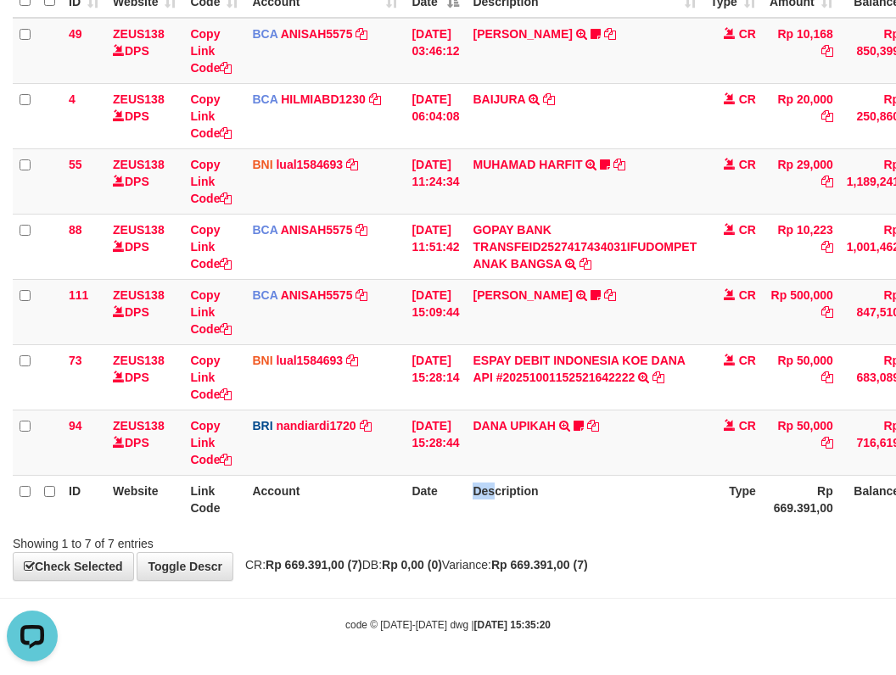
drag, startPoint x: 501, startPoint y: 490, endPoint x: 591, endPoint y: 490, distance: 89.1
click at [554, 493] on tr "ID Website Link Code Account Date Description Type Rp 669.391,00 Balance Status…" at bounding box center [519, 499] width 1012 height 48
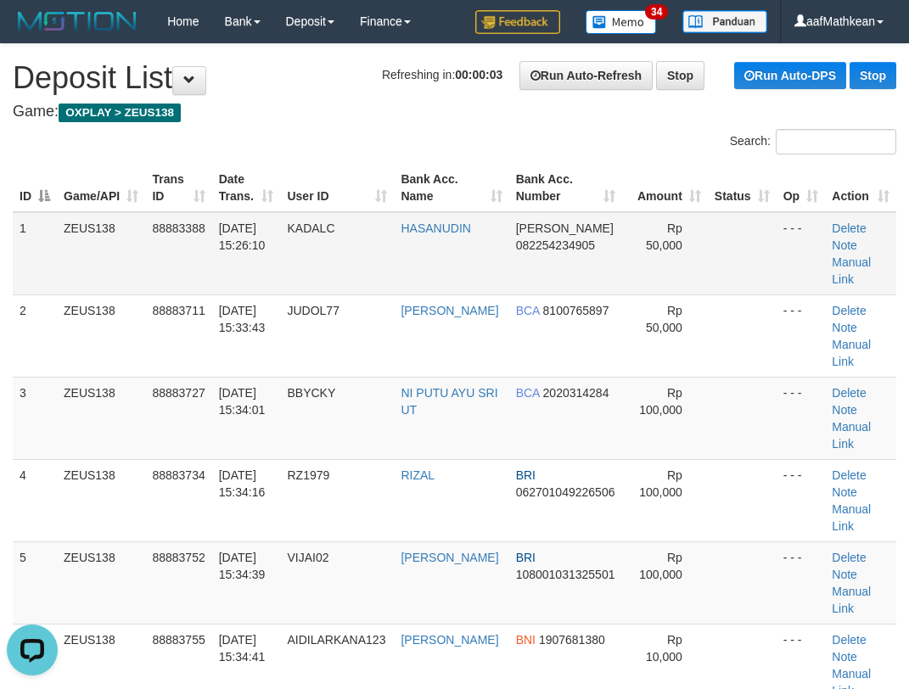
drag, startPoint x: 377, startPoint y: 277, endPoint x: 3, endPoint y: 312, distance: 374.9
click at [364, 279] on td "KADALC" at bounding box center [337, 253] width 114 height 83
drag, startPoint x: 412, startPoint y: 128, endPoint x: 251, endPoint y: 182, distance: 170.1
click at [311, 168] on div "Search: ID Game/API Trans ID Date Trans. User ID Bank Acc. Name Bank Acc. Numbe…" at bounding box center [454, 579] width 883 height 901
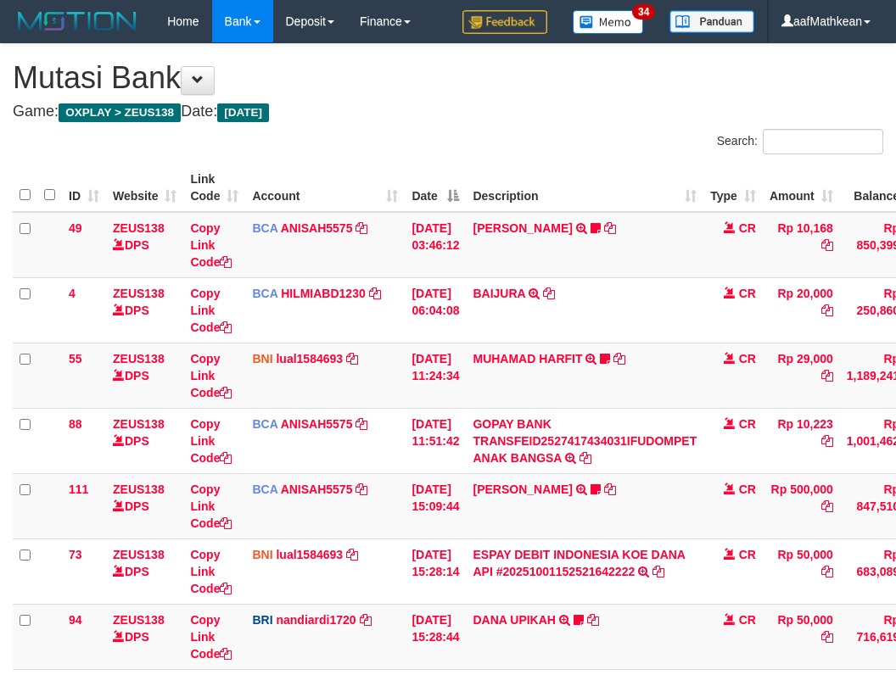
scroll to position [87, 0]
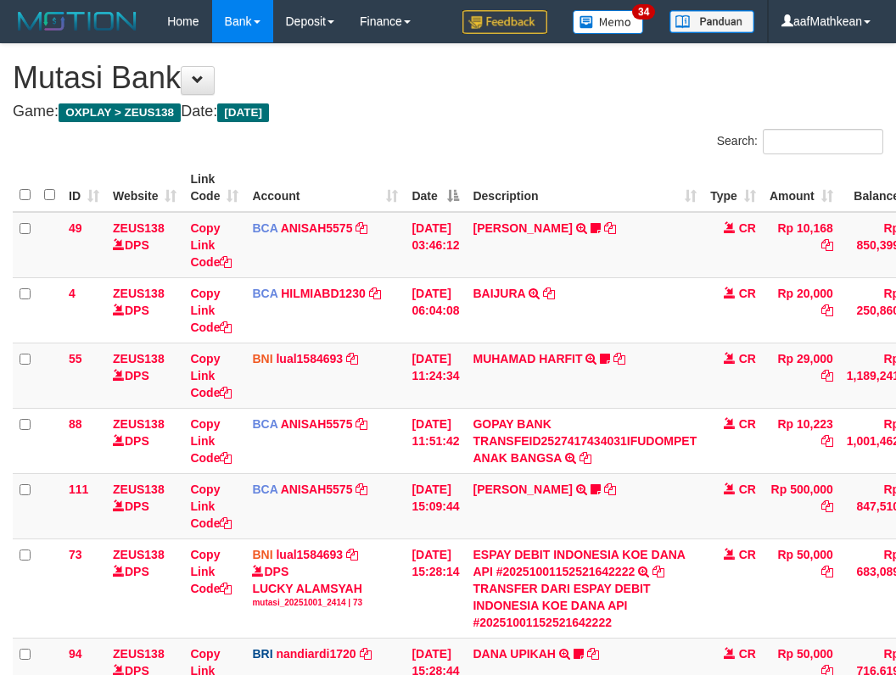
scroll to position [87, 0]
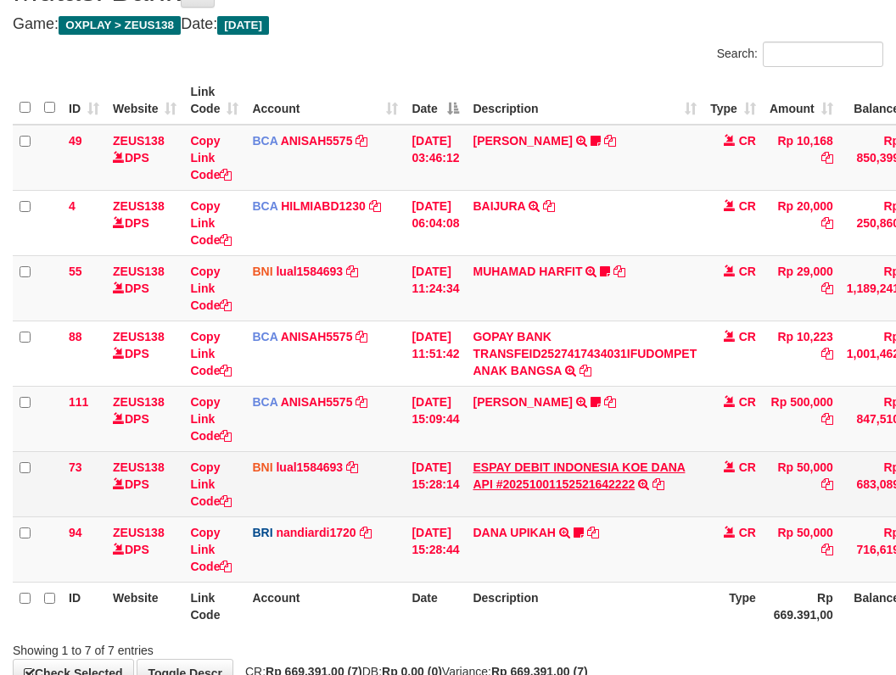
scroll to position [194, 0]
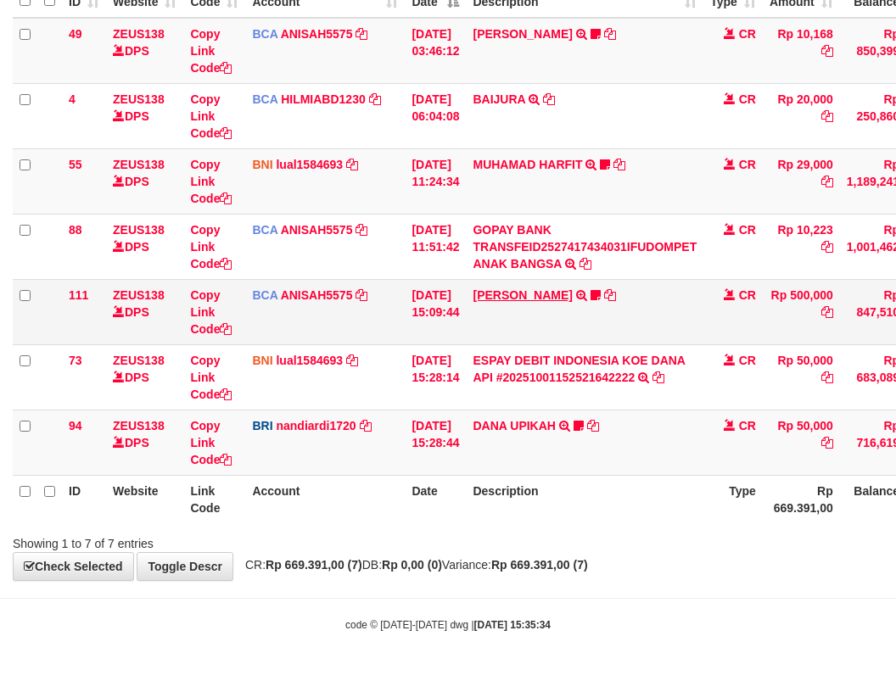
click at [530, 309] on td "[PERSON_NAME] TRSF E-BANKING CR 0110/FTSCY/WS95031 500000.00[PERSON_NAME] Adel67" at bounding box center [585, 311] width 238 height 65
click at [529, 298] on link "[PERSON_NAME]" at bounding box center [522, 295] width 99 height 14
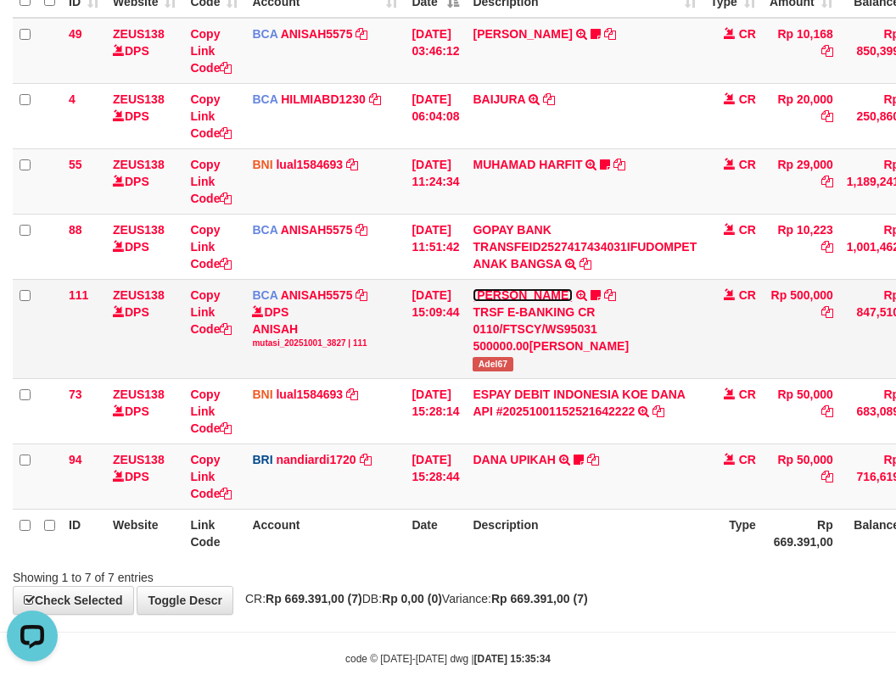
scroll to position [0, 0]
drag, startPoint x: 535, startPoint y: 372, endPoint x: 904, endPoint y: 270, distance: 382.9
click at [539, 368] on td "[PERSON_NAME] TRSF E-BANKING CR 0110/FTSCY/WS95031 500000.00[PERSON_NAME] Adel67" at bounding box center [585, 328] width 238 height 99
copy span "del67"
click at [488, 361] on span "Adel67" at bounding box center [493, 364] width 40 height 14
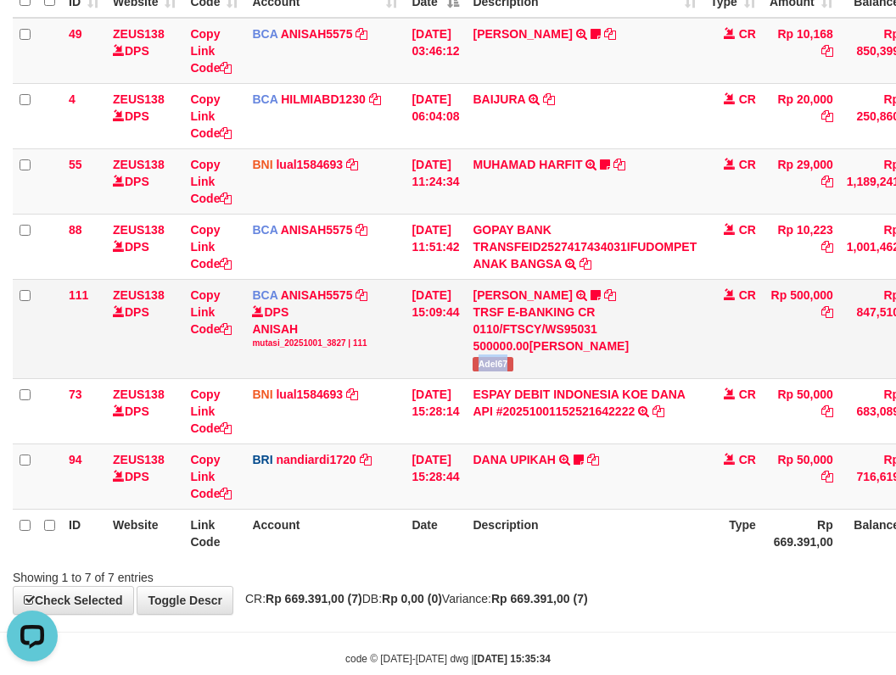
click at [488, 361] on span "Adel67" at bounding box center [493, 364] width 40 height 14
copy span "Adel67"
click at [575, 511] on table "ID Website Link Code Account Date Description Type Amount Balance Status Action…" at bounding box center [519, 263] width 1012 height 588
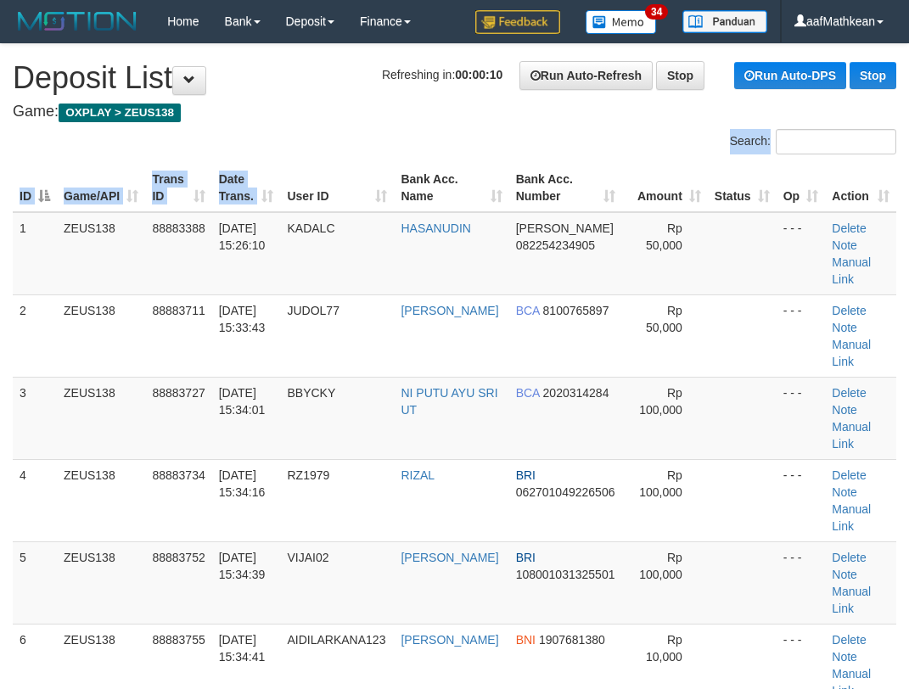
drag, startPoint x: 288, startPoint y: 147, endPoint x: 2, endPoint y: 338, distance: 344.5
click at [221, 243] on div "Search: ID Game/API Trans ID Date Trans. User ID Bank Acc. Name Bank Acc. Numbe…" at bounding box center [454, 579] width 883 height 901
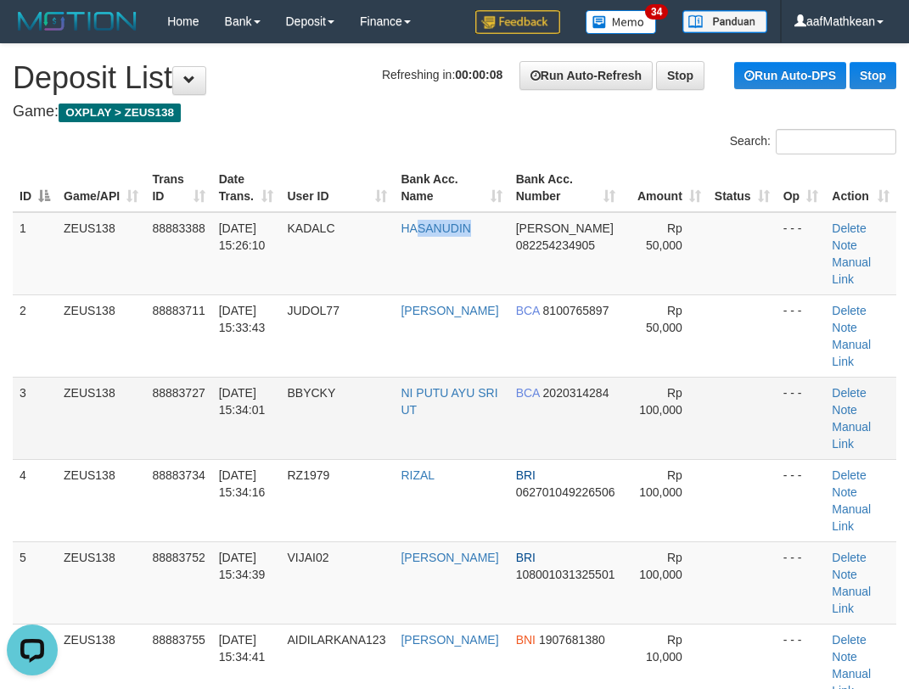
click at [303, 329] on tbody "1 ZEUS138 88883388 01/10/2025 15:26:10 KADALC HASANUDIN DANA 082254234905 Rp 50…" at bounding box center [454, 583] width 883 height 742
drag, startPoint x: 458, startPoint y: 138, endPoint x: 322, endPoint y: 199, distance: 148.9
click at [335, 196] on div "Search: ID Game/API Trans ID Date Trans. User ID Bank Acc. Name Bank Acc. Numbe…" at bounding box center [454, 579] width 883 height 901
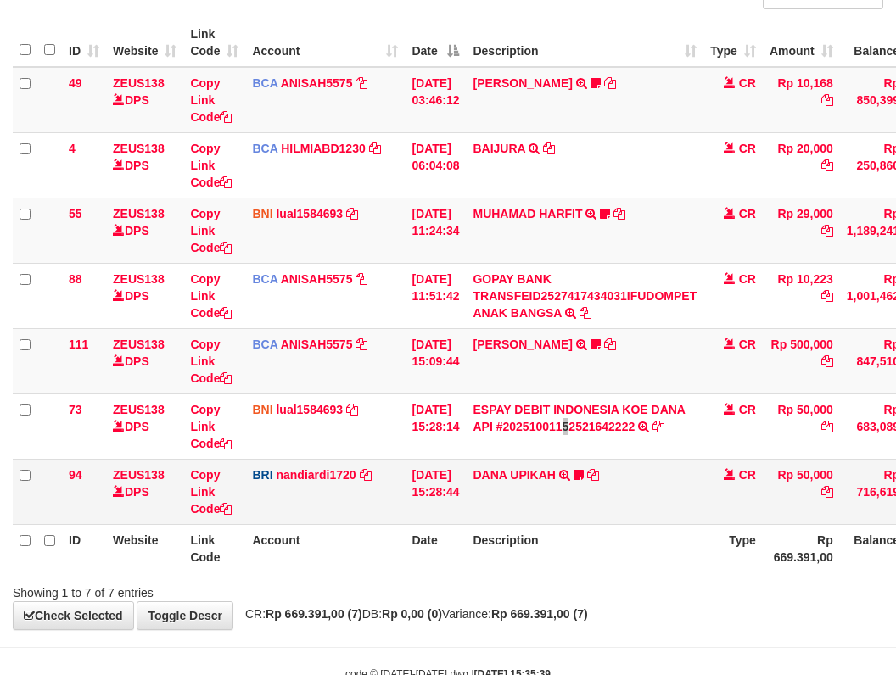
scroll to position [194, 0]
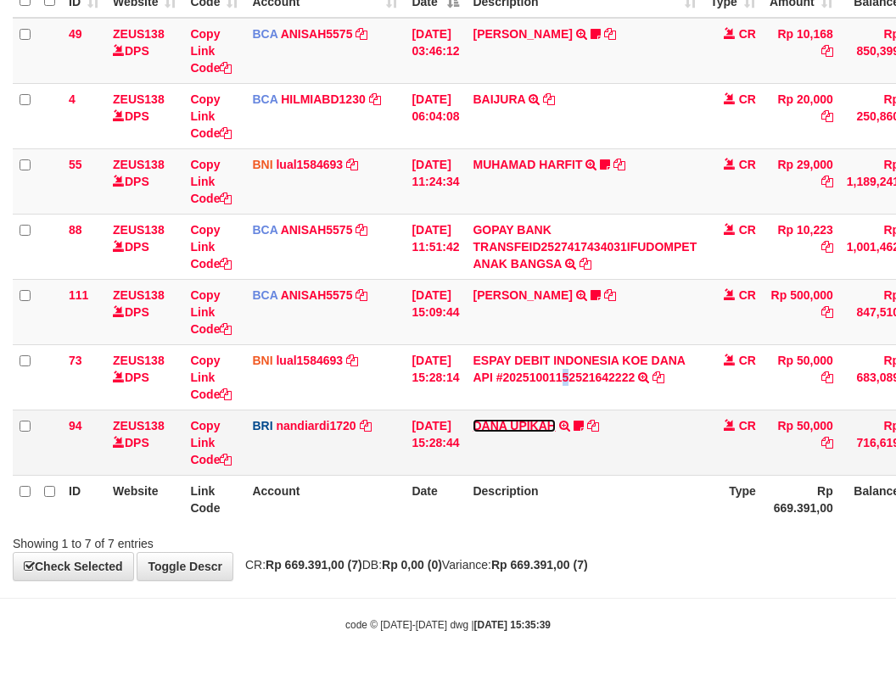
click at [524, 432] on link "DANA UPIKAH" at bounding box center [514, 426] width 82 height 14
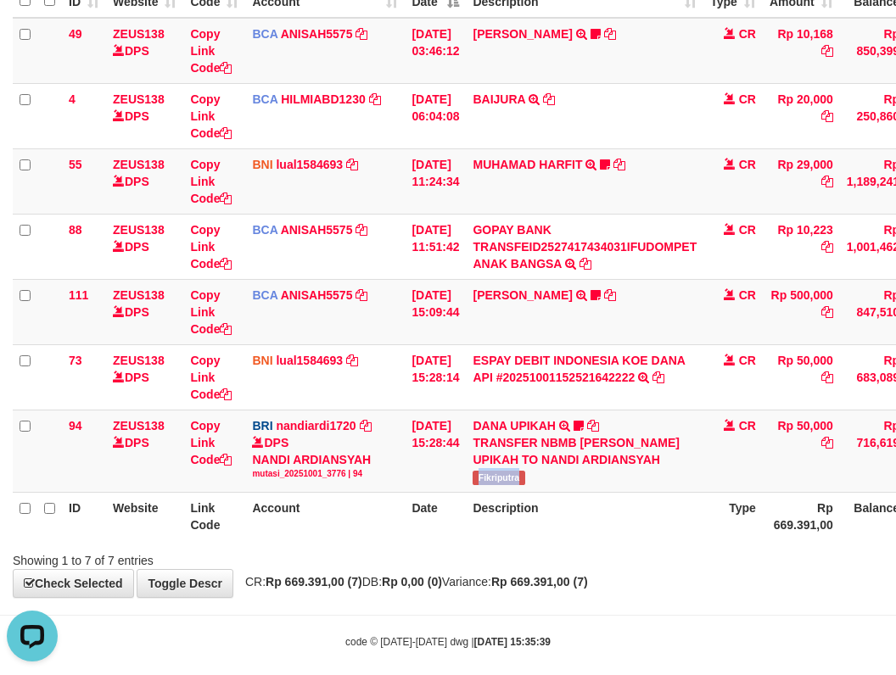
drag, startPoint x: 486, startPoint y: 479, endPoint x: 904, endPoint y: 341, distance: 440.5
click at [584, 482] on td "DANA UPIKAH TRANSFER NBMB DANA UPIKAH TO NANDI ARDIANSYAH Fikriputra" at bounding box center [585, 451] width 238 height 82
drag, startPoint x: 438, startPoint y: 468, endPoint x: 451, endPoint y: 480, distance: 17.4
click at [443, 478] on td "[DATE] 15:28:44" at bounding box center [435, 451] width 61 height 82
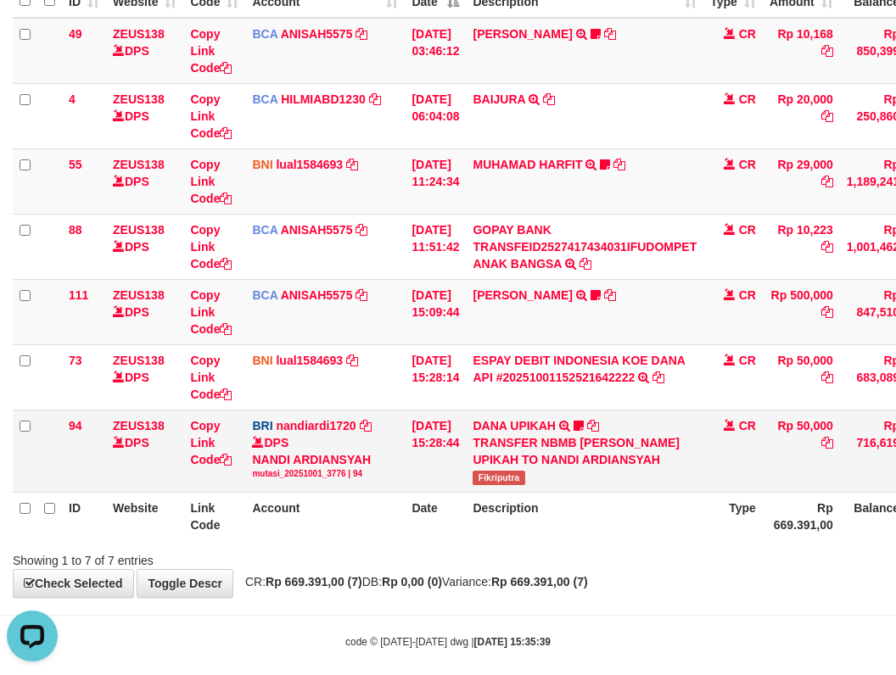
click at [478, 484] on tr "94 ZEUS138 DPS Copy Link Code BRI nandiardi1720 DPS NANDI ARDIANSYAH mutasi_202…" at bounding box center [519, 451] width 1012 height 82
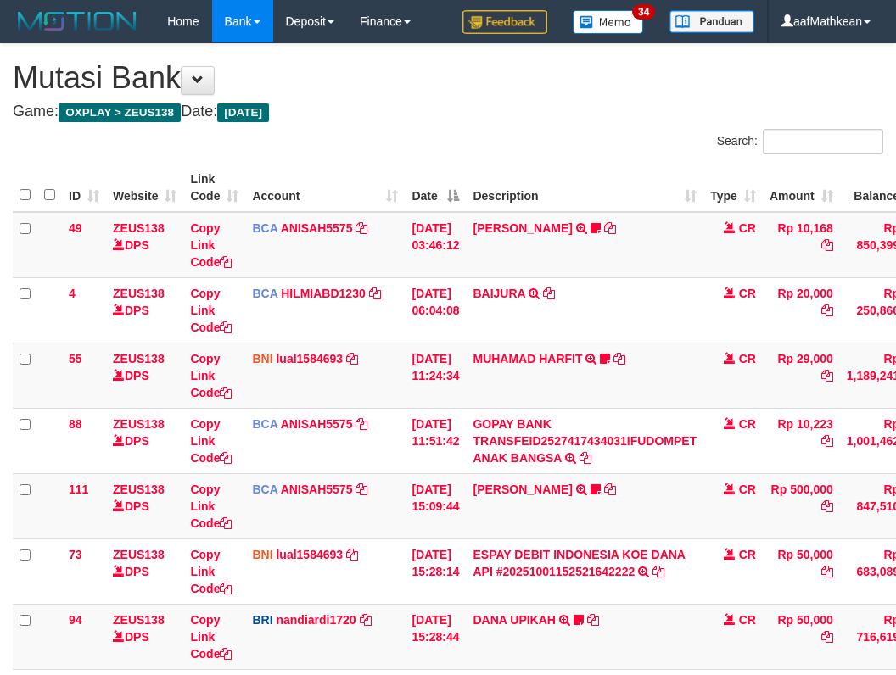
scroll to position [87, 0]
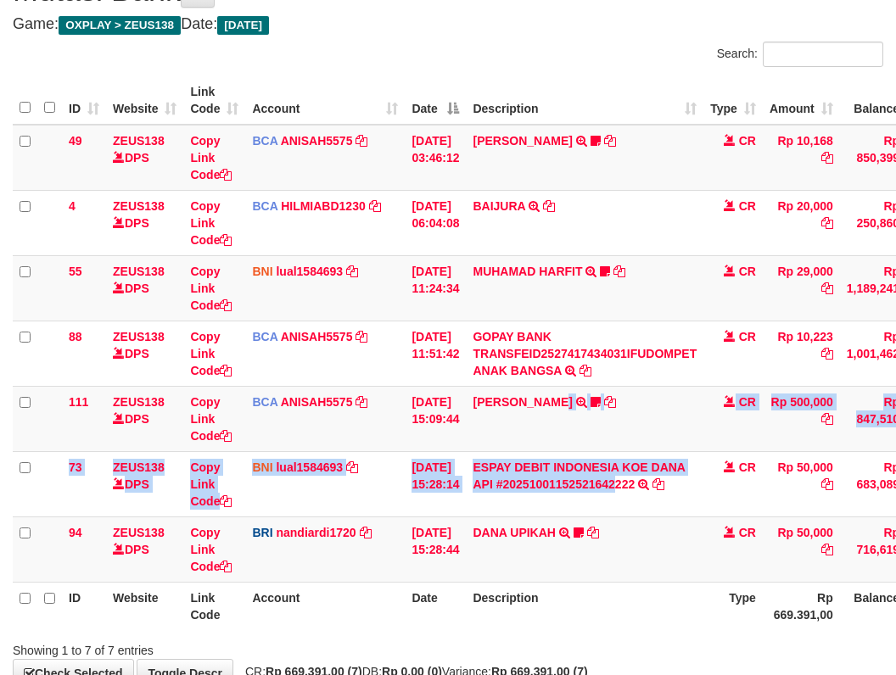
click at [675, 502] on tbody "49 ZEUS138 DPS Copy Link Code BCA ANISAH5575 DPS [PERSON_NAME] mutasi_20251001_…" at bounding box center [519, 354] width 1012 height 458
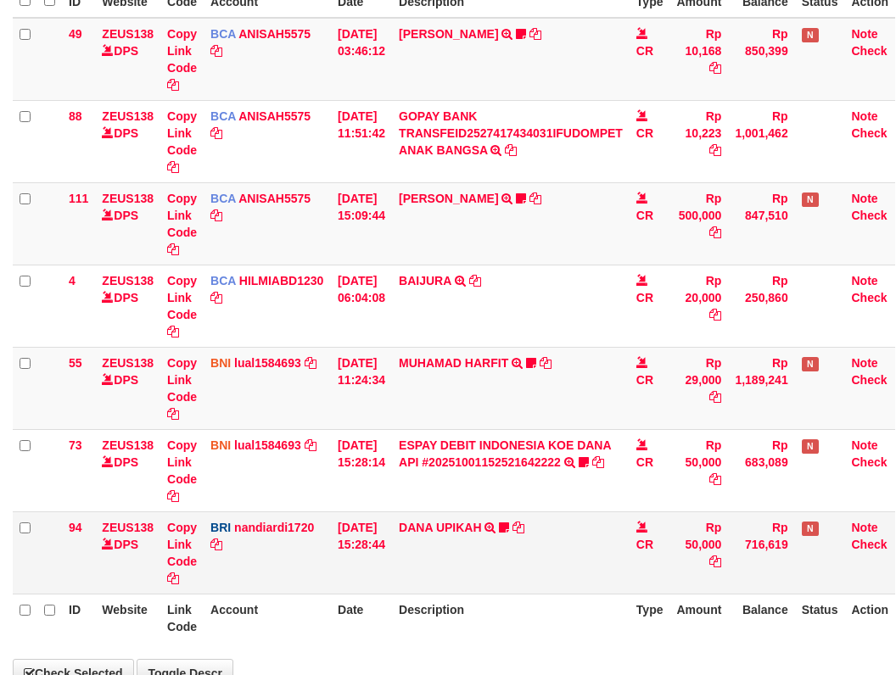
scroll to position [87, 0]
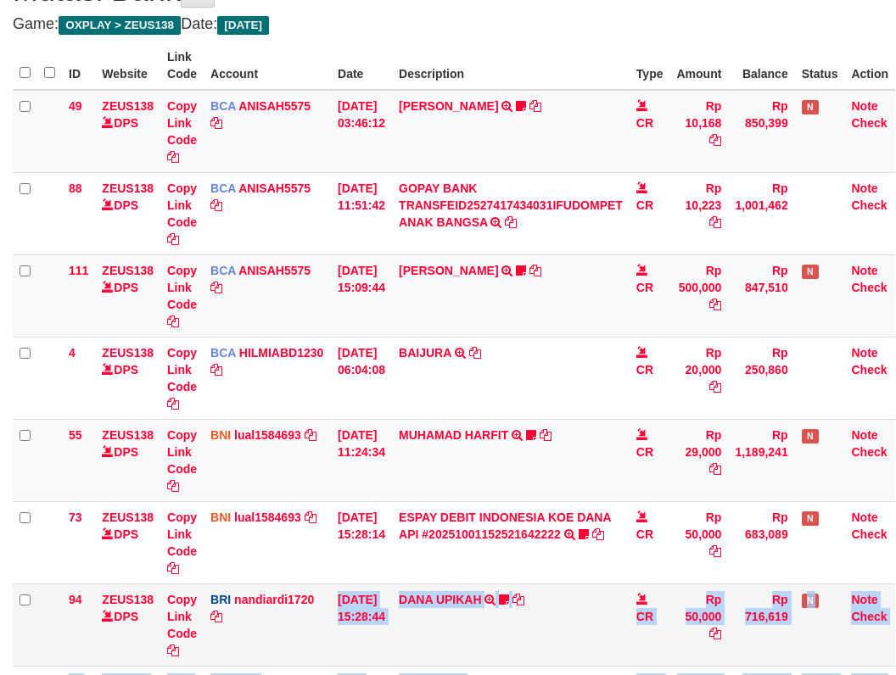
drag, startPoint x: 345, startPoint y: 575, endPoint x: 431, endPoint y: 566, distance: 86.2
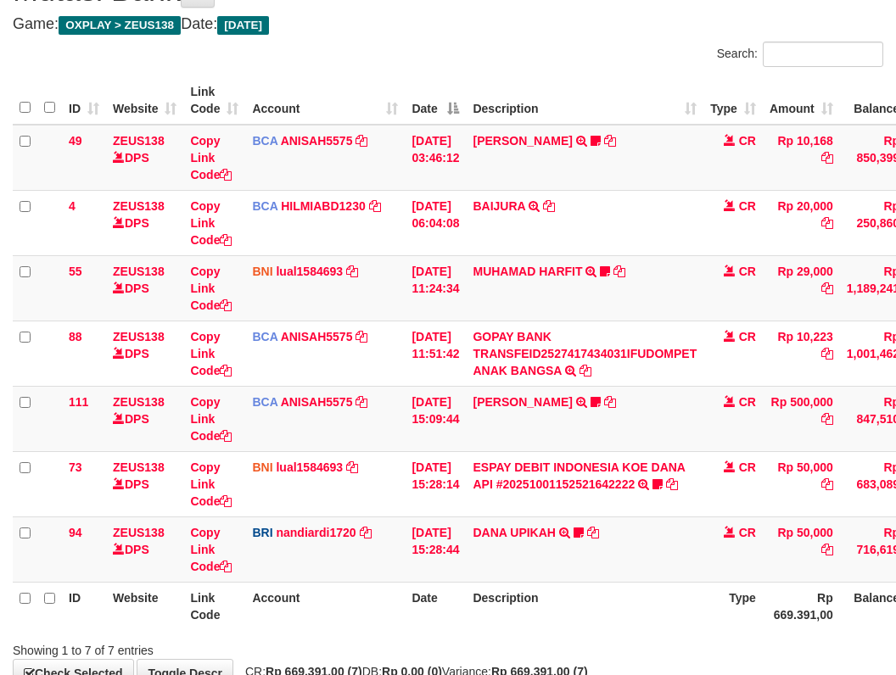
scroll to position [194, 0]
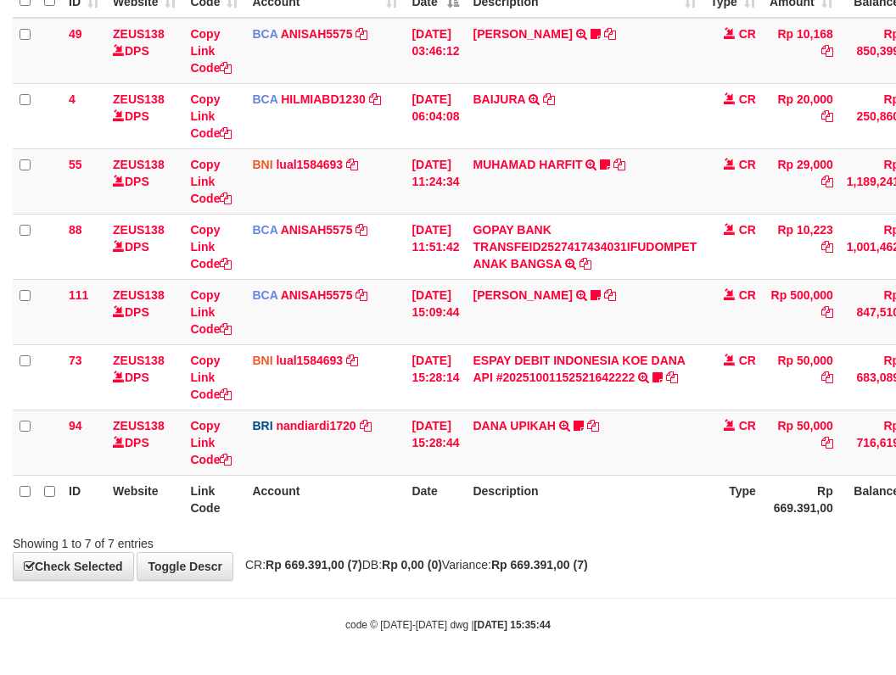
click at [529, 561] on div "**********" at bounding box center [448, 215] width 896 height 731
drag, startPoint x: 552, startPoint y: 557, endPoint x: 668, endPoint y: 524, distance: 119.8
click at [591, 551] on div "**********" at bounding box center [448, 215] width 896 height 731
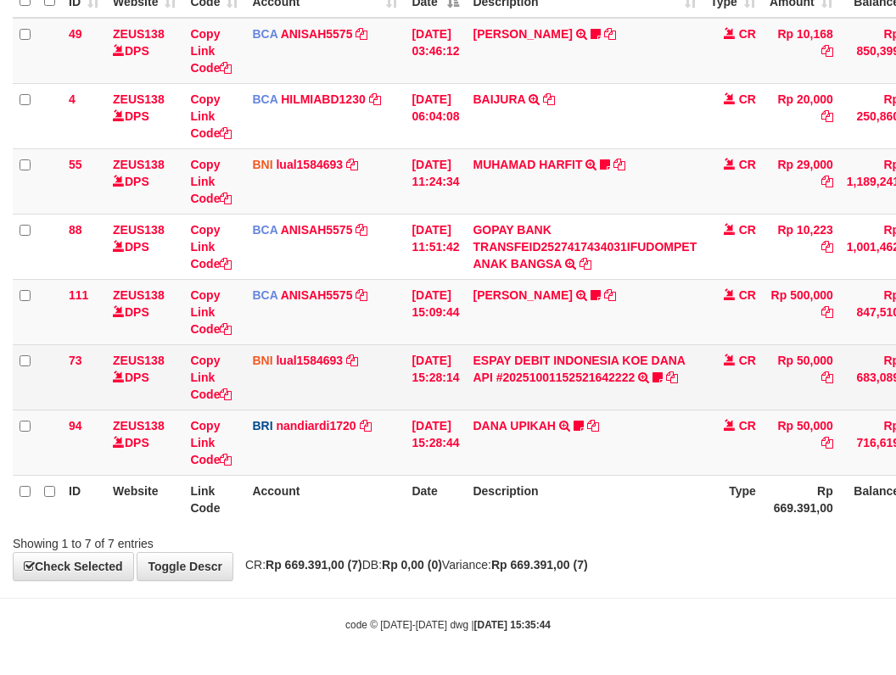
click at [548, 389] on td "ESPAY DEBIT INDONESIA [PERSON_NAME] API #20251001152521642222 TRANSFER [PERSON_…" at bounding box center [585, 376] width 238 height 65
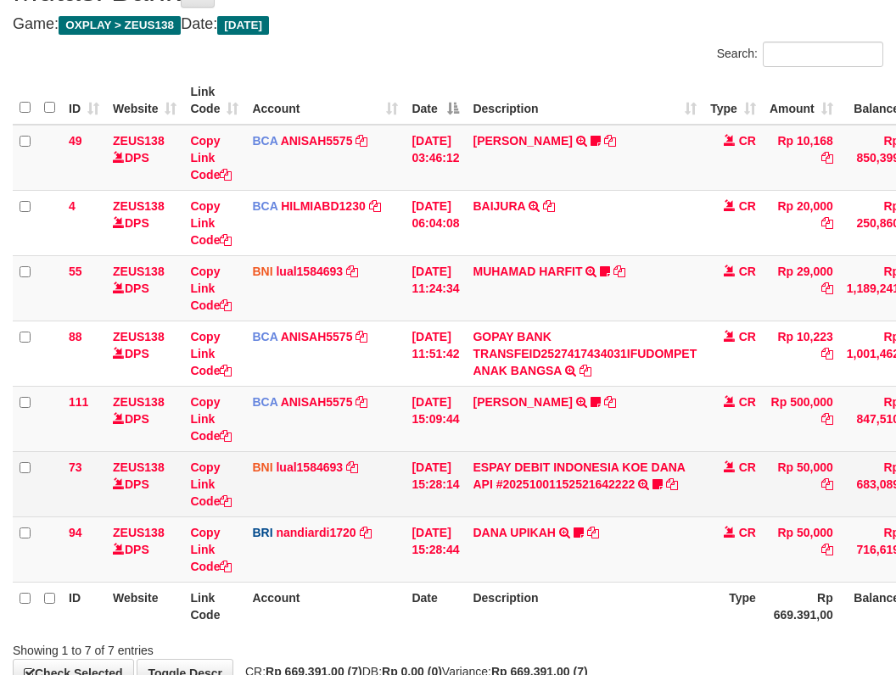
scroll to position [194, 0]
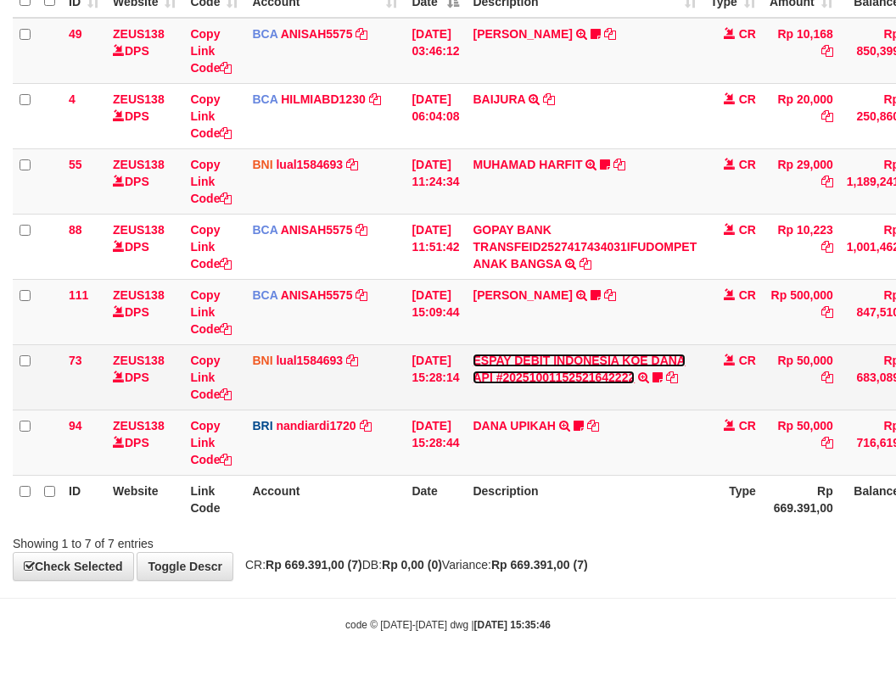
click at [518, 373] on link "ESPAY DEBIT INDONESIA KOE DANA API #20251001152521642222" at bounding box center [579, 369] width 213 height 31
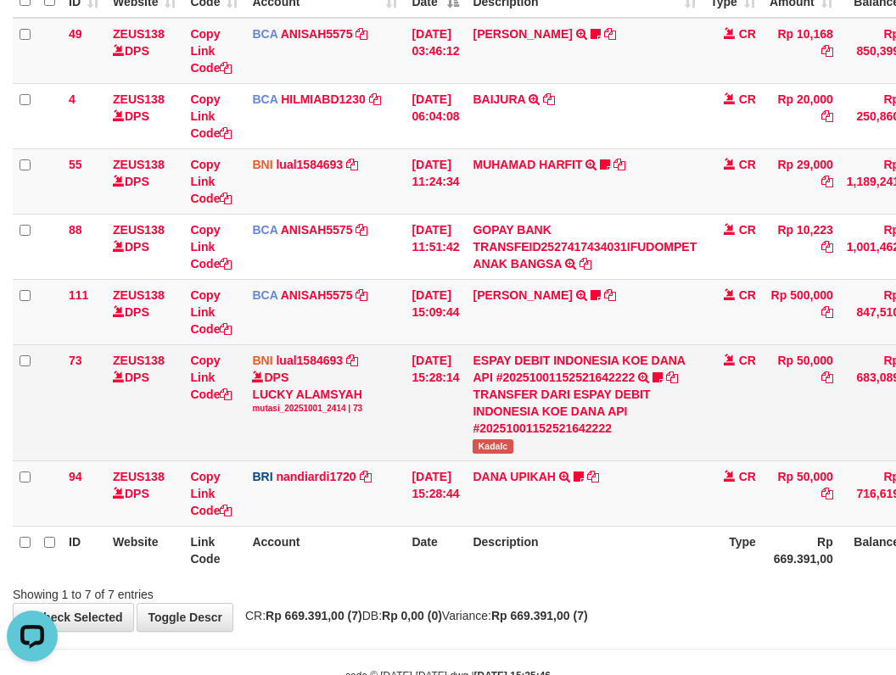
scroll to position [0, 0]
drag, startPoint x: 495, startPoint y: 444, endPoint x: 545, endPoint y: 449, distance: 49.5
click at [545, 449] on td "ESPAY DEBIT INDONESIA [PERSON_NAME] API #20251001152521642222 TRANSFER [PERSON_…" at bounding box center [585, 402] width 238 height 116
click at [491, 448] on span "Kadalc" at bounding box center [493, 446] width 40 height 14
click at [497, 447] on span "Kadalc" at bounding box center [493, 446] width 40 height 14
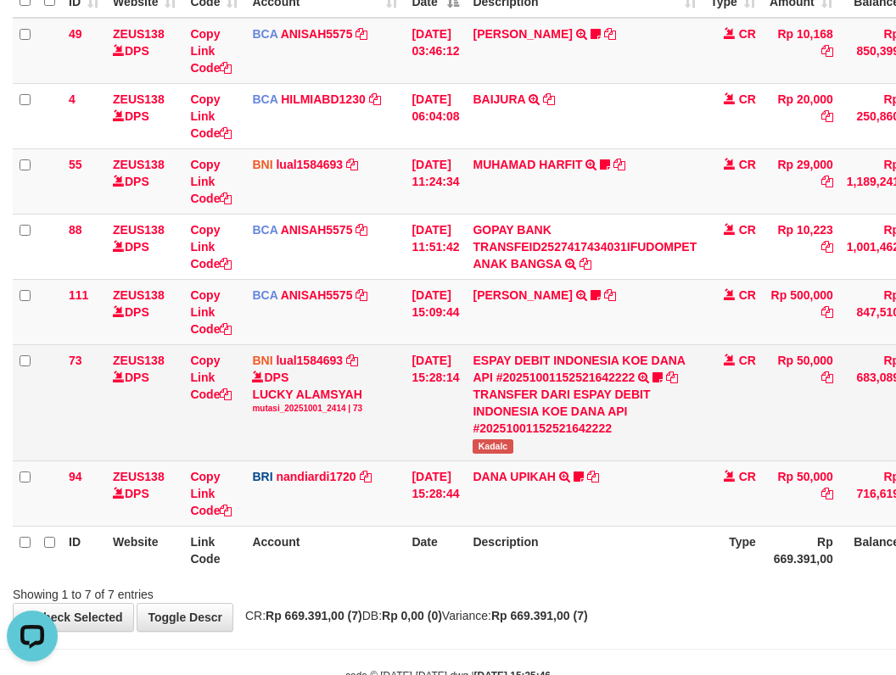
click at [497, 447] on span "Kadalc" at bounding box center [493, 446] width 40 height 14
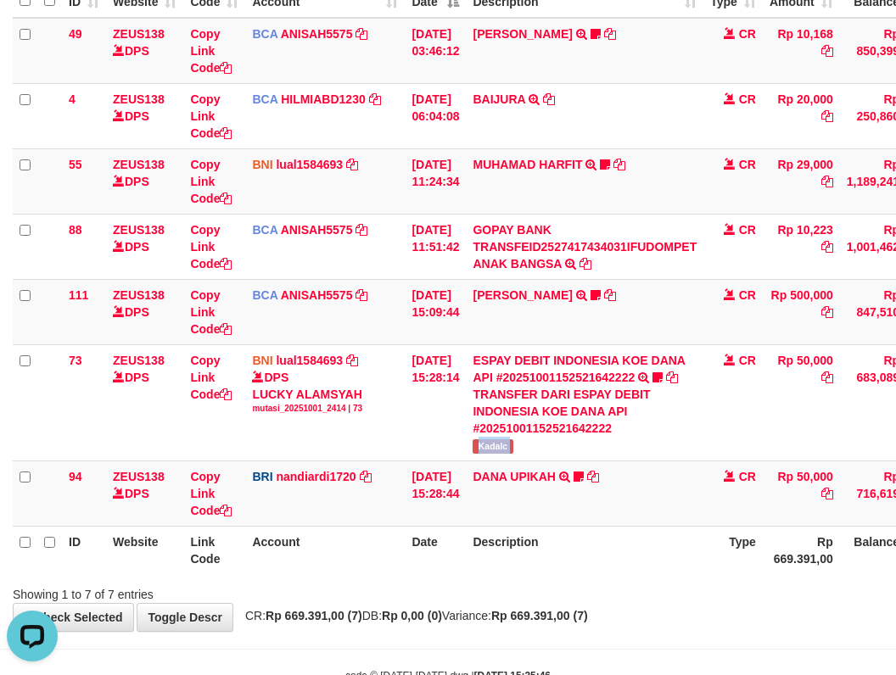
copy tr "Kadalc"
click at [433, 452] on td "01/10/2025 15:28:14" at bounding box center [435, 402] width 61 height 116
click at [447, 479] on td "01/10/2025 15:28:44" at bounding box center [435, 493] width 61 height 65
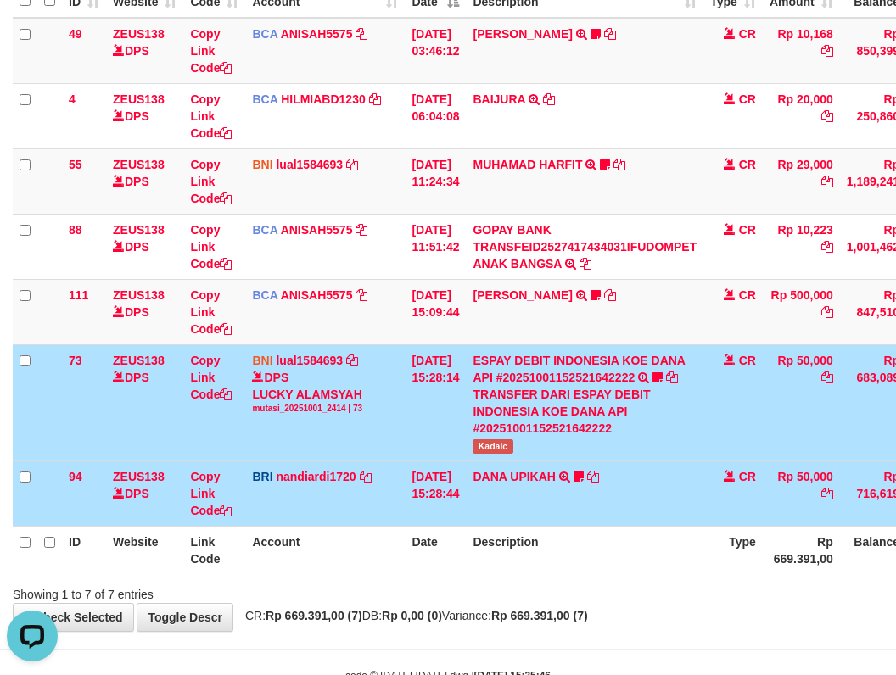
click at [466, 479] on td "01/10/2025 15:28:44" at bounding box center [435, 493] width 61 height 65
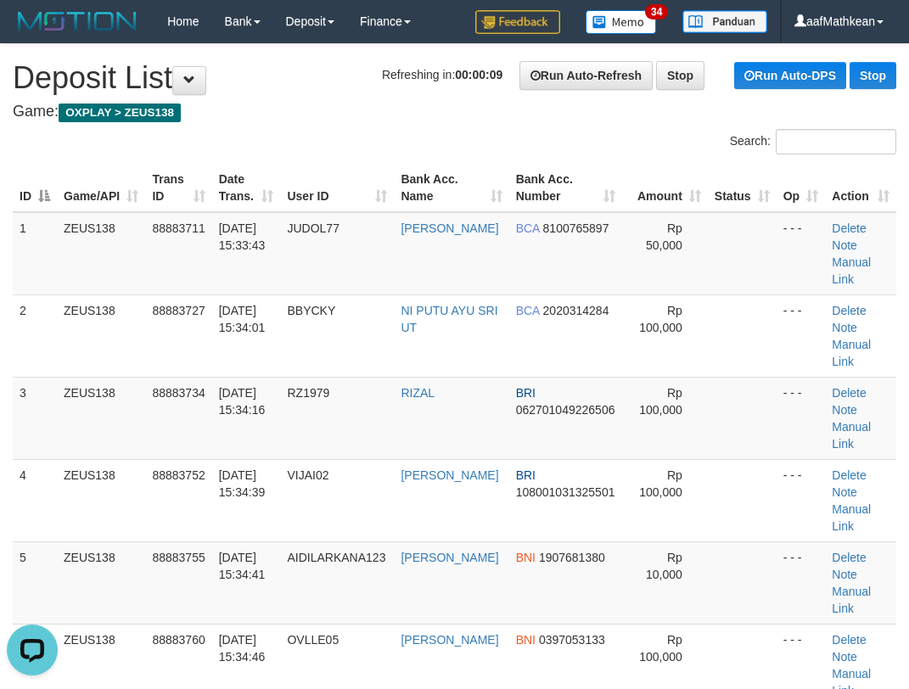
click at [123, 150] on div "Search:" at bounding box center [454, 144] width 909 height 30
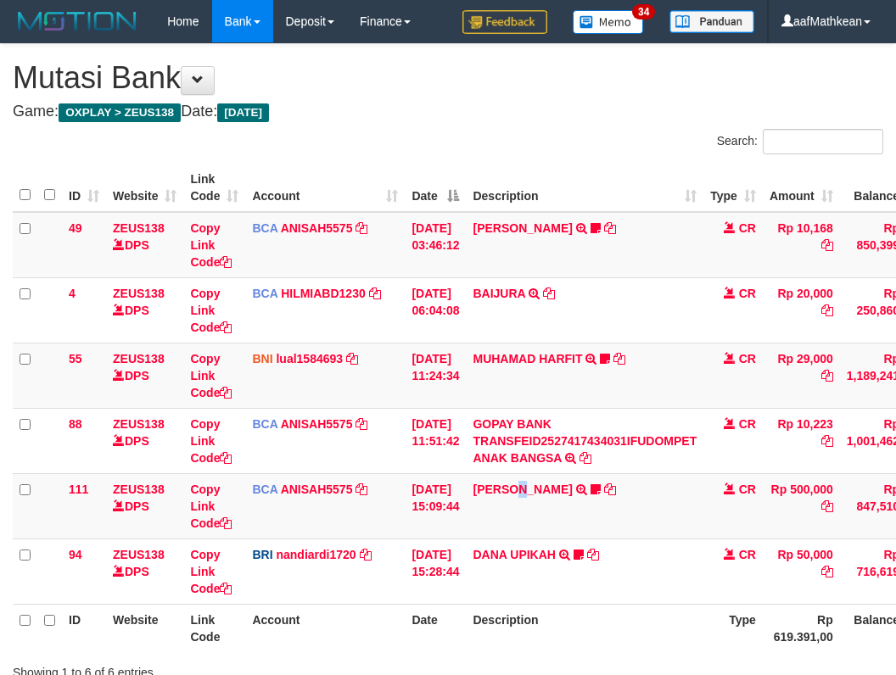
drag, startPoint x: 535, startPoint y: 485, endPoint x: 907, endPoint y: 325, distance: 405.5
click at [583, 472] on tbody "49 ZEUS138 DPS Copy Link Code BCA ANISAH5575 DPS [PERSON_NAME] mutasi_20251001_…" at bounding box center [519, 408] width 1012 height 393
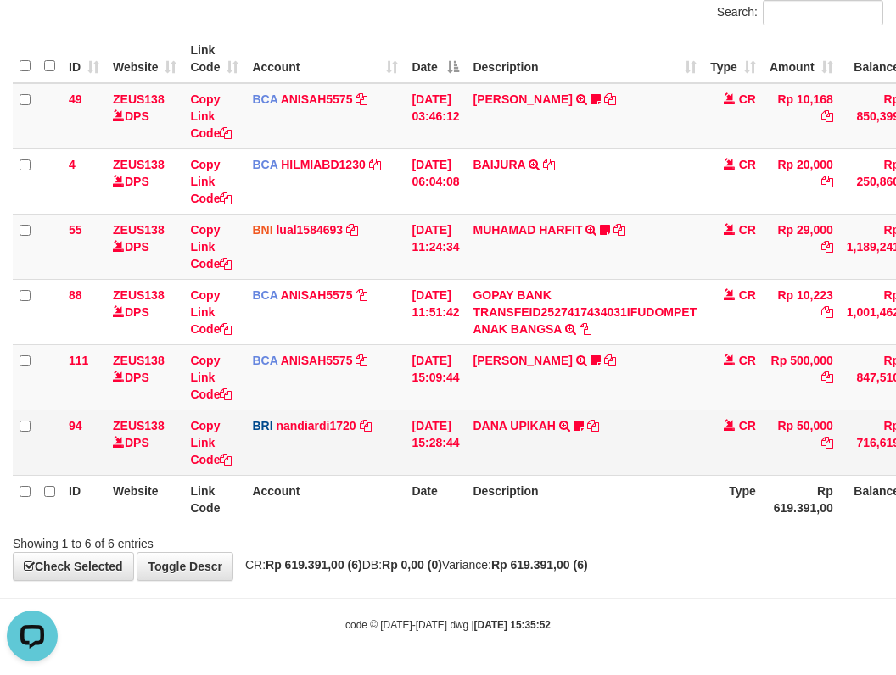
click at [175, 439] on td "ZEUS138 DPS" at bounding box center [144, 442] width 77 height 65
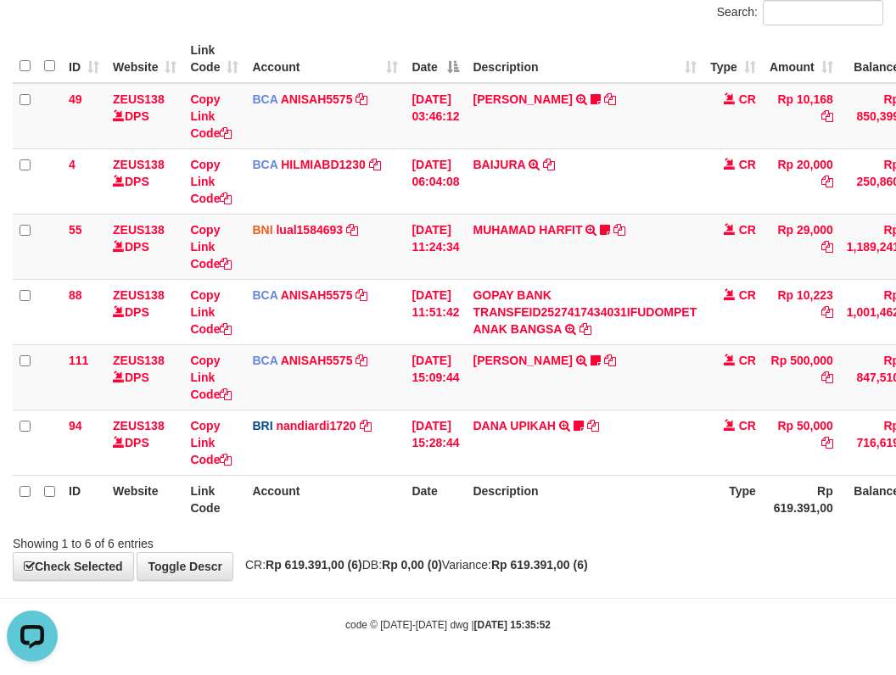
drag, startPoint x: 385, startPoint y: 353, endPoint x: 906, endPoint y: 369, distance: 521.2
click at [433, 370] on tr "111 ZEUS138 DPS Copy Link Code BCA ANISAH5575 DPS ANISAH mutasi_20251001_3827 |…" at bounding box center [519, 376] width 1012 height 65
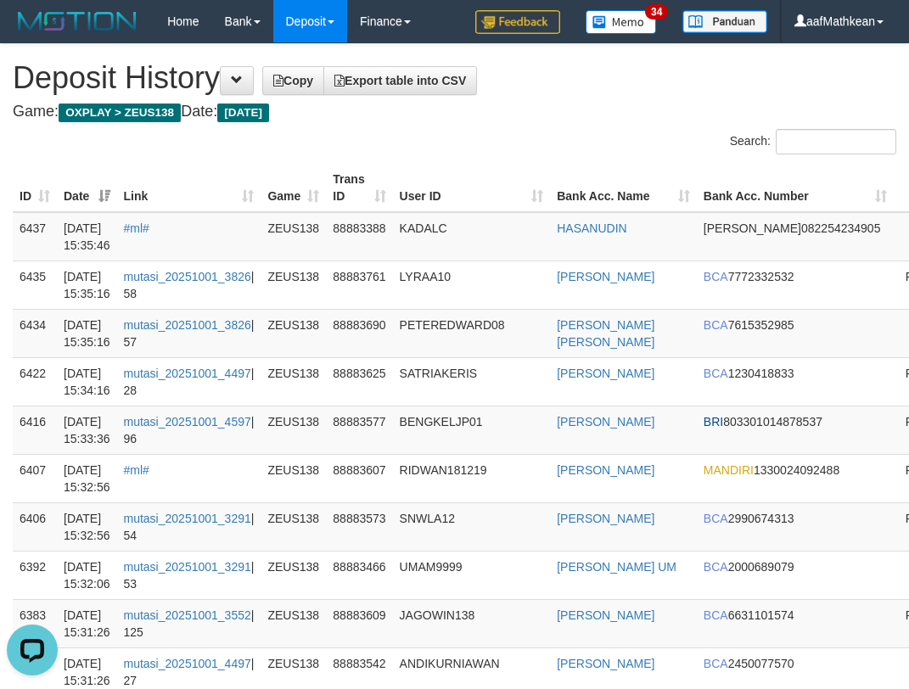
drag, startPoint x: 395, startPoint y: 153, endPoint x: 299, endPoint y: 159, distance: 95.2
click at [390, 153] on div "Search:" at bounding box center [454, 144] width 909 height 30
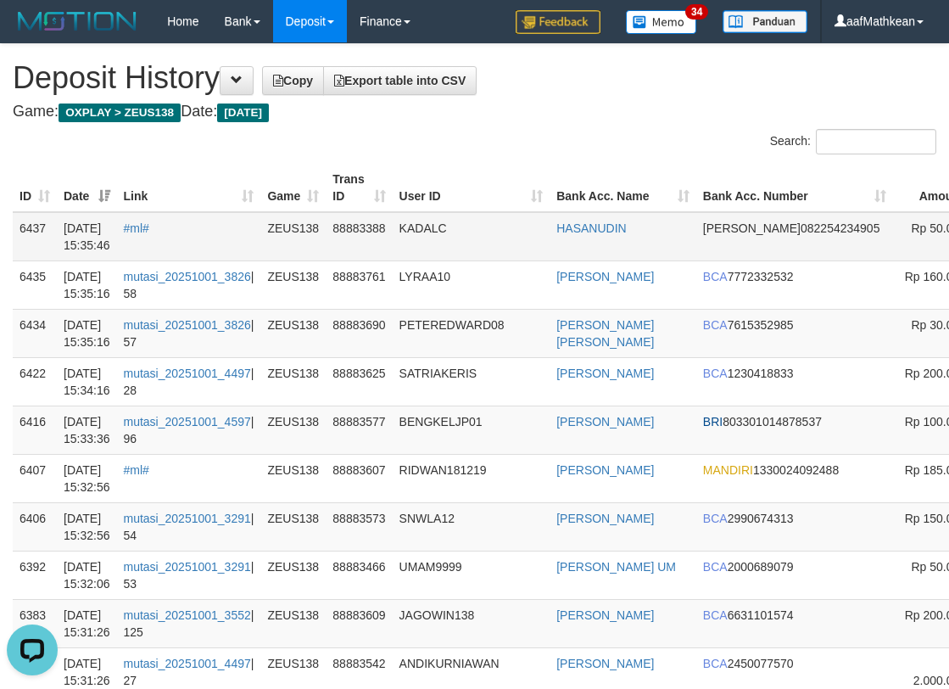
scroll to position [0, 200]
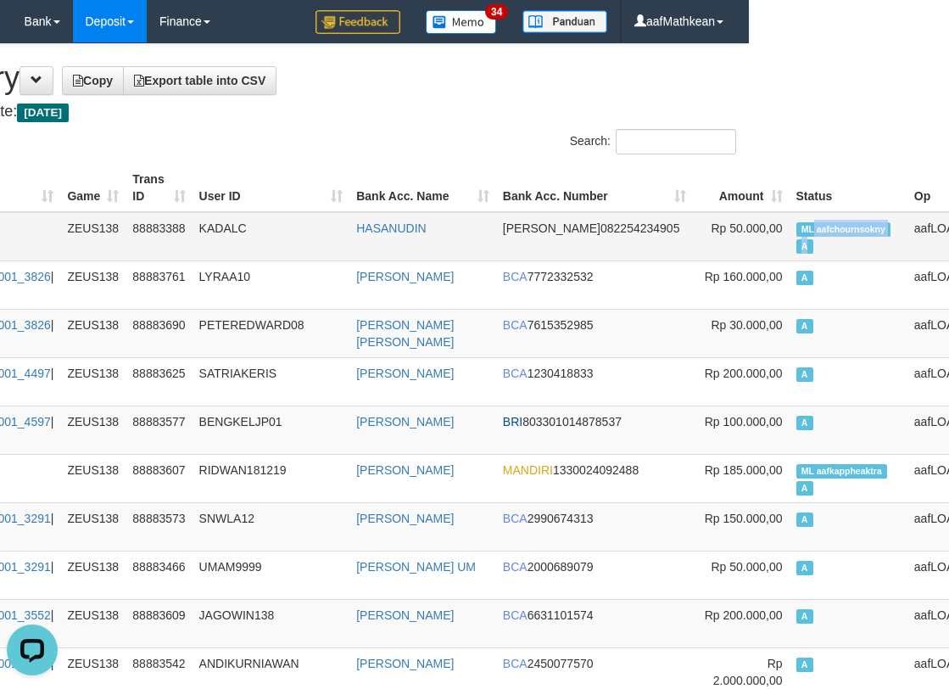
drag, startPoint x: 965, startPoint y: 222, endPoint x: 736, endPoint y: 246, distance: 230.3
click at [790, 238] on td "ML aafchournsokny A" at bounding box center [849, 236] width 118 height 49
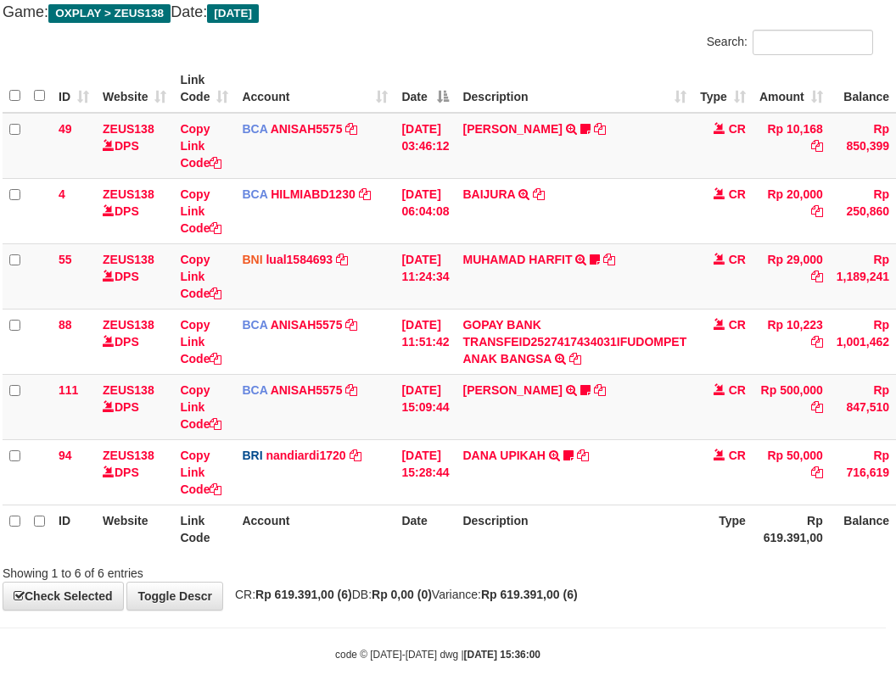
scroll to position [129, 0]
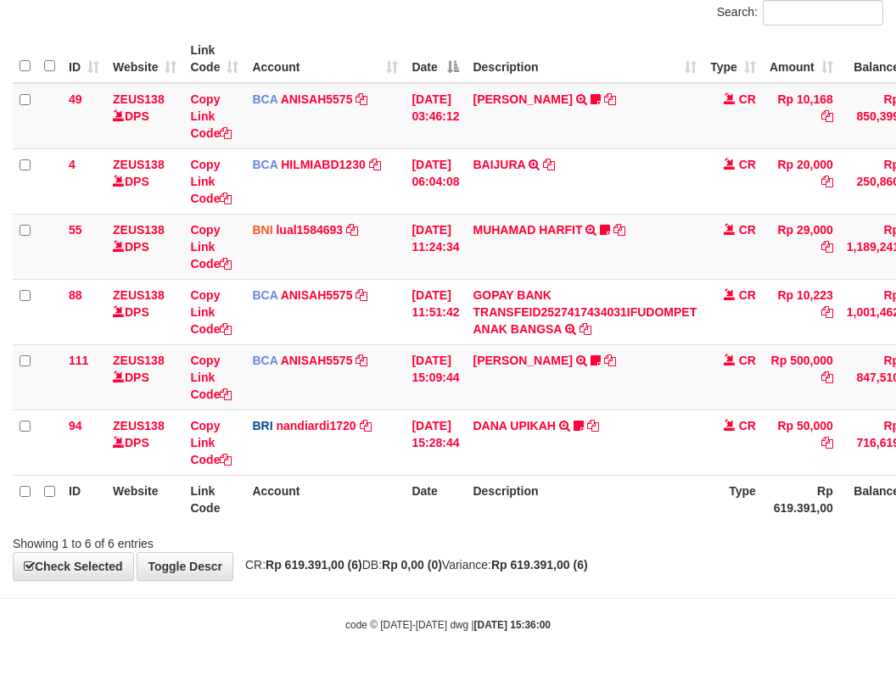
drag, startPoint x: 457, startPoint y: 480, endPoint x: 516, endPoint y: 511, distance: 66.0
click at [510, 512] on table "ID Website Link Code Account Date Description Type Amount Balance Status Action…" at bounding box center [519, 279] width 1012 height 489
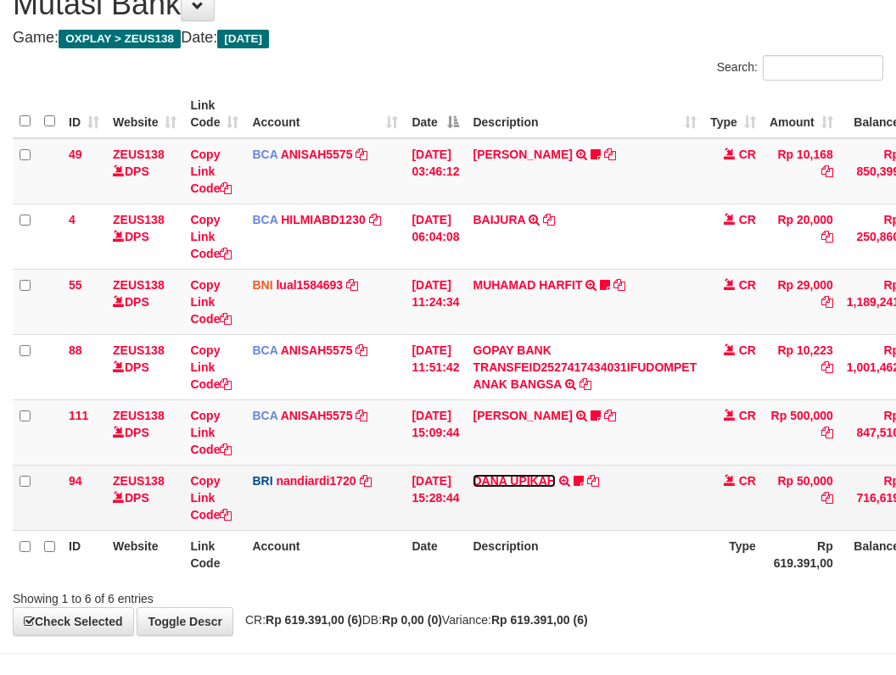
click at [538, 480] on link "DANA UPIKAH" at bounding box center [514, 481] width 82 height 14
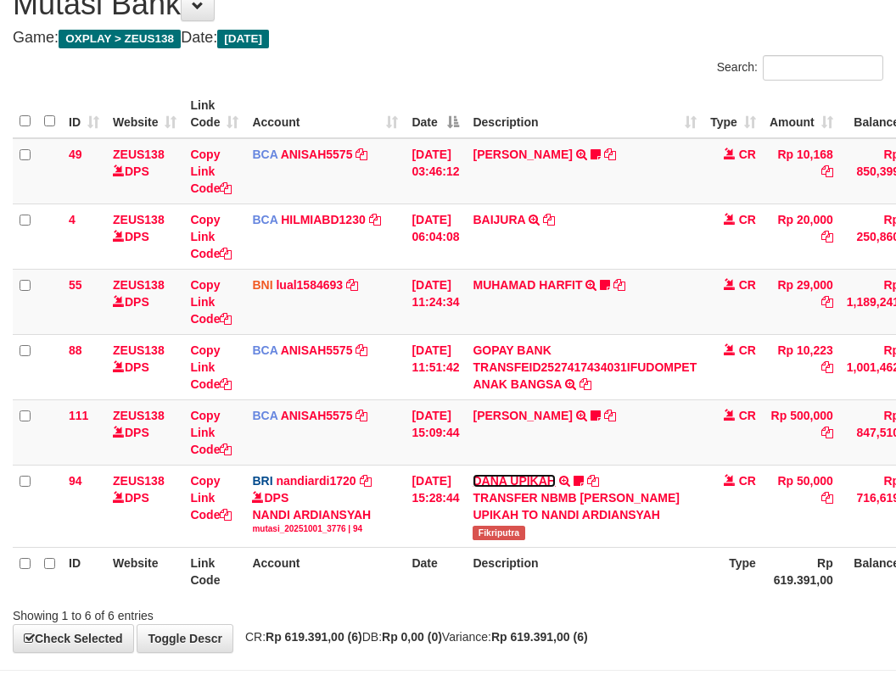
scroll to position [129, 0]
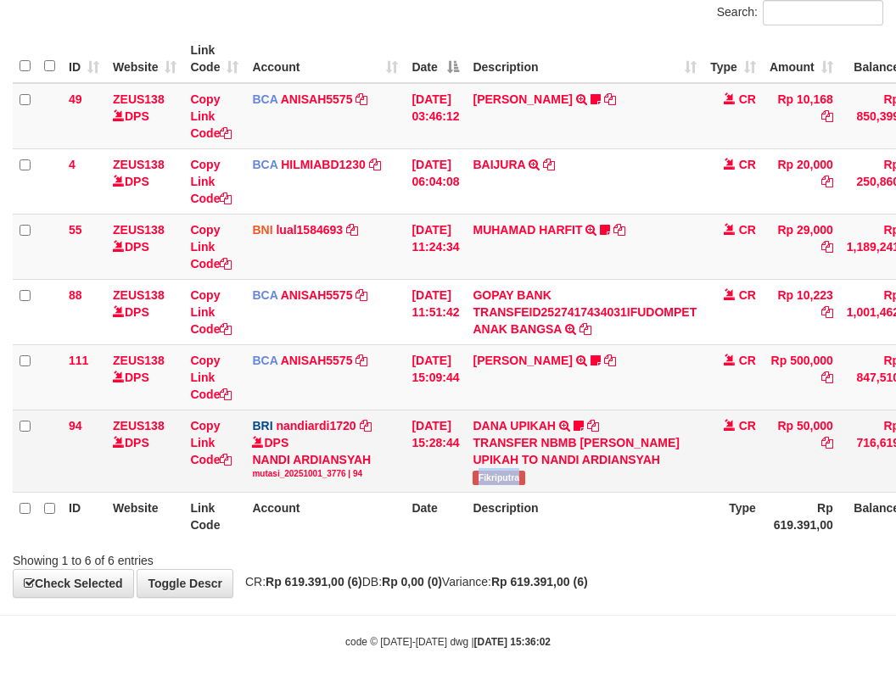
drag, startPoint x: 484, startPoint y: 475, endPoint x: 562, endPoint y: 471, distance: 77.3
click at [562, 471] on td "DANA UPIKAH TRANSFER NBMB DANA UPIKAH TO NANDI ARDIANSYAH Fikriputra" at bounding box center [585, 451] width 238 height 82
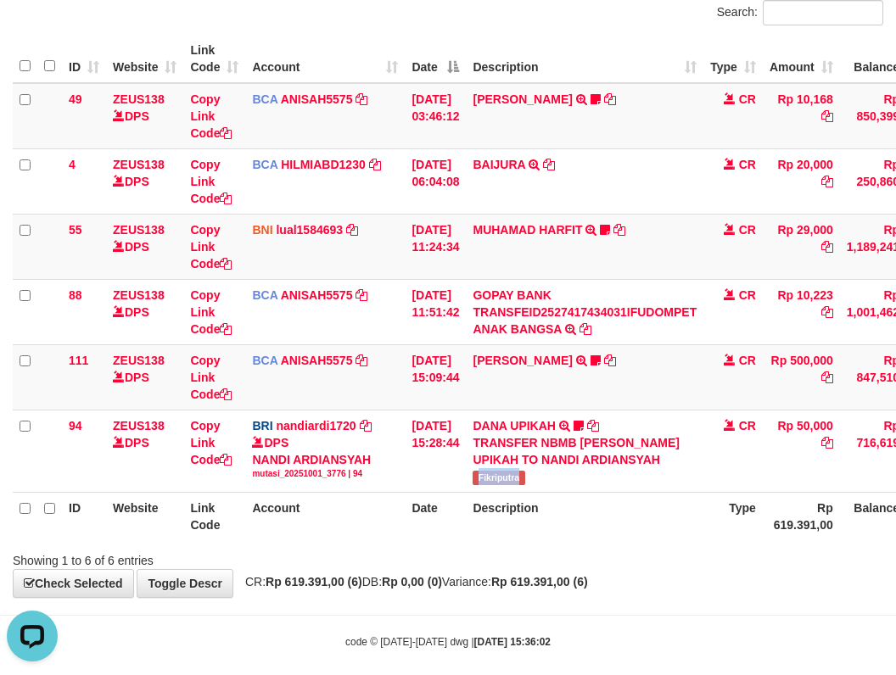
scroll to position [0, 0]
copy span "Fikriputra"
click at [481, 385] on td "KAREN ADELIN MARTH TRSF E-BANKING CR 0110/FTSCY/WS95031 500000.00KAREN ADELIN M…" at bounding box center [585, 376] width 238 height 65
click at [484, 391] on td "KAREN ADELIN MARTH TRSF E-BANKING CR 0110/FTSCY/WS95031 500000.00KAREN ADELIN M…" at bounding box center [585, 376] width 238 height 65
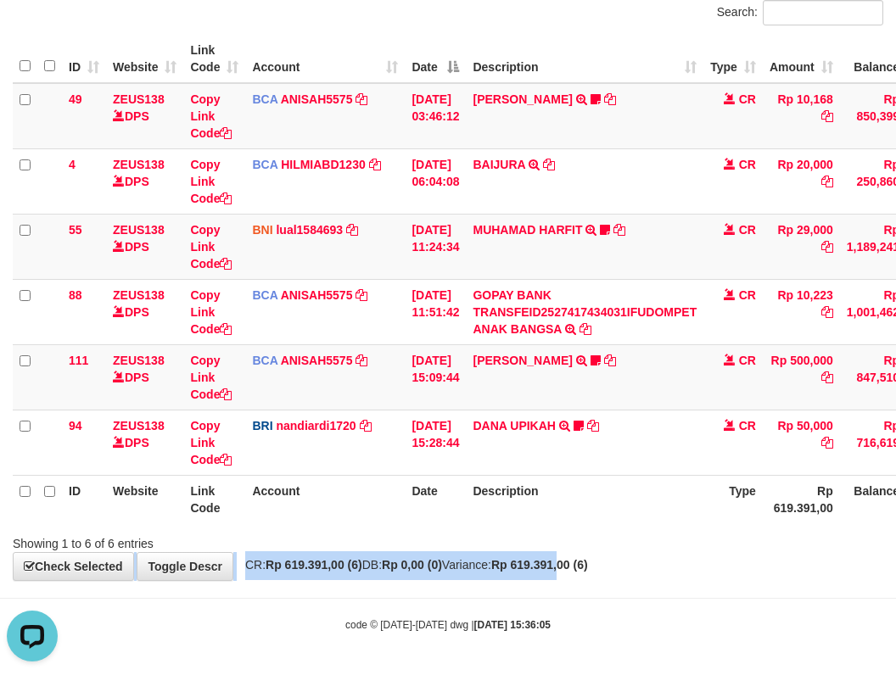
click at [604, 575] on div "**********" at bounding box center [448, 247] width 896 height 665
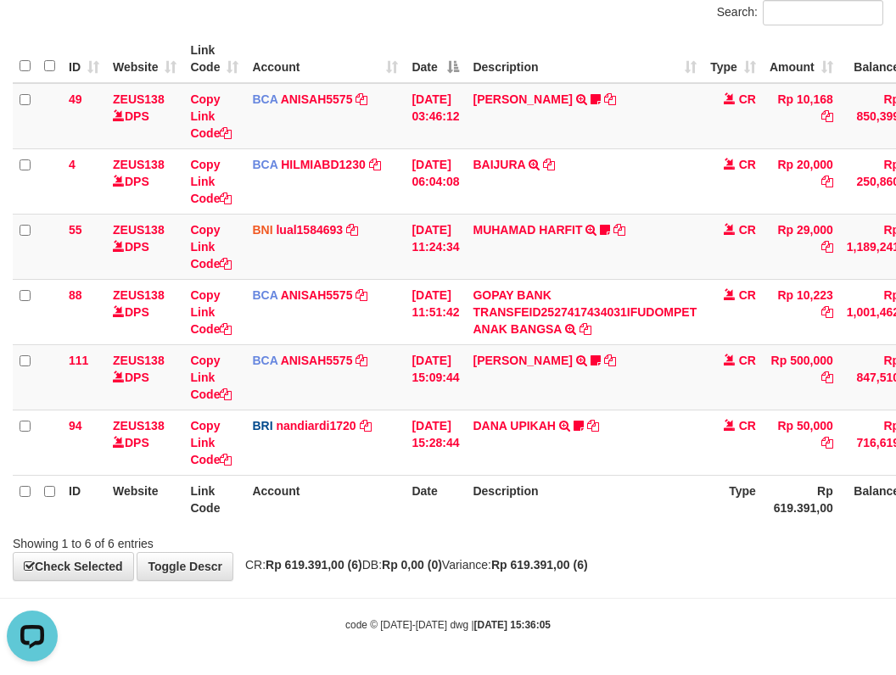
drag, startPoint x: 607, startPoint y: 611, endPoint x: 623, endPoint y: 583, distance: 31.9
click at [609, 613] on body "Toggle navigation Home Bank Account List Load By Website Group [OXPLAY] ZEUS138…" at bounding box center [448, 273] width 896 height 804
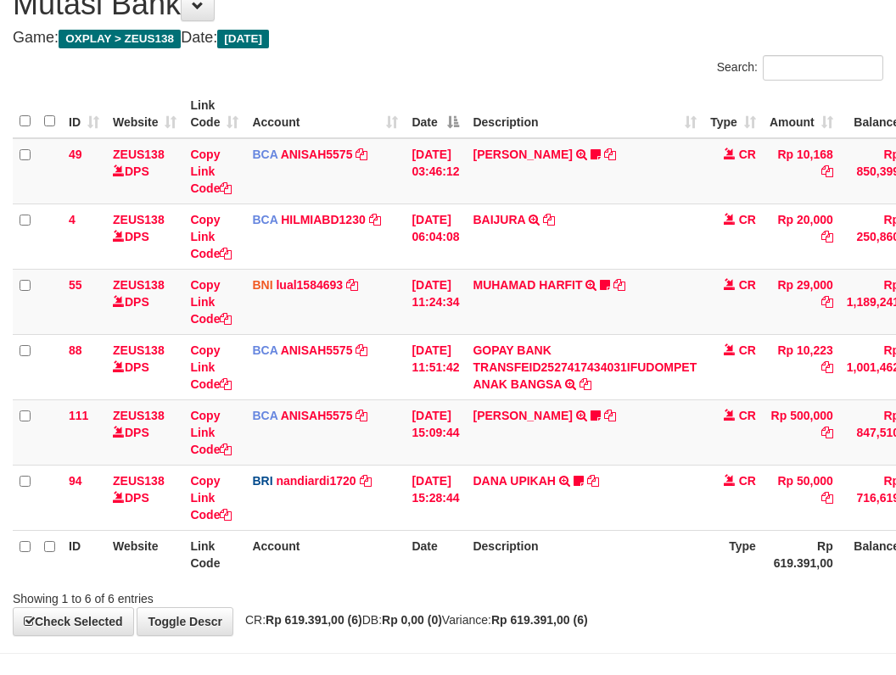
click at [670, 556] on th "Description" at bounding box center [585, 554] width 238 height 48
click at [670, 558] on th "Description" at bounding box center [585, 554] width 238 height 48
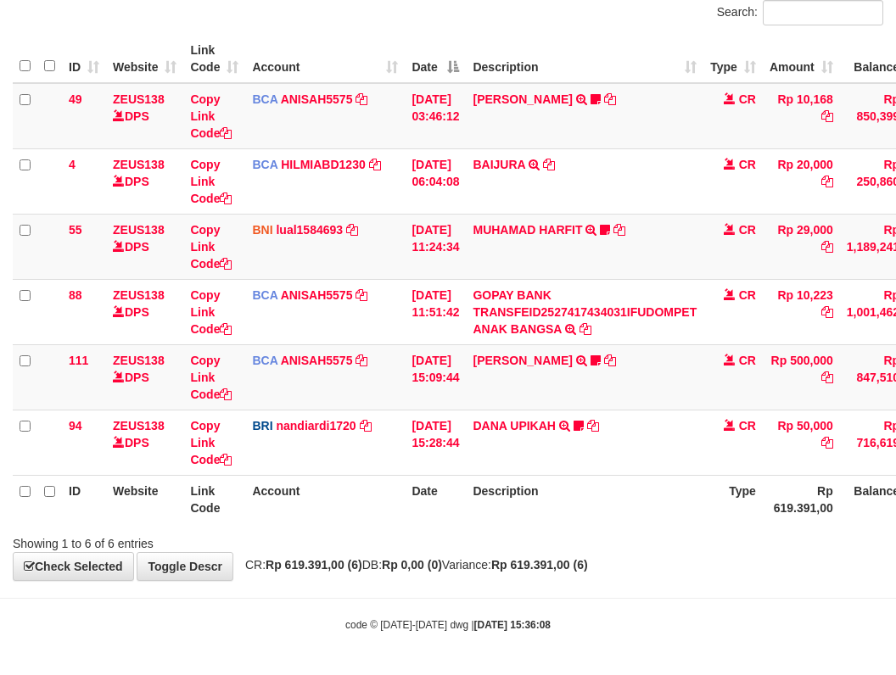
click at [641, 543] on div "Showing 1 to 6 of 6 entries" at bounding box center [448, 541] width 896 height 24
drag, startPoint x: 645, startPoint y: 542, endPoint x: 663, endPoint y: 551, distance: 20.1
click at [653, 547] on div "Showing 1 to 6 of 6 entries" at bounding box center [448, 541] width 896 height 24
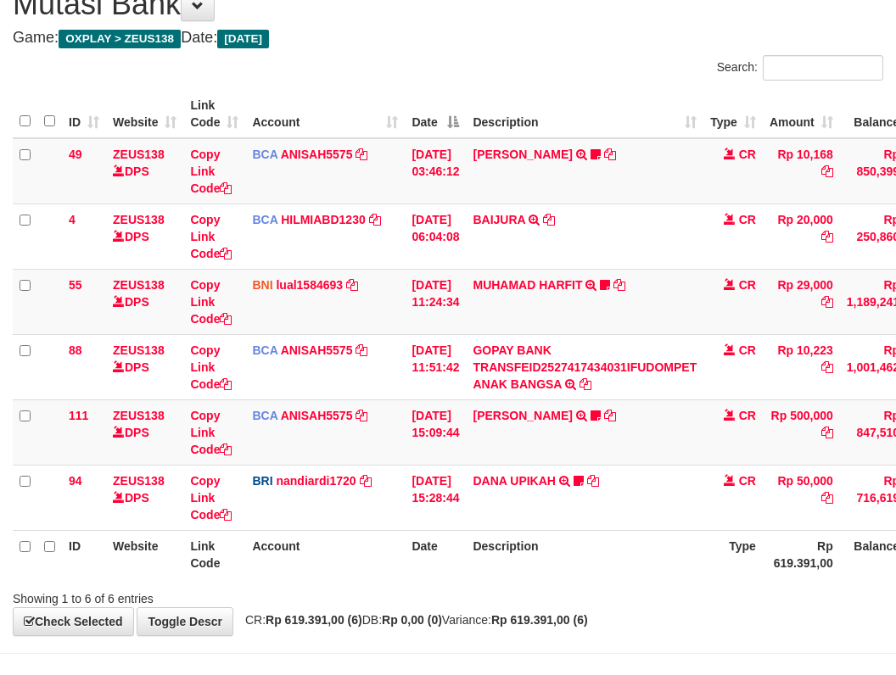
scroll to position [129, 0]
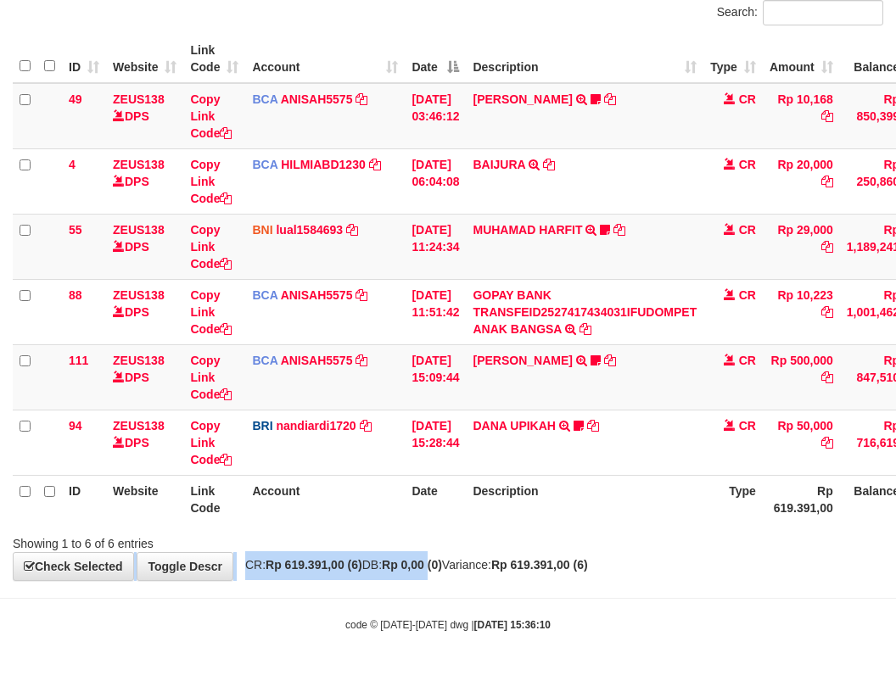
drag, startPoint x: 431, startPoint y: 550, endPoint x: 620, endPoint y: 570, distance: 190.3
click at [502, 579] on div "**********" at bounding box center [448, 247] width 896 height 665
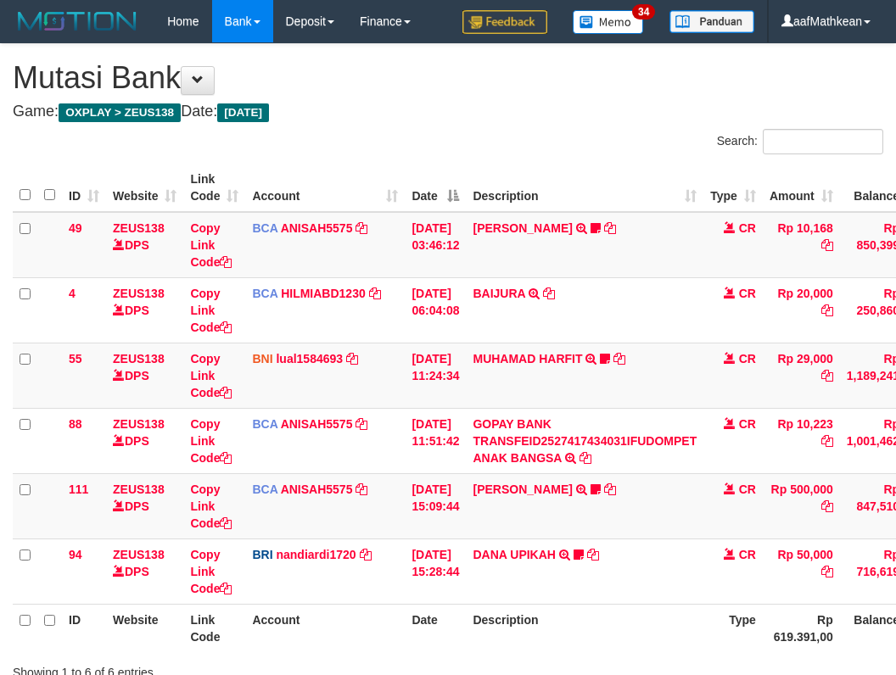
scroll to position [74, 0]
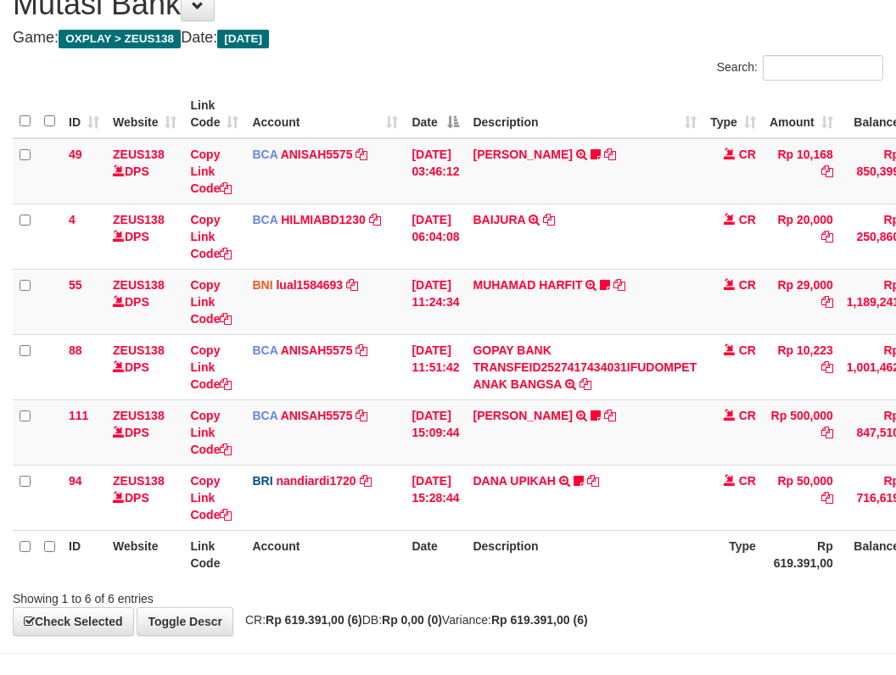
click at [895, 498] on html "Toggle navigation Home Bank Account List Load By Website Group [OXPLAY] ZEUS138…" at bounding box center [448, 328] width 896 height 804
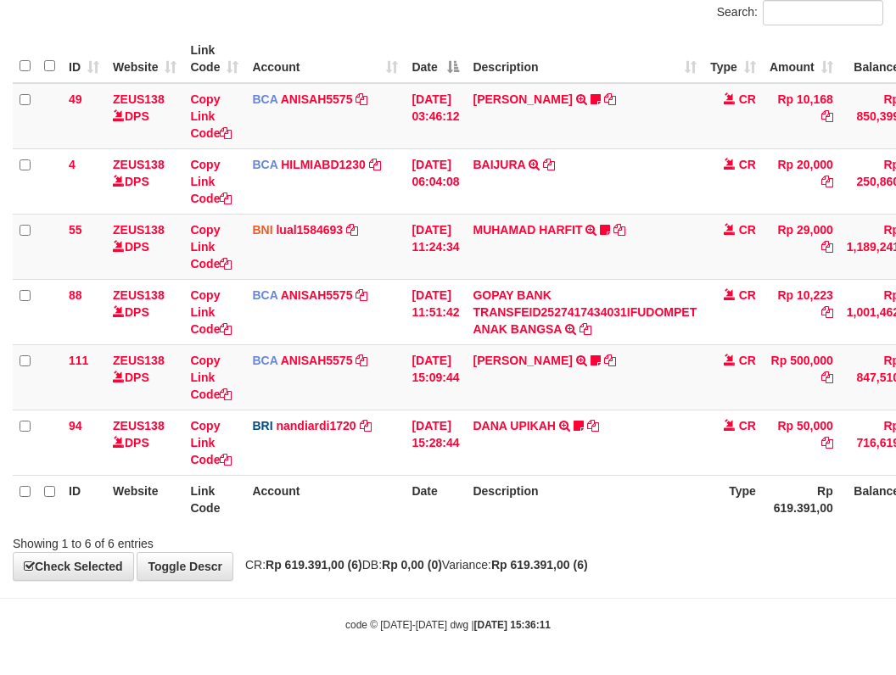
click at [507, 494] on th "Description" at bounding box center [585, 499] width 238 height 48
drag, startPoint x: 488, startPoint y: 491, endPoint x: 501, endPoint y: 495, distance: 14.0
click at [495, 492] on th "Description" at bounding box center [585, 499] width 238 height 48
click at [507, 497] on th "Description" at bounding box center [585, 499] width 238 height 48
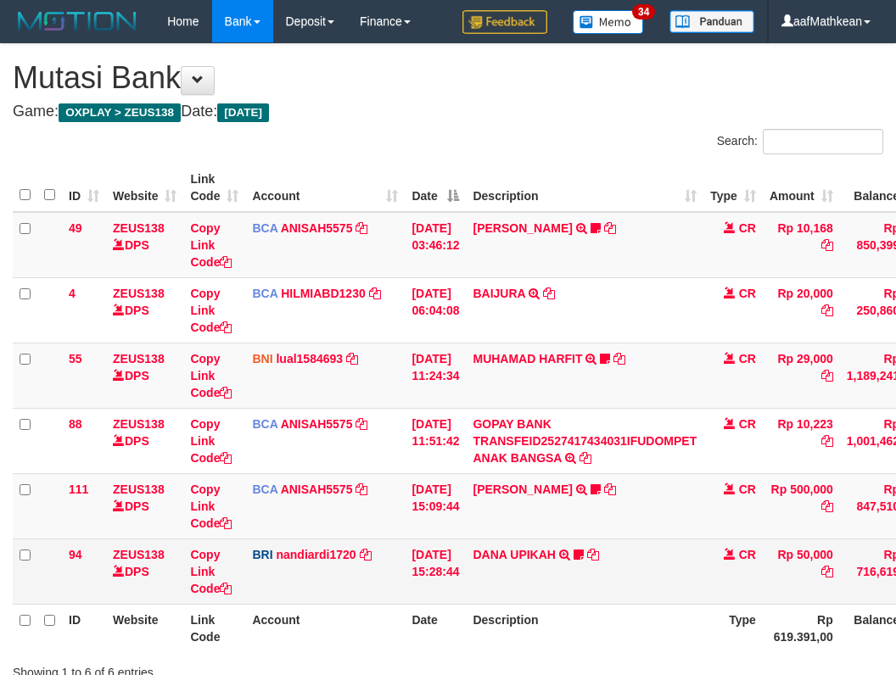
click at [501, 539] on td "DANA UPIKAH TRANSFER NBMB DANA UPIKAH TO NANDI ARDIANSYAH Fikriputra" at bounding box center [585, 571] width 238 height 65
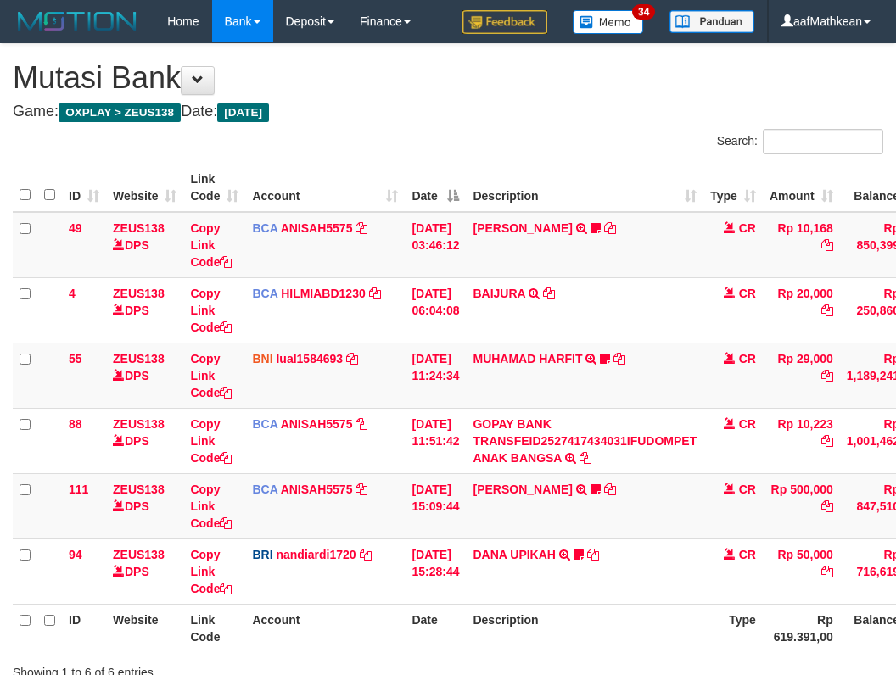
scroll to position [74, 0]
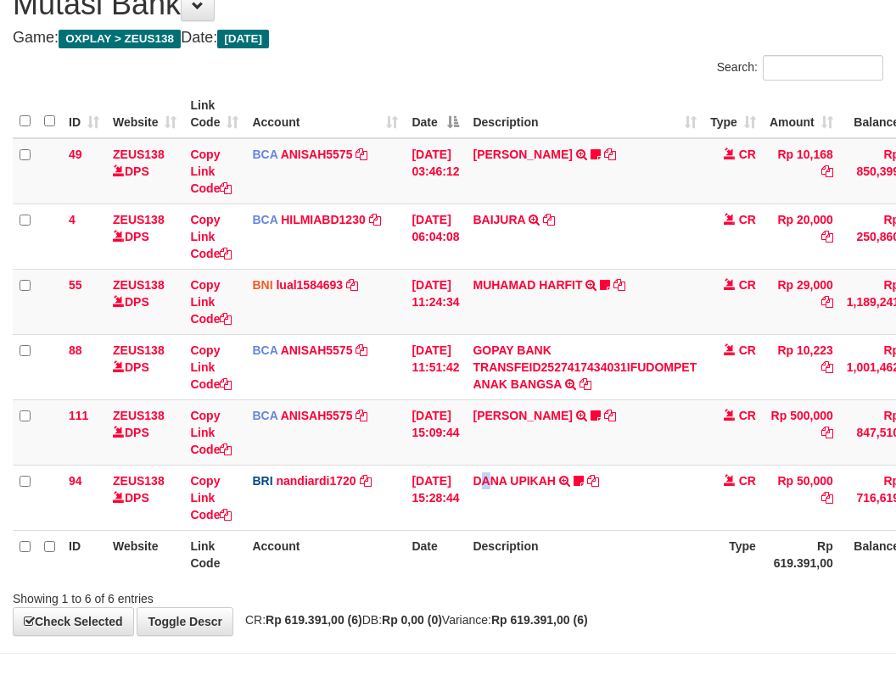
click at [499, 492] on td "[PERSON_NAME] UPIKAH TRANSFER NBMB [PERSON_NAME] UPIKAH TO NANDI ARDIANSYAH Fik…" at bounding box center [585, 497] width 238 height 65
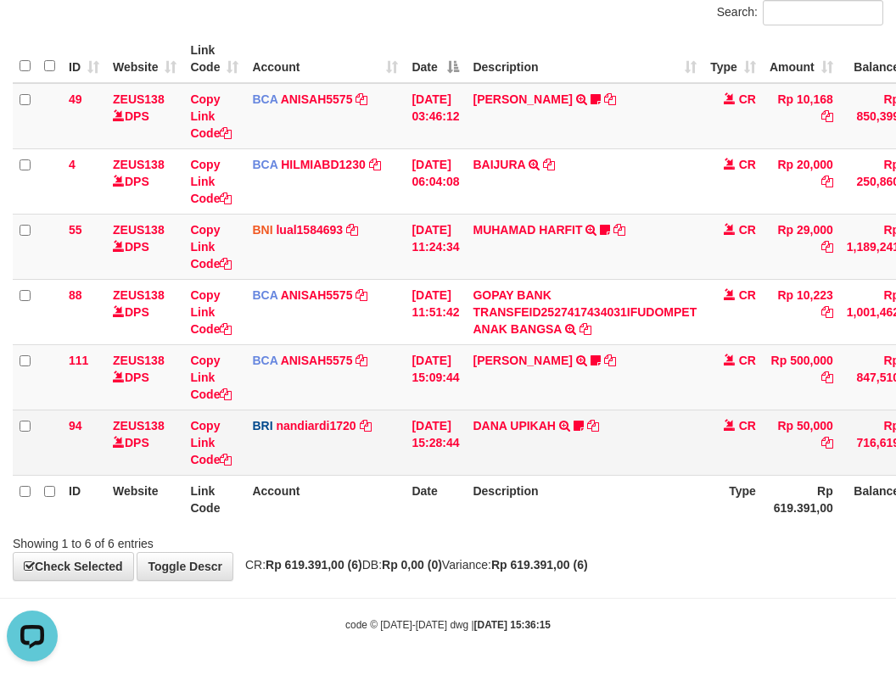
click at [641, 458] on td "DANA UPIKAH TRANSFER NBMB DANA UPIKAH TO NANDI ARDIANSYAH Fikriputra" at bounding box center [585, 442] width 238 height 65
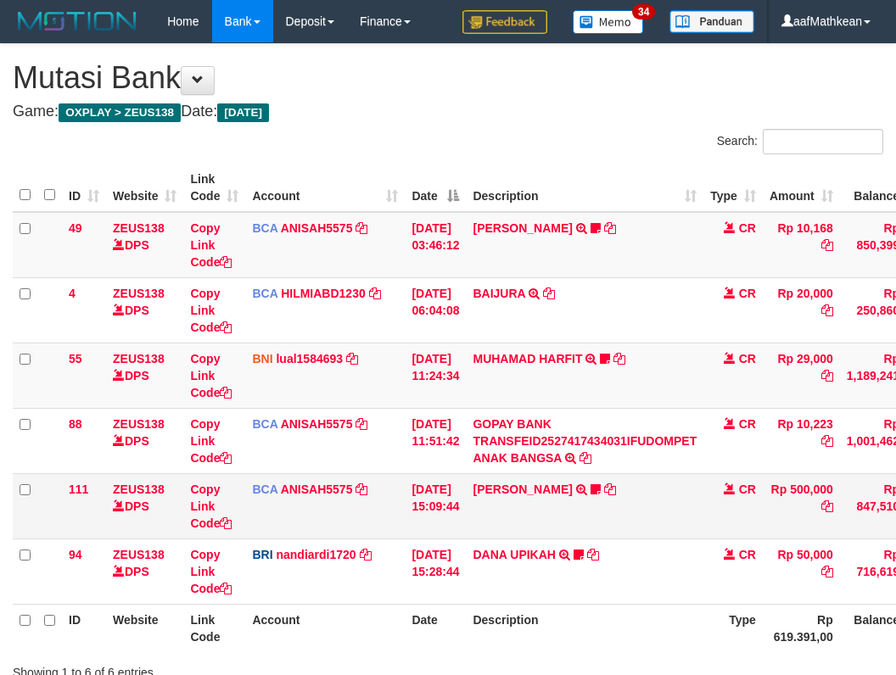
click at [587, 484] on icon at bounding box center [581, 490] width 11 height 12
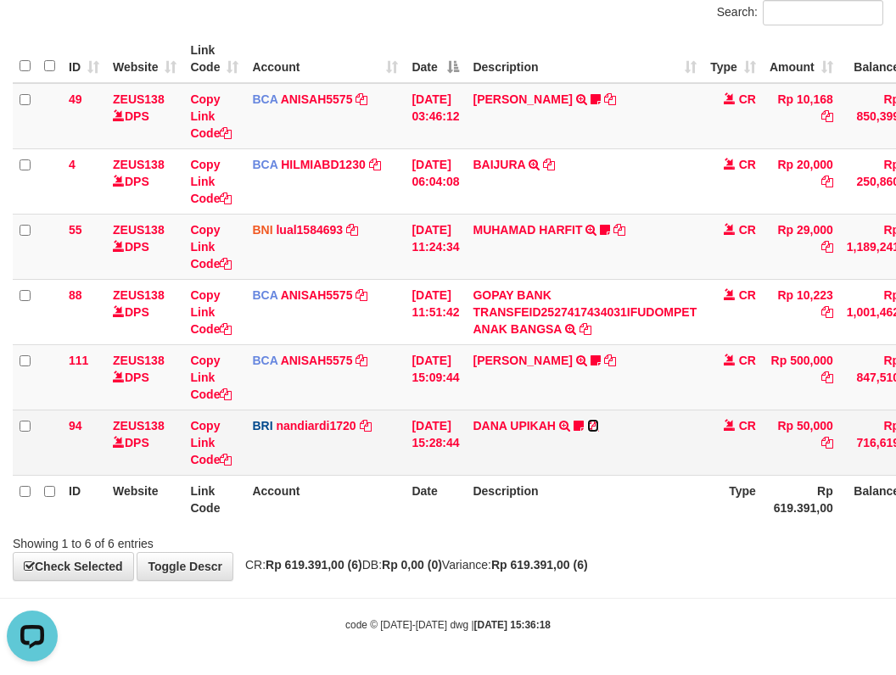
click at [587, 419] on link at bounding box center [593, 426] width 12 height 14
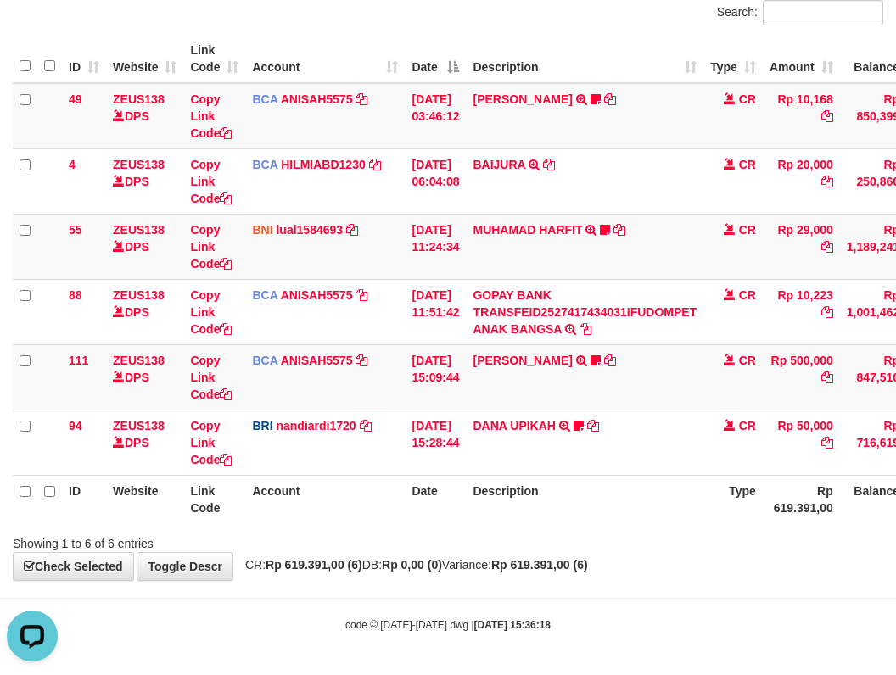
click at [681, 507] on th "Description" at bounding box center [585, 499] width 238 height 48
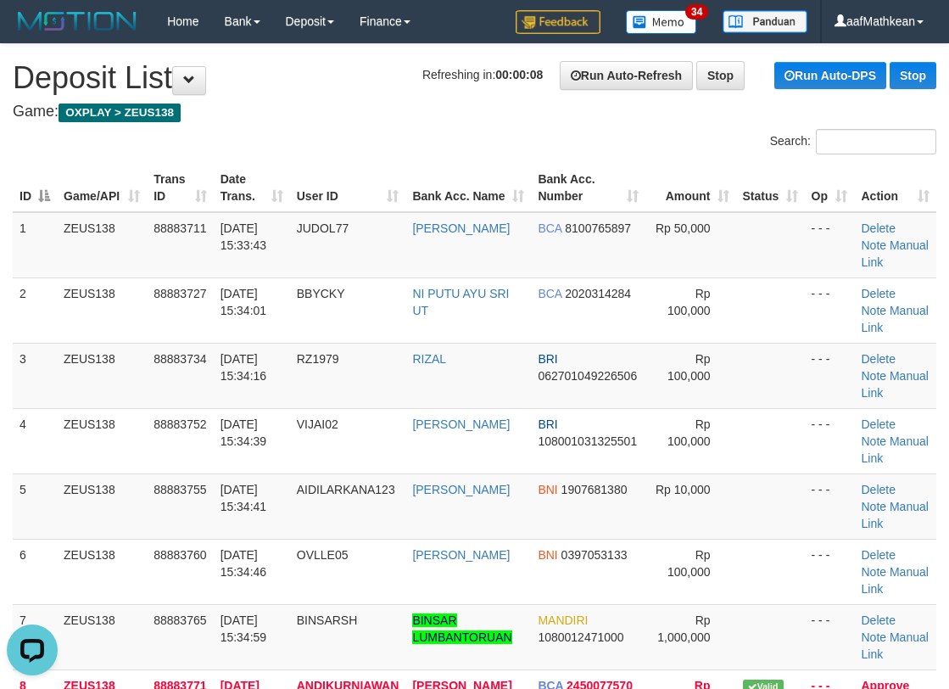
click at [136, 140] on div "Search:" at bounding box center [474, 144] width 949 height 30
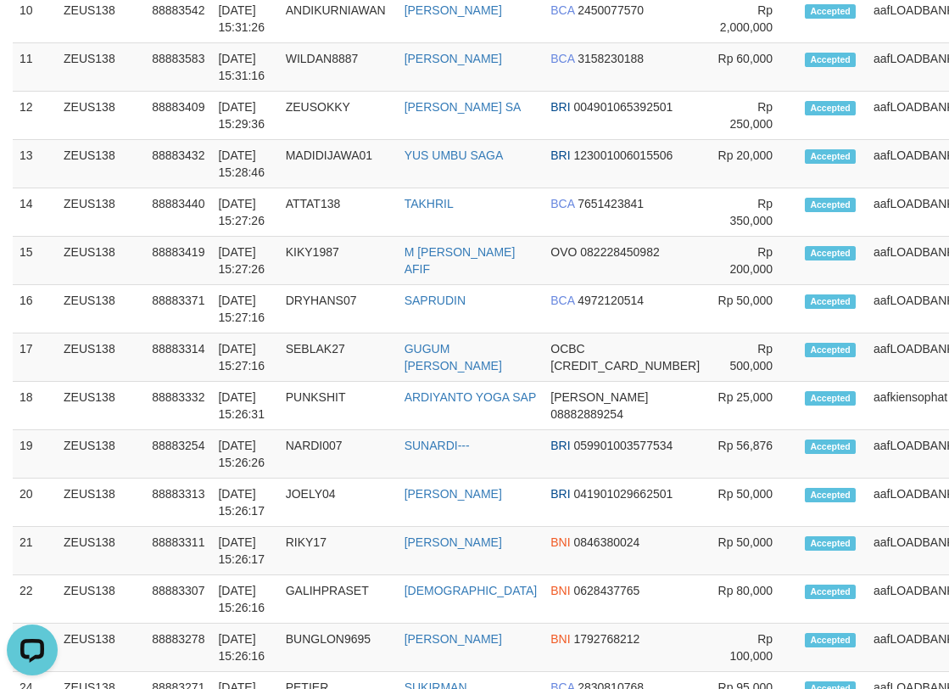
scroll to position [1716, 0]
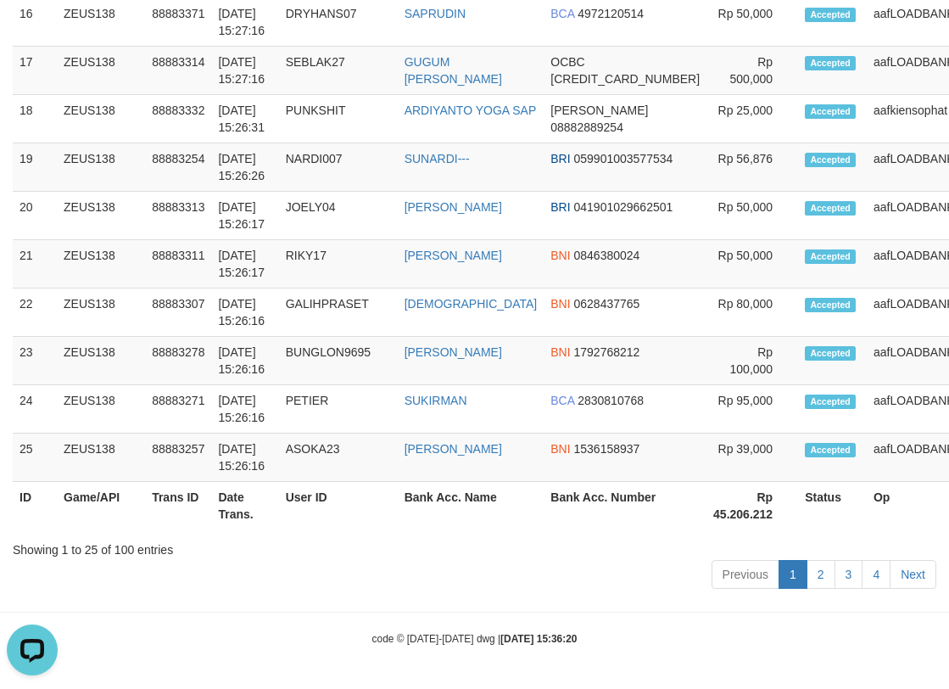
drag, startPoint x: 528, startPoint y: 127, endPoint x: 2, endPoint y: 231, distance: 536.1
click at [473, 95] on td "GUGUM [PERSON_NAME]" at bounding box center [471, 71] width 147 height 48
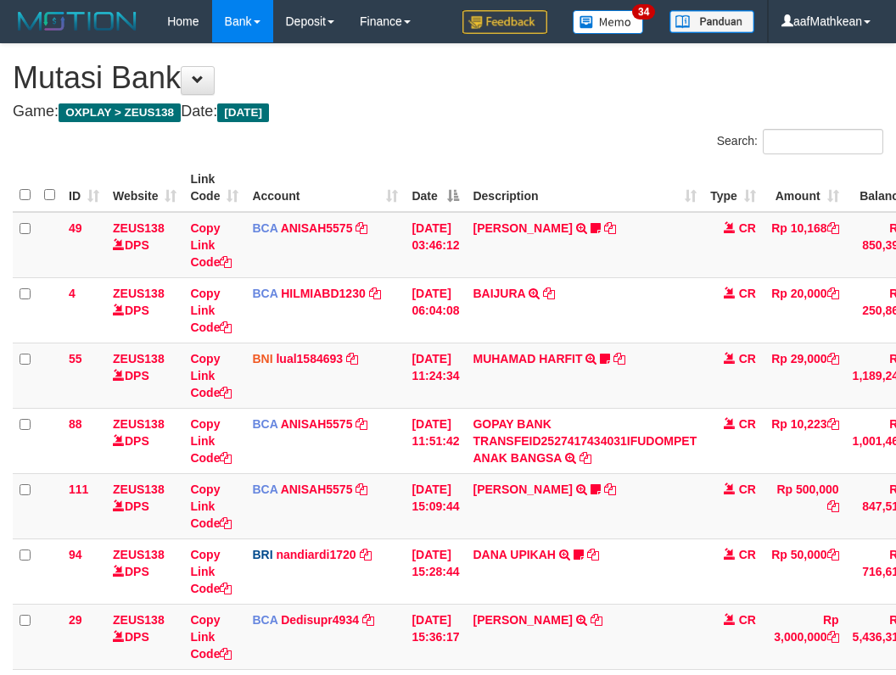
scroll to position [129, 0]
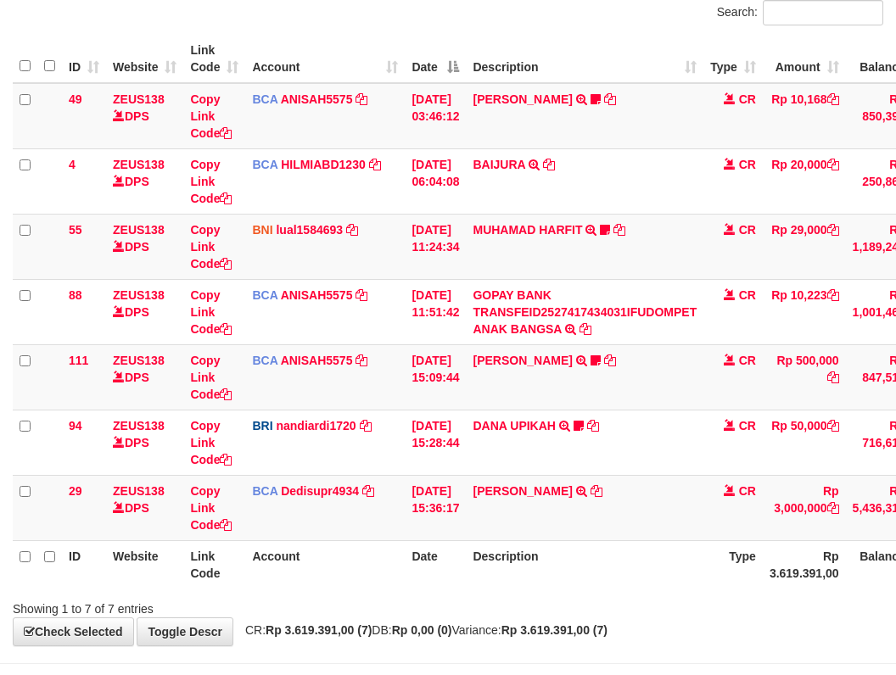
click at [678, 501] on td "ANDI KURNIAWAN TRSF E-BANKING CR 0110/FTSCY/WS95031 3000000.00ANDI KURNIAWAN" at bounding box center [585, 507] width 238 height 65
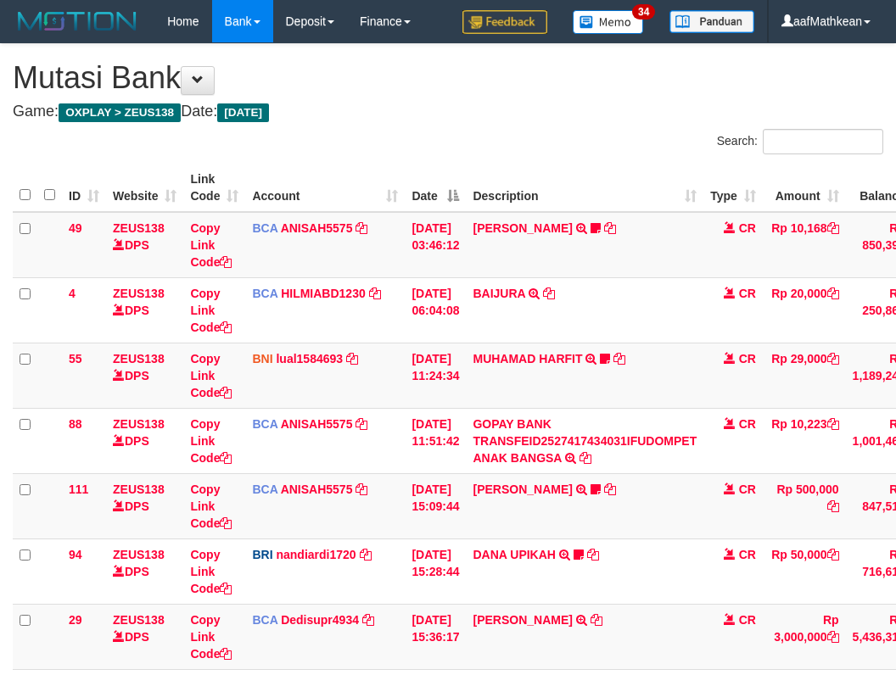
scroll to position [129, 0]
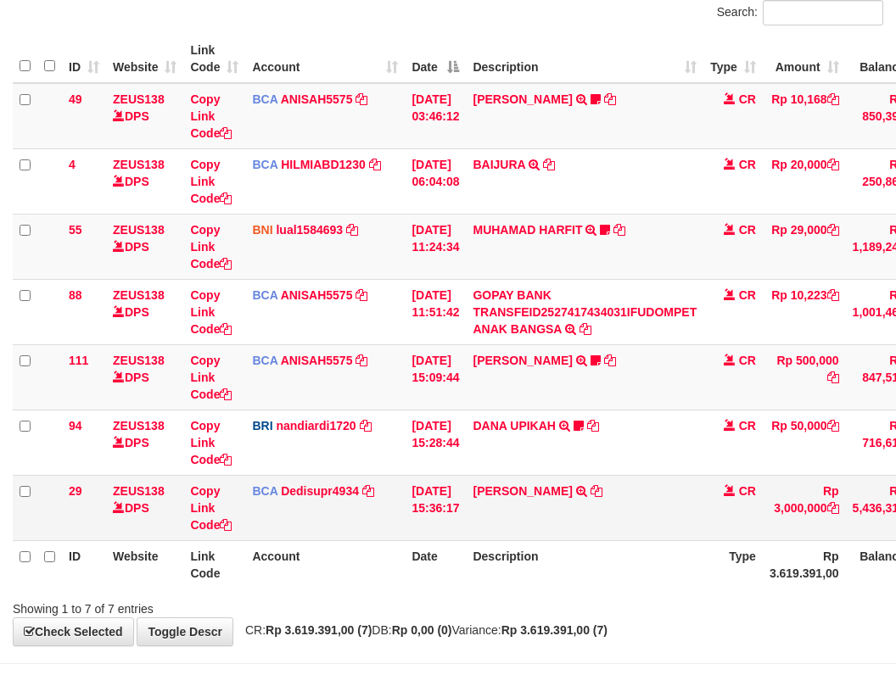
click at [604, 476] on tbody "49 ZEUS138 DPS Copy Link Code BCA ANISAH5575 DPS ANISAH mutasi_20251001_3827 | …" at bounding box center [522, 312] width 1018 height 458
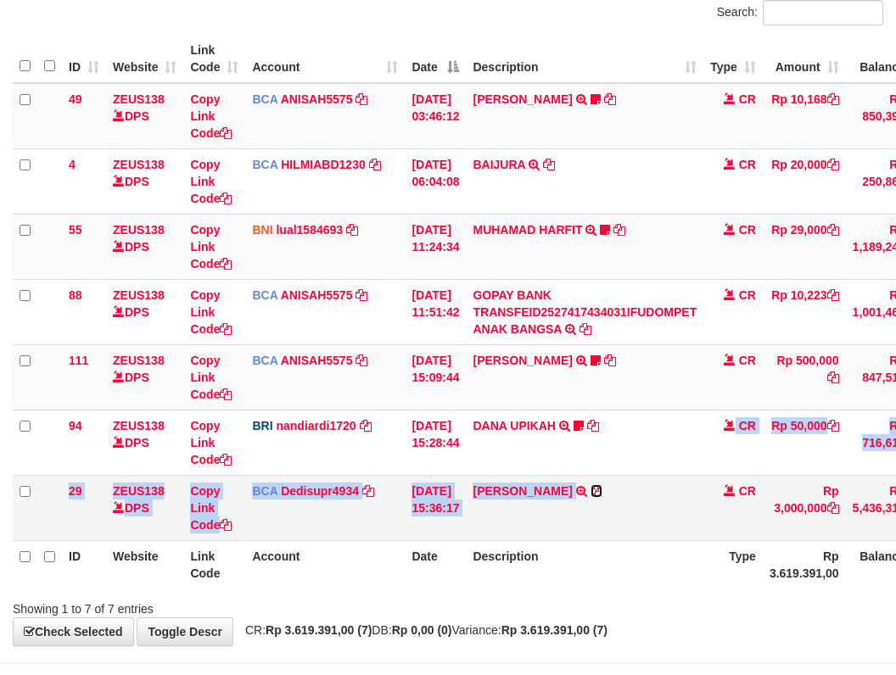
click at [602, 494] on icon at bounding box center [597, 491] width 12 height 12
copy tbody "TRANSFER NBMB DANA UPIKAH TO NANDI ARDIANSYAH Fikriputra CR Rp 50,000 Rp 716,61…"
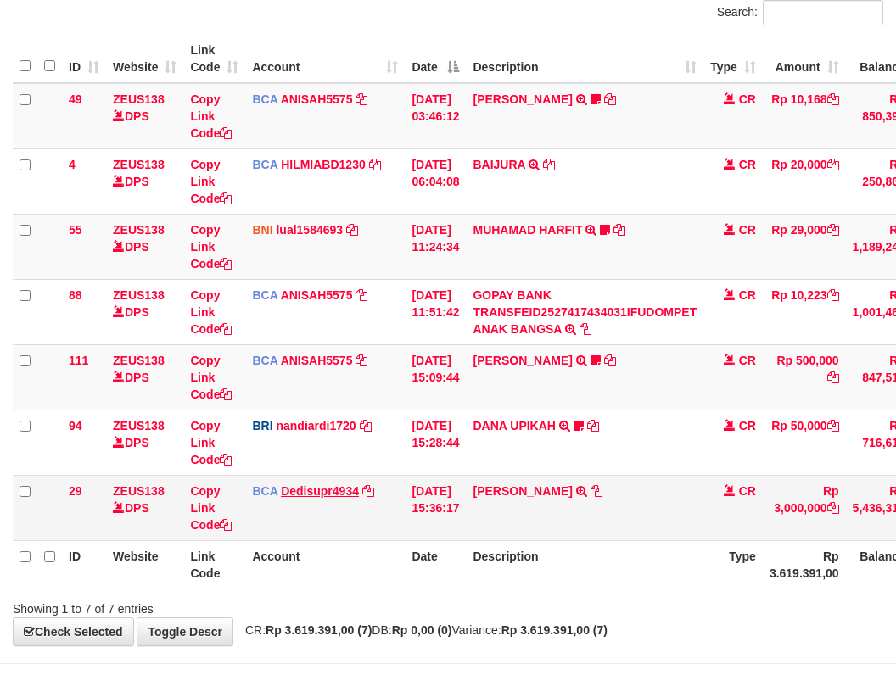
click at [354, 484] on td "BCA Dedisupr4934 DPS DEDI SUPRATMAN mutasi_20251001_4497 | 29 mutasi_20251001_4…" at bounding box center [325, 507] width 160 height 65
click at [635, 497] on tr "29 ZEUS138 DPS Copy Link Code BCA Dedisupr4934 DPS DEDI SUPRATMAN mutasi_202510…" at bounding box center [522, 507] width 1018 height 65
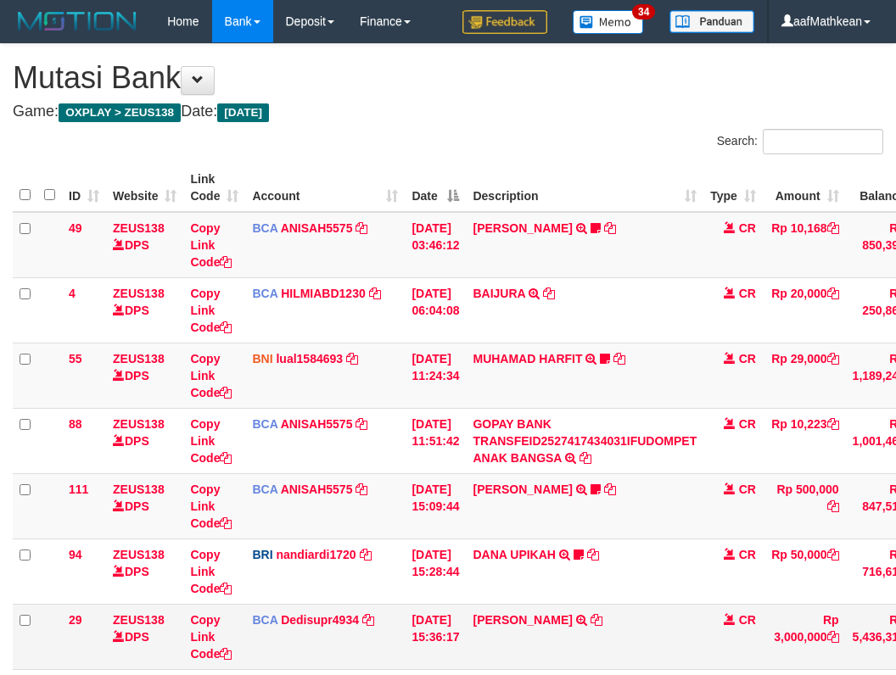
scroll to position [129, 0]
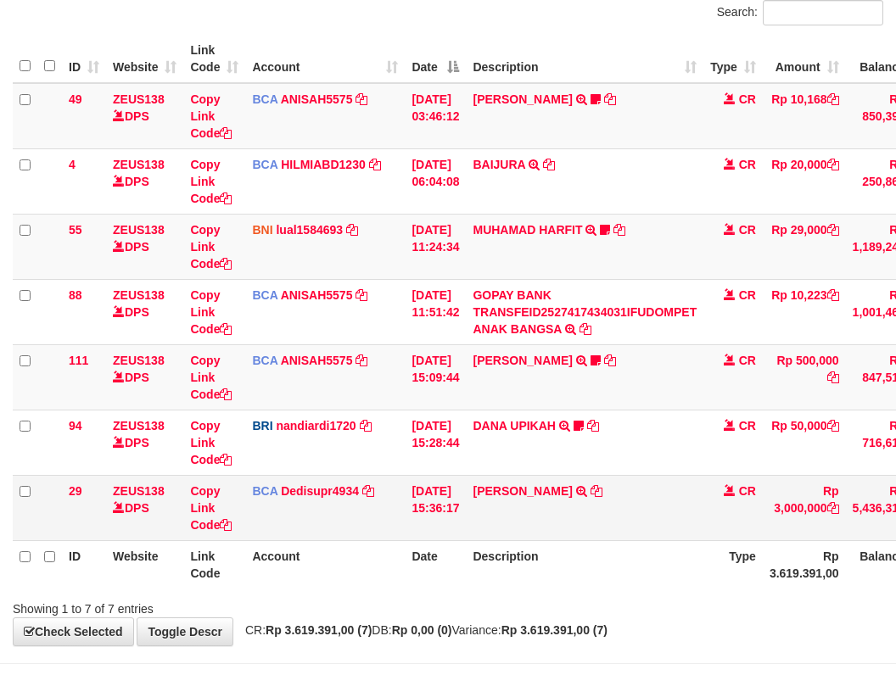
click at [721, 478] on td "CR" at bounding box center [732, 507] width 59 height 65
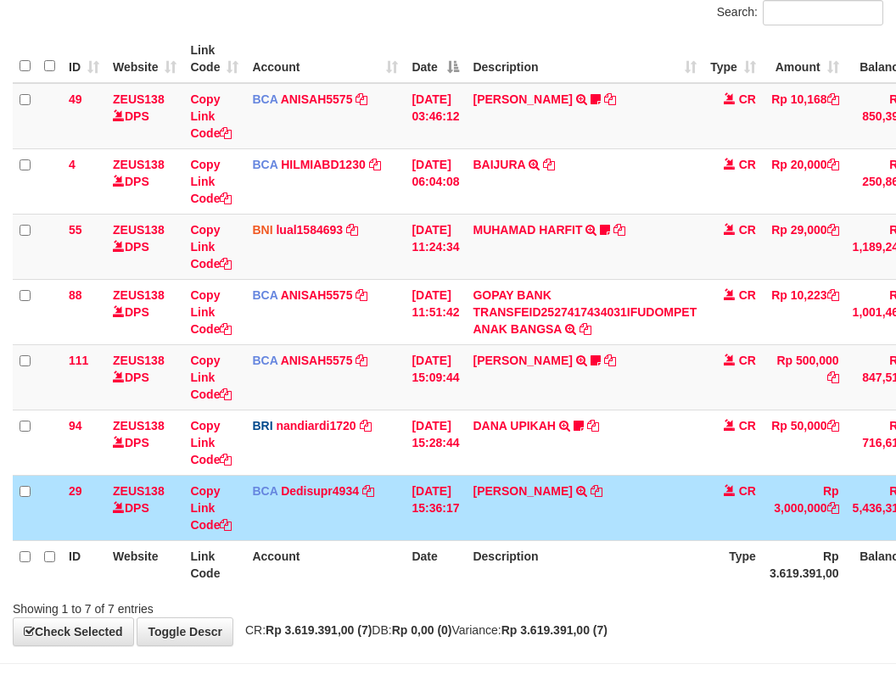
click at [652, 491] on td "[PERSON_NAME] TRSF E-BANKING CR 0110/FTSCY/WS95031 3000000.00[PERSON_NAME]" at bounding box center [585, 507] width 238 height 65
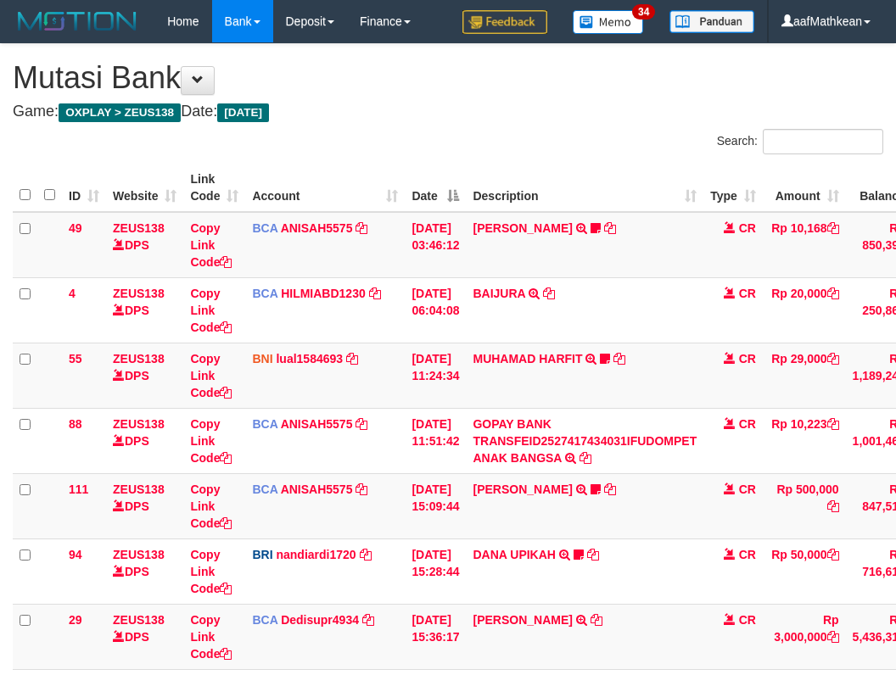
click at [495, 548] on link "DANA UPIKAH" at bounding box center [514, 555] width 82 height 14
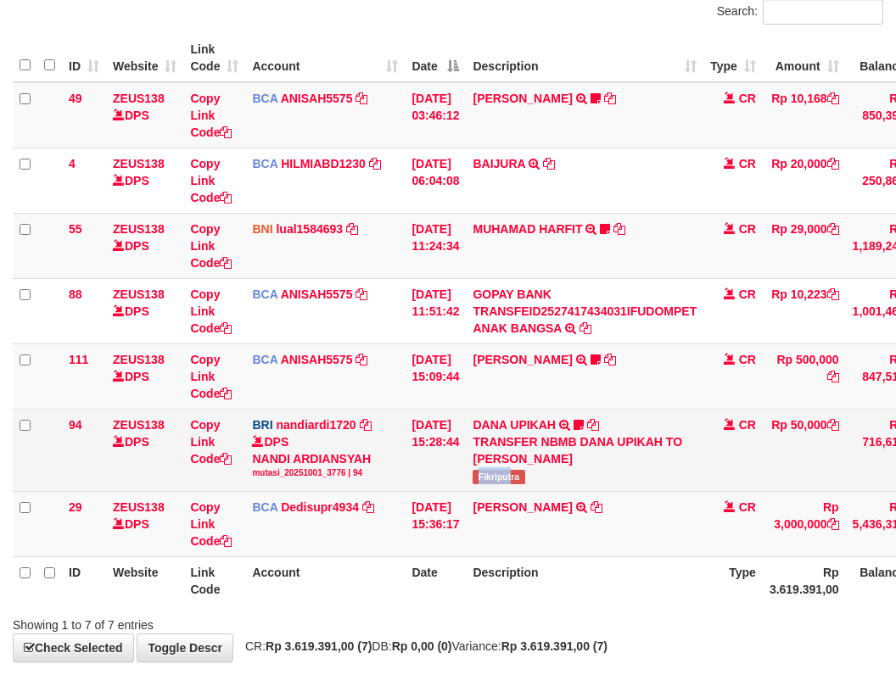
scroll to position [129, 0]
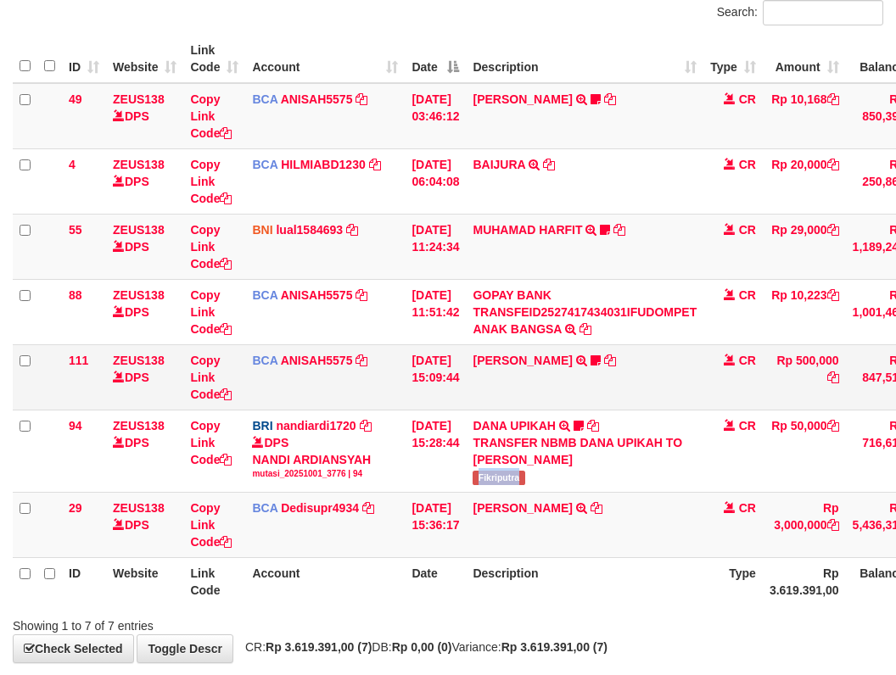
copy span "Fikriputra"
drag, startPoint x: 488, startPoint y: 475, endPoint x: 808, endPoint y: 369, distance: 337.0
click at [541, 471] on td "DANA UPIKAH TRANSFER NBMB DANA UPIKAH TO NANDI ARDIANSYAH Fikriputra" at bounding box center [585, 451] width 238 height 82
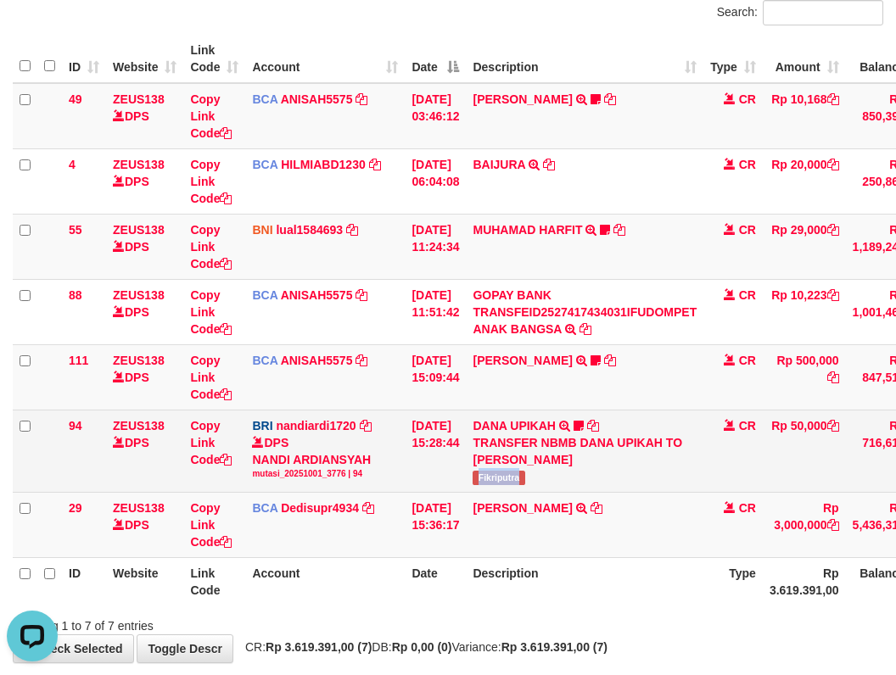
scroll to position [0, 0]
click at [461, 428] on td "[DATE] 15:28:44" at bounding box center [435, 451] width 61 height 82
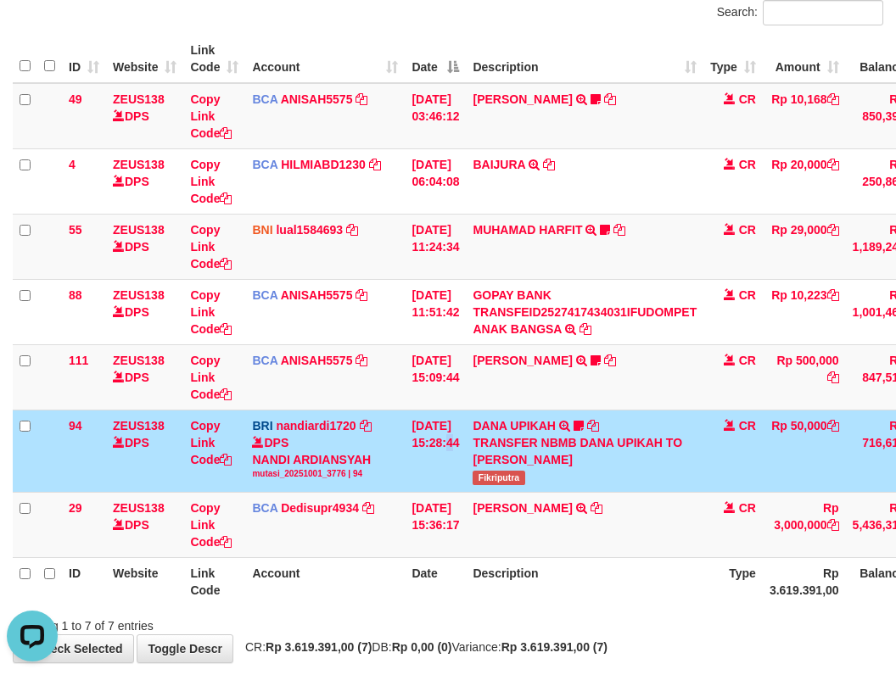
drag, startPoint x: 479, startPoint y: 429, endPoint x: 465, endPoint y: 429, distance: 13.6
click at [479, 432] on tr "94 ZEUS138 DPS Copy Link Code BRI nandiardi1720 DPS NANDI ARDIANSYAH mutasi_202…" at bounding box center [522, 451] width 1018 height 82
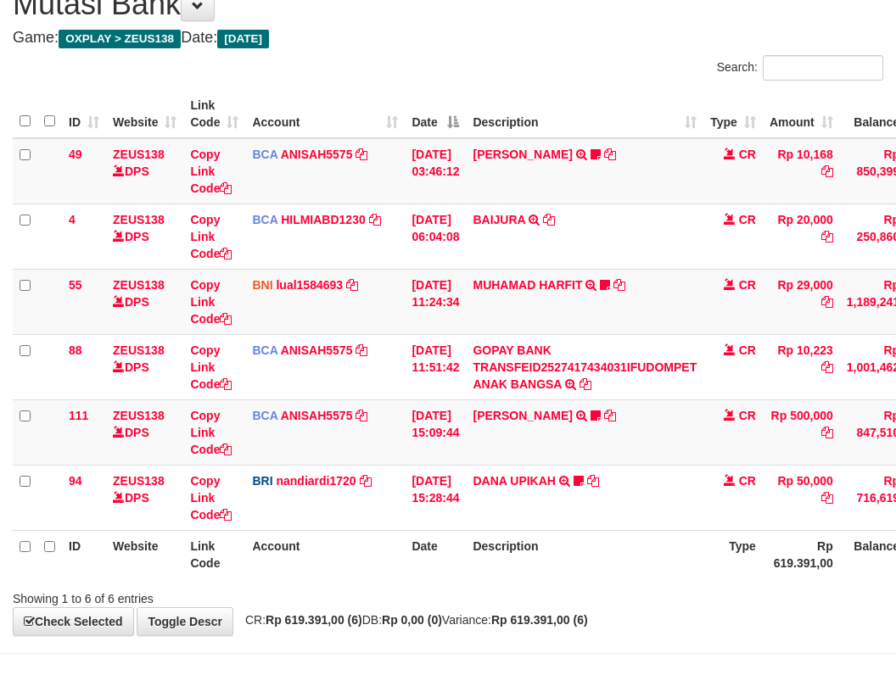
scroll to position [129, 0]
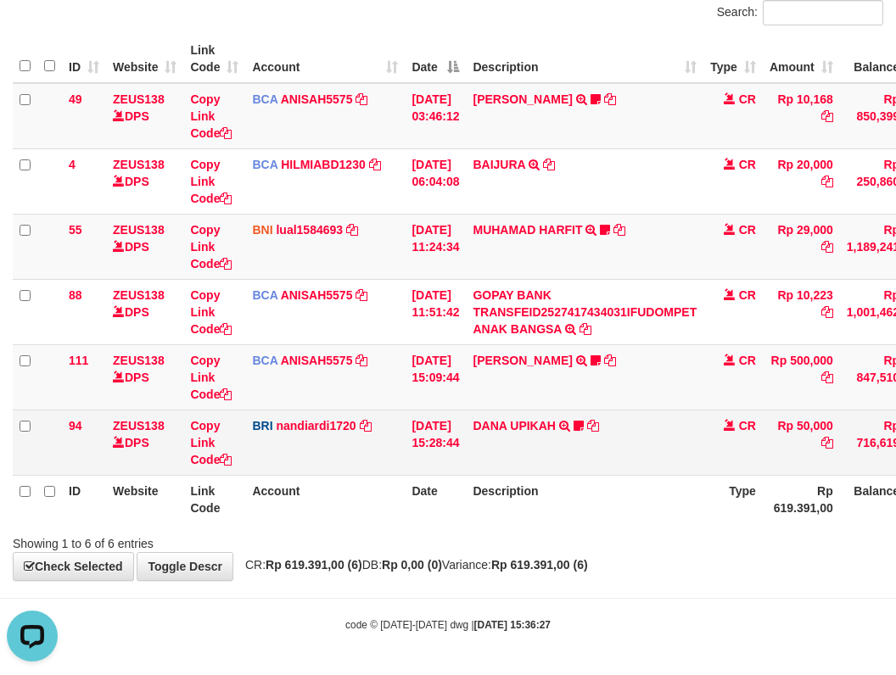
click at [549, 467] on tr "94 ZEUS138 DPS Copy Link Code BRI nandiardi1720 DPS [PERSON_NAME] mutasi_202510…" at bounding box center [519, 442] width 1012 height 65
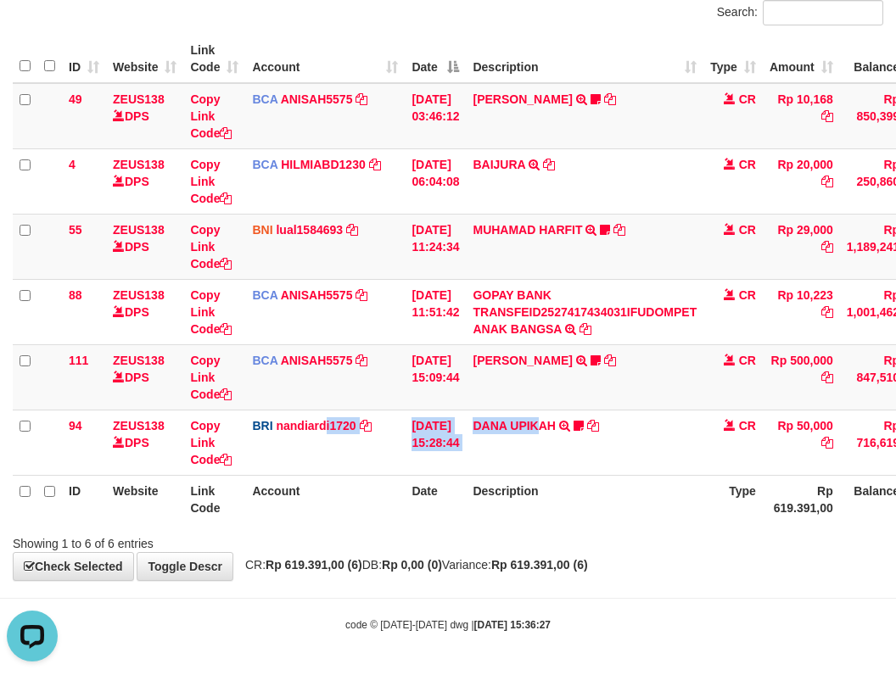
click at [794, 551] on div "**********" at bounding box center [448, 247] width 896 height 665
click at [585, 475] on th "Description" at bounding box center [585, 499] width 238 height 48
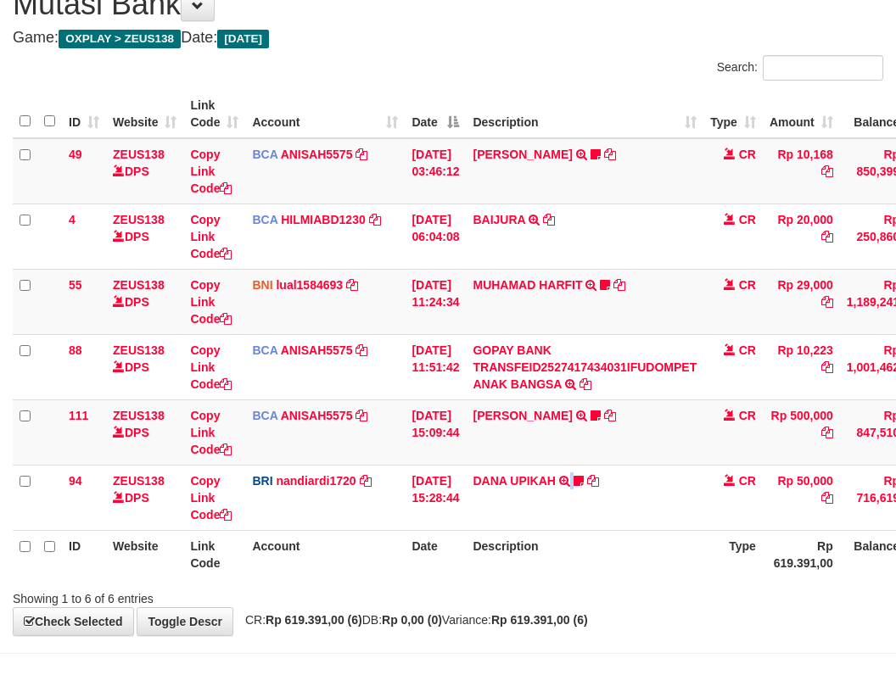
click at [584, 542] on div "Search: ID Website Link Code Account Date Description Type Amount Balance Statu…" at bounding box center [448, 331] width 870 height 552
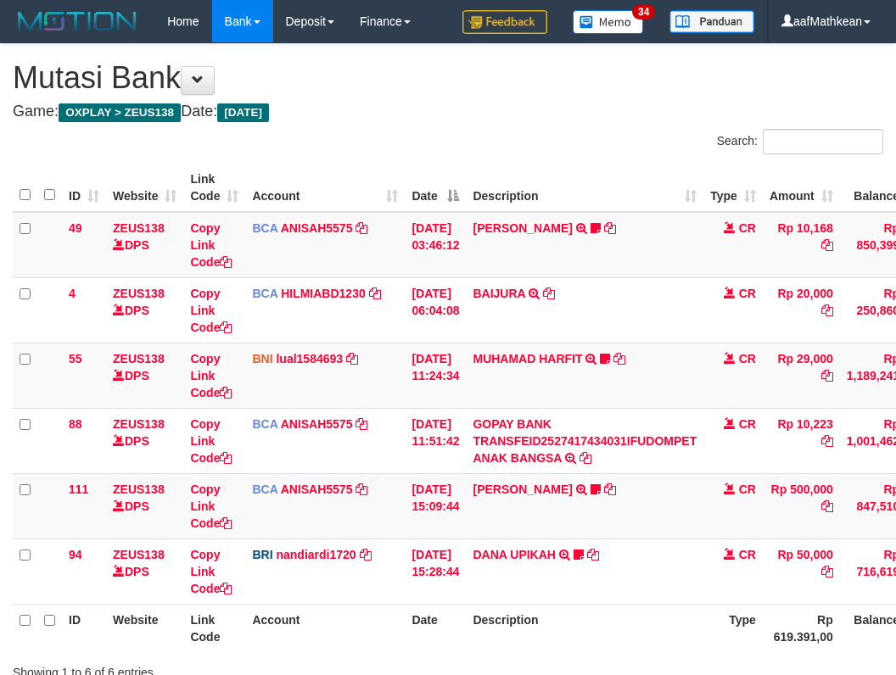
click at [624, 539] on td "DANA UPIKAH TRANSFER NBMB DANA UPIKAH TO NANDI ARDIANSYAH Fikriputra" at bounding box center [585, 571] width 238 height 65
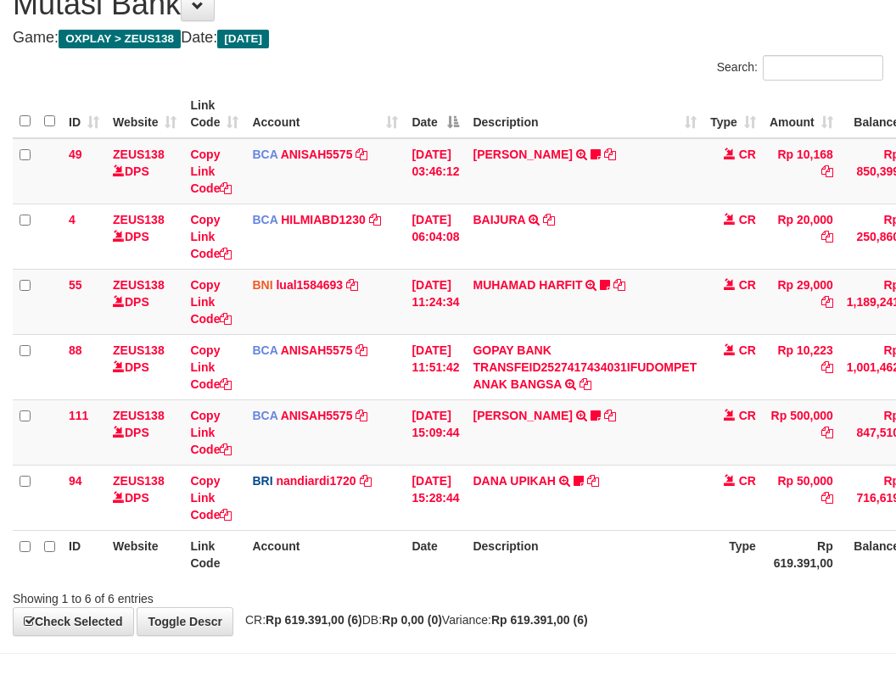
scroll to position [129, 0]
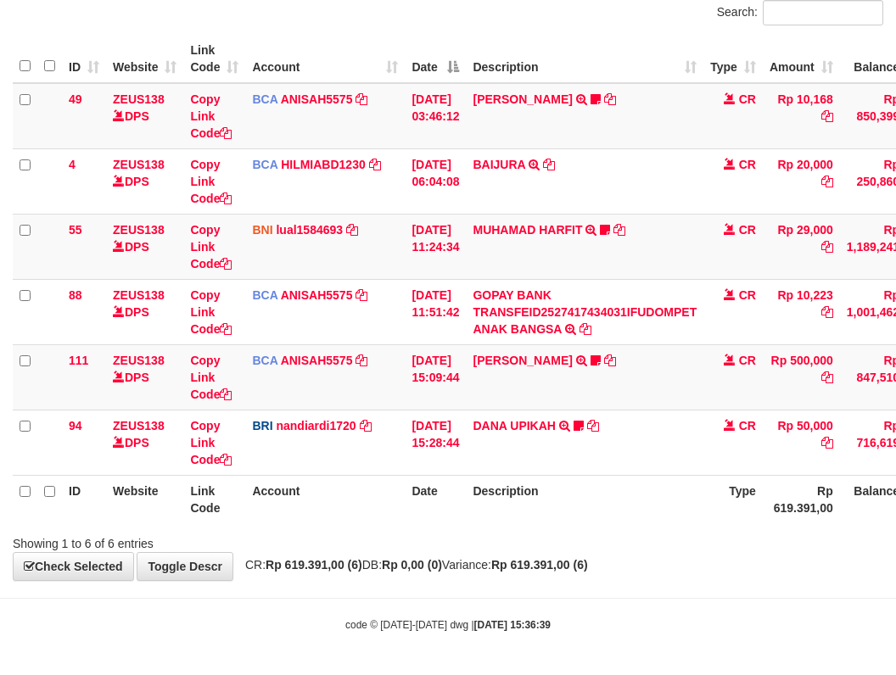
drag, startPoint x: 827, startPoint y: 533, endPoint x: 946, endPoint y: 519, distance: 119.6
click at [895, 519] on html "Toggle navigation Home Bank Account List Load By Website Group [OXPLAY] ZEUS138…" at bounding box center [448, 273] width 896 height 804
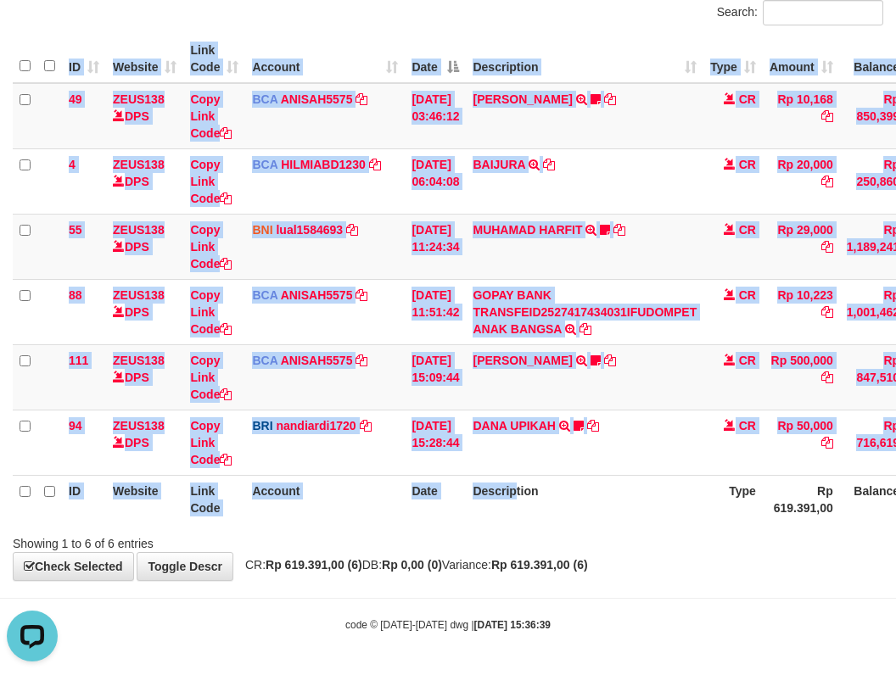
click at [644, 512] on div "ID Website Link Code Account Date Description Type Amount Balance Status Action…" at bounding box center [448, 279] width 896 height 499
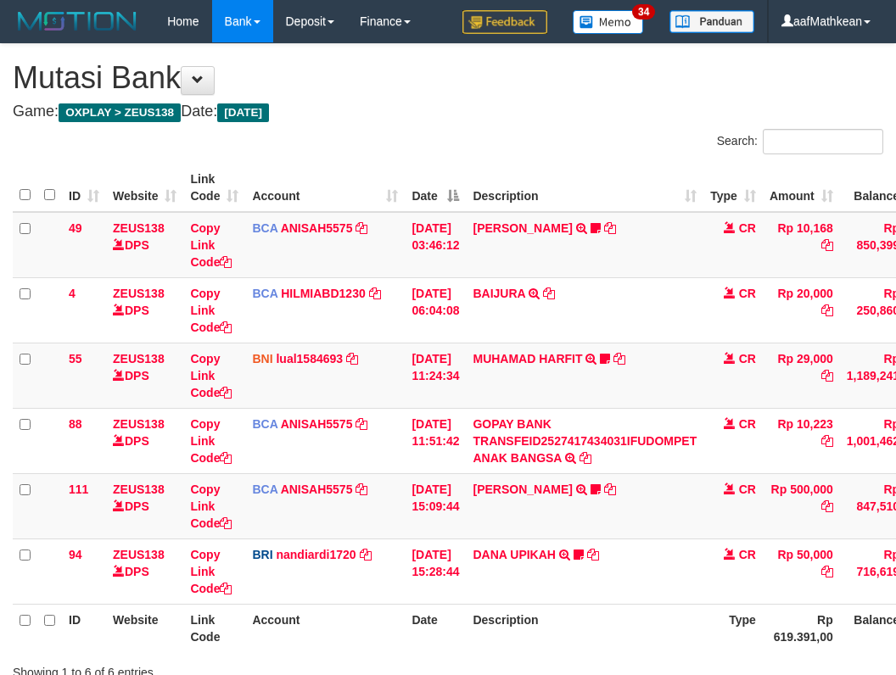
scroll to position [74, 0]
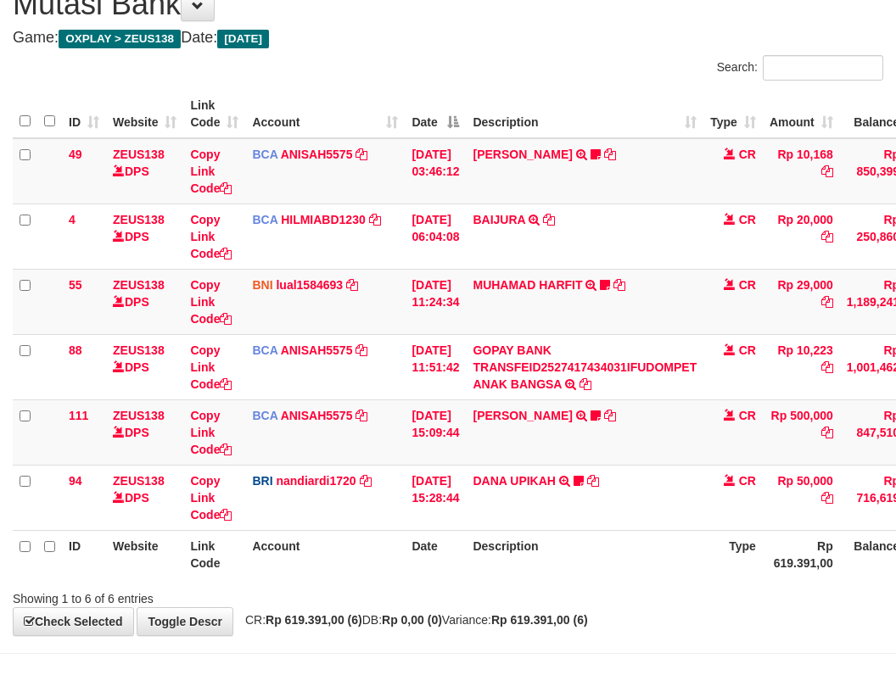
click at [456, 591] on div "Showing 1 to 6 of 6 entries" at bounding box center [448, 596] width 896 height 24
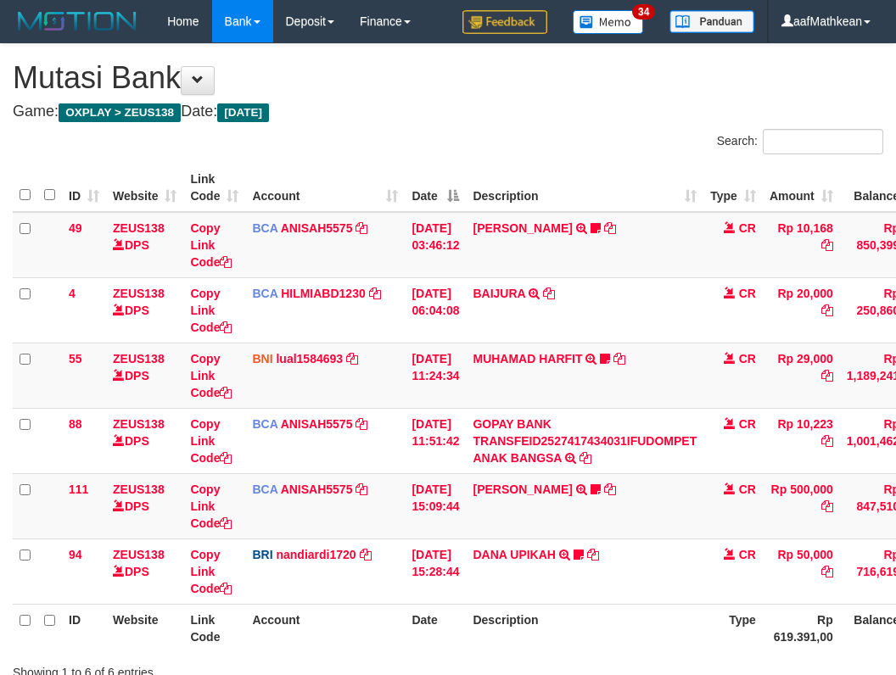
scroll to position [129, 38]
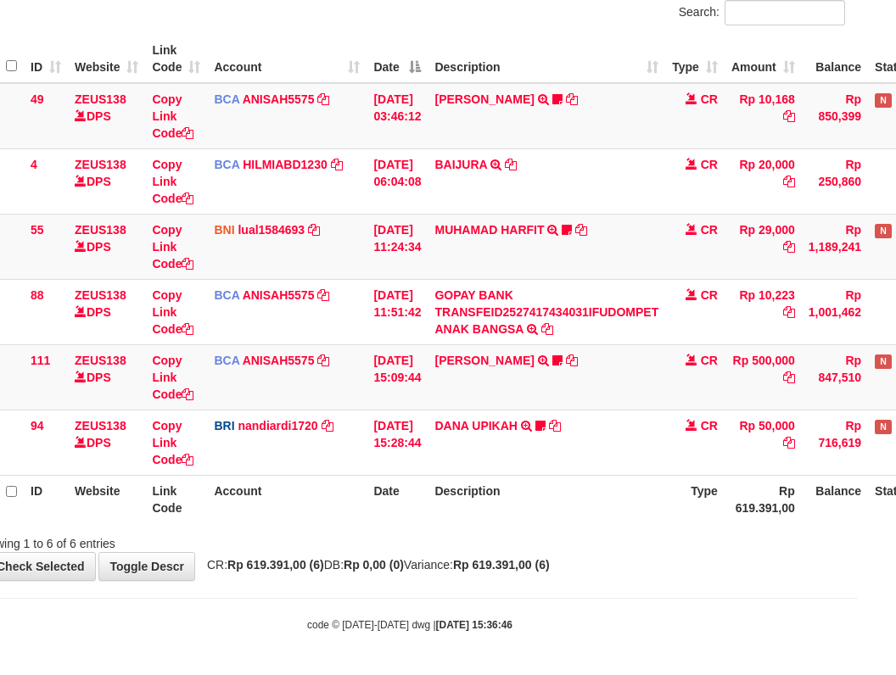
click at [337, 491] on th "Account" at bounding box center [287, 499] width 160 height 48
click at [381, 504] on tr "ID Website Link Code Account Date Description Type Rp 619.391,00 Balance Status…" at bounding box center [481, 499] width 1012 height 48
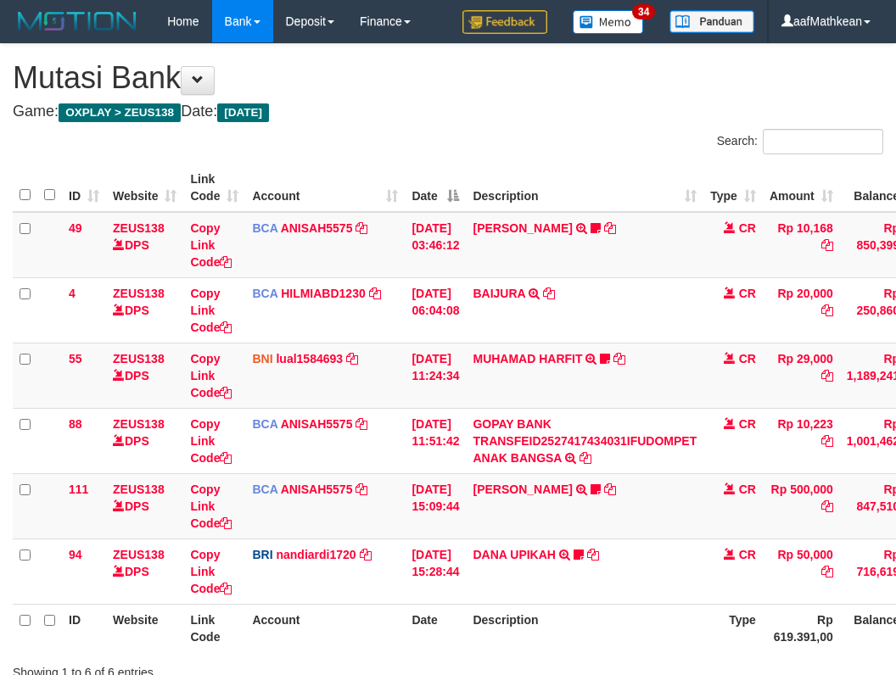
scroll to position [129, 38]
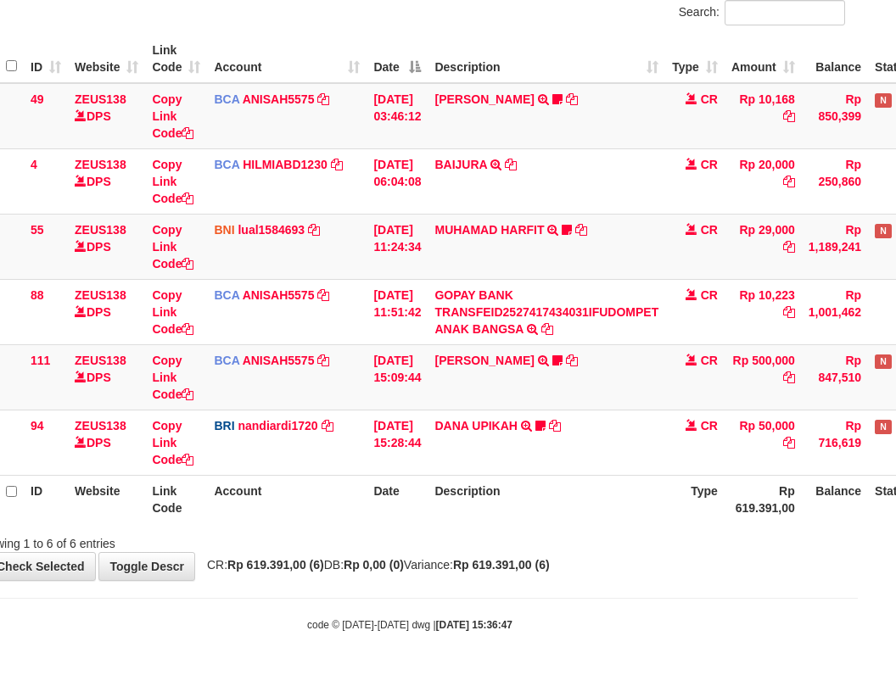
drag, startPoint x: 428, startPoint y: 493, endPoint x: 438, endPoint y: 451, distance: 43.6
click at [442, 481] on tr "ID Website Link Code Account Date Description Type Rp 619.391,00 Balance Status…" at bounding box center [481, 499] width 1012 height 48
click at [512, 405] on td "KAREN ADELIN MARTH TRSF E-BANKING CR 0110/FTSCY/WS95031 500000.00KAREN ADELIN M…" at bounding box center [547, 376] width 238 height 65
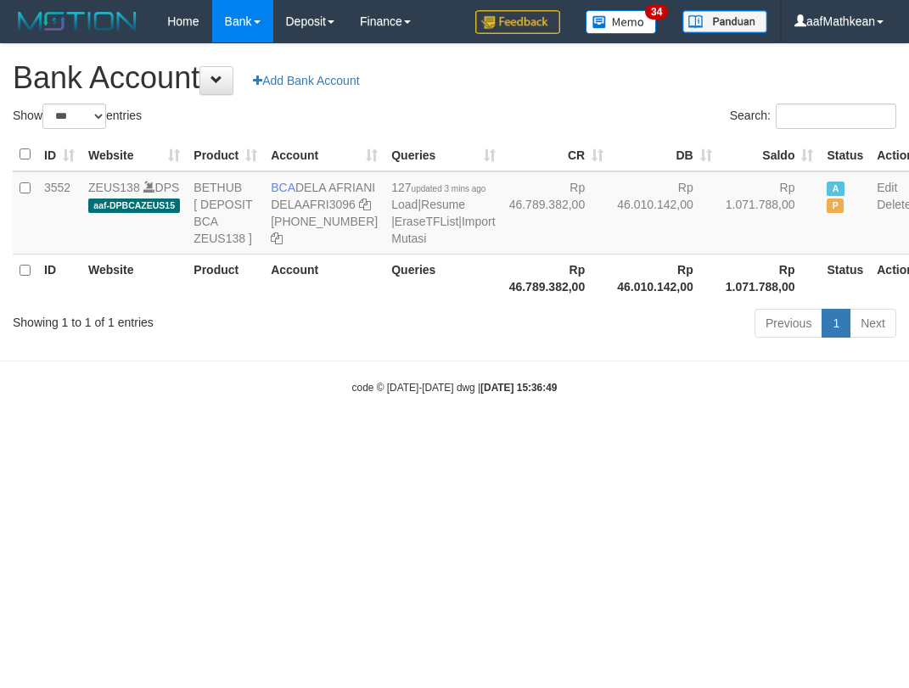
select select "***"
click at [551, 344] on div "Previous 1 Next" at bounding box center [643, 325] width 505 height 36
select select "***"
click at [499, 438] on html "Toggle navigation Home Bank Account List Load By Website Group [OXPLAY] ZEUS138…" at bounding box center [454, 219] width 909 height 438
select select "***"
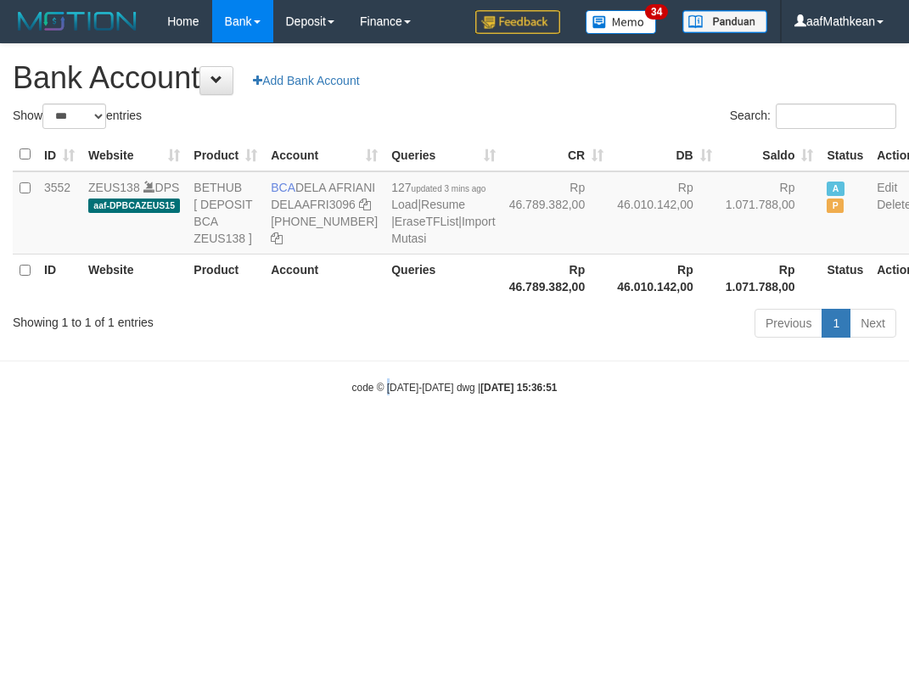
click at [394, 438] on html "Toggle navigation Home Bank Account List Load By Website Group [OXPLAY] ZEUS138…" at bounding box center [454, 219] width 909 height 438
select select "***"
click at [535, 438] on html "Toggle navigation Home Bank Account List Load By Website Group [OXPLAY] ZEUS138…" at bounding box center [454, 219] width 909 height 438
drag, startPoint x: 644, startPoint y: 630, endPoint x: 906, endPoint y: 616, distance: 262.5
click at [801, 438] on html "Toggle navigation Home Bank Account List Load By Website Group [OXPLAY] ZEUS138…" at bounding box center [454, 219] width 909 height 438
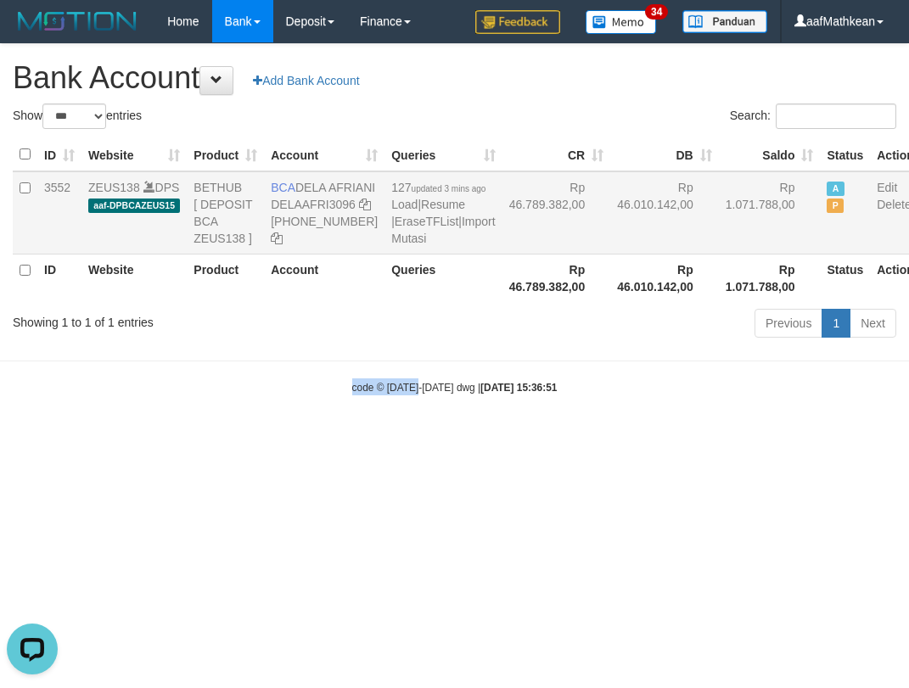
drag, startPoint x: 415, startPoint y: 415, endPoint x: 349, endPoint y: 203, distance: 222.2
click at [369, 236] on body "Toggle navigation Home Bank Account List Load By Website Group [OXPLAY] ZEUS138…" at bounding box center [454, 219] width 909 height 438
select select "***"
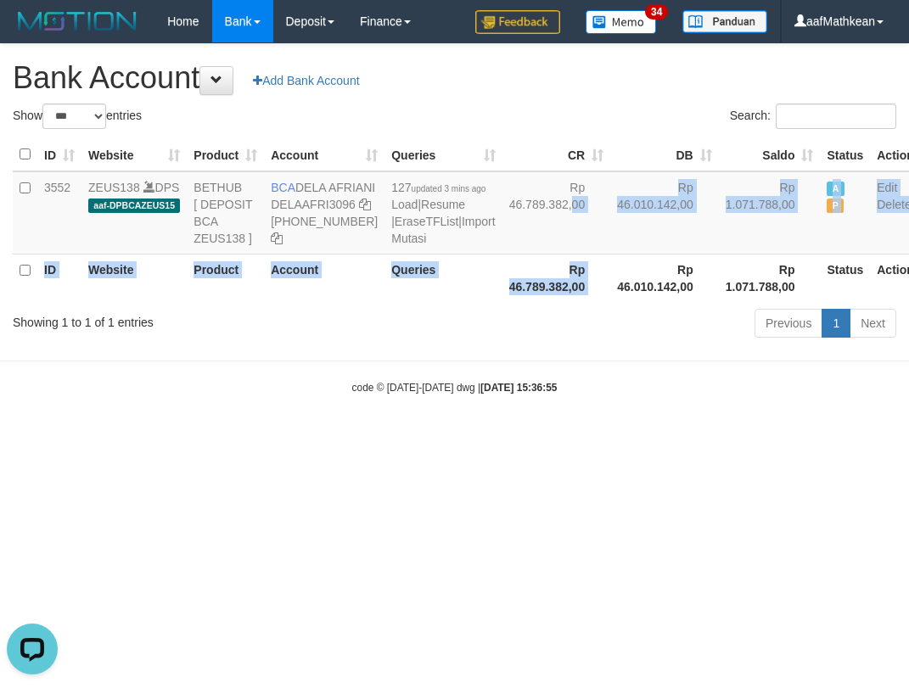
click at [620, 404] on body "Toggle navigation Home Bank Account List Load By Website Group [OXPLAY] ZEUS138…" at bounding box center [454, 219] width 909 height 438
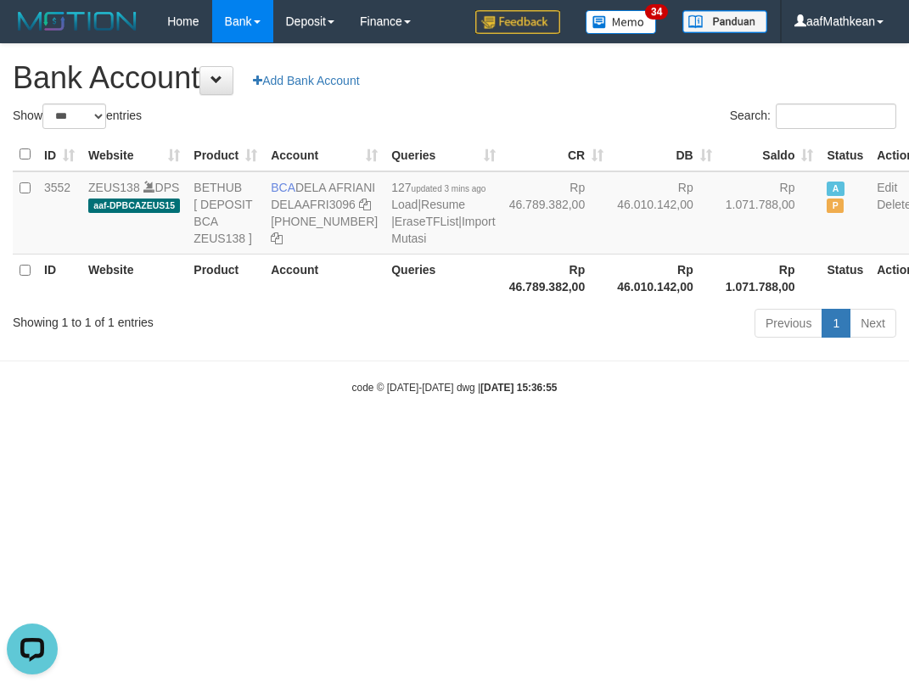
drag, startPoint x: 602, startPoint y: 434, endPoint x: 609, endPoint y: 439, distance: 9.7
click at [609, 395] on div "code © 2012-2018 dwg | 2025/10/01 15:36:55" at bounding box center [454, 386] width 909 height 17
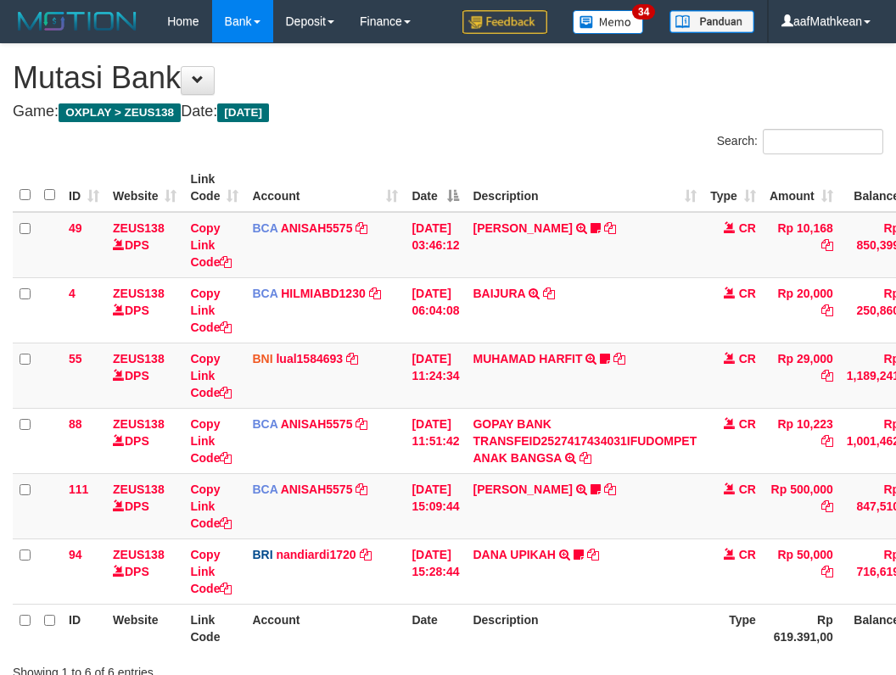
scroll to position [129, 38]
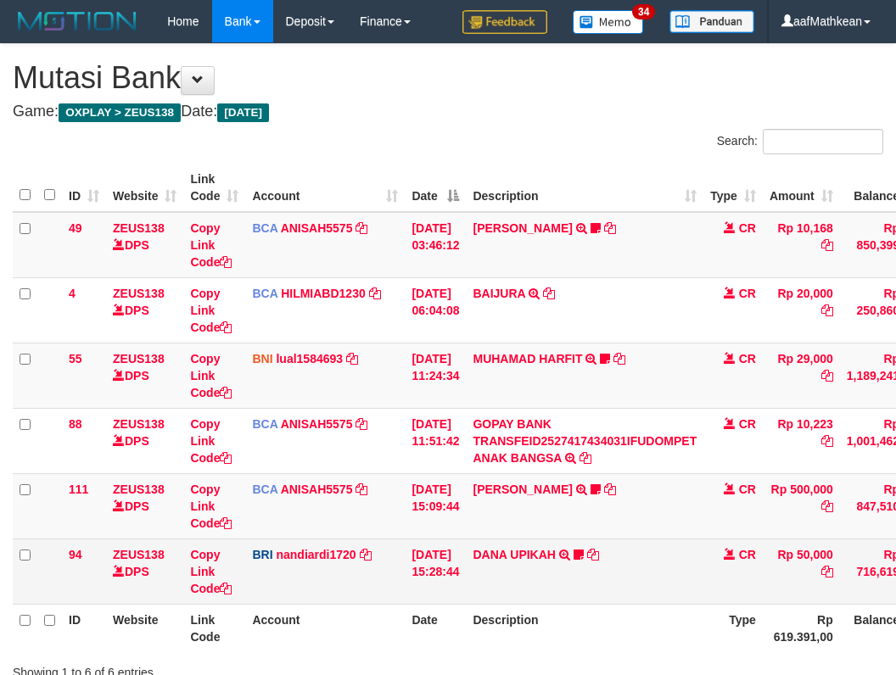
scroll to position [129, 38]
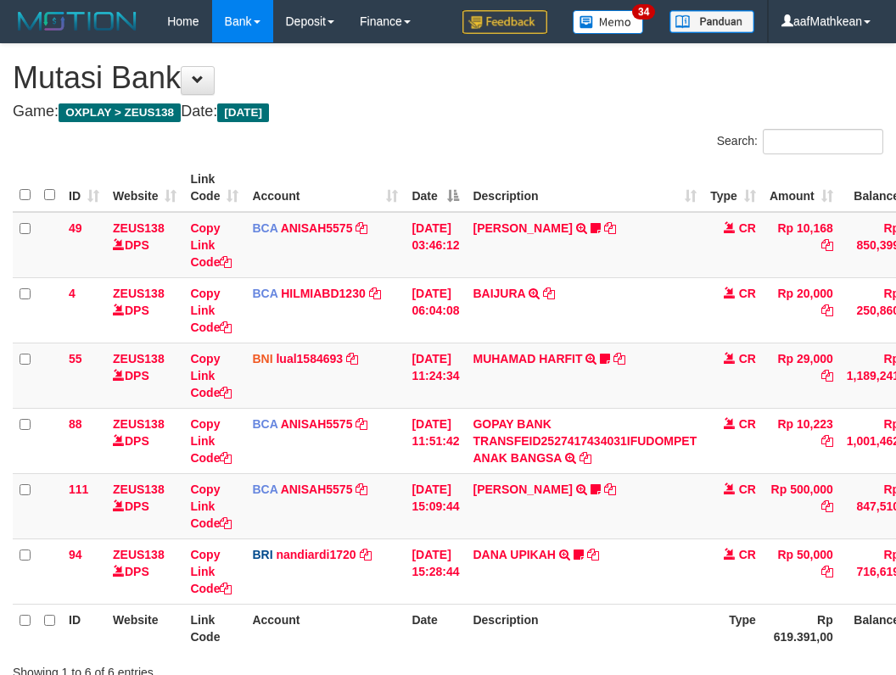
scroll to position [129, 38]
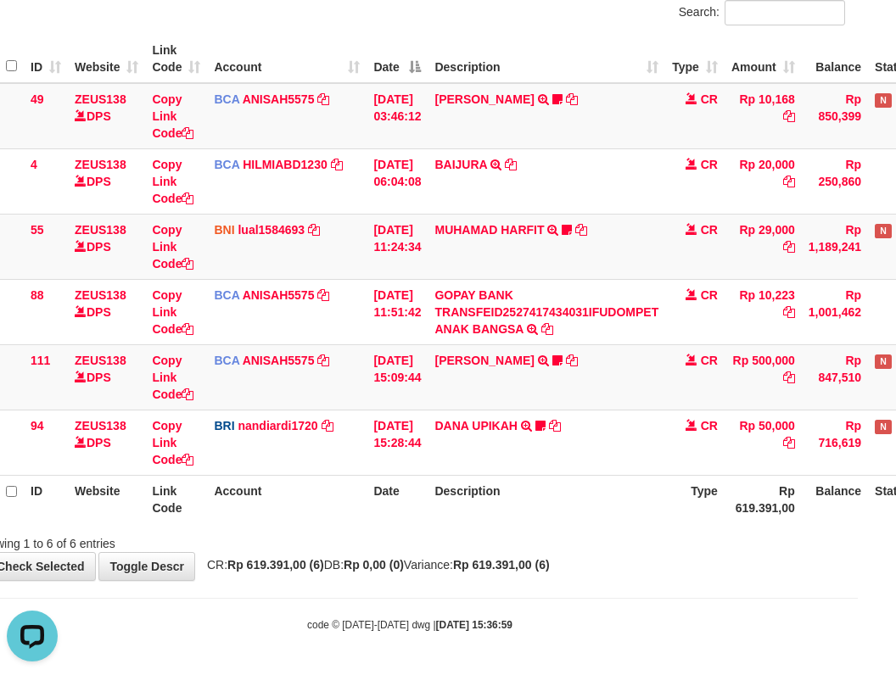
click at [567, 507] on th "Description" at bounding box center [547, 499] width 238 height 48
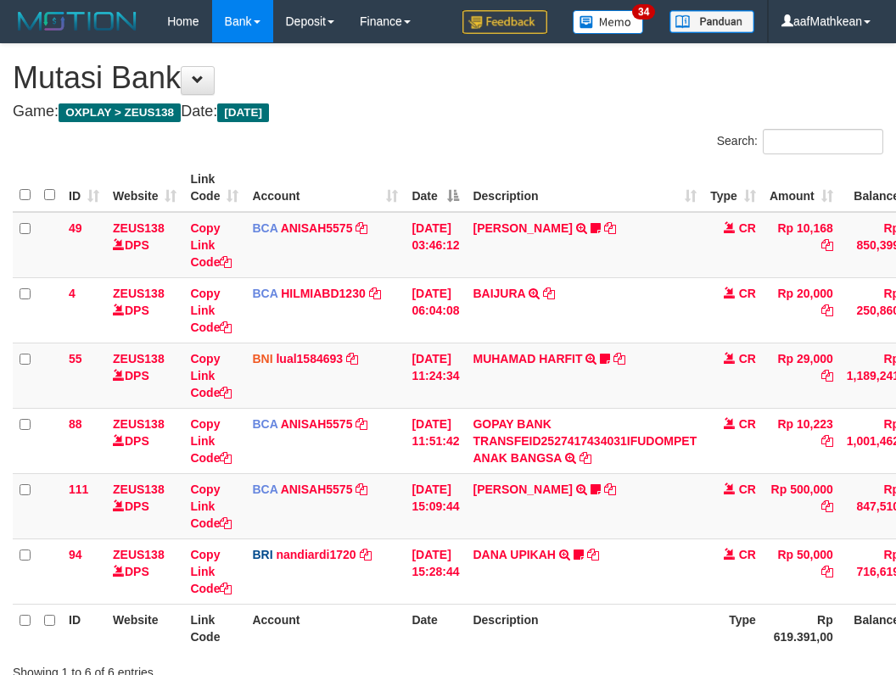
scroll to position [129, 38]
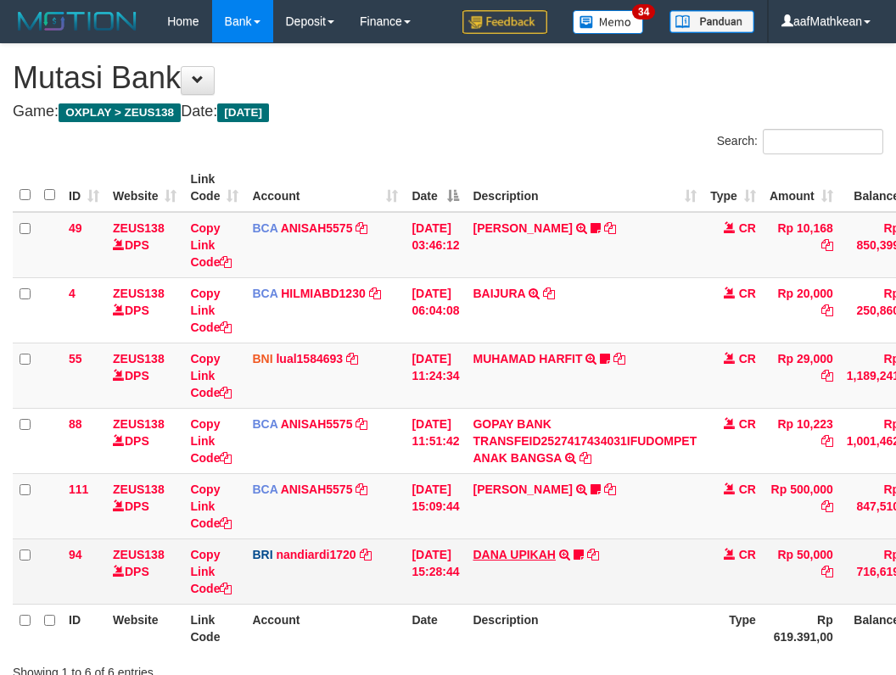
scroll to position [129, 38]
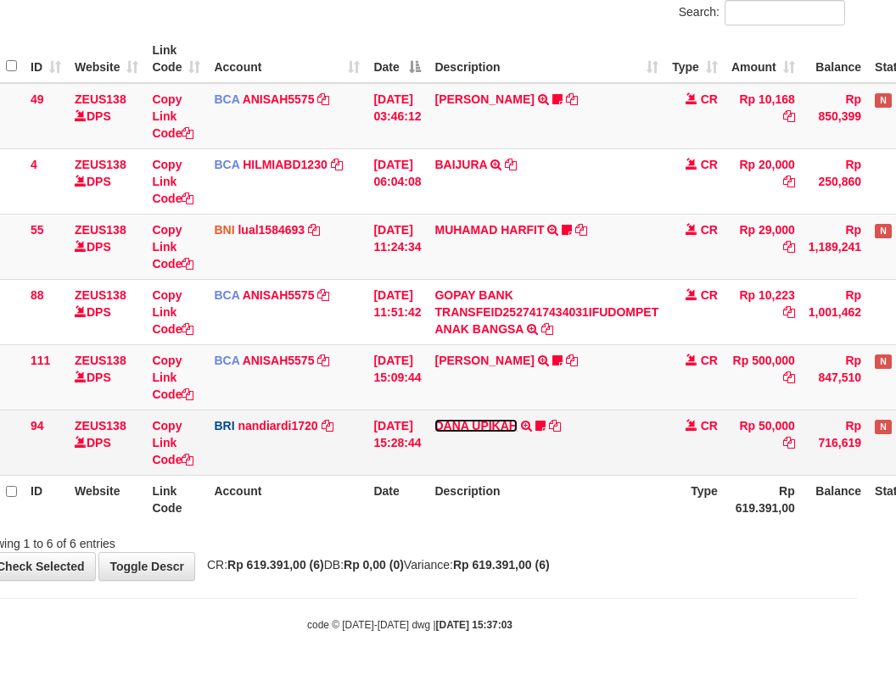
click at [484, 427] on link "DANA UPIKAH" at bounding box center [475, 426] width 82 height 14
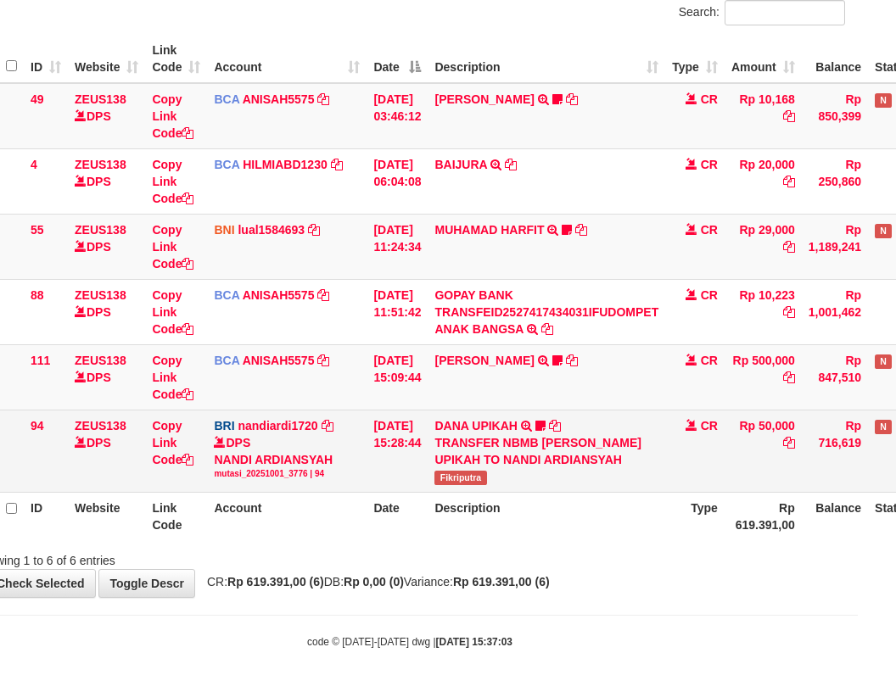
drag, startPoint x: 439, startPoint y: 485, endPoint x: 592, endPoint y: 425, distance: 165.0
click at [523, 480] on tr "94 ZEUS138 DPS Copy Link Code BRI nandiardi1720 DPS NANDI ARDIANSYAH mutasi_202…" at bounding box center [481, 451] width 1012 height 82
copy tr "DANA UPIKAH TRANSFER NBMB DANA UPIKAH TO NANDI ARDIANSYAH Fikriputra"
click at [477, 473] on span "Fikriputra" at bounding box center [460, 478] width 52 height 14
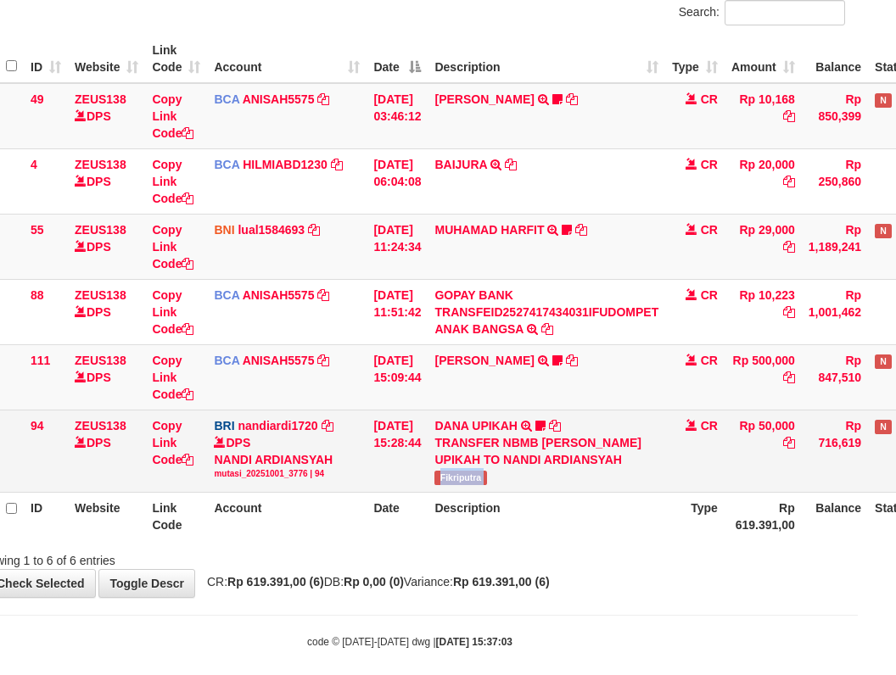
click at [477, 473] on span "Fikriputra" at bounding box center [460, 478] width 52 height 14
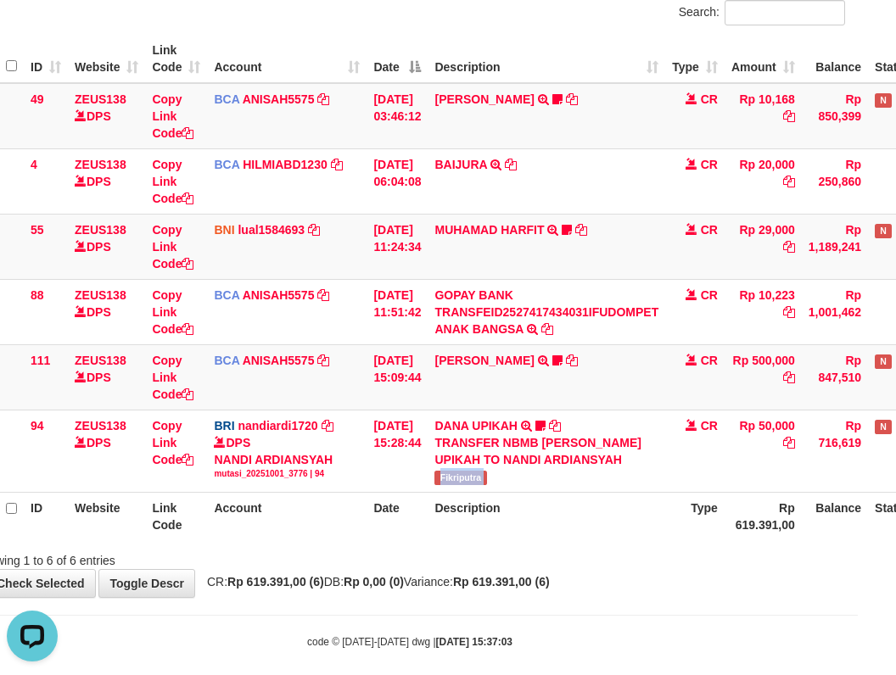
copy tr "Fikriputra"
click at [260, 468] on div "DPS NANDI ARDIANSYAH mutasi_20251001_3776 | 94" at bounding box center [287, 457] width 146 height 46
drag, startPoint x: 313, startPoint y: 495, endPoint x: 906, endPoint y: 606, distance: 603.4
click at [594, 553] on div "Search: ID Website Link Code Account Date Description Type Amount Balance Statu…" at bounding box center [410, 284] width 870 height 569
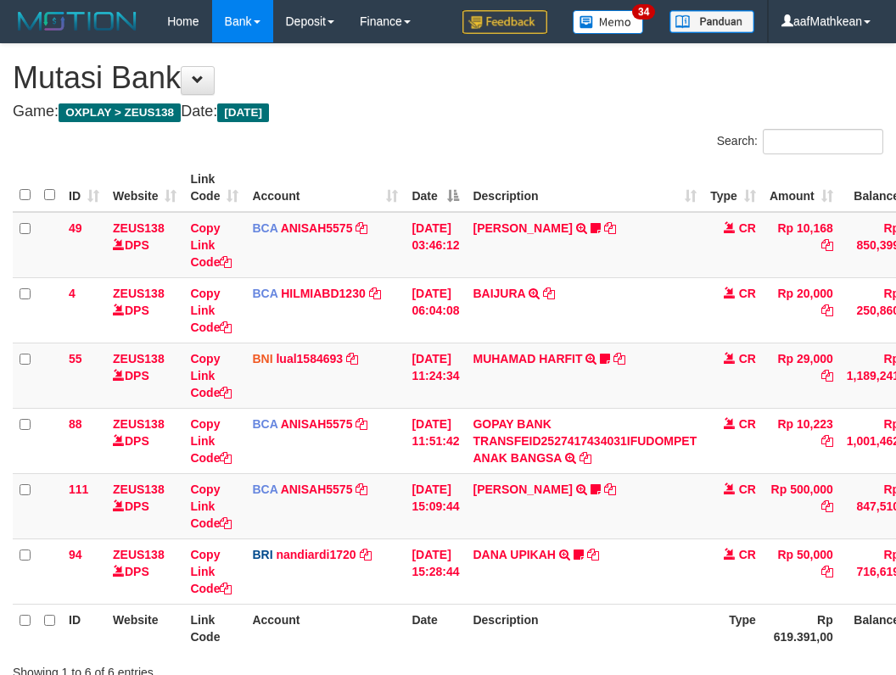
scroll to position [129, 38]
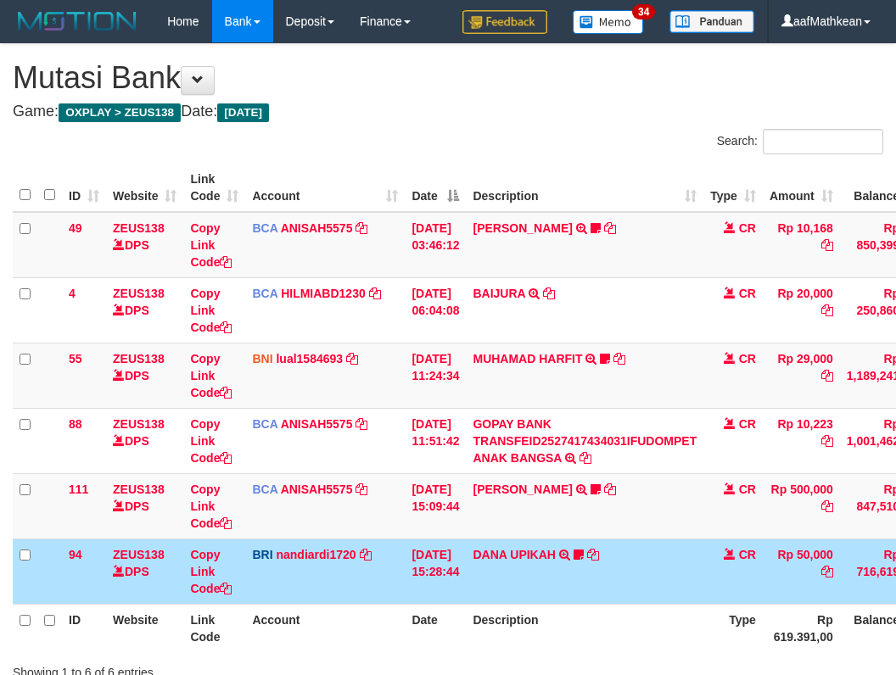
scroll to position [129, 38]
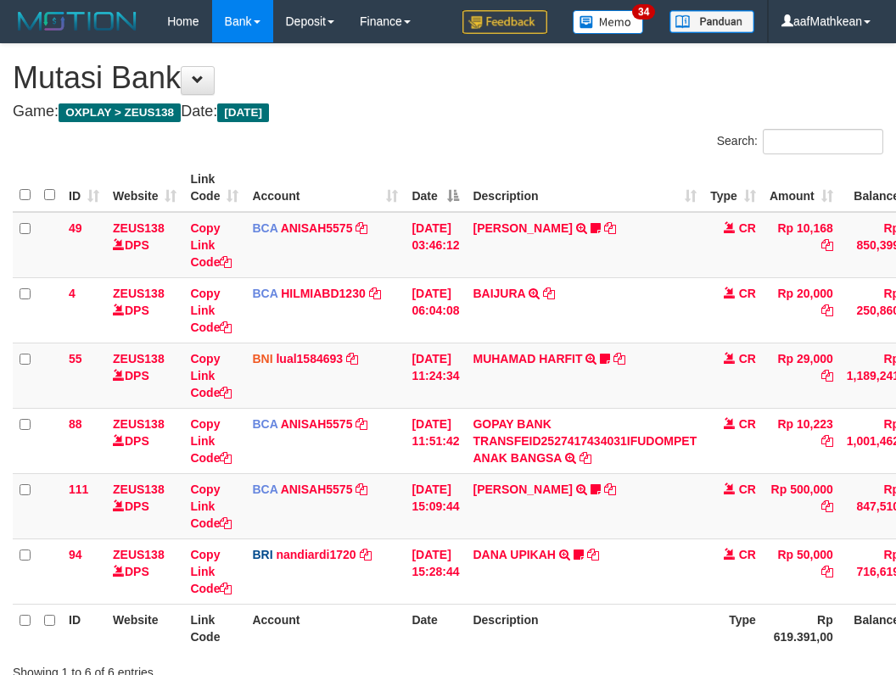
scroll to position [129, 38]
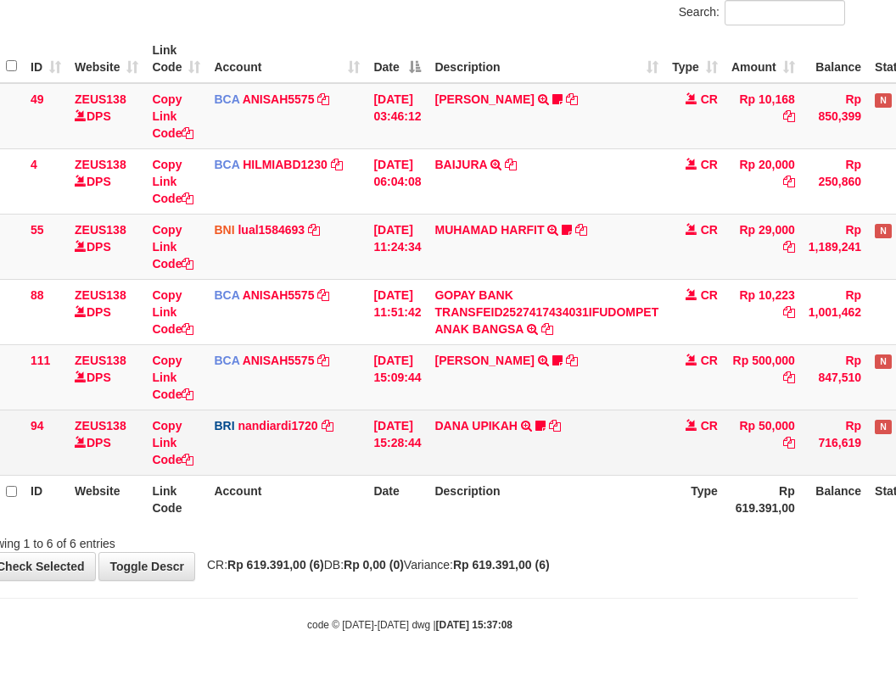
click at [200, 467] on td "Copy Link Code" at bounding box center [176, 442] width 62 height 65
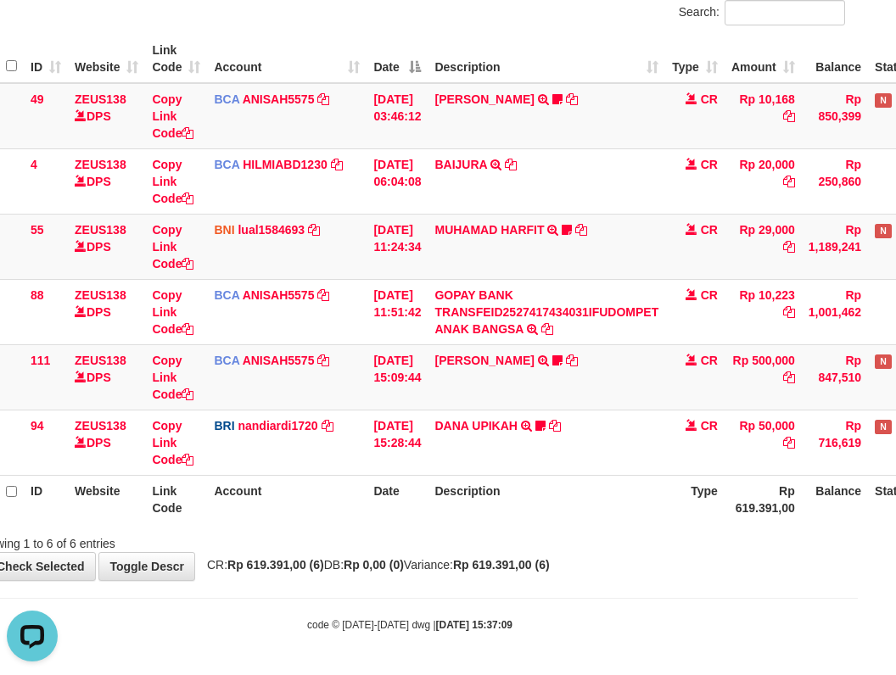
click at [523, 555] on div "**********" at bounding box center [410, 247] width 896 height 665
click at [580, 597] on body "Toggle navigation Home Bank Account List Load By Website Group [OXPLAY] ZEUS138…" at bounding box center [410, 273] width 896 height 804
drag, startPoint x: 568, startPoint y: 602, endPoint x: 605, endPoint y: 609, distance: 37.9
click at [579, 607] on body "Toggle navigation Home Bank Account List Load By Website Group [OXPLAY] ZEUS138…" at bounding box center [410, 273] width 896 height 804
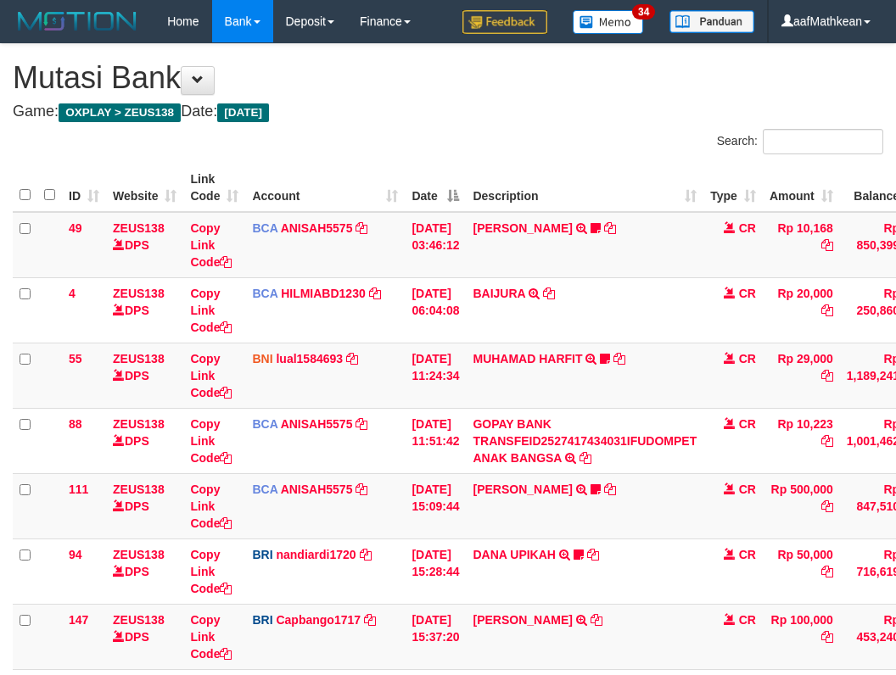
scroll to position [129, 38]
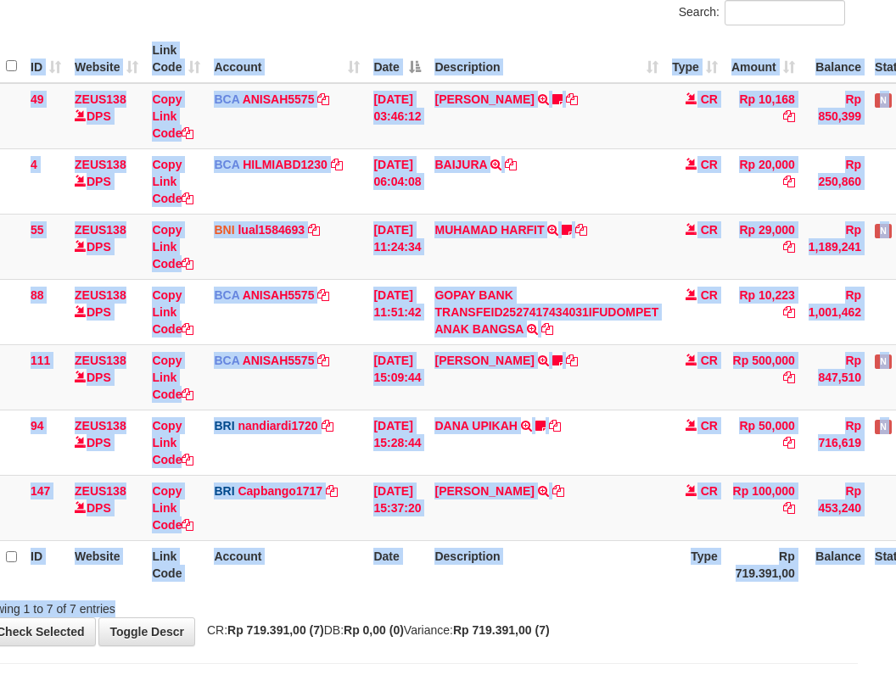
click at [617, 590] on div "ID Website Link Code Account Date Description Type Amount Balance Status Action…" at bounding box center [410, 312] width 896 height 564
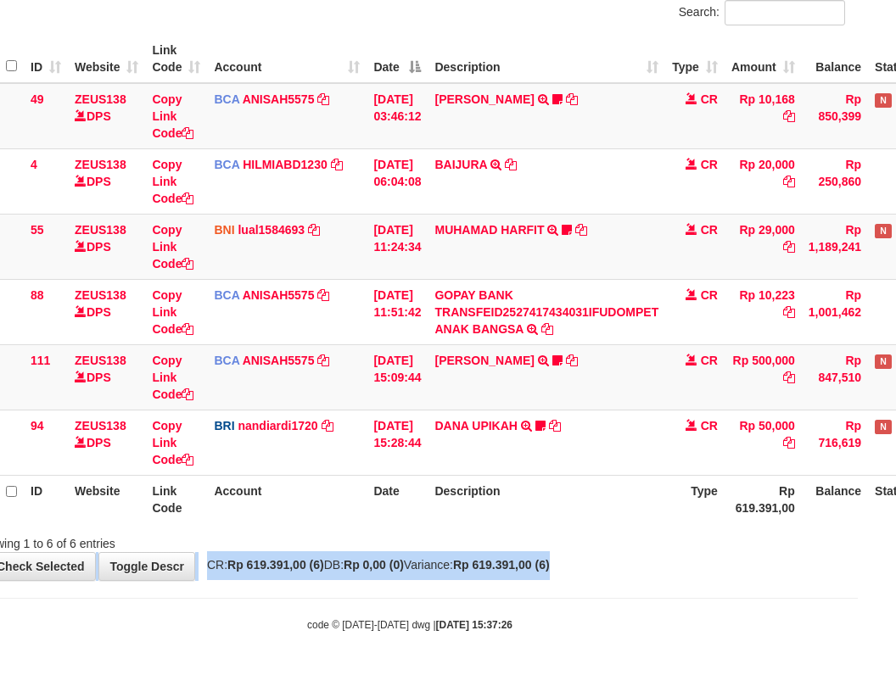
drag, startPoint x: 641, startPoint y: 544, endPoint x: 1183, endPoint y: 650, distance: 552.4
click at [858, 650] on html "Toggle navigation Home Bank Account List Load By Website Group [OXPLAY] ZEUS138…" at bounding box center [410, 273] width 896 height 804
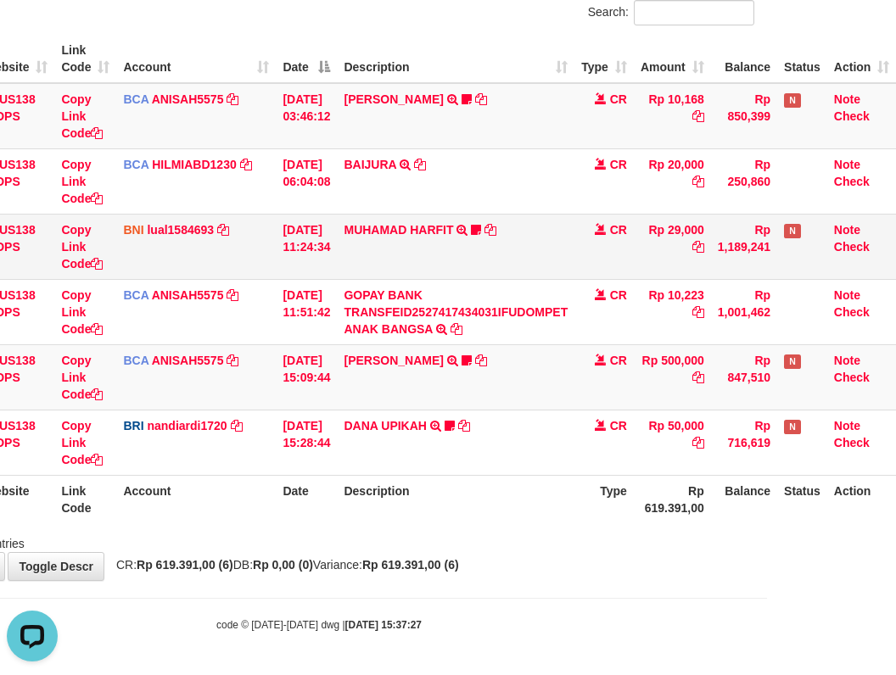
drag, startPoint x: 372, startPoint y: 504, endPoint x: 338, endPoint y: 229, distance: 277.0
click at [370, 485] on th "Description" at bounding box center [456, 499] width 238 height 48
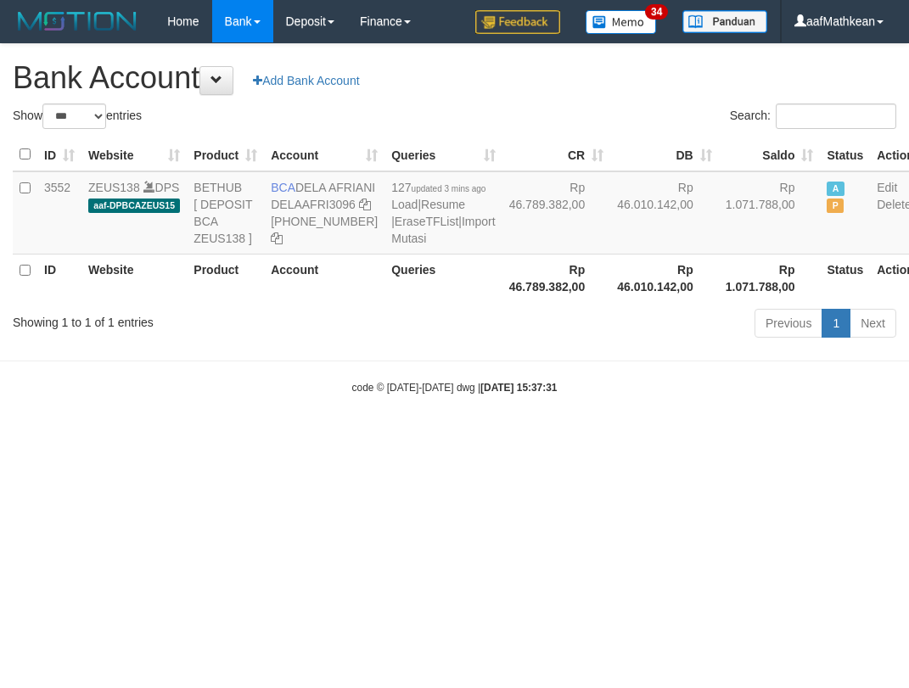
select select "***"
drag, startPoint x: 662, startPoint y: 199, endPoint x: 810, endPoint y: 226, distance: 150.8
click at [719, 201] on td "Rp 1.071.788,00" at bounding box center [770, 212] width 102 height 83
copy td "1.071.788"
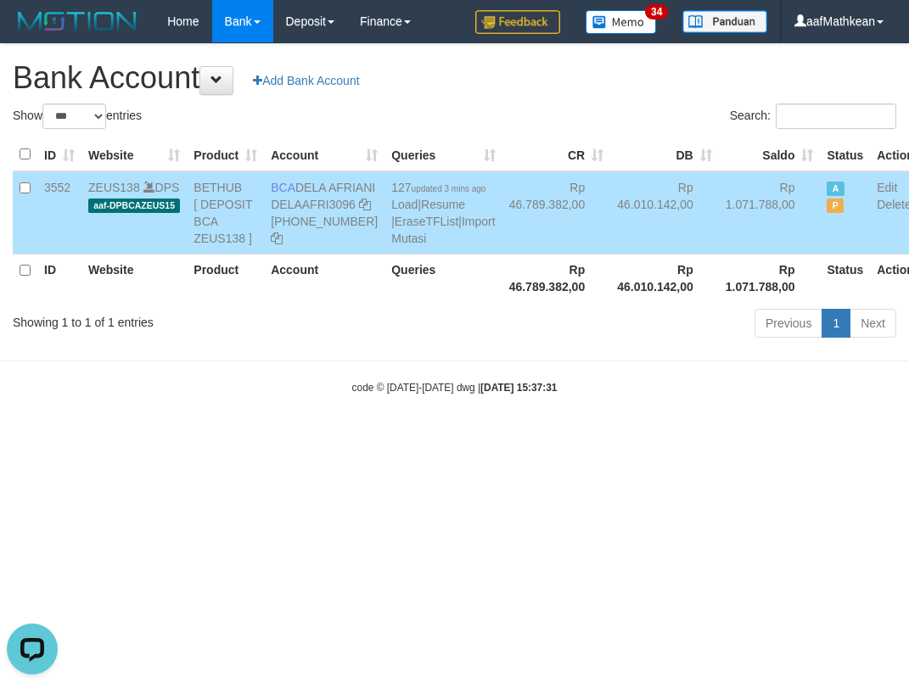
drag, startPoint x: 439, startPoint y: 430, endPoint x: 449, endPoint y: 441, distance: 15.0
click at [449, 395] on div "code © 2012-2018 dwg | 2025/10/01 15:37:31" at bounding box center [454, 386] width 909 height 17
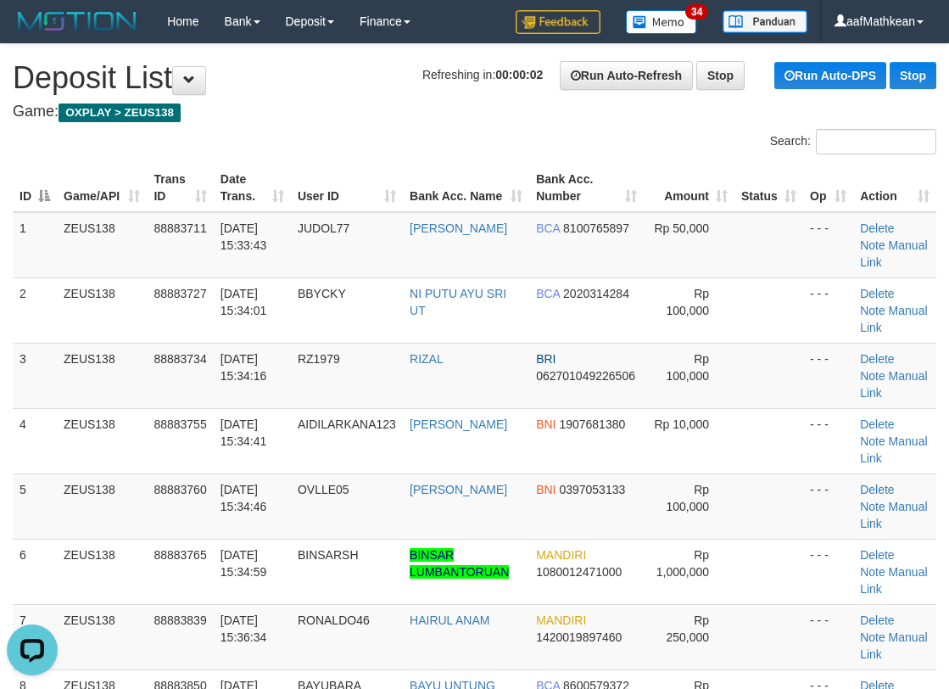
drag, startPoint x: 172, startPoint y: 137, endPoint x: 91, endPoint y: 188, distance: 96.5
click at [176, 140] on div "Search:" at bounding box center [474, 144] width 949 height 30
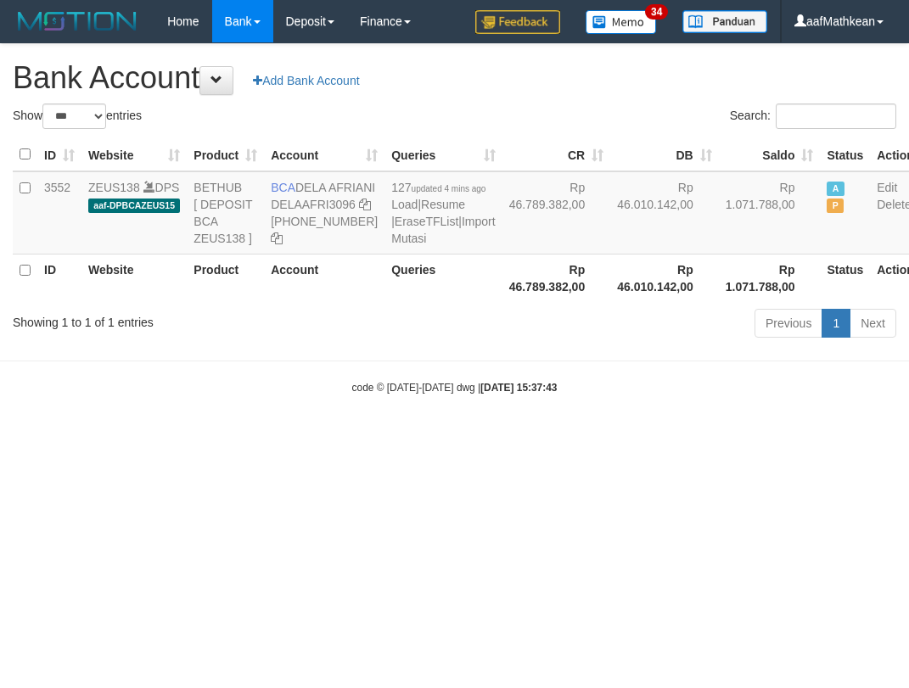
select select "***"
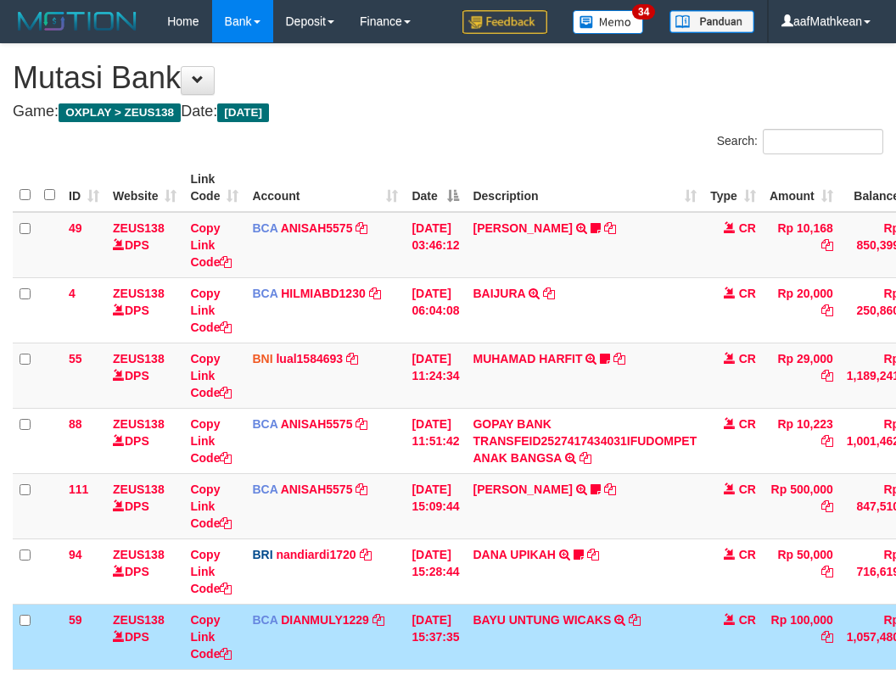
scroll to position [129, 141]
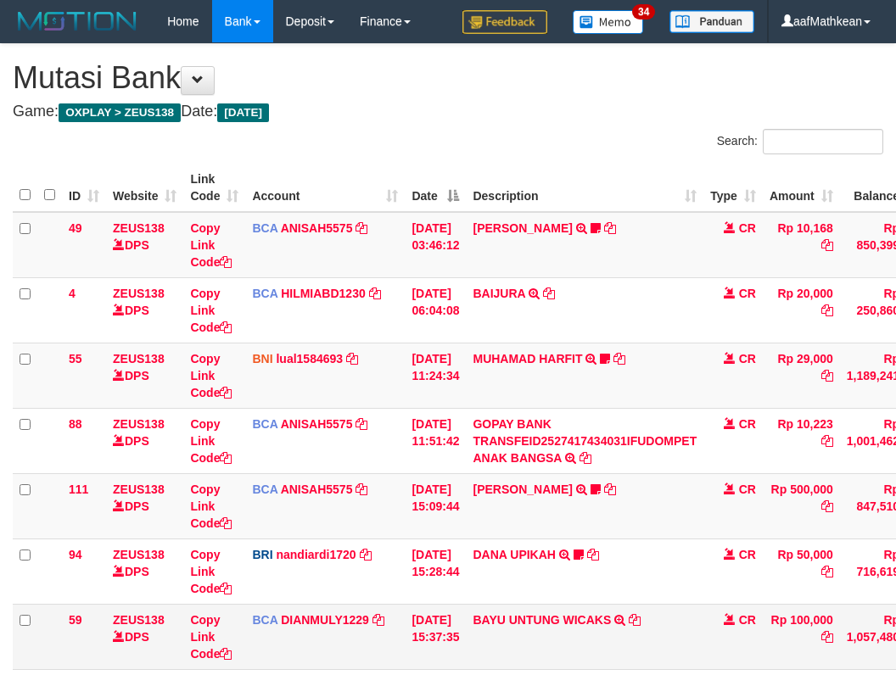
scroll to position [129, 141]
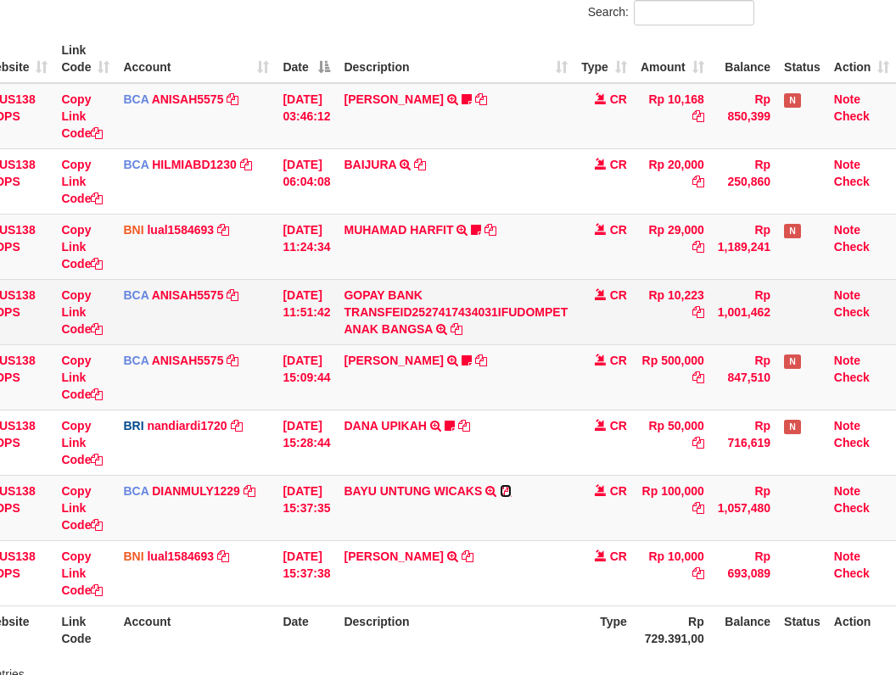
drag, startPoint x: 507, startPoint y: 490, endPoint x: 870, endPoint y: 342, distance: 392.3
click at [507, 490] on icon at bounding box center [506, 491] width 12 height 12
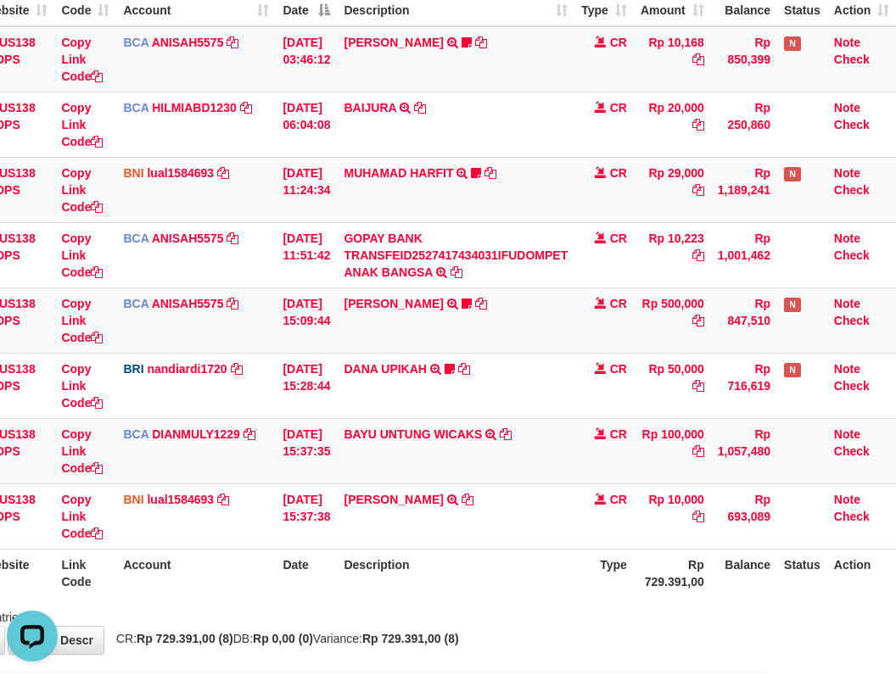
scroll to position [260, 141]
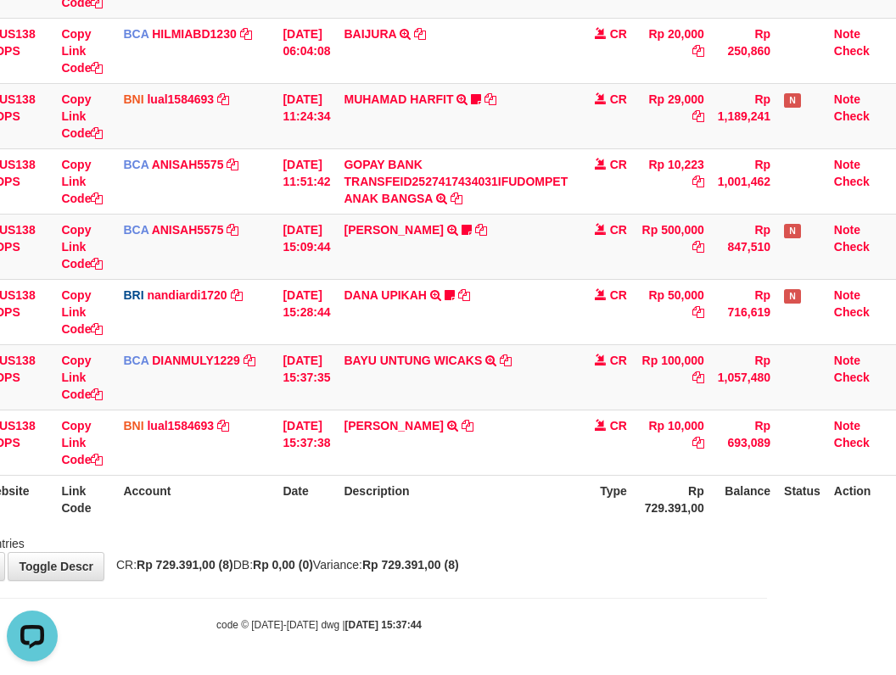
click at [521, 511] on th "Description" at bounding box center [456, 499] width 238 height 48
drag, startPoint x: 509, startPoint y: 509, endPoint x: 609, endPoint y: 490, distance: 101.8
click at [518, 507] on th "Description" at bounding box center [456, 499] width 238 height 48
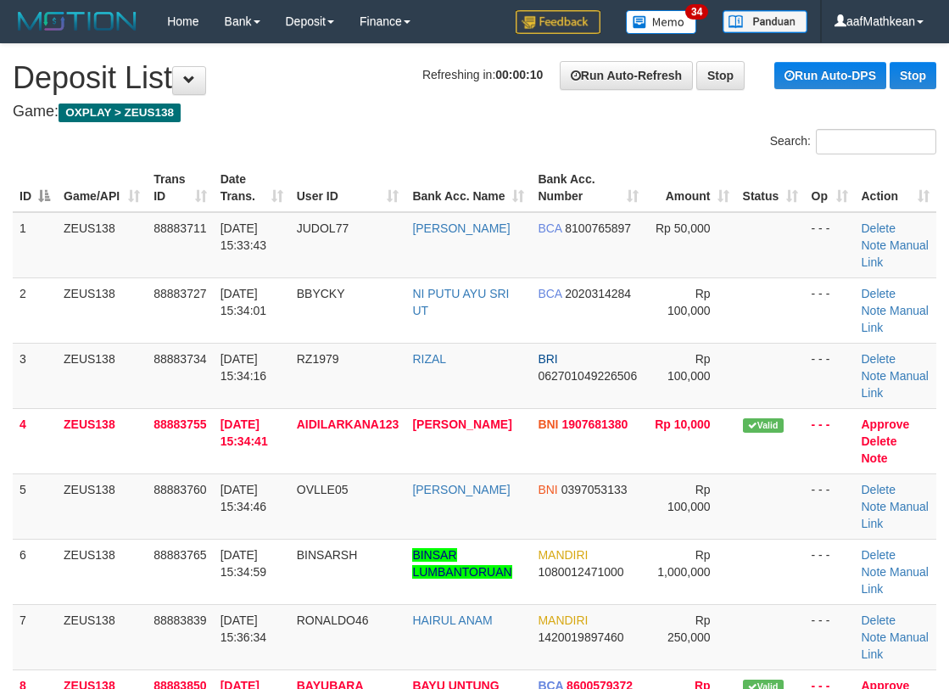
drag, startPoint x: 265, startPoint y: 200, endPoint x: 7, endPoint y: 326, distance: 286.9
click at [204, 252] on table "ID Game/API Trans ID Date Trans. User ID Bank Acc. Name Bank Acc. Number Amount…" at bounding box center [475, 473] width 924 height 619
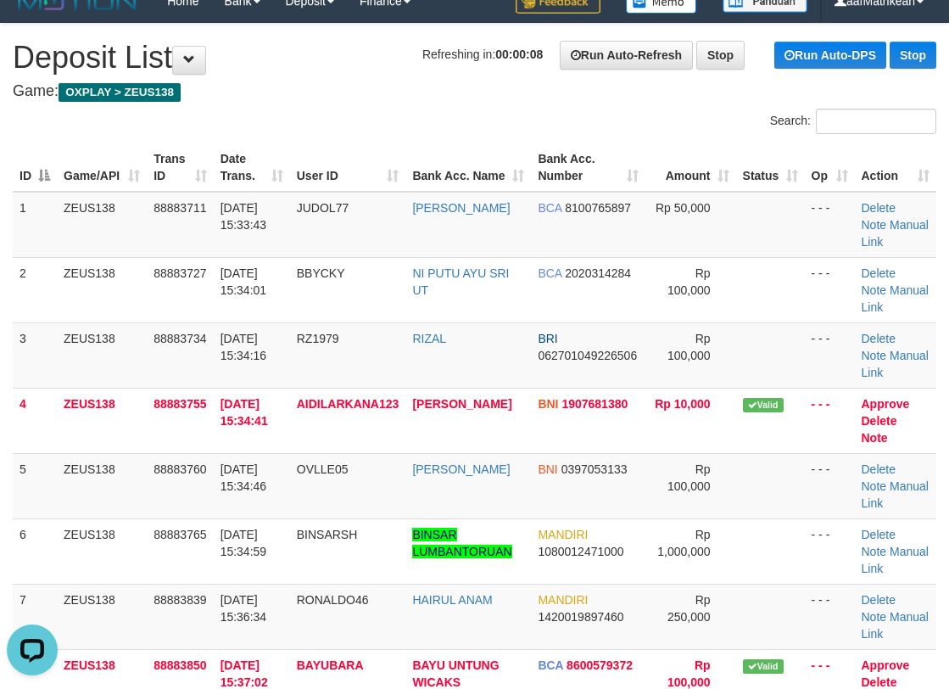
click at [425, 128] on div "Search:" at bounding box center [474, 124] width 949 height 30
drag, startPoint x: 420, startPoint y: 131, endPoint x: 380, endPoint y: 165, distance: 52.4
click at [421, 132] on div "Search:" at bounding box center [474, 124] width 949 height 30
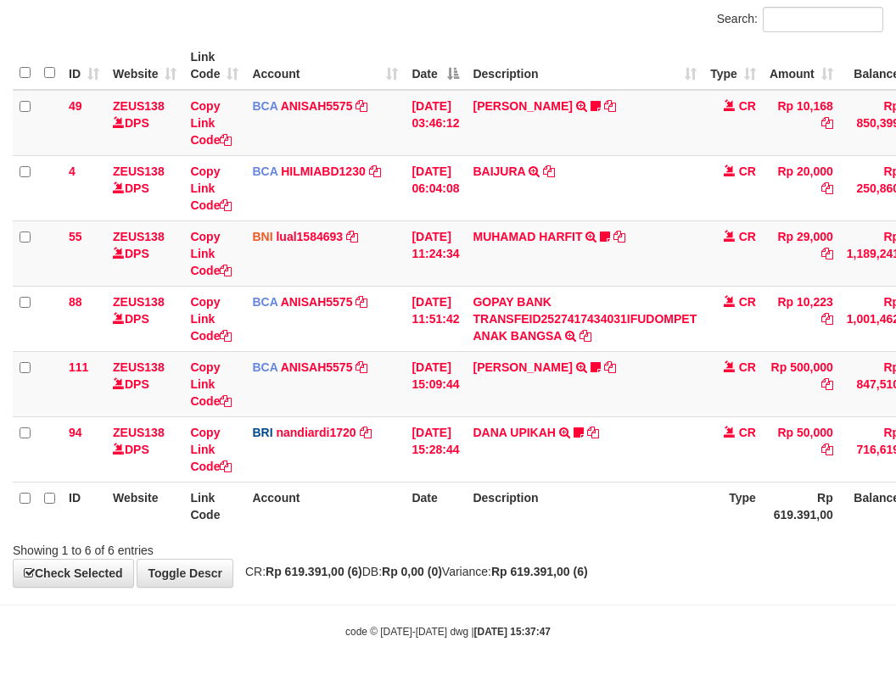
scroll to position [129, 0]
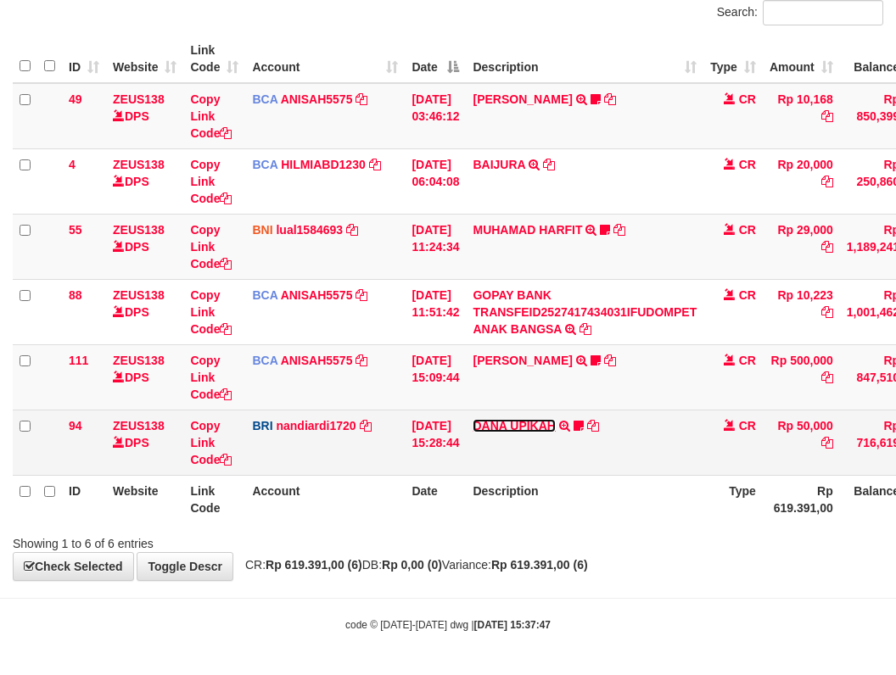
click at [502, 428] on link "DANA UPIKAH" at bounding box center [514, 426] width 82 height 14
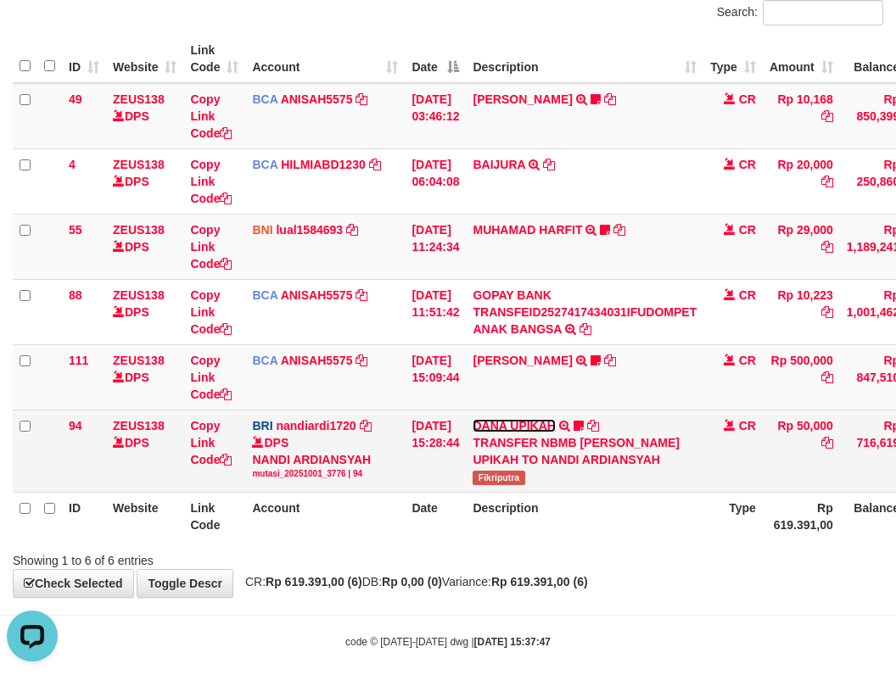
scroll to position [0, 0]
drag, startPoint x: 495, startPoint y: 479, endPoint x: 907, endPoint y: 314, distance: 444.3
click at [555, 479] on td "DANA UPIKAH TRANSFER NBMB DANA UPIKAH TO NANDI ARDIANSYAH Fikriputra" at bounding box center [585, 451] width 238 height 82
click at [333, 449] on div "DPS NANDI ARDIANSYAH mutasi_20251001_3776 | 94" at bounding box center [325, 457] width 146 height 46
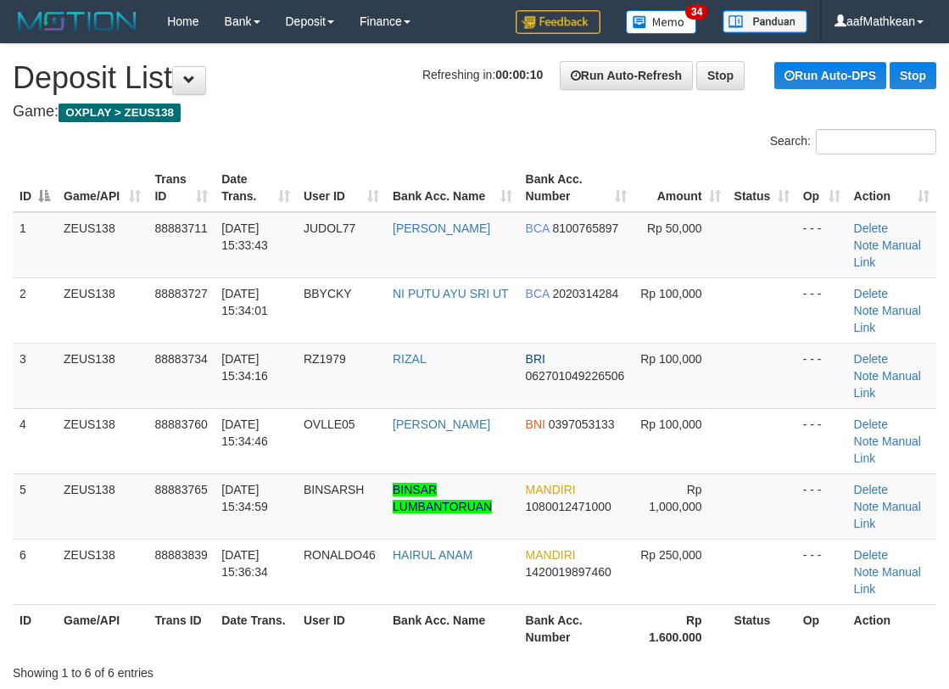
scroll to position [20, 0]
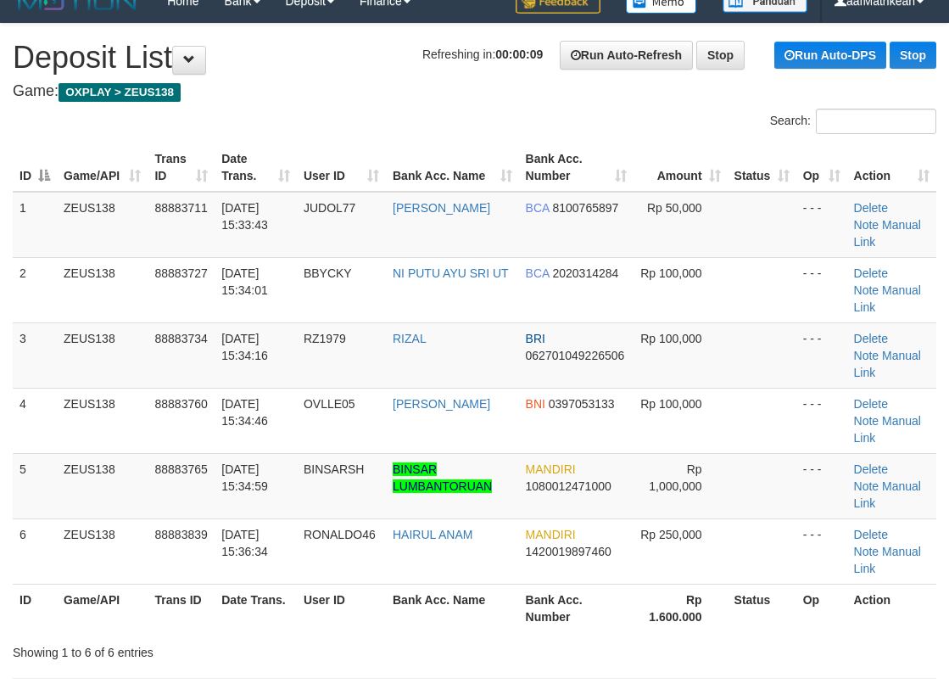
click at [282, 163] on table "ID Game/API Trans ID Date Trans. User ID Bank Acc. Name Bank Acc. Number Amount…" at bounding box center [475, 387] width 924 height 489
drag, startPoint x: 322, startPoint y: 78, endPoint x: 318, endPoint y: 87, distance: 10.3
drag, startPoint x: 318, startPoint y: 87, endPoint x: 332, endPoint y: 95, distance: 15.6
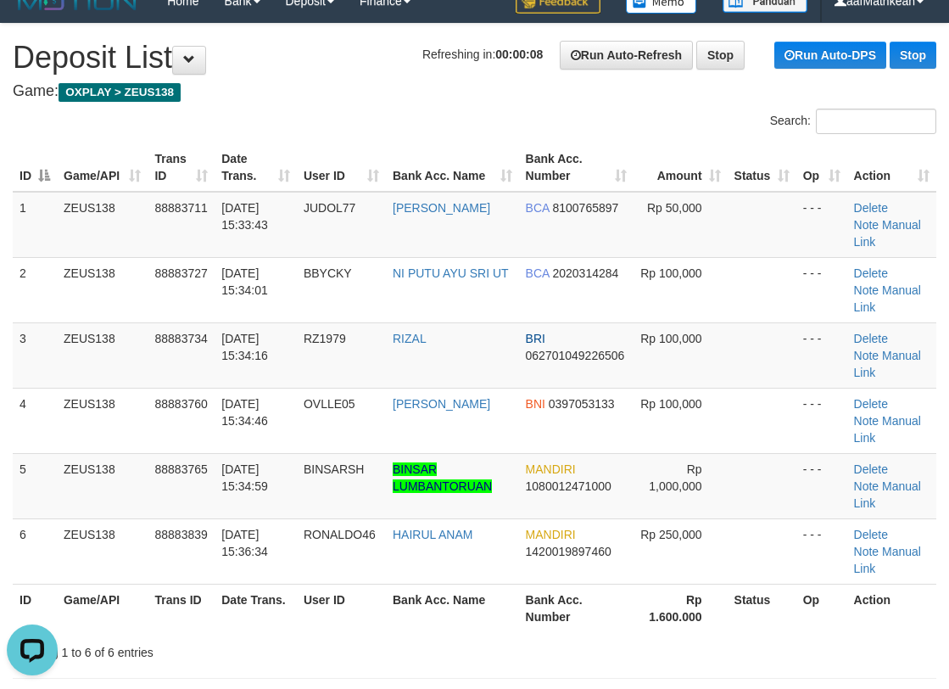
click at [330, 96] on h4 "Game: OXPLAY > ZEUS138" at bounding box center [475, 91] width 924 height 17
drag, startPoint x: 340, startPoint y: 92, endPoint x: 252, endPoint y: 120, distance: 92.8
click at [339, 92] on h4 "Game: OXPLAY > ZEUS138" at bounding box center [475, 91] width 924 height 17
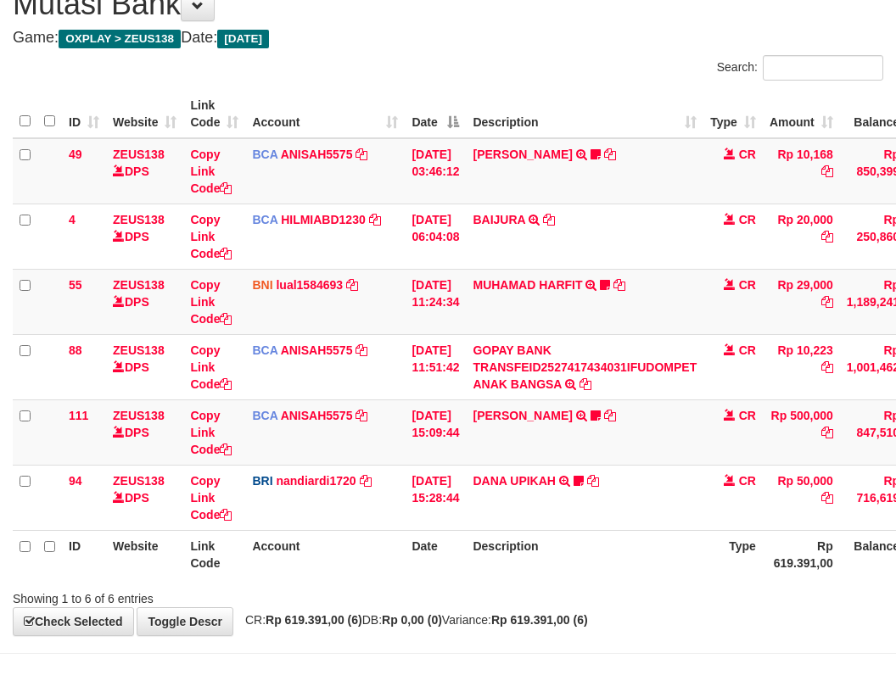
scroll to position [129, 0]
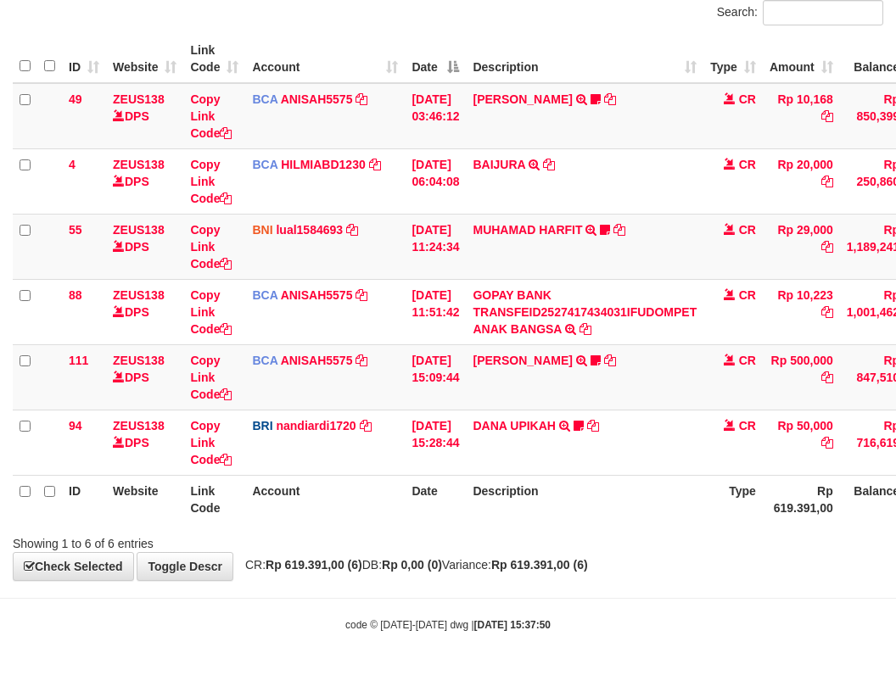
click at [585, 512] on th "Description" at bounding box center [585, 499] width 238 height 48
click at [591, 516] on th "Description" at bounding box center [585, 499] width 238 height 48
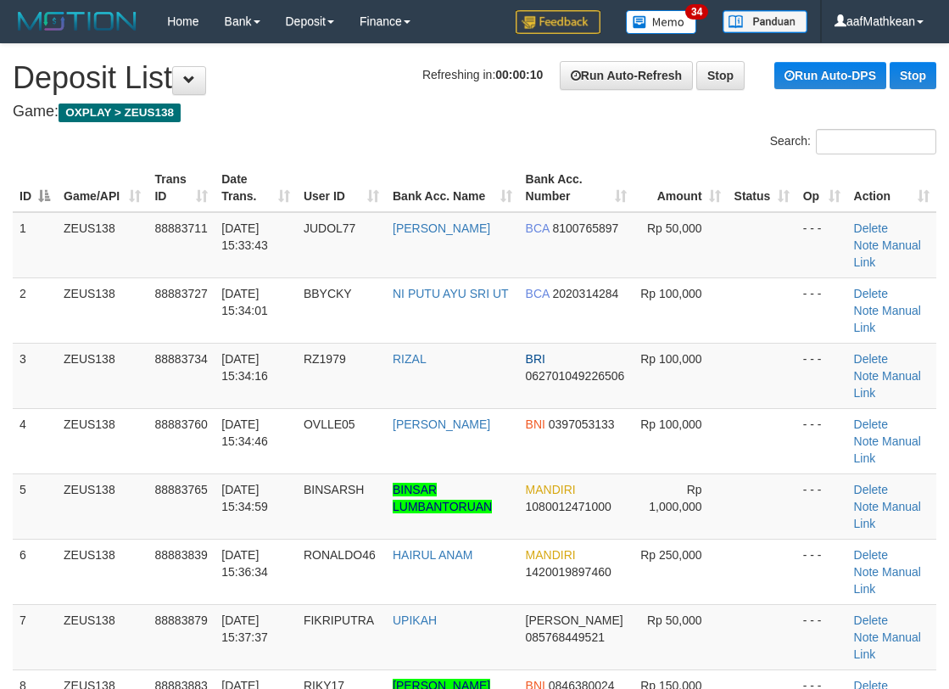
scroll to position [20, 0]
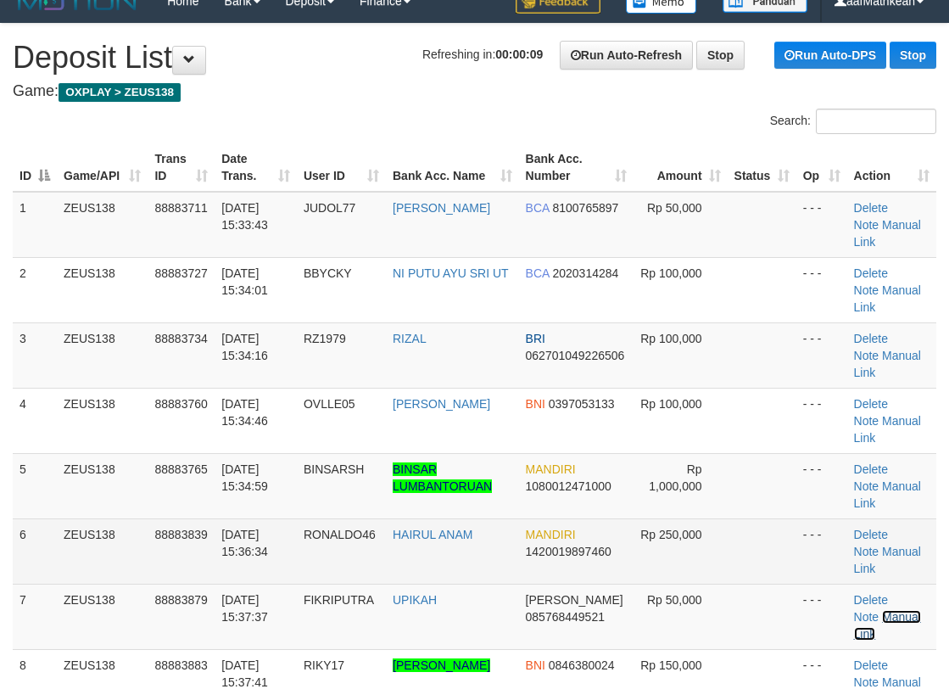
drag, startPoint x: 897, startPoint y: 615, endPoint x: 515, endPoint y: 574, distance: 384.1
click at [897, 615] on link "Manual Link" at bounding box center [887, 625] width 67 height 31
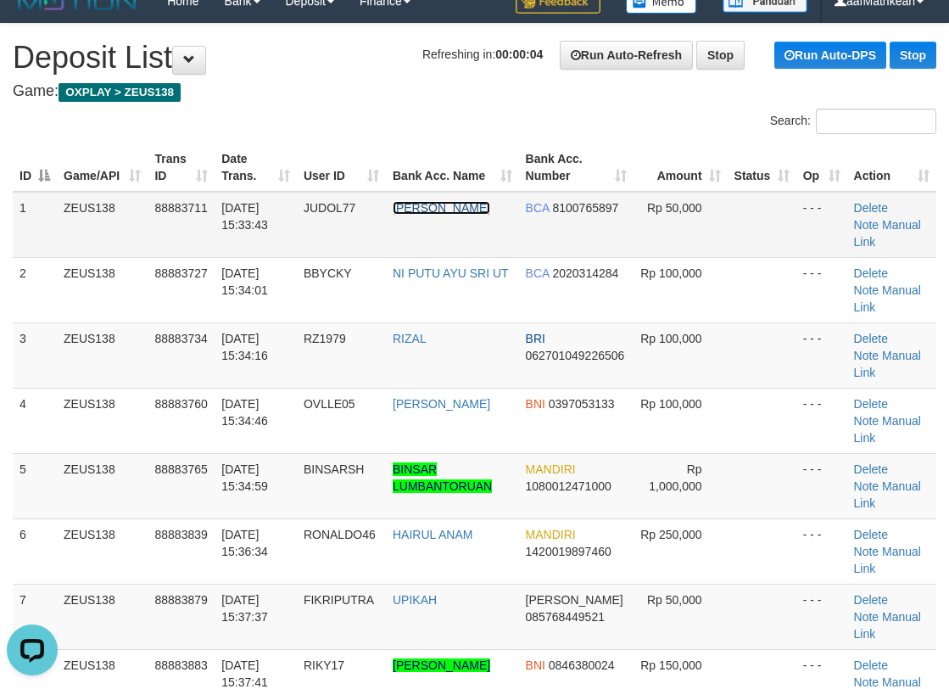
click at [482, 211] on link "ARI TRESNADI FITRI" at bounding box center [442, 208] width 98 height 14
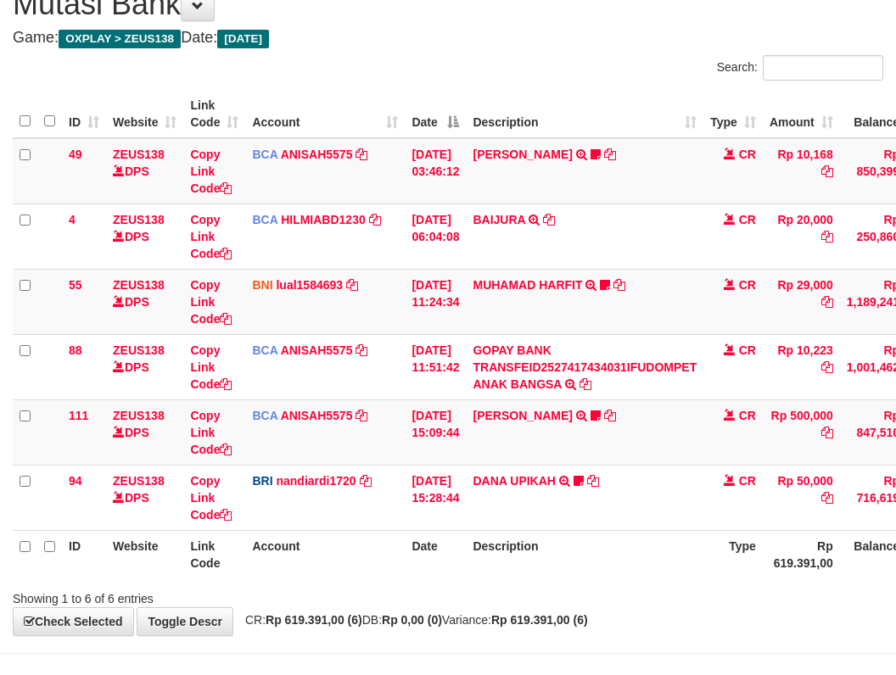
scroll to position [129, 0]
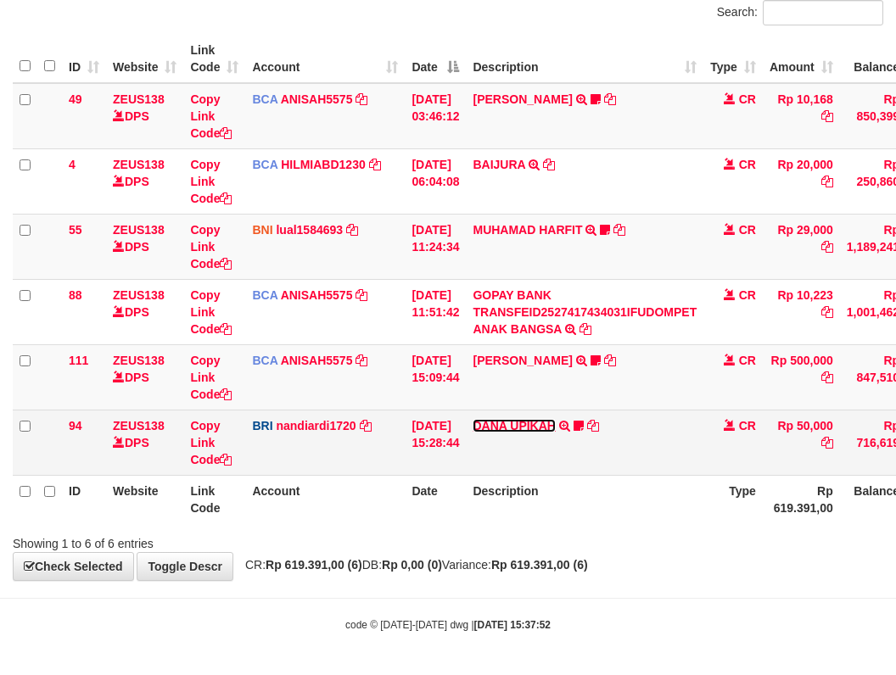
click at [523, 429] on link "DANA UPIKAH" at bounding box center [514, 426] width 82 height 14
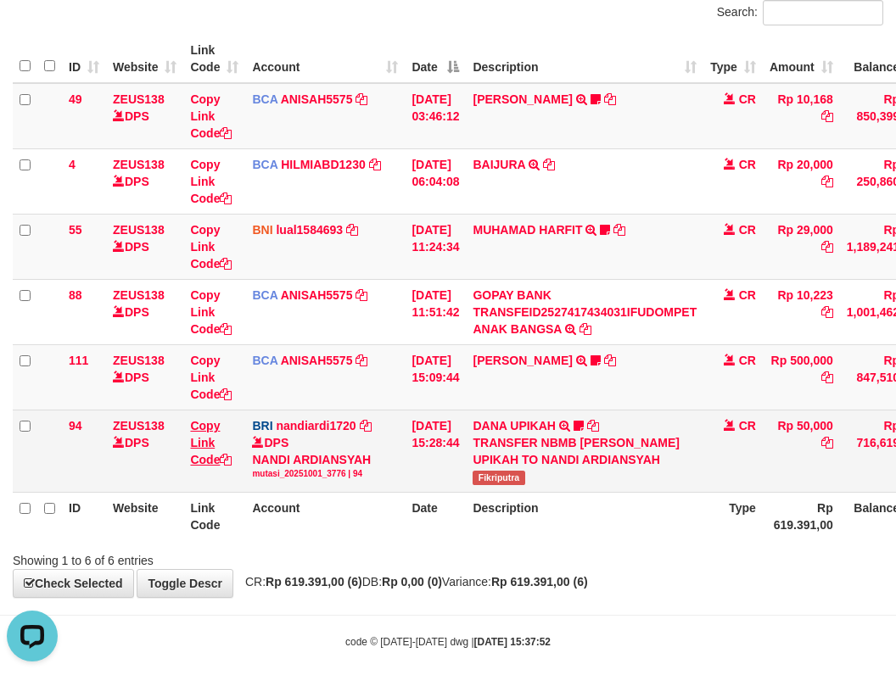
scroll to position [0, 0]
click at [216, 460] on link "Copy Link Code" at bounding box center [211, 443] width 42 height 48
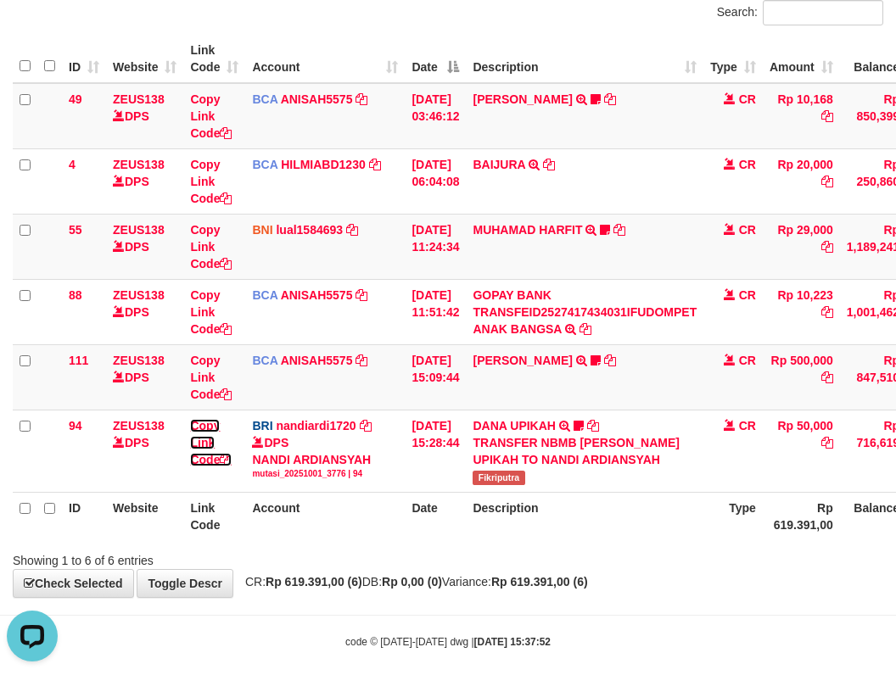
drag, startPoint x: 216, startPoint y: 460, endPoint x: 904, endPoint y: 359, distance: 695.5
click at [230, 458] on link "Copy Link Code" at bounding box center [211, 443] width 42 height 48
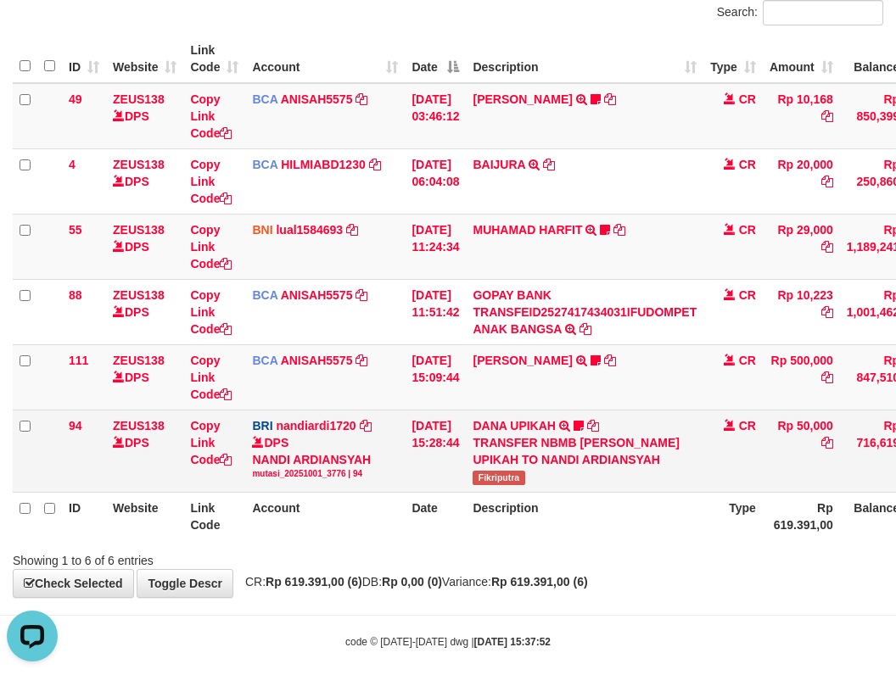
click at [507, 479] on span "Fikriputra" at bounding box center [499, 478] width 52 height 14
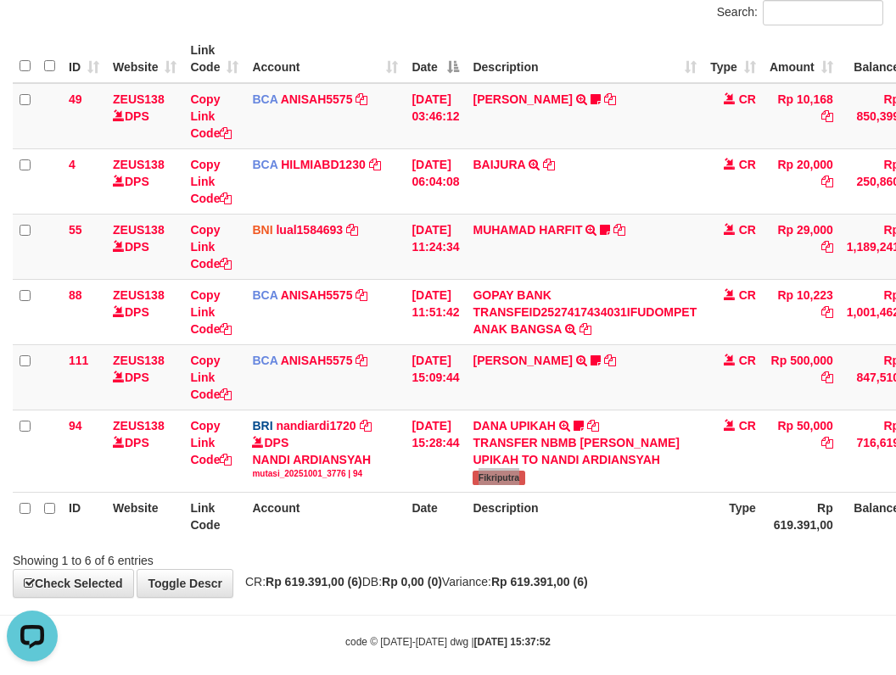
scroll to position [129, 141]
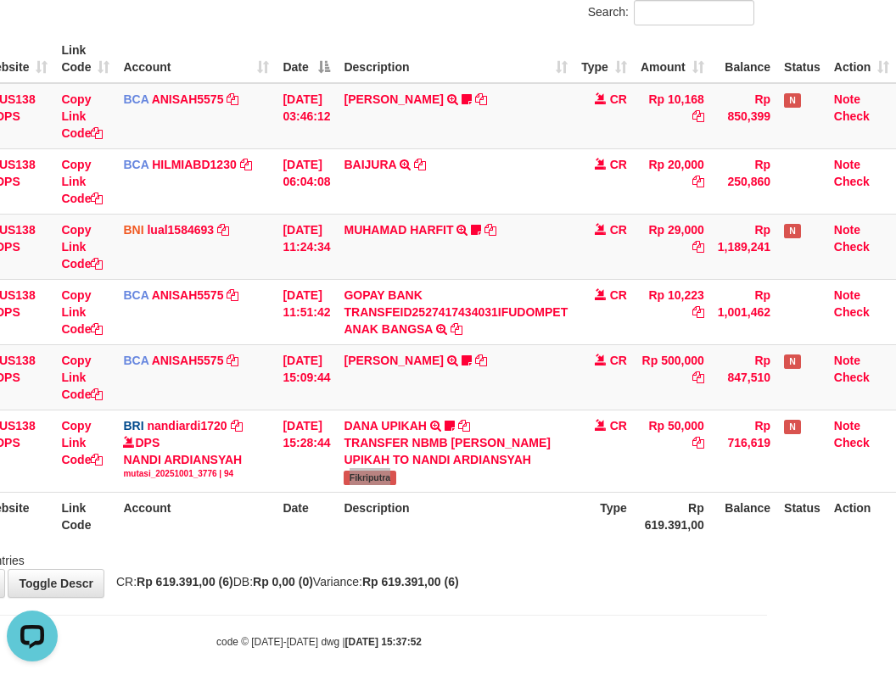
click at [767, 675] on html "Toggle navigation Home Bank Account List Load By Website Group [OXPLAY] ZEUS138…" at bounding box center [319, 281] width 896 height 821
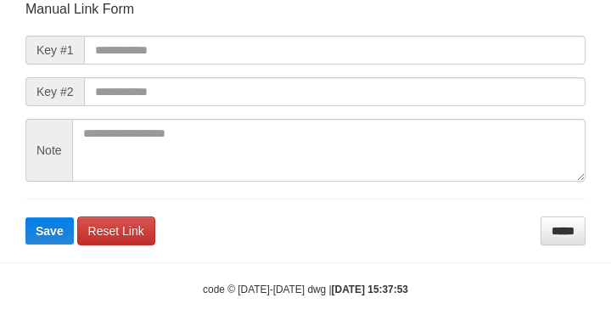
scroll to position [198, 0]
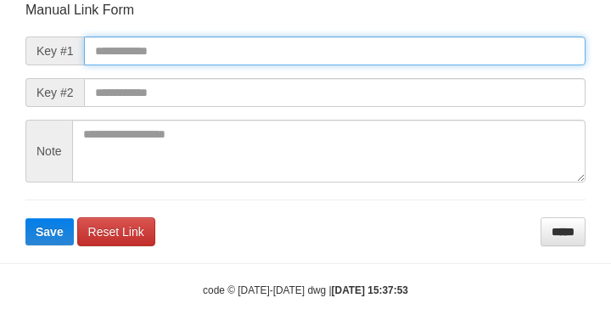
drag, startPoint x: 176, startPoint y: 39, endPoint x: 218, endPoint y: 66, distance: 49.7
click at [176, 39] on input "text" at bounding box center [334, 50] width 501 height 29
paste input "**********"
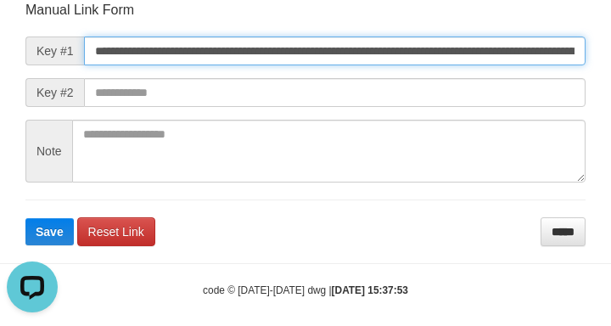
scroll to position [0, 1061]
type input "**********"
click at [25, 218] on button "Save" at bounding box center [49, 231] width 48 height 27
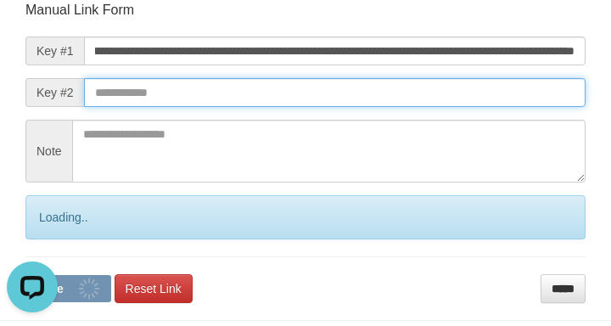
click at [466, 88] on input "text" at bounding box center [334, 92] width 501 height 29
click at [25, 275] on button "Save" at bounding box center [68, 288] width 86 height 27
click at [479, 92] on input "text" at bounding box center [334, 92] width 501 height 29
drag, startPoint x: 470, startPoint y: 98, endPoint x: 474, endPoint y: 111, distance: 13.4
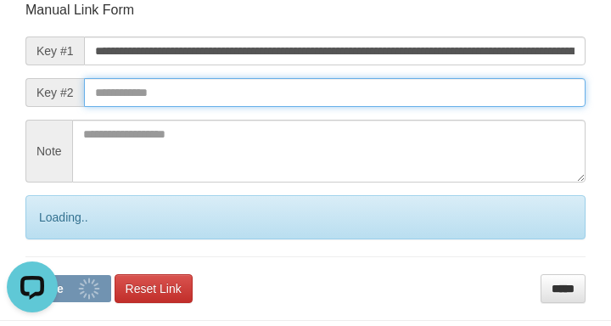
click at [479, 110] on form "**********" at bounding box center [305, 152] width 560 height 302
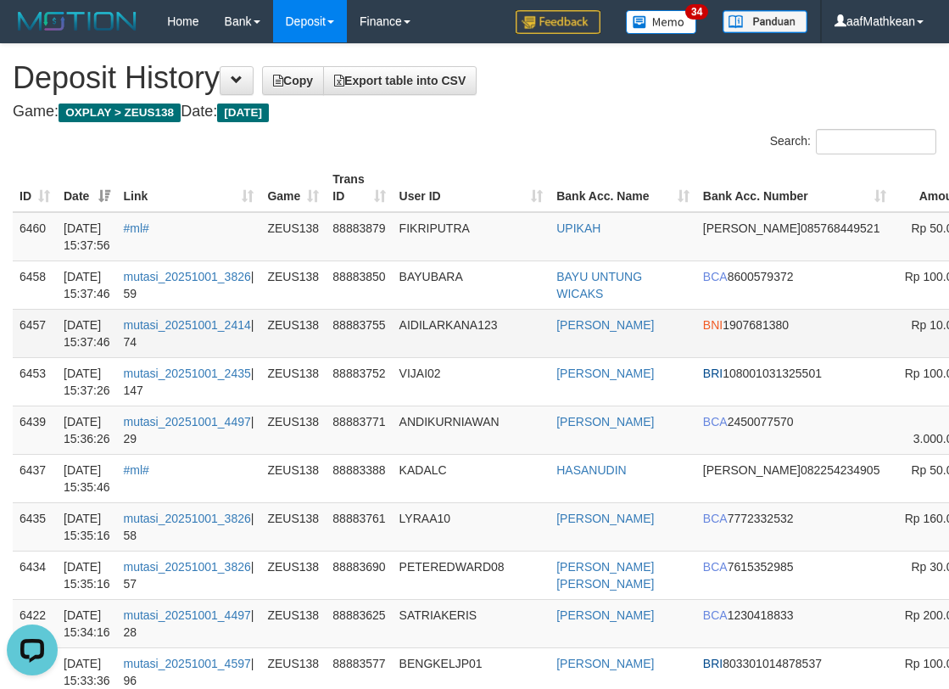
click at [319, 335] on tr "6457 01/10/2025 15:37:46 mutasi_20251001_2414 | 74 ZEUS138 88883755 AIDILARKANA…" at bounding box center [624, 333] width 1222 height 48
drag, startPoint x: 984, startPoint y: 227, endPoint x: 423, endPoint y: 92, distance: 577.6
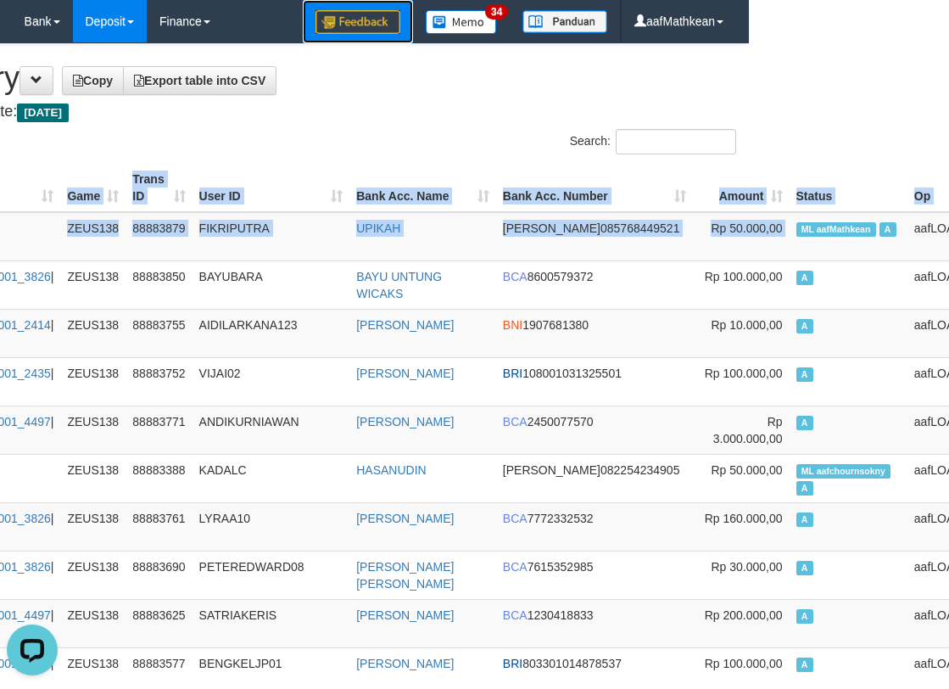
click at [303, 0] on link at bounding box center [358, 21] width 110 height 43
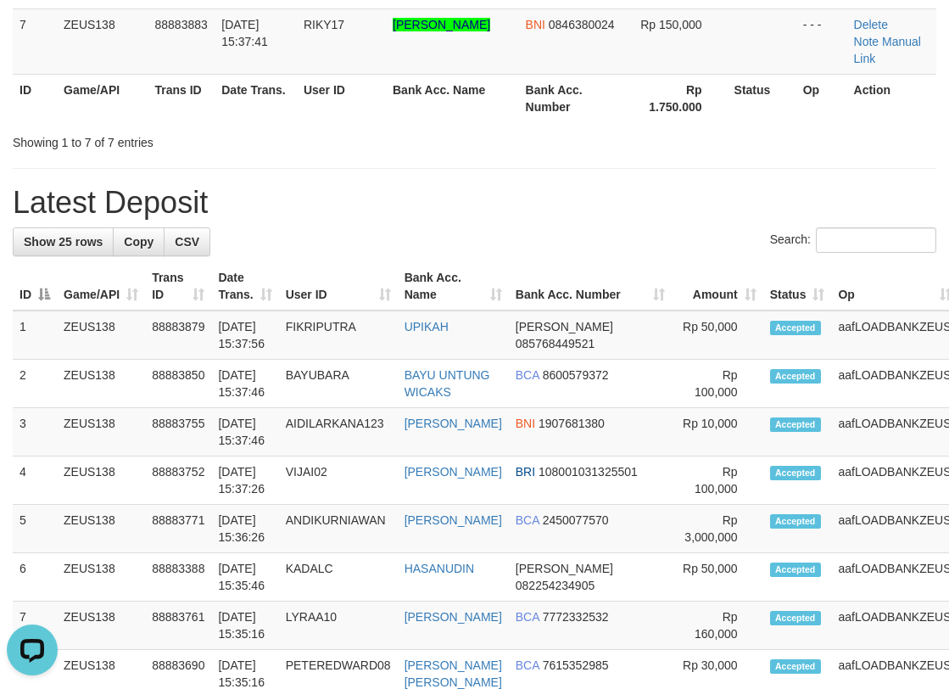
scroll to position [596, 0]
click at [438, 311] on th "Bank Acc. Name" at bounding box center [453, 286] width 111 height 48
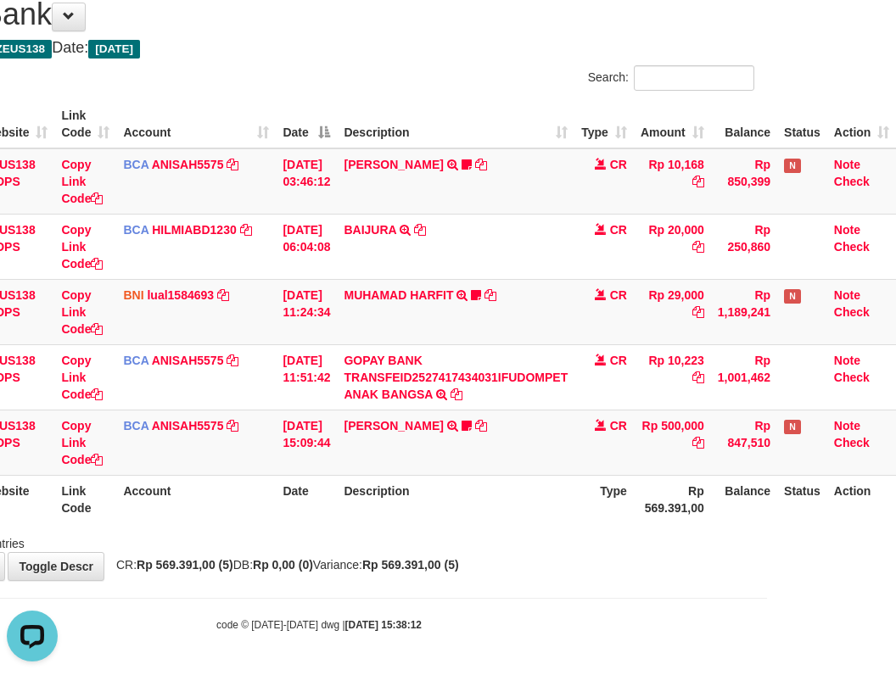
click at [218, 525] on div "ID Website Link Code Account Date Description Type Amount Balance Status Action…" at bounding box center [319, 312] width 896 height 434
drag, startPoint x: 240, startPoint y: 535, endPoint x: 298, endPoint y: 522, distance: 59.1
click at [278, 530] on div "Showing 1 to 5 of 5 entries" at bounding box center [319, 541] width 896 height 24
drag, startPoint x: 336, startPoint y: 520, endPoint x: 817, endPoint y: 472, distance: 483.5
click at [349, 522] on tr "ID Website Link Code Account Date Description Type Rp 569.391,00 Balance Status…" at bounding box center [390, 499] width 1012 height 48
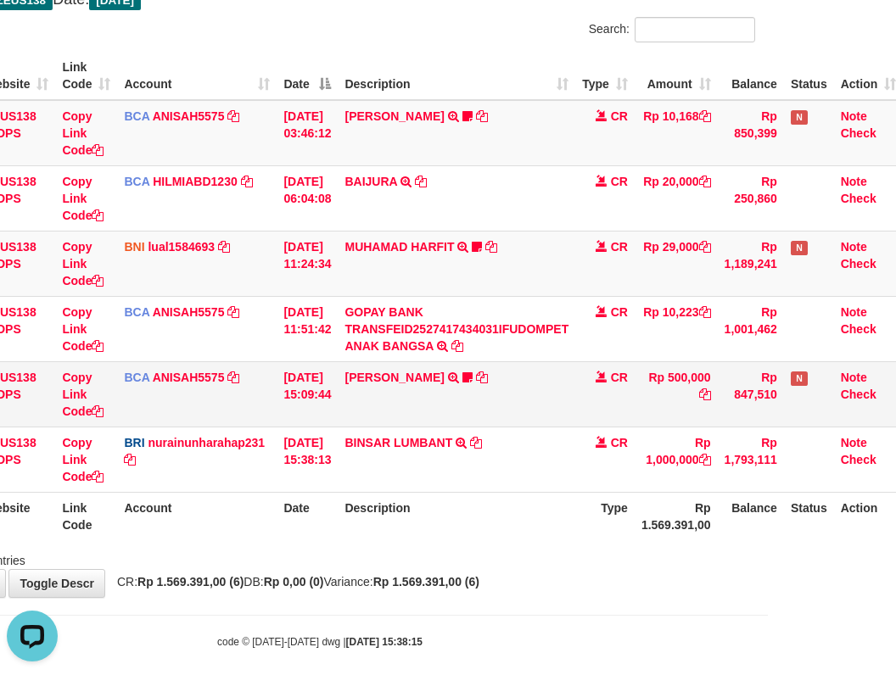
drag, startPoint x: 622, startPoint y: 378, endPoint x: 622, endPoint y: 394, distance: 16.1
click at [622, 383] on td "CR" at bounding box center [604, 393] width 59 height 65
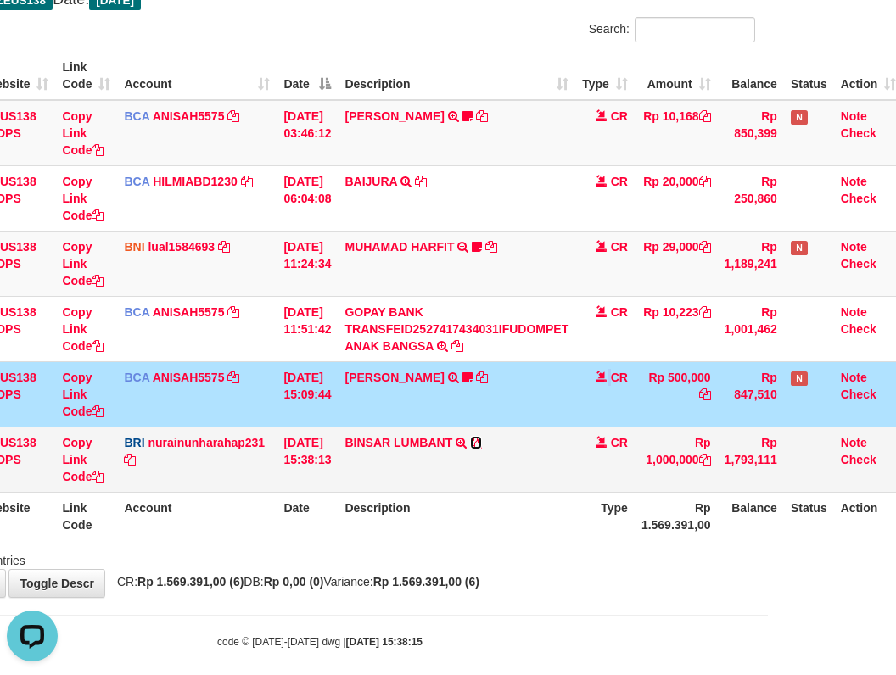
click at [482, 437] on icon at bounding box center [476, 443] width 12 height 12
click at [482, 439] on icon at bounding box center [476, 443] width 12 height 12
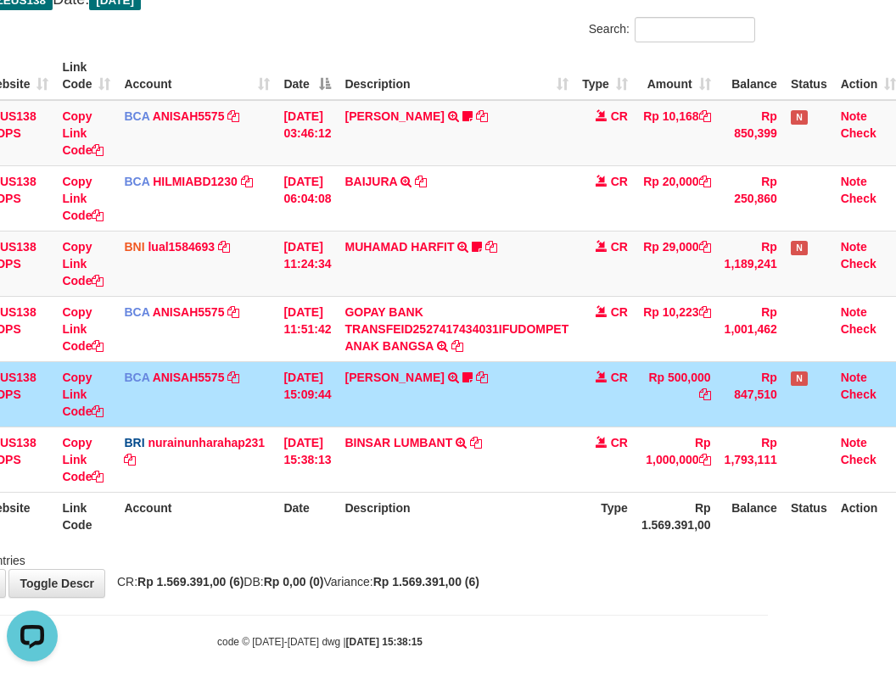
click at [768, 482] on html "Toggle navigation Home Bank Account List Load By Website Group [OXPLAY] ZEUS138…" at bounding box center [320, 290] width 896 height 804
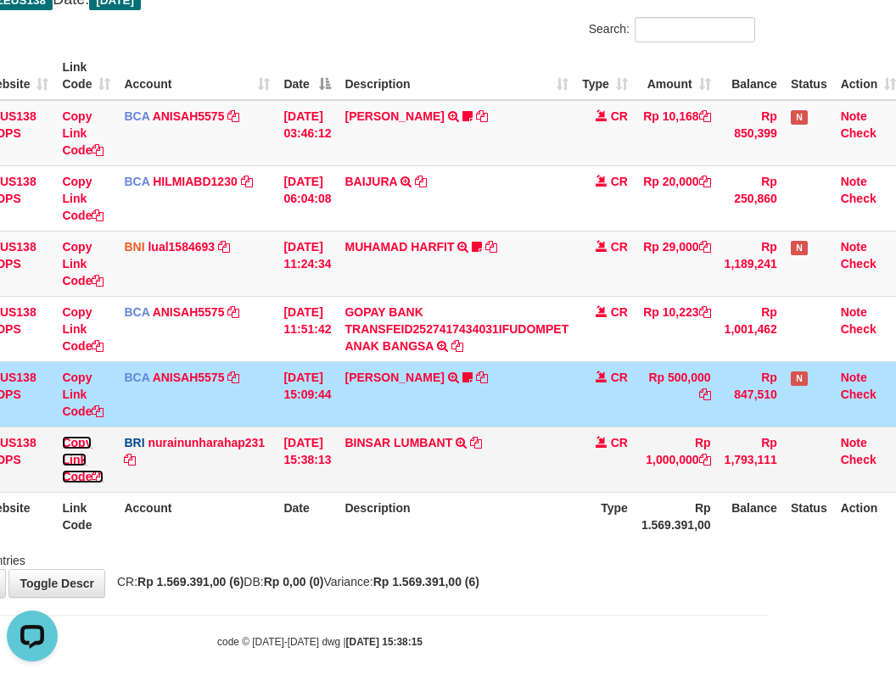
click at [91, 479] on link "Copy Link Code" at bounding box center [83, 460] width 42 height 48
drag, startPoint x: 92, startPoint y: 481, endPoint x: 416, endPoint y: 472, distance: 324.2
click at [112, 483] on td "Copy Link Code" at bounding box center [86, 459] width 62 height 65
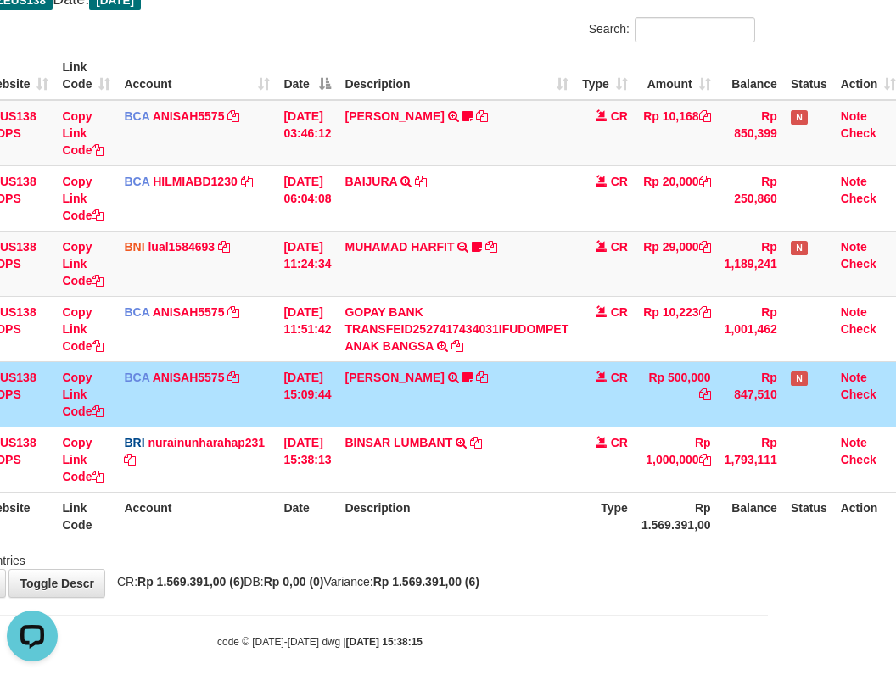
click at [887, 469] on tbody "49 ZEUS138 DPS Copy Link Code BCA ANISAH5575 DPS ANISAH mutasi_20251001_3827 | …" at bounding box center [394, 296] width 1018 height 393
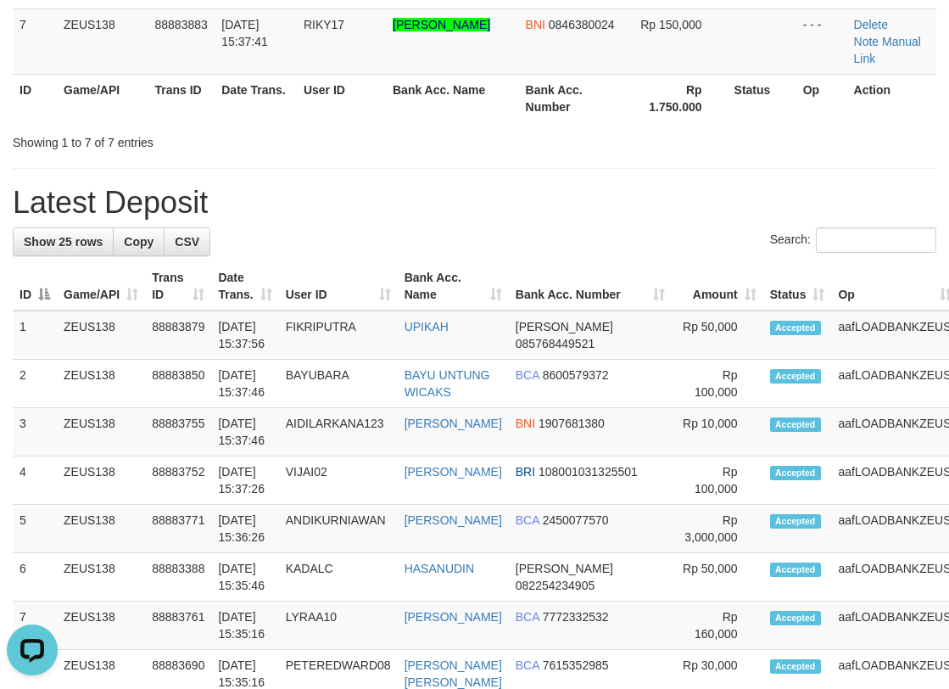
click at [176, 127] on div "Showing 1 to 7 of 7 entries" at bounding box center [198, 139] width 370 height 24
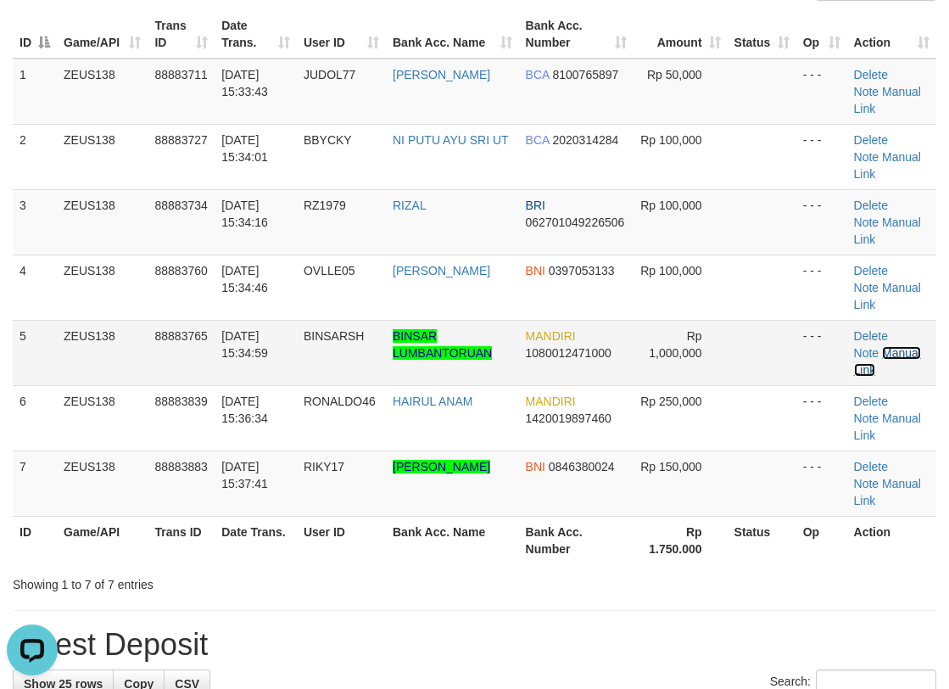
click at [897, 353] on link "Manual Link" at bounding box center [887, 361] width 67 height 31
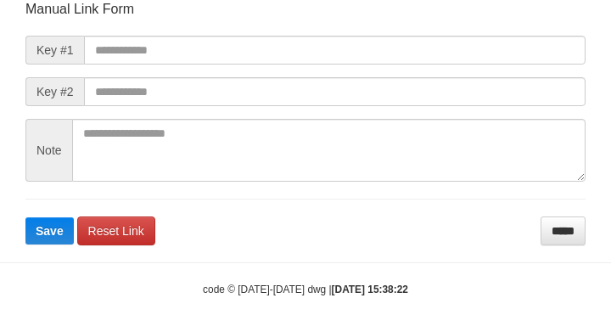
scroll to position [198, 0]
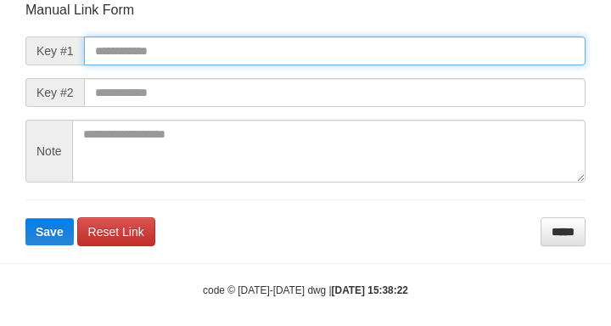
click at [158, 60] on input "text" at bounding box center [334, 50] width 501 height 29
paste input "**********"
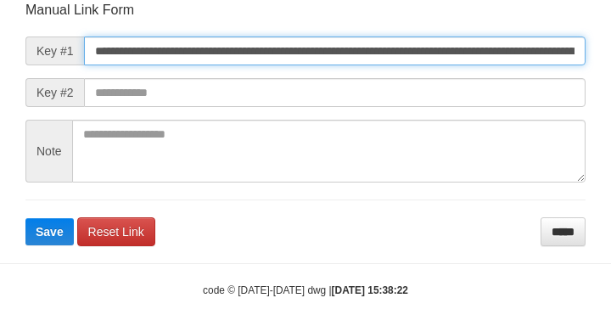
type input "**********"
click at [25, 218] on button "Save" at bounding box center [49, 231] width 48 height 27
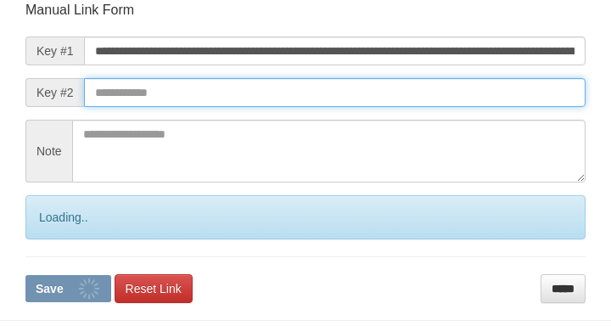
scroll to position [0, 0]
click at [503, 95] on input "text" at bounding box center [334, 92] width 501 height 29
click at [25, 275] on button "Save" at bounding box center [68, 288] width 86 height 27
click at [500, 100] on input "text" at bounding box center [334, 92] width 501 height 29
click at [25, 275] on button "Save" at bounding box center [68, 288] width 86 height 27
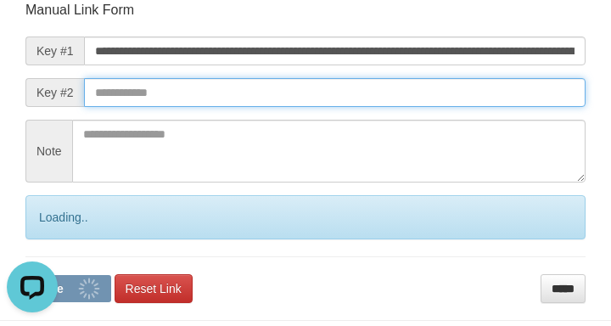
click at [495, 101] on input "text" at bounding box center [334, 92] width 501 height 29
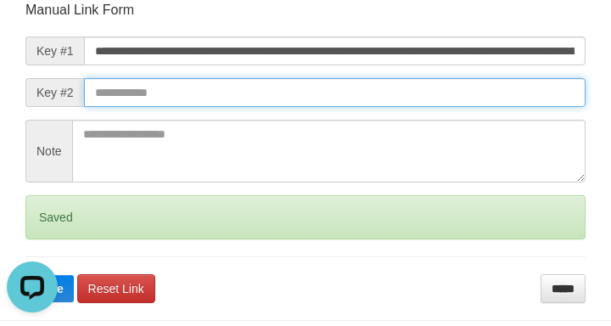
drag, startPoint x: 484, startPoint y: 108, endPoint x: 505, endPoint y: 107, distance: 21.2
click at [519, 112] on form "**********" at bounding box center [305, 152] width 560 height 302
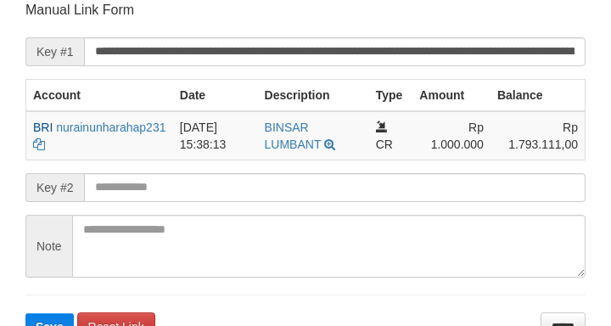
click at [277, 179] on form "**********" at bounding box center [305, 170] width 560 height 339
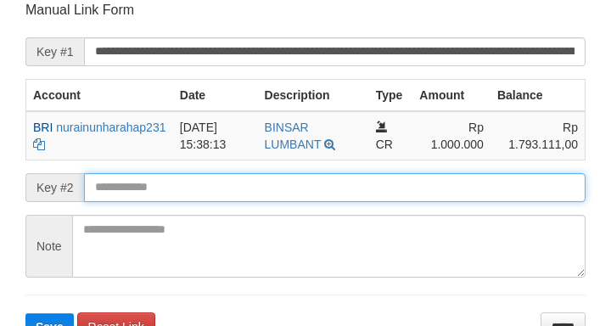
click at [25, 313] on button "Save" at bounding box center [49, 326] width 48 height 27
click at [259, 177] on input "text" at bounding box center [334, 187] width 501 height 29
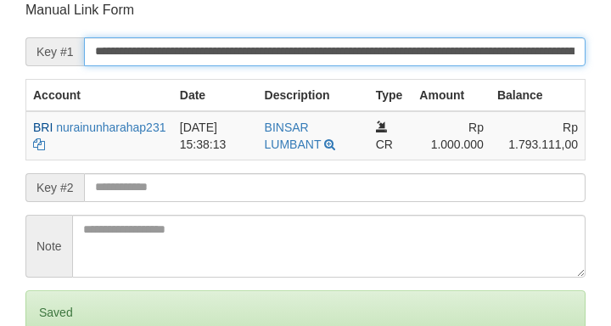
scroll to position [198, 0]
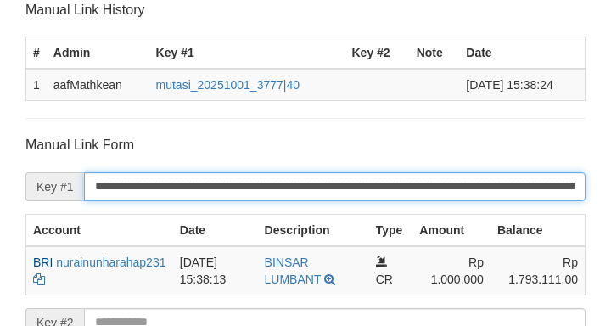
type input "**********"
click at [262, 188] on input "**********" at bounding box center [334, 186] width 501 height 29
click at [264, 187] on input "**********" at bounding box center [334, 186] width 501 height 29
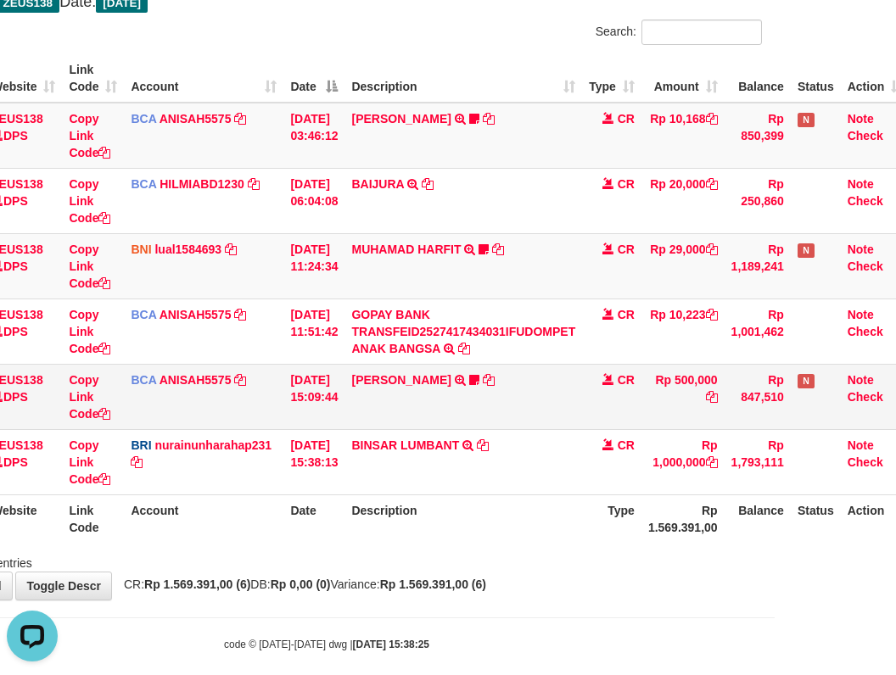
drag, startPoint x: 533, startPoint y: 398, endPoint x: 618, endPoint y: 407, distance: 85.4
click at [552, 411] on td "[PERSON_NAME] TRSF E-BANKING CR 0110/FTSCY/WS95031 500000.00[PERSON_NAME] Adel67" at bounding box center [463, 396] width 238 height 65
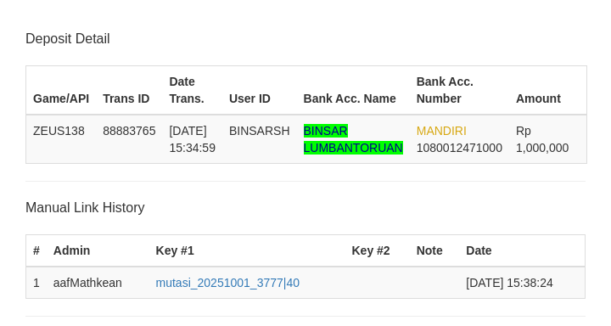
scroll to position [442, 0]
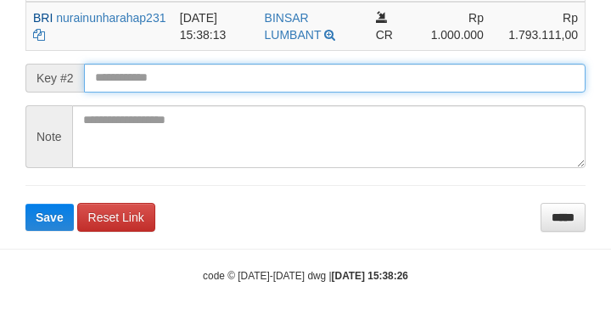
click at [25, 204] on button "Save" at bounding box center [49, 217] width 48 height 27
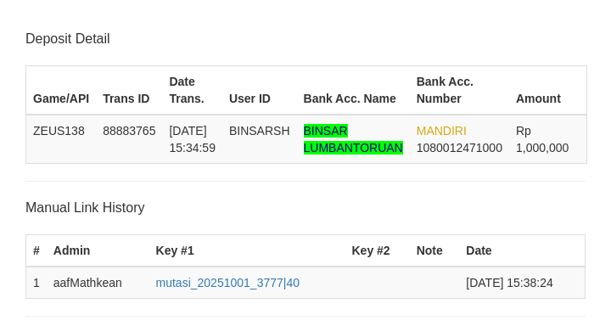
scroll to position [442, 0]
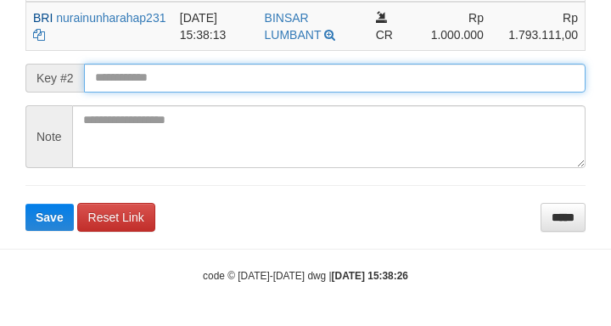
click at [25, 204] on button "Save" at bounding box center [49, 217] width 48 height 27
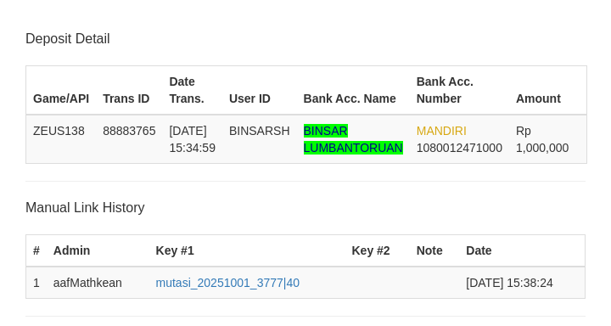
scroll to position [442, 0]
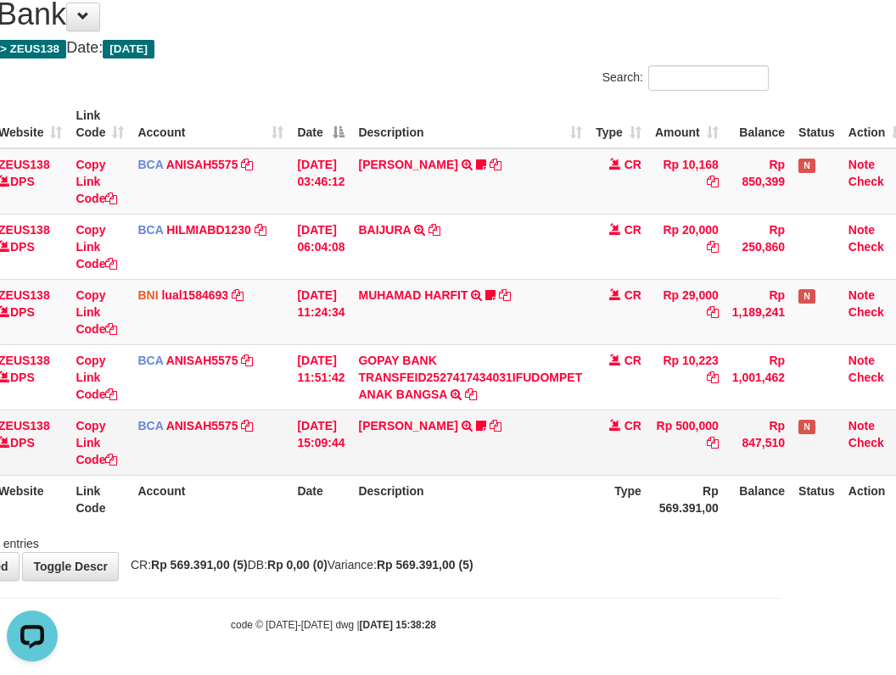
click at [351, 466] on td "[DATE] 15:09:44" at bounding box center [320, 442] width 61 height 65
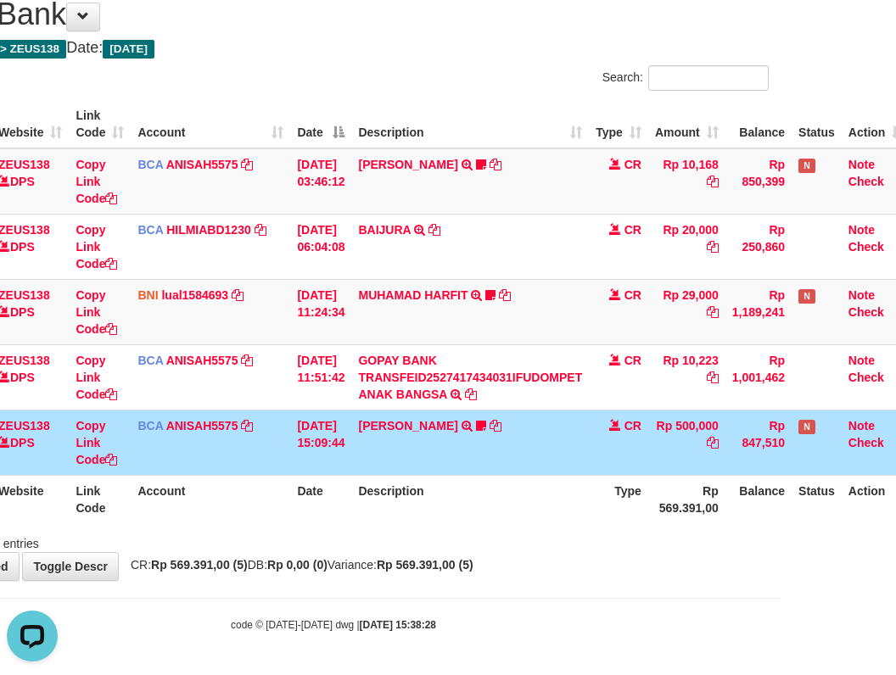
drag, startPoint x: 358, startPoint y: 470, endPoint x: 905, endPoint y: 513, distance: 548.9
click at [875, 512] on table "ID Website Link Code Account Date Description Type Amount Balance Status Action…" at bounding box center [404, 311] width 1012 height 423
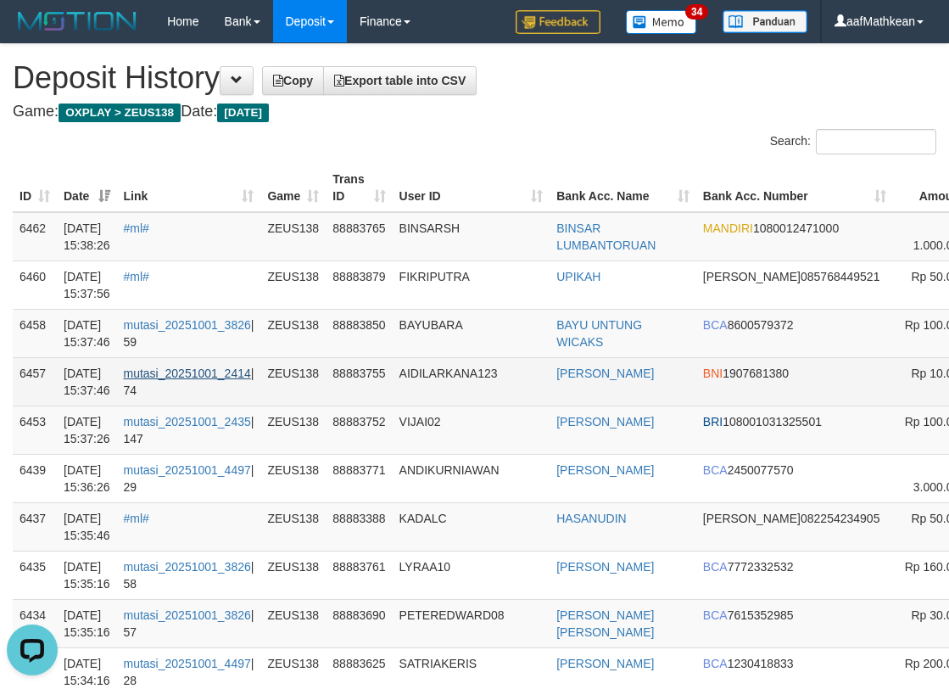
drag, startPoint x: 942, startPoint y: 227, endPoint x: 7, endPoint y: 372, distance: 946.3
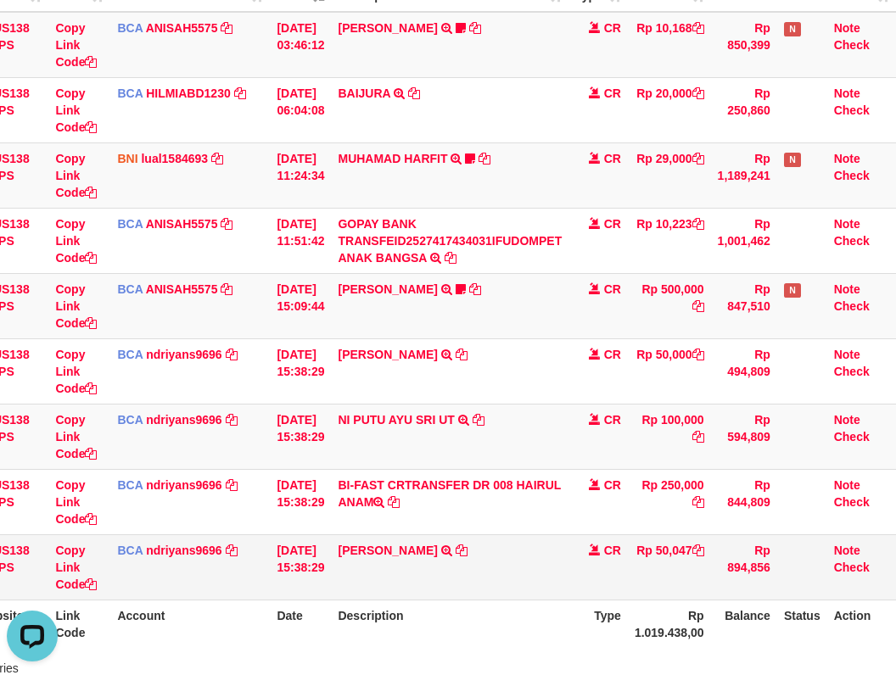
scroll to position [325, 141]
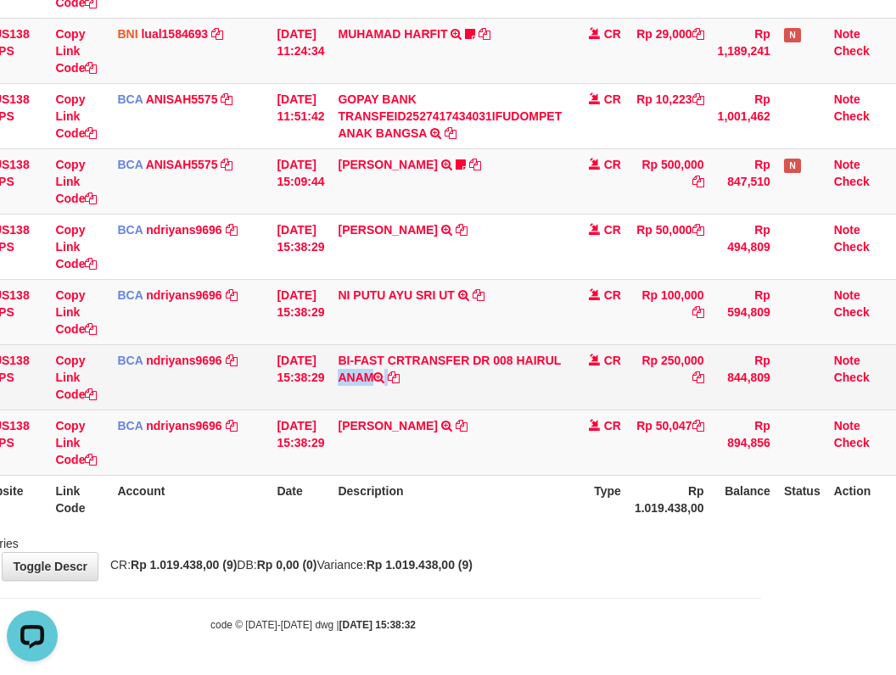
drag, startPoint x: 522, startPoint y: 367, endPoint x: 556, endPoint y: 358, distance: 35.2
click at [529, 379] on td "BI-FAST CRTRANSFER DR 008 HAIRUL ANAM" at bounding box center [450, 376] width 238 height 65
click at [56, 391] on link "Copy Link Code" at bounding box center [76, 378] width 42 height 48
drag, startPoint x: 59, startPoint y: 391, endPoint x: 93, endPoint y: 391, distance: 33.9
click at [62, 391] on link "Copy Link Code" at bounding box center [76, 378] width 42 height 48
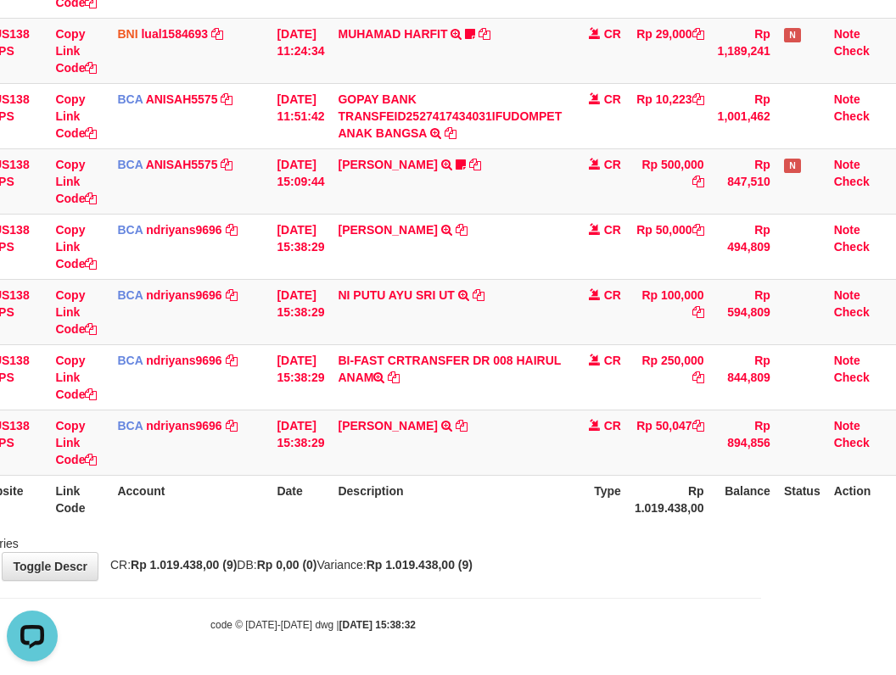
scroll to position [232, 0]
click at [684, 441] on tr "58 ZEUS138 DPS Copy Link Code BCA ndriyans9696 DPS ANDRIYANSYAH mutasi_20251001…" at bounding box center [387, 442] width 1018 height 65
click at [663, 467] on tbody "49 ZEUS138 DPS Copy Link Code BCA ANISAH5575 DPS ANISAH mutasi_20251001_3827 | …" at bounding box center [387, 181] width 1018 height 589
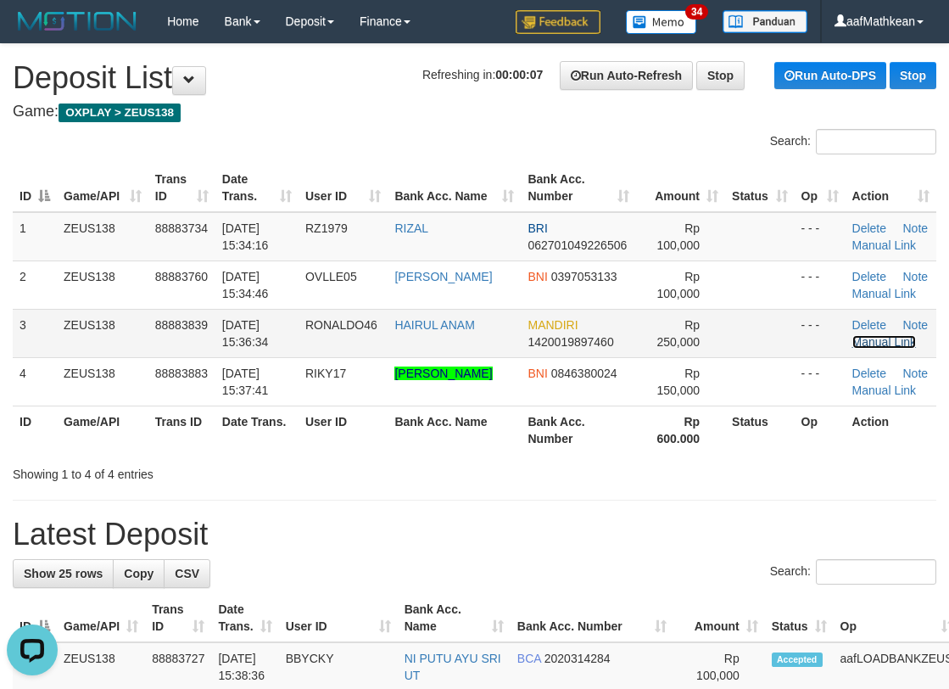
click at [883, 340] on link "Manual Link" at bounding box center [885, 342] width 64 height 14
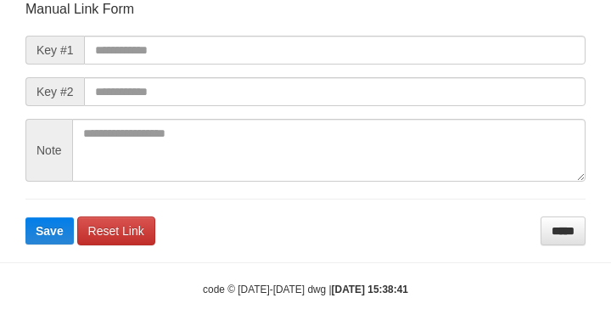
scroll to position [198, 0]
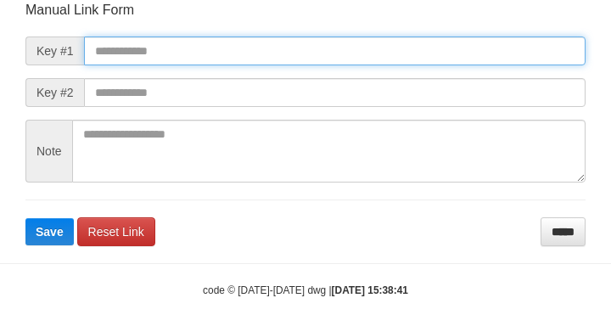
drag, startPoint x: 240, startPoint y: 49, endPoint x: 404, endPoint y: 84, distance: 167.4
click at [238, 51] on input "text" at bounding box center [334, 50] width 501 height 29
paste input "**********"
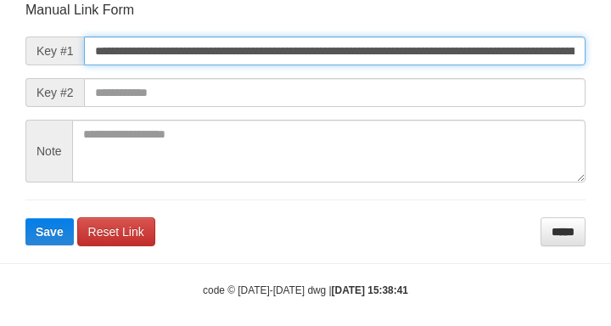
type input "**********"
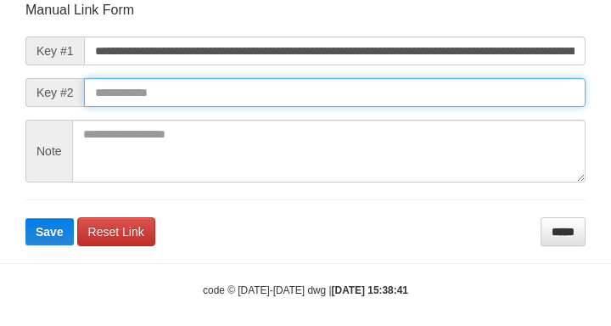
click at [25, 218] on button "Save" at bounding box center [49, 231] width 48 height 27
click at [436, 107] on input "text" at bounding box center [334, 92] width 501 height 29
click at [25, 218] on button "Save" at bounding box center [49, 231] width 48 height 27
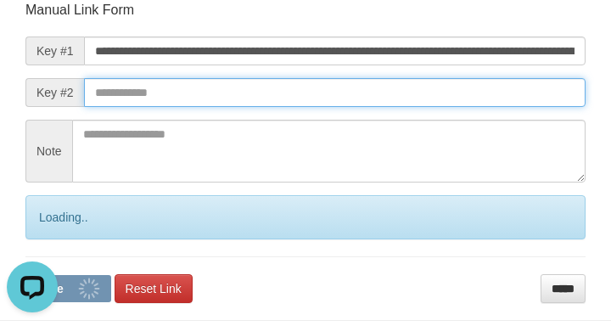
click at [428, 92] on input "text" at bounding box center [334, 92] width 501 height 29
click at [25, 275] on button "Save" at bounding box center [68, 288] width 86 height 27
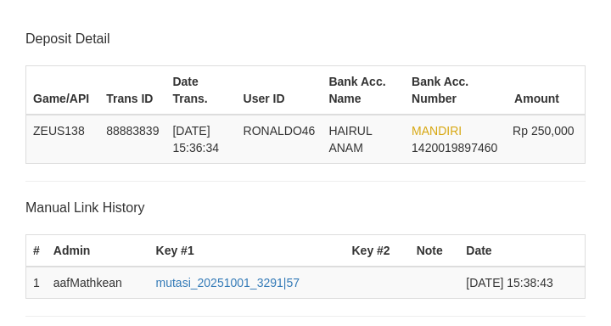
scroll to position [333, 0]
